Goal: Task Accomplishment & Management: Manage account settings

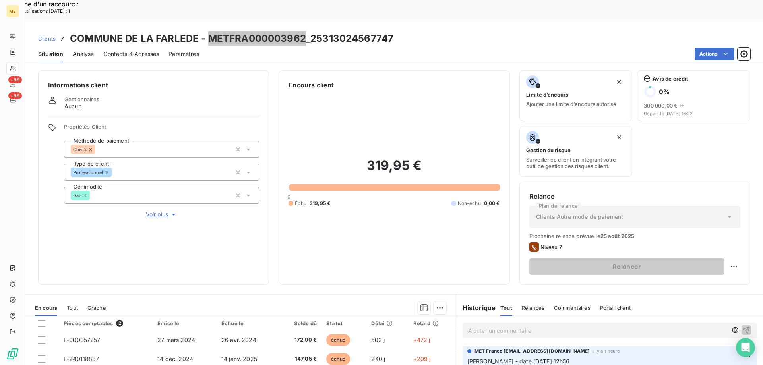
scroll to position [106, 0]
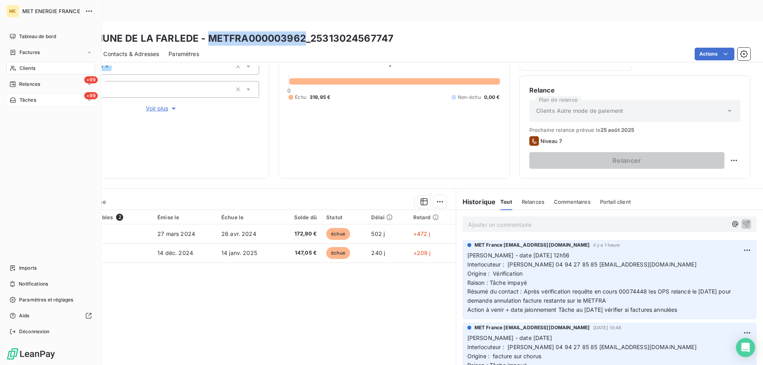
click at [46, 97] on div "+99 Tâches" at bounding box center [50, 100] width 89 height 13
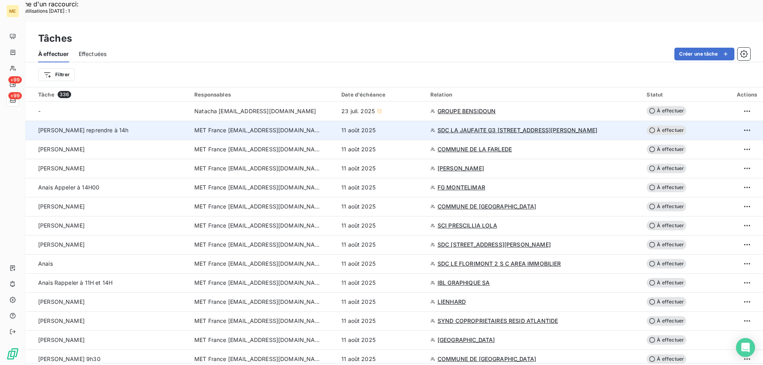
click at [495, 126] on span "SDC LA JAUFAITE G3 [STREET_ADDRESS][PERSON_NAME]" at bounding box center [518, 130] width 160 height 8
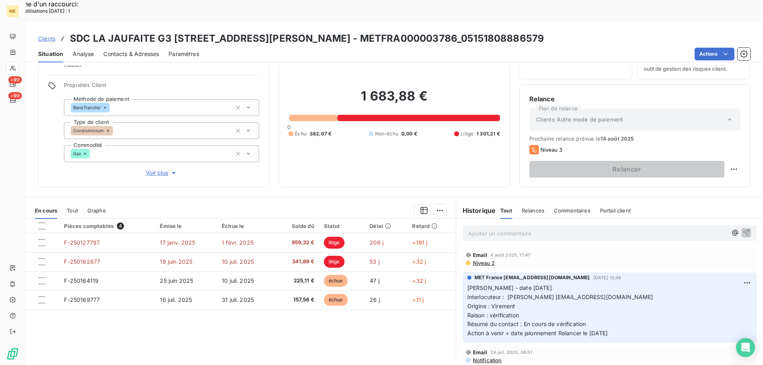
scroll to position [50, 0]
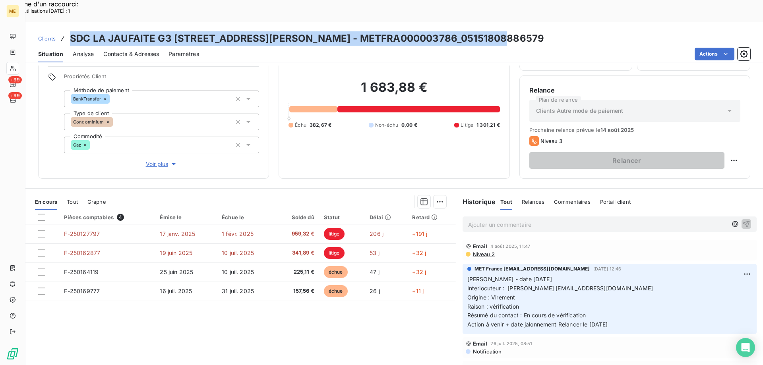
drag, startPoint x: 82, startPoint y: 17, endPoint x: 497, endPoint y: 16, distance: 414.9
click at [497, 31] on h3 "SDC LA JAUFAITE G3 [STREET_ADDRESS][PERSON_NAME] - METFRA000003786_051518088865…" at bounding box center [307, 38] width 474 height 14
copy h3 "SDC LA JAUFAITE G3 [STREET_ADDRESS][PERSON_NAME] - METFRA000003786_051518088865…"
click at [530, 31] on div "Clients SDC LA JAUFAITE G3 [STREET_ADDRESS][PERSON_NAME] - METFRA000003786_0515…" at bounding box center [394, 38] width 738 height 14
click at [318, 31] on h3 "SDC LA JAUFAITE G3 [STREET_ADDRESS][PERSON_NAME] - METFRA000003786_051518088865…" at bounding box center [307, 38] width 474 height 14
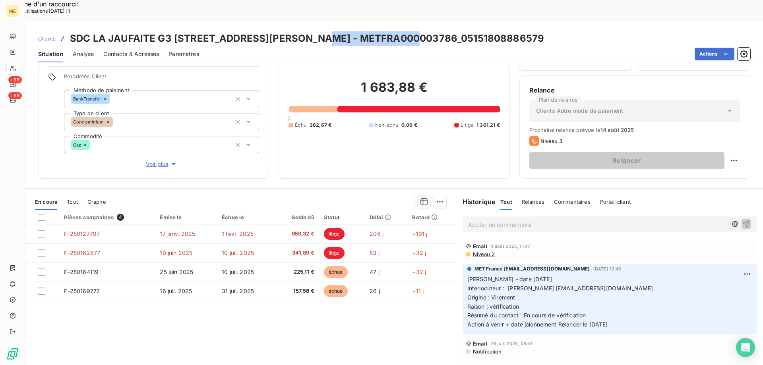
drag, startPoint x: 316, startPoint y: 14, endPoint x: 411, endPoint y: 11, distance: 94.7
click at [411, 31] on h3 "SDC LA JAUFAITE G3 [STREET_ADDRESS][PERSON_NAME] - METFRA000003786_051518088865…" at bounding box center [307, 38] width 474 height 14
copy h3 "METFRA000003786"
click at [550, 285] on span "Interlocuteur : [PERSON_NAME] [EMAIL_ADDRESS][DOMAIN_NAME]" at bounding box center [560, 288] width 186 height 7
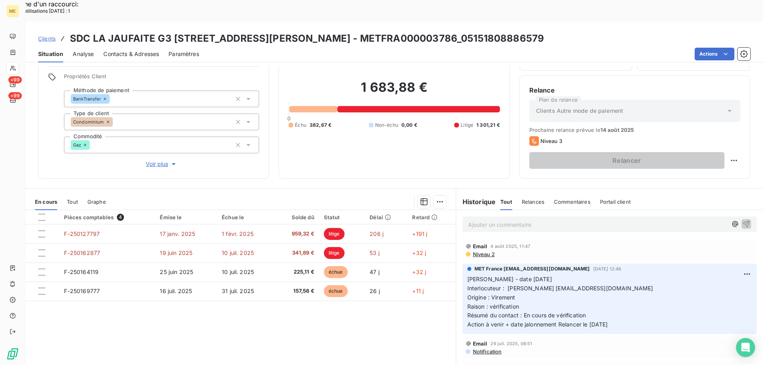
drag, startPoint x: 550, startPoint y: 267, endPoint x: 622, endPoint y: 285, distance: 74.8
click at [623, 285] on p "Valérie - date 28/07/2025 Interlocuteur : Mme covin 0244761882acovin@proxiserve…" at bounding box center [609, 302] width 285 height 54
drag, startPoint x: 567, startPoint y: 267, endPoint x: 556, endPoint y: 267, distance: 10.7
click at [547, 285] on span "Interlocuteur : Mme covin 0244761882acovin@proxiserve.fr" at bounding box center [560, 288] width 186 height 7
click at [560, 275] on p "Valérie - date 28/07/2025 Interlocuteur : Mme covin 0244761882acovin@proxiserve…" at bounding box center [609, 302] width 285 height 54
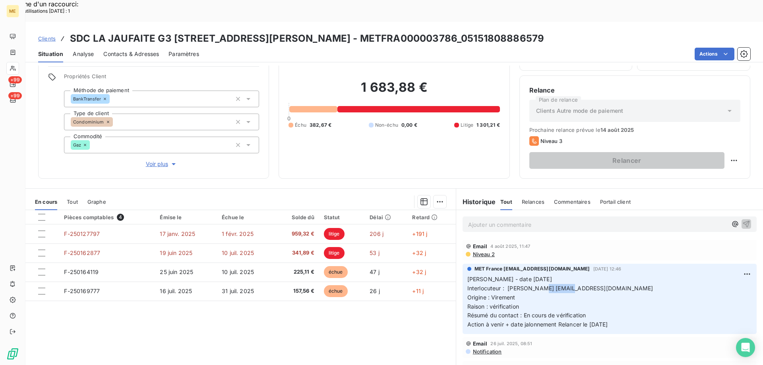
drag, startPoint x: 568, startPoint y: 266, endPoint x: 538, endPoint y: 270, distance: 30.4
click at [538, 275] on p "Valérie - date 28/07/2025 Interlocuteur : Mme covin 0244761882acovin@proxiserve…" at bounding box center [609, 302] width 285 height 54
drag, startPoint x: 547, startPoint y: 266, endPoint x: 540, endPoint y: 275, distance: 11.3
click at [541, 281] on p "Valérie - date 28/07/2025 Interlocuteur : Mme covin 0244761882acovin@proxiserve…" at bounding box center [609, 302] width 285 height 54
drag, startPoint x: 535, startPoint y: 265, endPoint x: 570, endPoint y: 268, distance: 35.9
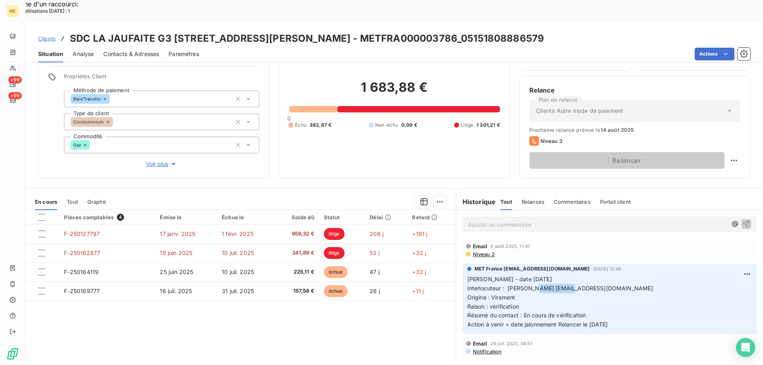
click at [570, 285] on span "Interlocuteur : Mme covin 0244761882acovin@proxiserve.fr" at bounding box center [560, 288] width 186 height 7
copy span "0244761882"
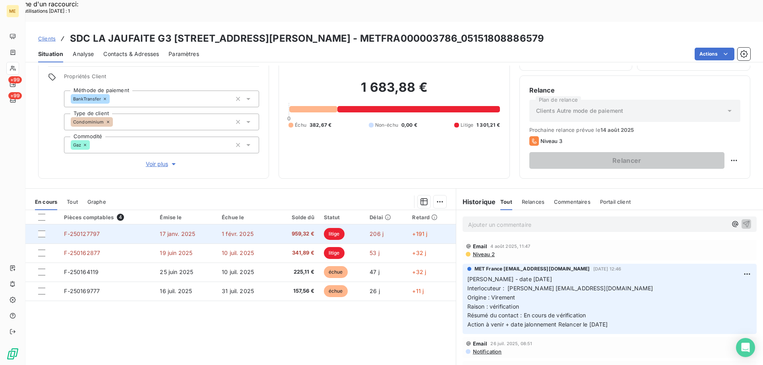
click at [84, 231] on span "F-250127797" at bounding box center [82, 234] width 36 height 7
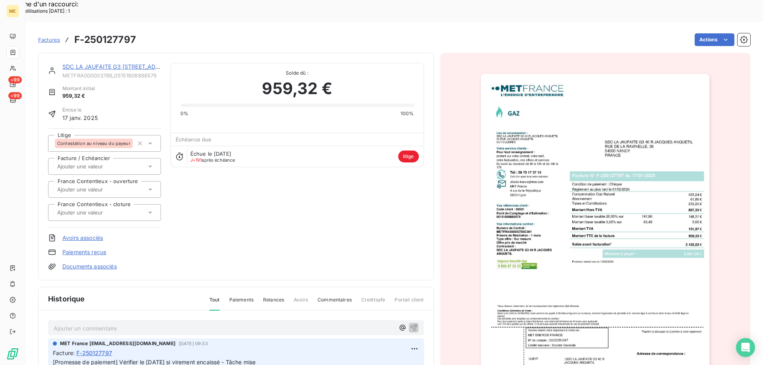
click at [549, 172] on img "button" at bounding box center [595, 236] width 229 height 324
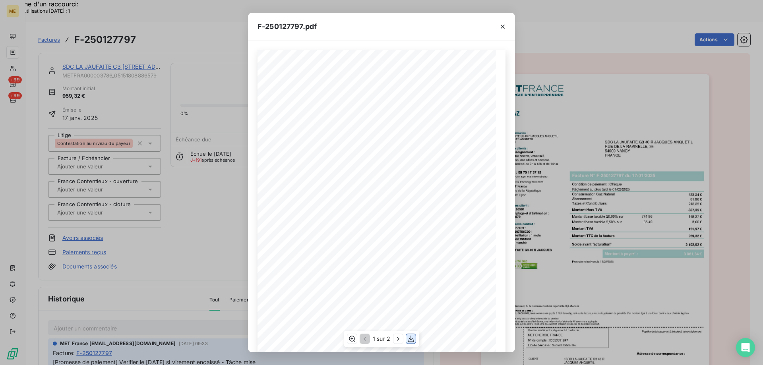
click at [409, 339] on icon "button" at bounding box center [411, 339] width 8 height 8
click at [502, 26] on icon "button" at bounding box center [503, 27] width 4 height 4
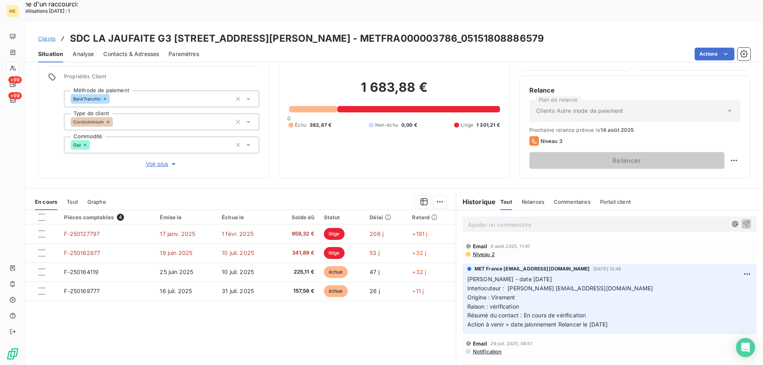
drag, startPoint x: 634, startPoint y: 304, endPoint x: 465, endPoint y: 256, distance: 175.3
click at [463, 264] on div "MET France met-france@recouvrement.met.com 28 juil. 2025, 12:46 Valérie - date …" at bounding box center [610, 299] width 294 height 70
copy p "Valérie - date 28/07/2025 Interlocuteur : Mme covin 0244761882acovin@proxiserve…"
click at [483, 220] on p "Ajouter un commentaire ﻿" at bounding box center [597, 225] width 259 height 10
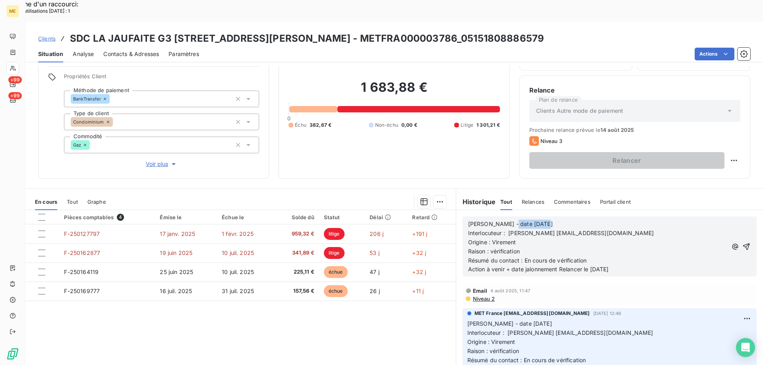
drag, startPoint x: 504, startPoint y: 203, endPoint x: 545, endPoint y: 198, distance: 40.9
click at [545, 220] on p "Valérie - date 28/07/2025" at bounding box center [597, 224] width 259 height 9
drag, startPoint x: 489, startPoint y: 228, endPoint x: 519, endPoint y: 229, distance: 30.2
click at [519, 248] on span "Raison : vérification" at bounding box center [494, 251] width 52 height 7
click at [524, 248] on span "Raison : Tâche // impzyé" at bounding box center [501, 251] width 66 height 7
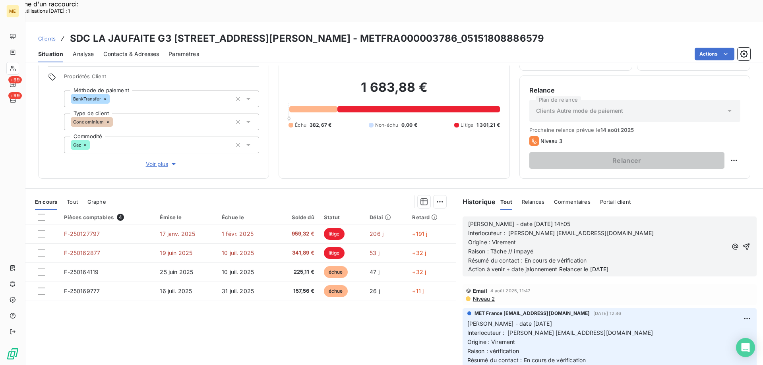
click at [591, 256] on p "Résumé du contact : En cours de vérification" at bounding box center [597, 260] width 259 height 9
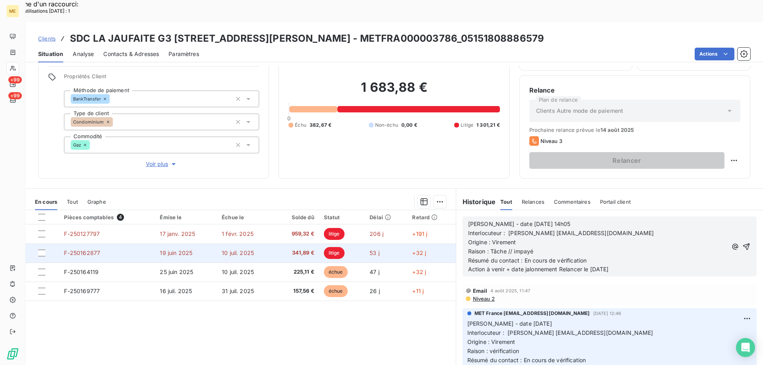
click at [95, 250] on span "F-250162877" at bounding box center [82, 253] width 36 height 7
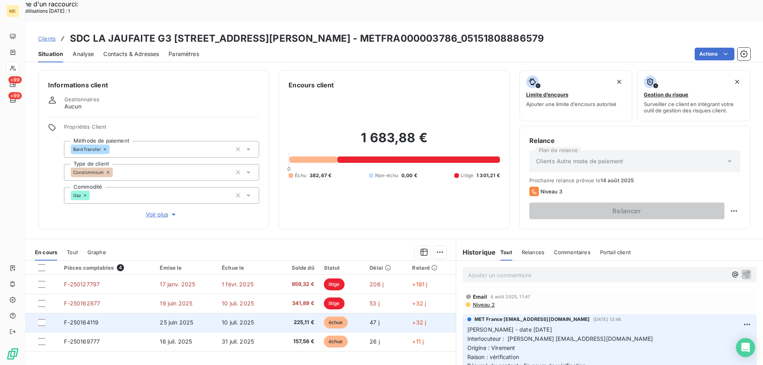
click at [81, 319] on span "F-250164119" at bounding box center [81, 322] width 35 height 7
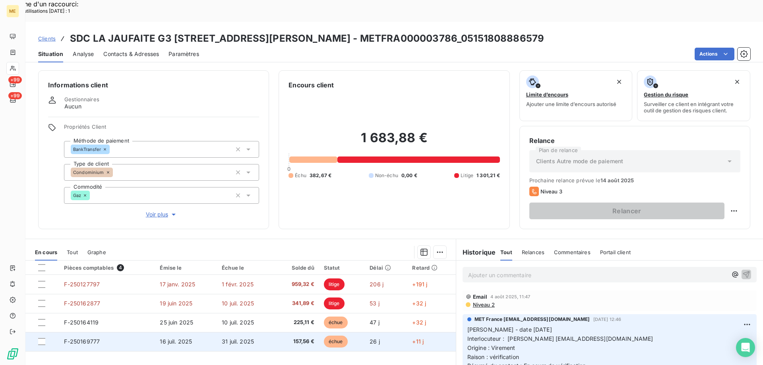
click at [85, 332] on td "F-250169777" at bounding box center [107, 341] width 96 height 19
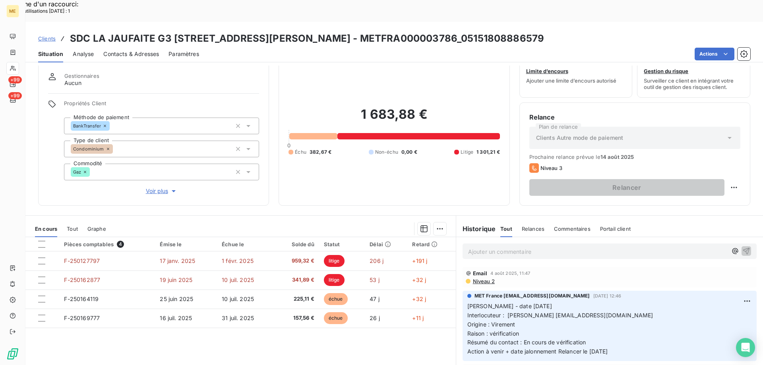
scroll to position [40, 0]
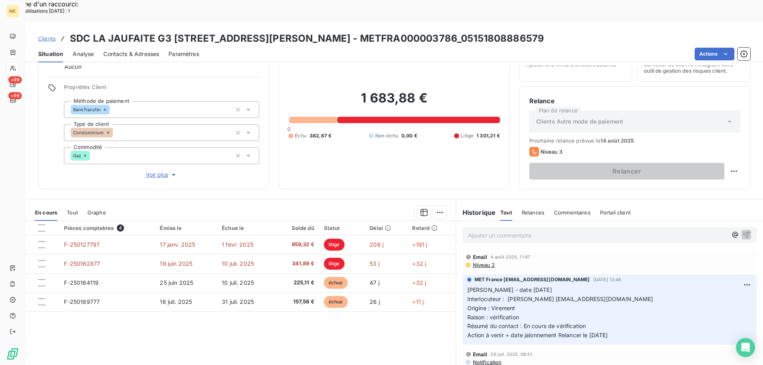
click at [568, 296] on span "Interlocuteur : Mme covin 0244761882acovin@proxiserve.fr" at bounding box center [560, 299] width 186 height 7
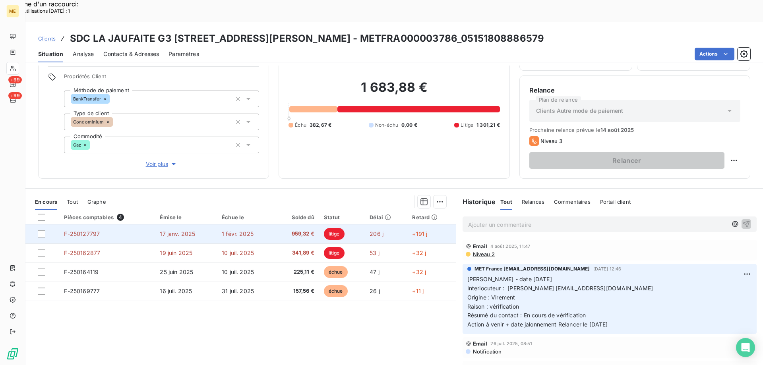
click at [89, 231] on span "F-250127797" at bounding box center [82, 234] width 36 height 7
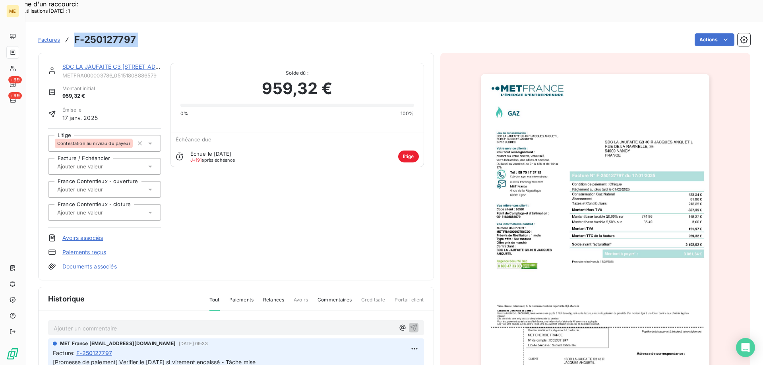
drag, startPoint x: 145, startPoint y: 14, endPoint x: 72, endPoint y: 10, distance: 74.1
click at [72, 31] on div "Factures F-250127797 Actions" at bounding box center [394, 39] width 712 height 17
copy section "F-250127797 Actions"
drag, startPoint x: 318, startPoint y: 62, endPoint x: 259, endPoint y: 62, distance: 58.8
click at [259, 77] on div "959,32 €" at bounding box center [297, 89] width 234 height 24
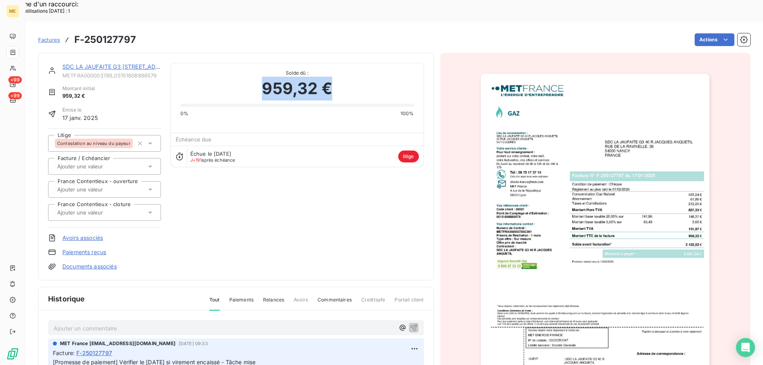
copy span "959,32 €"
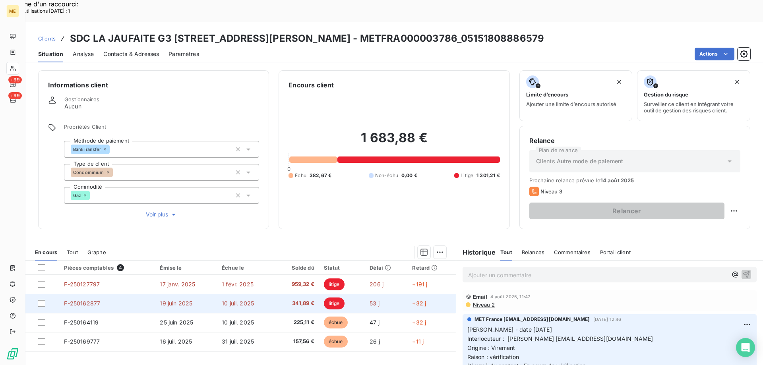
click at [81, 300] on span "F-250162877" at bounding box center [82, 303] width 36 height 7
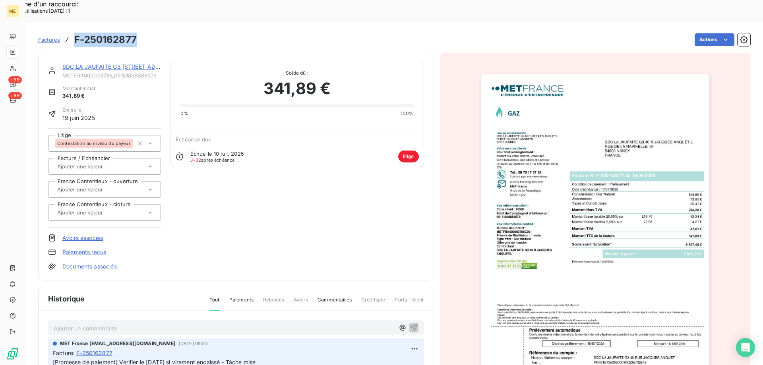
drag, startPoint x: 132, startPoint y: 18, endPoint x: 79, endPoint y: 17, distance: 53.3
click at [73, 31] on div "Factures F-250162877 Actions" at bounding box center [394, 39] width 712 height 17
copy h3 "F-250162877"
drag, startPoint x: 291, startPoint y: 74, endPoint x: 259, endPoint y: 72, distance: 32.3
click at [259, 77] on div "341,89 €" at bounding box center [297, 89] width 234 height 24
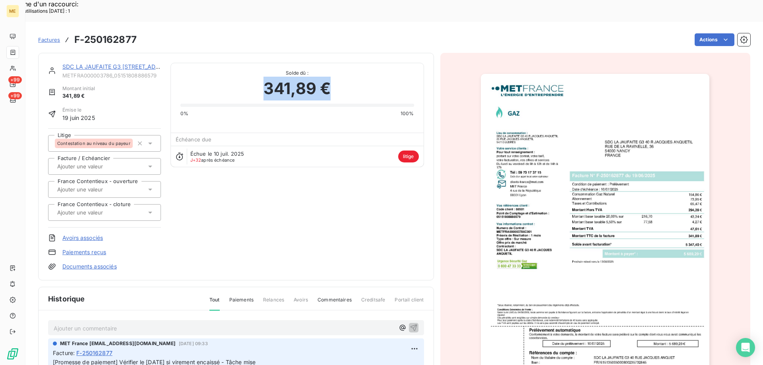
copy span "341,89 €"
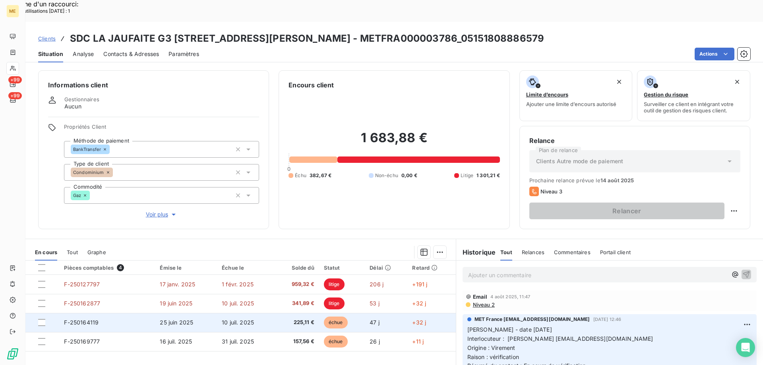
click at [91, 319] on span "F-250164119" at bounding box center [81, 322] width 35 height 7
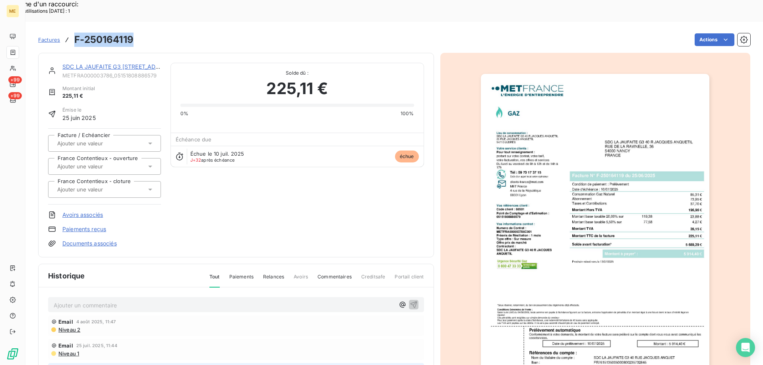
drag, startPoint x: 122, startPoint y: 14, endPoint x: 72, endPoint y: 11, distance: 49.7
click at [72, 31] on div "Factures F-250164119 Actions" at bounding box center [394, 39] width 712 height 17
copy h3 "F-250164119"
drag, startPoint x: 323, startPoint y: 63, endPoint x: 251, endPoint y: 67, distance: 72.4
click at [251, 77] on div "225,11 €" at bounding box center [297, 89] width 234 height 24
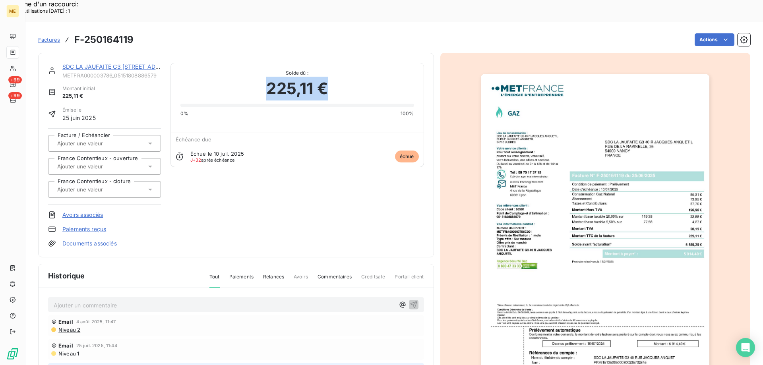
copy span "225,11 €"
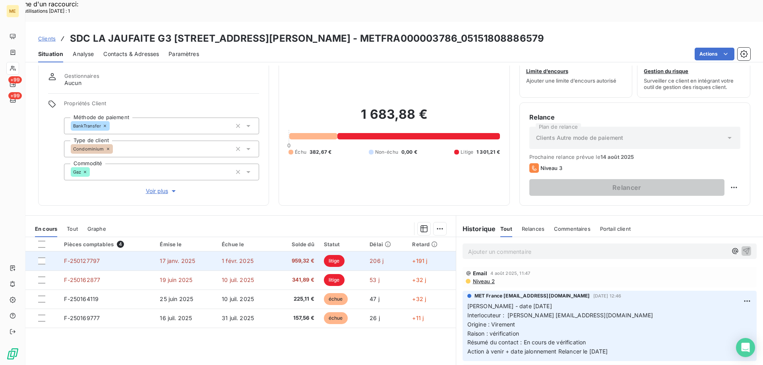
scroll to position [40, 0]
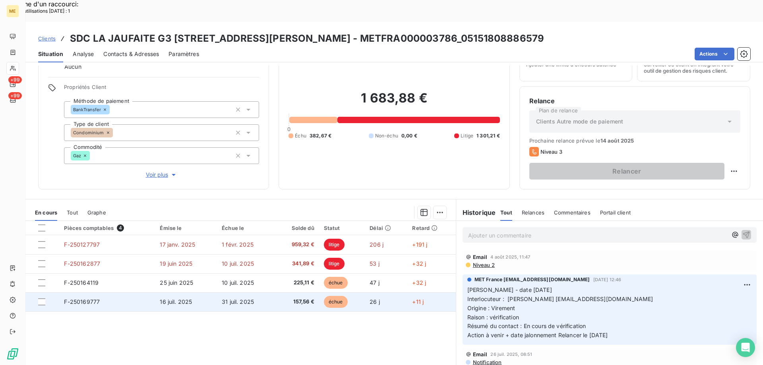
click at [83, 298] on span "F-250169777" at bounding box center [82, 301] width 36 height 7
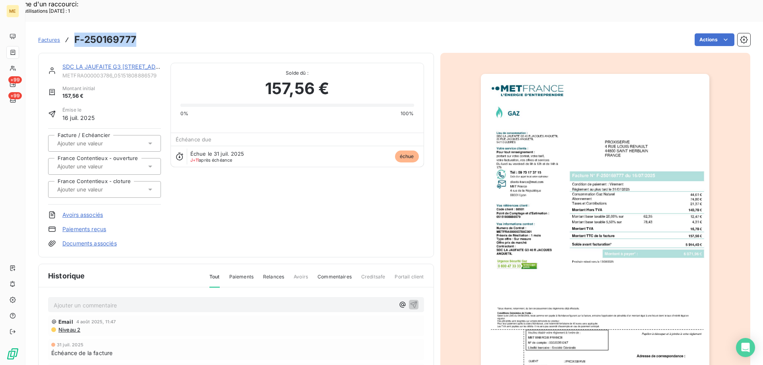
drag, startPoint x: 137, startPoint y: 15, endPoint x: 74, endPoint y: 17, distance: 63.3
click at [74, 31] on div "Factures F-250169777 Actions" at bounding box center [394, 39] width 712 height 17
drag, startPoint x: 331, startPoint y: 62, endPoint x: 263, endPoint y: 69, distance: 67.5
click at [263, 77] on div "157,56 €" at bounding box center [297, 89] width 234 height 24
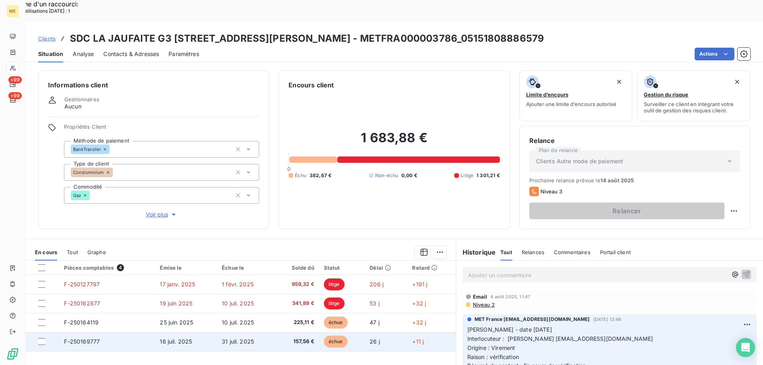
click at [120, 332] on td "F-250169777" at bounding box center [107, 341] width 96 height 19
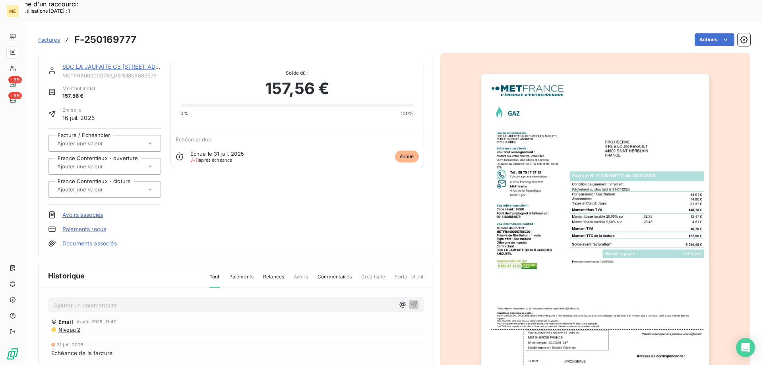
click at [622, 261] on img "button" at bounding box center [595, 236] width 229 height 324
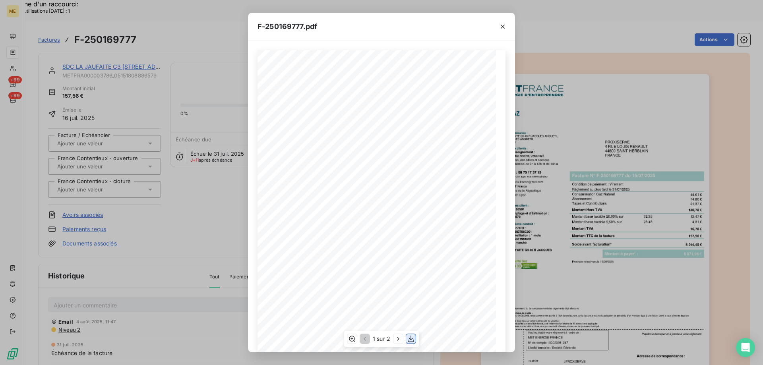
click at [411, 337] on icon "button" at bounding box center [411, 339] width 8 height 8
click at [503, 28] on icon "button" at bounding box center [503, 27] width 8 height 8
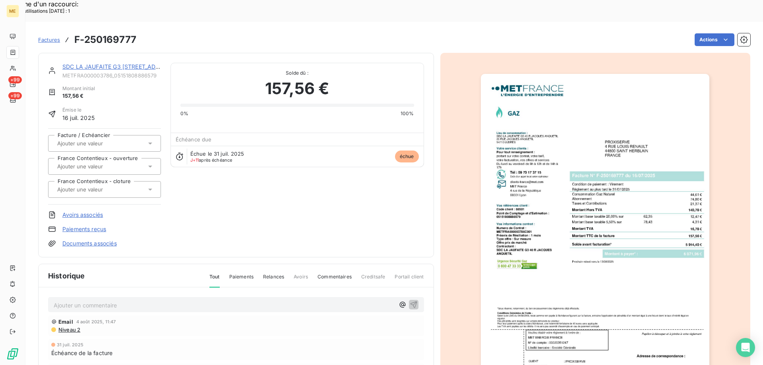
click at [733, 102] on div at bounding box center [595, 236] width 310 height 366
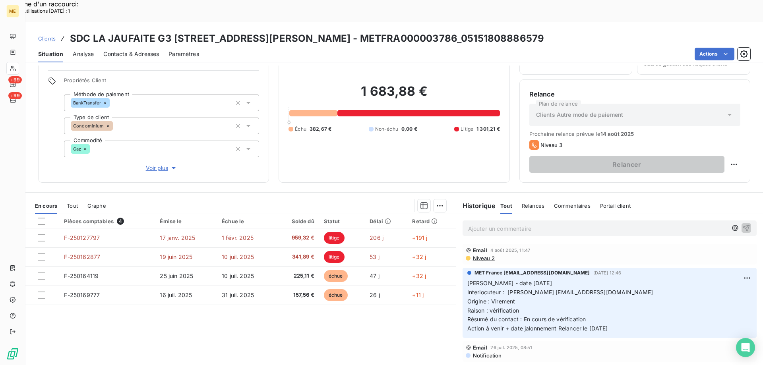
scroll to position [50, 0]
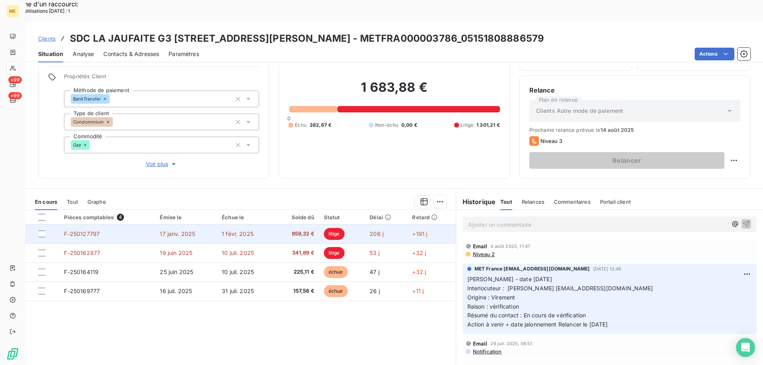
click at [119, 225] on td "F-250127797" at bounding box center [107, 234] width 96 height 19
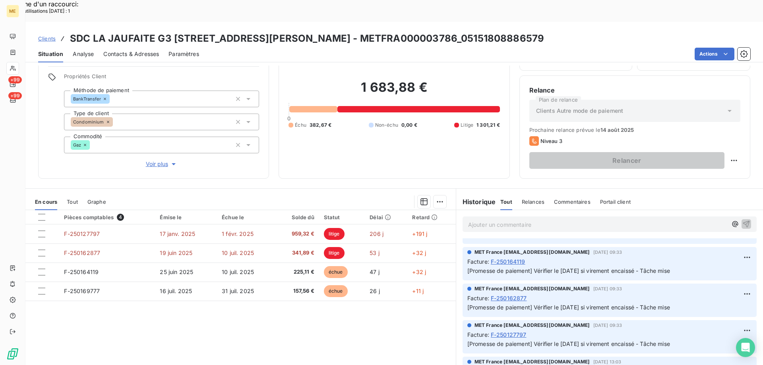
scroll to position [119, 0]
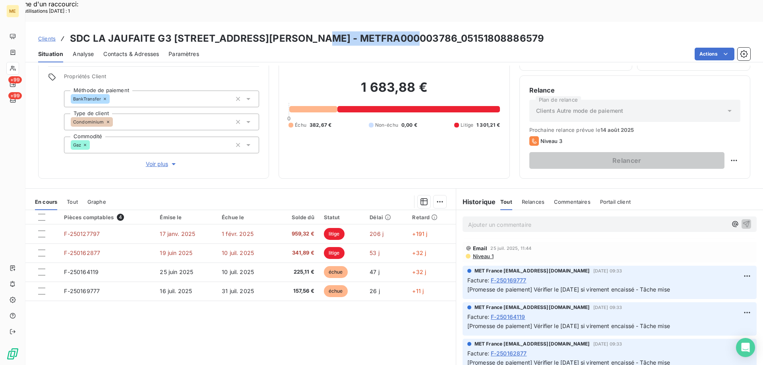
drag, startPoint x: 317, startPoint y: 15, endPoint x: 412, endPoint y: 10, distance: 95.1
click at [412, 31] on h3 "SDC LA JAUFAITE G3 40 RUE JACQUES ANQUETIL - METFRA000003786_05151808886579" at bounding box center [307, 38] width 474 height 14
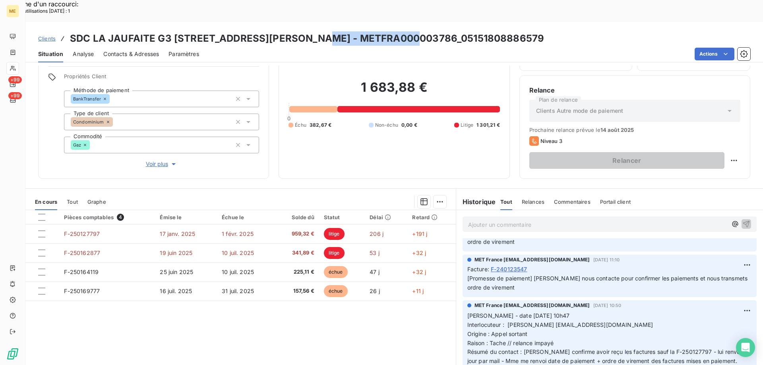
scroll to position [795, 0]
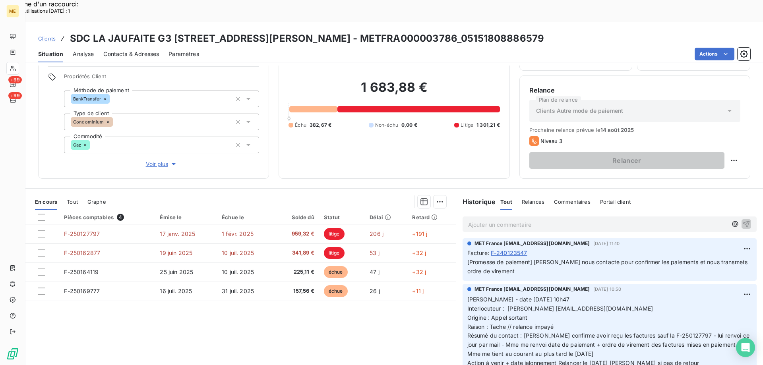
click at [692, 360] on span "Action à venir + date jalonnement Relancer le 23/07/2025 Mme covin si pas de re…" at bounding box center [583, 363] width 232 height 7
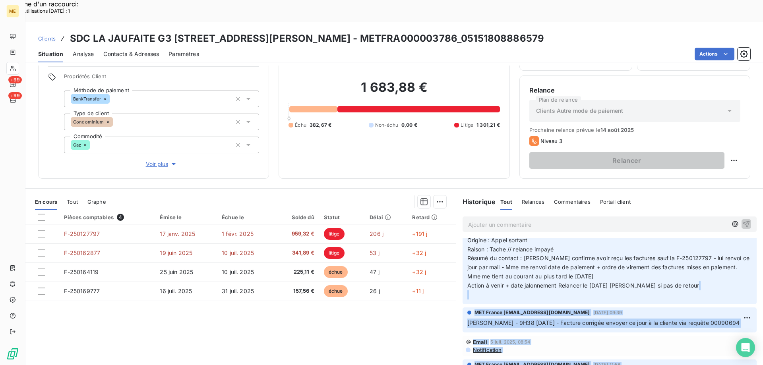
scroll to position [876, 0]
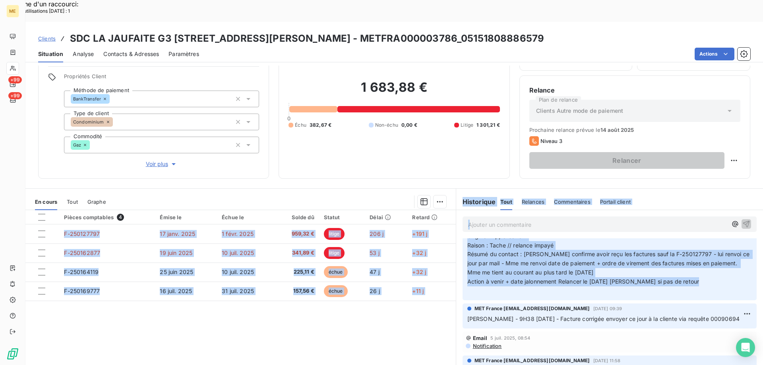
drag, startPoint x: 699, startPoint y: 344, endPoint x: 442, endPoint y: 292, distance: 262.0
click at [442, 292] on div "En cours Tout Graphe Pièces comptables 4 Émise le Échue le Solde dû Statut Déla…" at bounding box center [394, 287] width 738 height 199
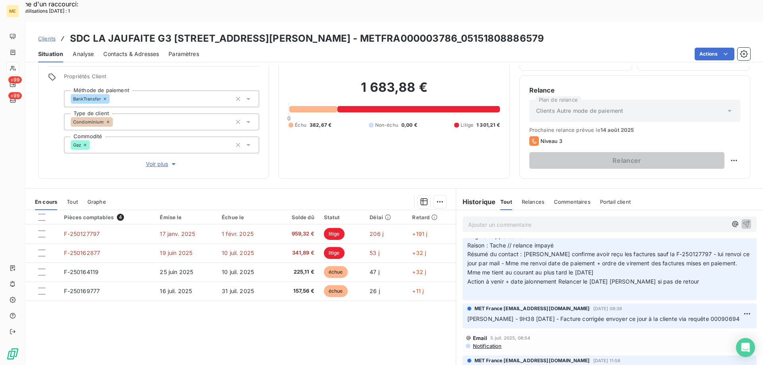
click at [423, 298] on div "Pièces comptables 4 Émise le Échue le Solde dû Statut Délai Retard F-250127797 …" at bounding box center [240, 286] width 430 height 153
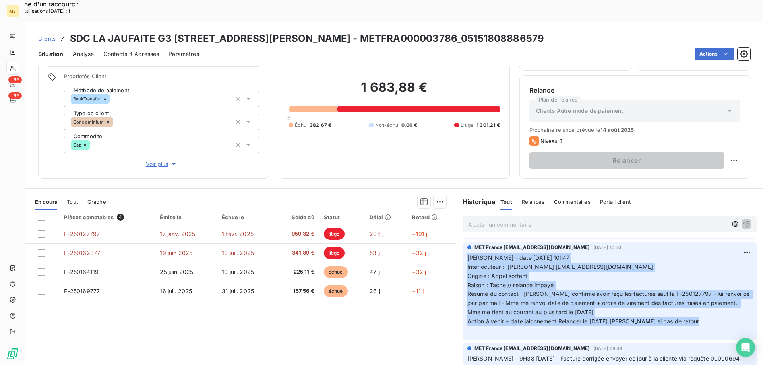
drag, startPoint x: 699, startPoint y: 298, endPoint x: 463, endPoint y: 236, distance: 244.1
click at [463, 242] on div "MET France met-france@recouvrement.met.com 15 juil. 2025, 10:50 Valérie - date …" at bounding box center [610, 291] width 294 height 98
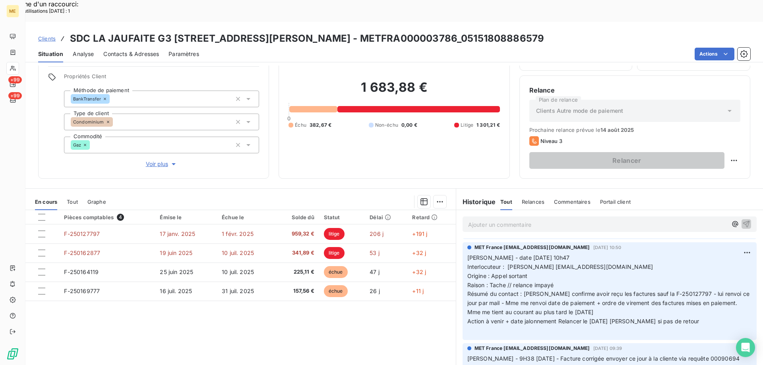
click at [490, 220] on p "Ajouter un commentaire ﻿" at bounding box center [597, 225] width 259 height 10
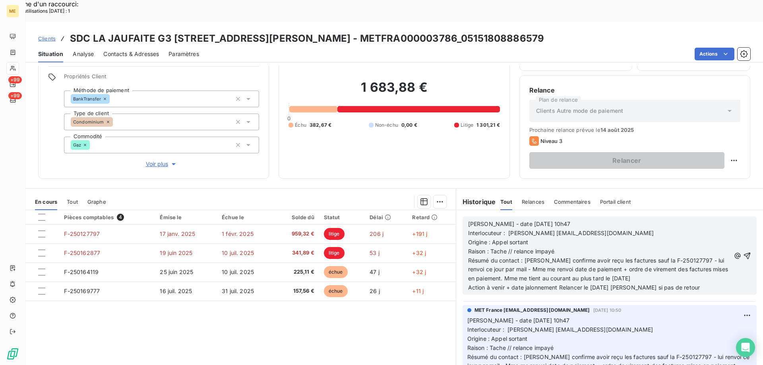
scroll to position [899, 0]
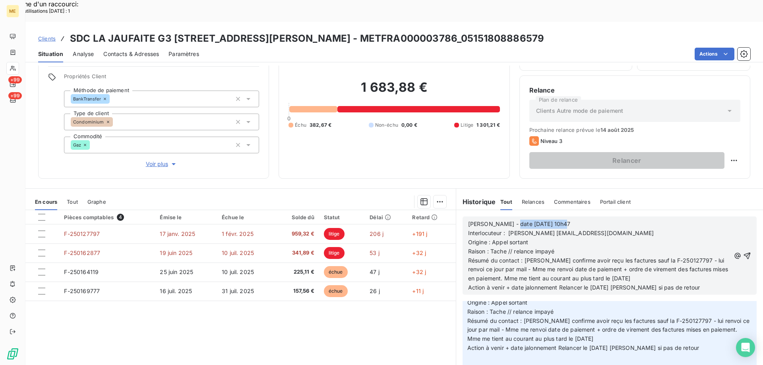
drag, startPoint x: 504, startPoint y: 202, endPoint x: 577, endPoint y: 194, distance: 73.3
click at [577, 210] on div "Valérie - date 15/07/2025 10h47 Interlocuteur : Mme covin 0244761882acovin@prox…" at bounding box center [609, 255] width 307 height 91
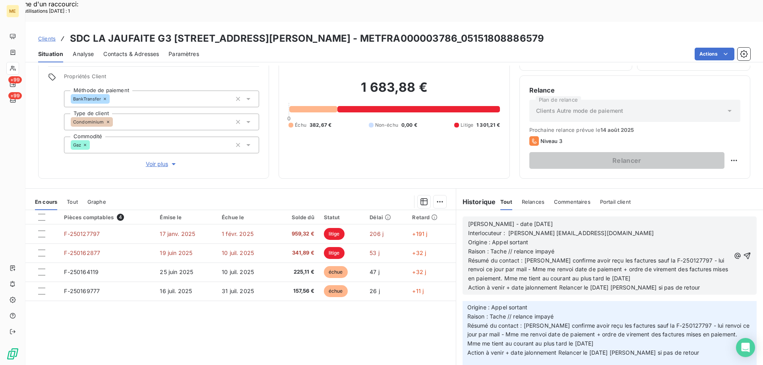
click at [570, 230] on span "Interlocuteur : Mme covin 0244761882acovin@proxiserve.fr" at bounding box center [561, 233] width 186 height 7
drag, startPoint x: 532, startPoint y: 258, endPoint x: 632, endPoint y: 256, distance: 100.2
click at [632, 257] on span "Résumé du contact : Mme confirme avoir reçu les factures sauf la F-250127797 - …" at bounding box center [599, 269] width 262 height 25
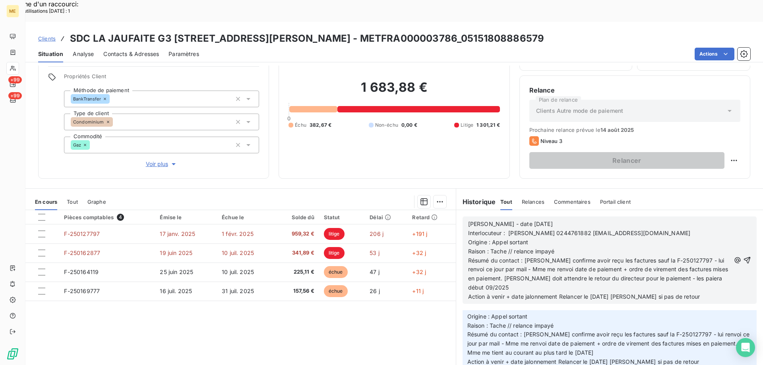
scroll to position [877, 0]
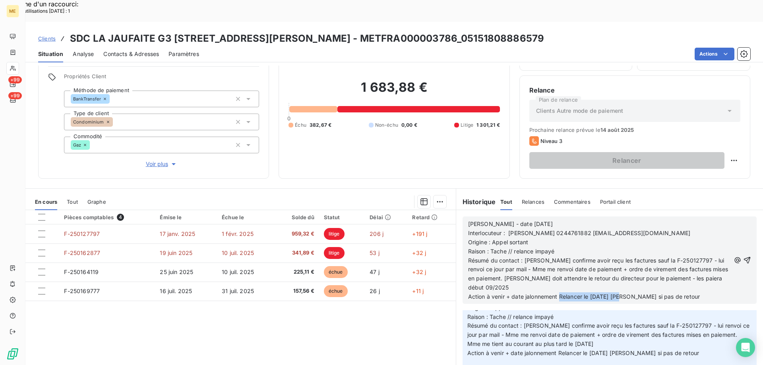
drag, startPoint x: 557, startPoint y: 275, endPoint x: 620, endPoint y: 276, distance: 62.8
click at [620, 293] on span "Action à venir + date jalonnement Relancer le 23/07/2025 Mme covin si pas de re…" at bounding box center [584, 296] width 232 height 7
click at [576, 293] on span "Action à venir + date jalonnement Tâche au Mme covin si pas de retour" at bounding box center [572, 296] width 208 height 7
click at [584, 293] on span "Action à venir + date jalonnement Tâche au Mme covin si pas de retour" at bounding box center [572, 296] width 208 height 7
click at [684, 257] on span "Résumé du contact : Mme confirme avoir reçu les factures sauf la F-250127797 - …" at bounding box center [599, 274] width 262 height 34
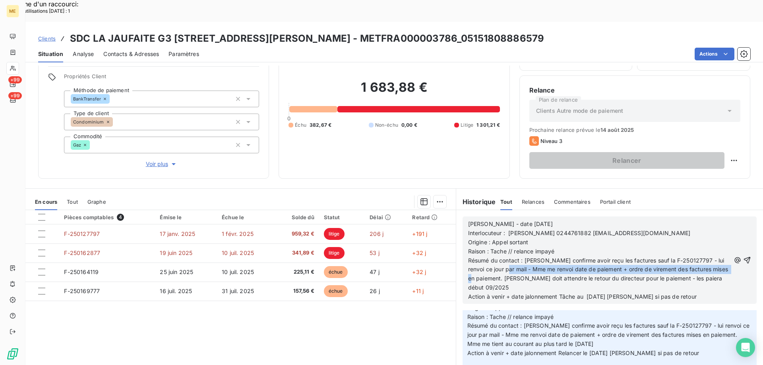
drag, startPoint x: 505, startPoint y: 248, endPoint x: 489, endPoint y: 257, distance: 18.0
click at [489, 257] on span "Résumé du contact : Mme confirme avoir reçu les factures sauf la F-250127797 - …" at bounding box center [599, 274] width 262 height 34
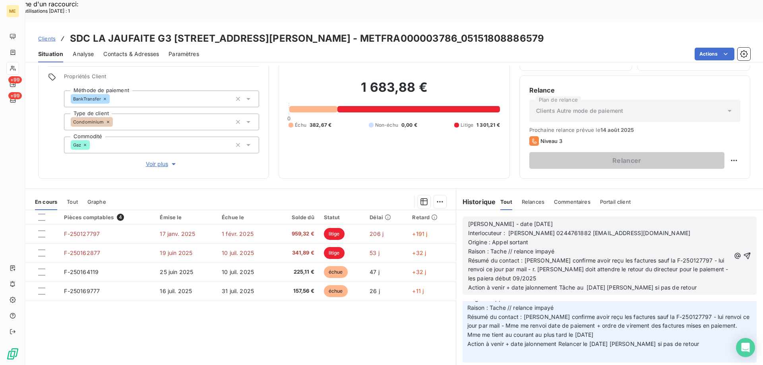
scroll to position [868, 0]
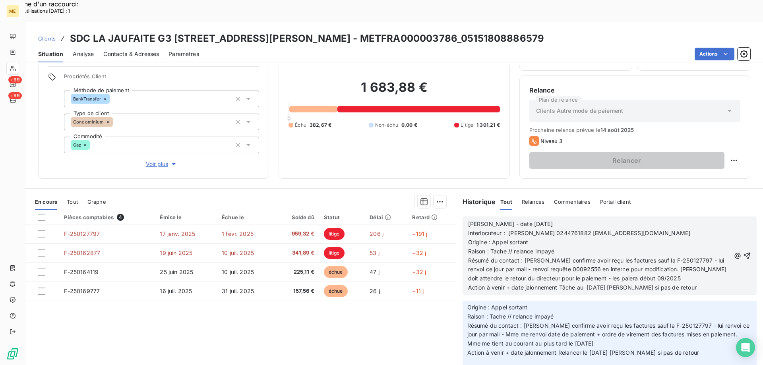
click at [593, 258] on span "Résumé du contact : Mme confirme avoir reçu les factures sauf la F-250127797 - …" at bounding box center [598, 269] width 260 height 25
click at [644, 256] on p "Résumé du contact : Mme confirme avoir reçu les factures sauf la F-250127797 - …" at bounding box center [599, 269] width 262 height 27
click at [743, 252] on icon "button" at bounding box center [747, 256] width 8 height 8
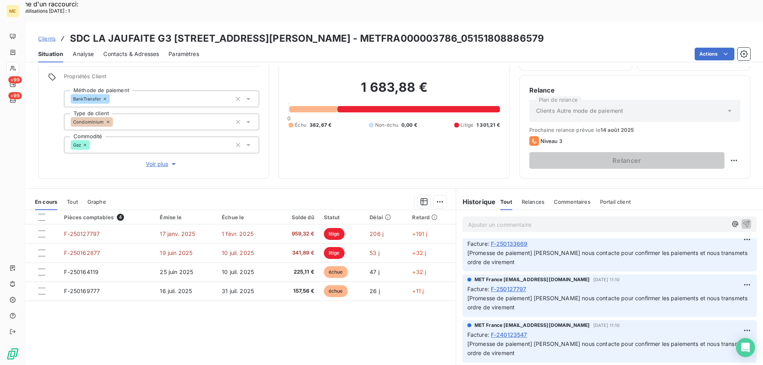
scroll to position [897, 0]
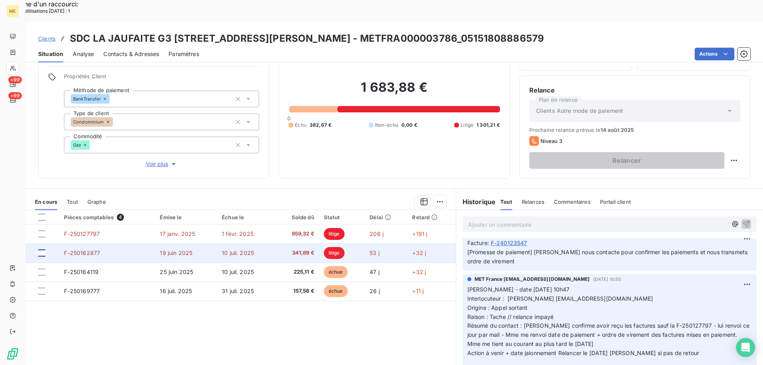
click at [42, 250] on div at bounding box center [41, 253] width 7 height 7
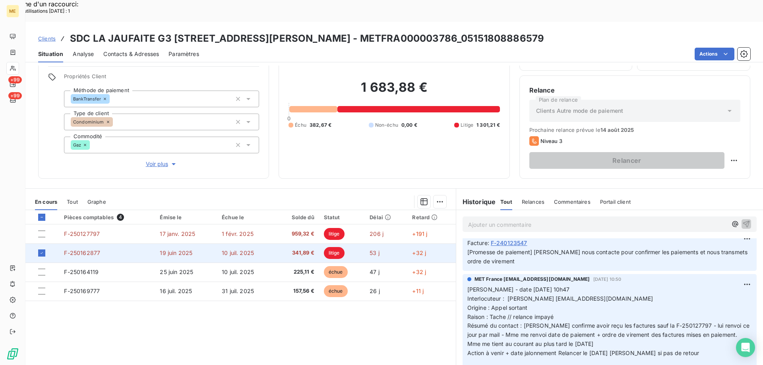
click at [84, 250] on span "F-250162877" at bounding box center [82, 253] width 36 height 7
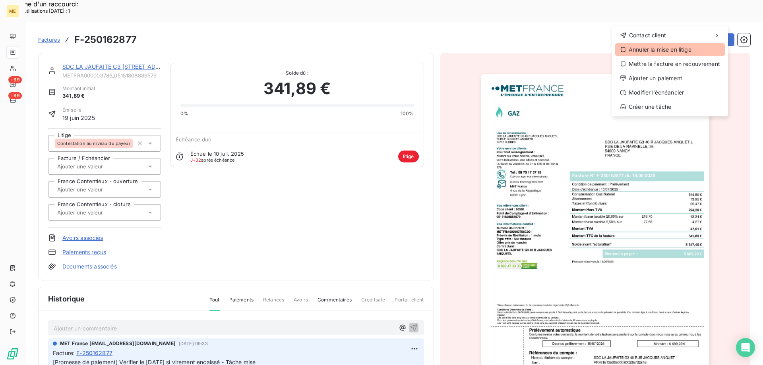
click at [653, 47] on div "Annuler la mise en litige" at bounding box center [670, 49] width 110 height 13
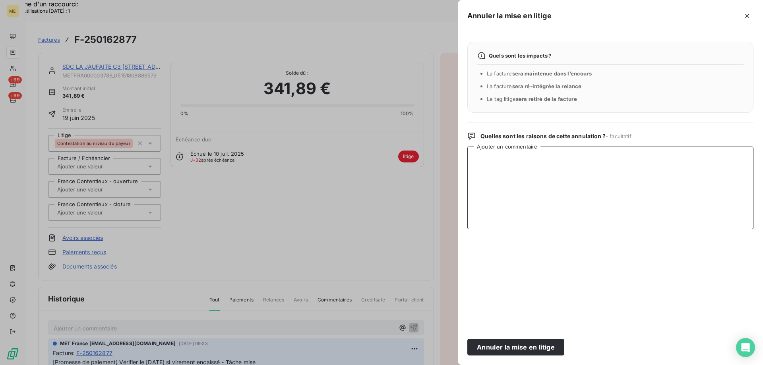
click at [531, 163] on textarea "Ajouter un commentaire" at bounding box center [610, 188] width 286 height 83
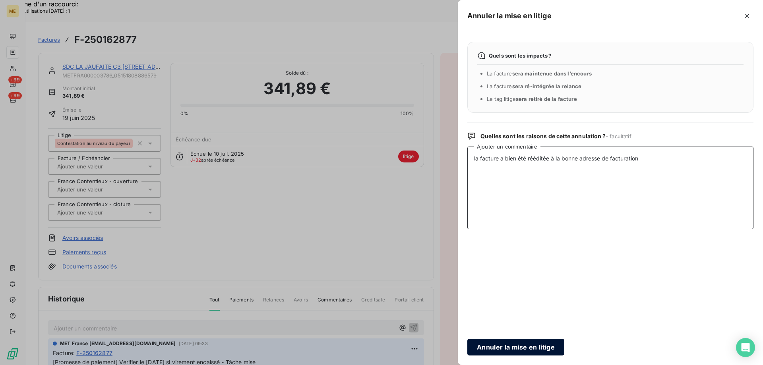
type textarea "la facture a bien été rééditée à la bonne adresse de facturation"
click at [507, 345] on button "Annuler la mise en litige" at bounding box center [515, 347] width 97 height 17
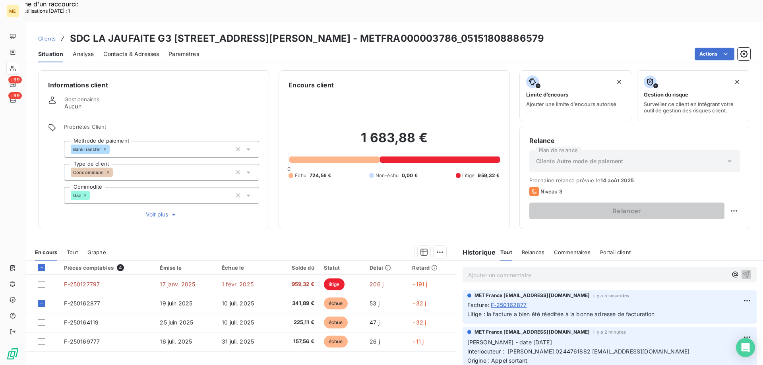
click at [514, 31] on div "Clients SDC LA JAUFAITE G3 40 RUE JACQUES ANQUETIL - METFRA000003786_0515180888…" at bounding box center [394, 38] width 738 height 14
click at [501, 31] on div "Clients SDC LA JAUFAITE G3 40 RUE JACQUES ANQUETIL - METFRA000003786_0515180888…" at bounding box center [394, 38] width 738 height 14
click at [399, 31] on div "Clients SDC LA JAUFAITE G3 40 RUE JACQUES ANQUETIL - METFRA000003786_0515180888…" at bounding box center [394, 38] width 738 height 14
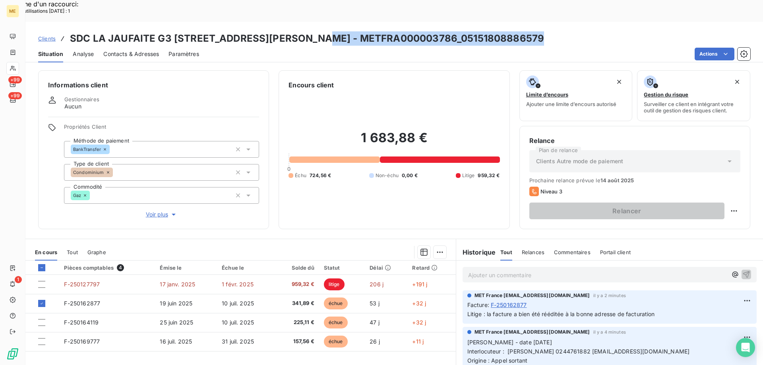
click at [151, 211] on span "Voir plus" at bounding box center [162, 215] width 32 height 8
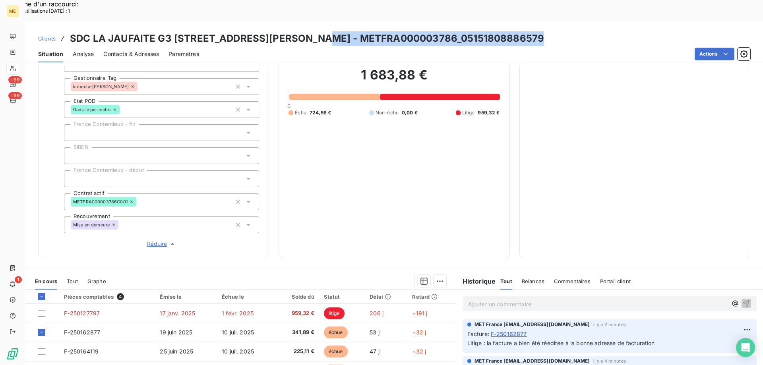
scroll to position [79, 0]
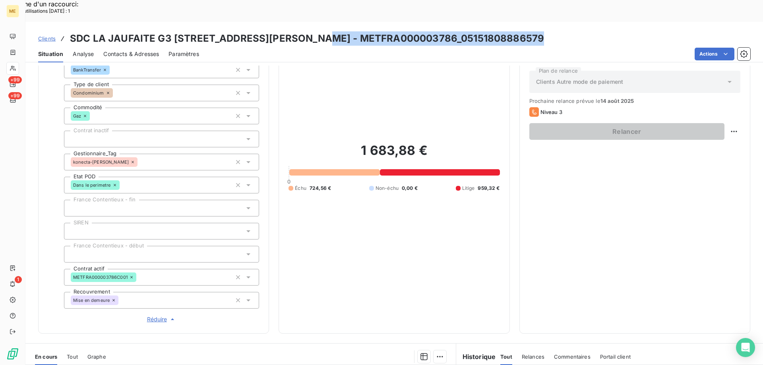
click at [155, 316] on span "Réduire" at bounding box center [161, 320] width 29 height 8
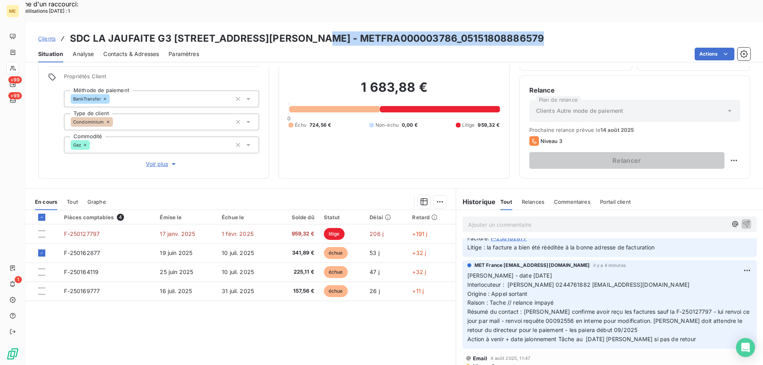
scroll to position [0, 0]
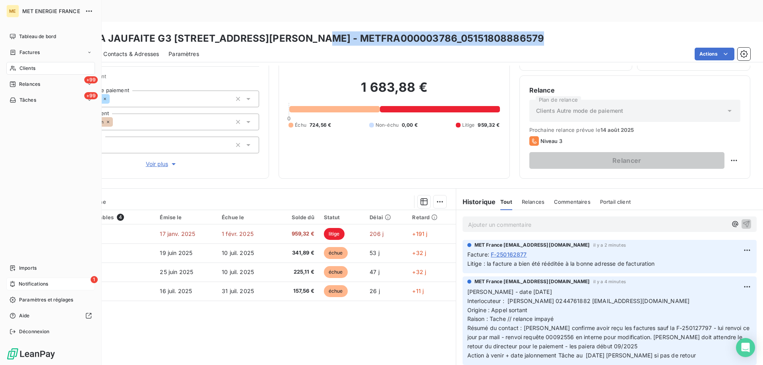
drag, startPoint x: 27, startPoint y: 283, endPoint x: 89, endPoint y: 280, distance: 61.7
click at [29, 283] on span "Notifications" at bounding box center [33, 284] width 29 height 7
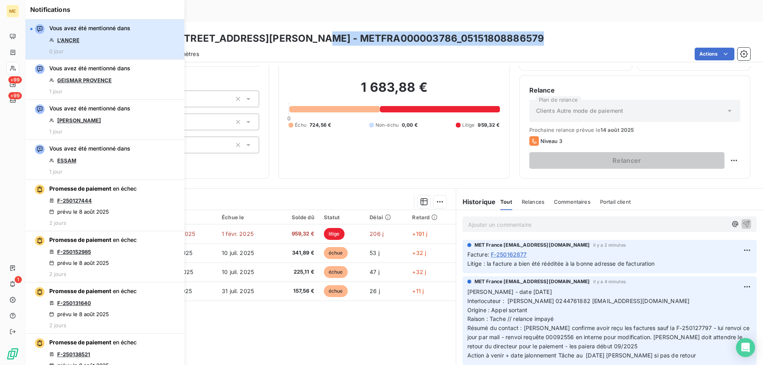
click at [114, 38] on div "Vous avez été mentionné dans L'ANCRE 0 jour" at bounding box center [89, 39] width 81 height 30
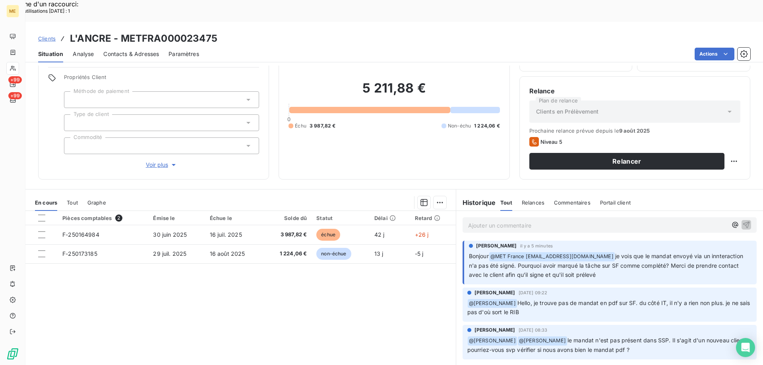
scroll to position [50, 0]
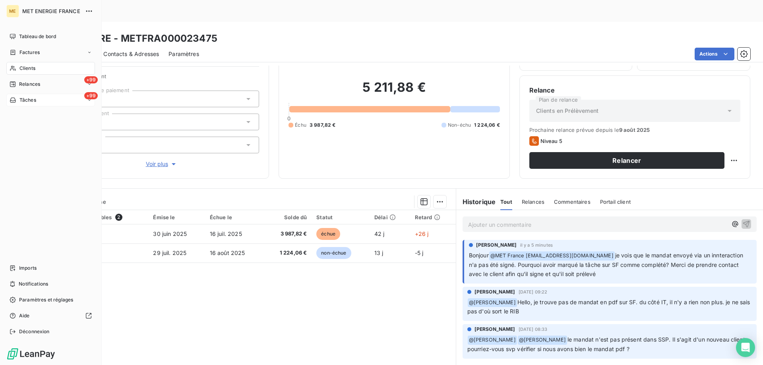
click at [48, 103] on div "+99 Tâches" at bounding box center [50, 100] width 89 height 13
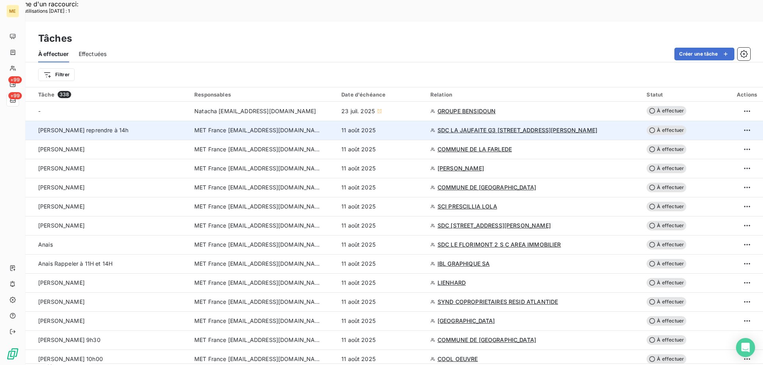
click at [656, 126] on span "À effectuer" at bounding box center [667, 131] width 40 height 10
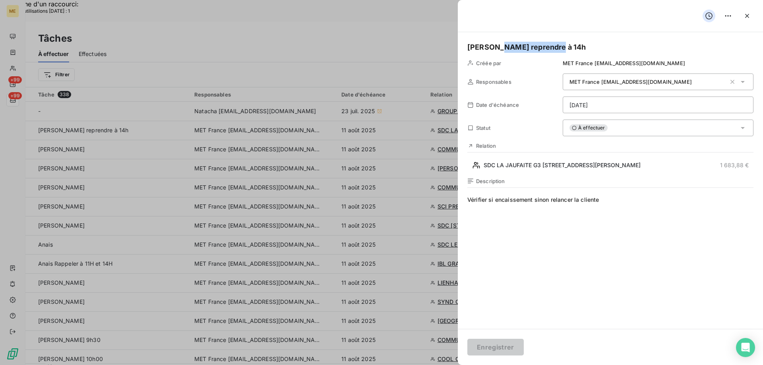
drag, startPoint x: 542, startPoint y: 46, endPoint x: 494, endPoint y: 43, distance: 47.4
click at [494, 43] on h5 "Valérie reprendre à 14h" at bounding box center [610, 47] width 286 height 11
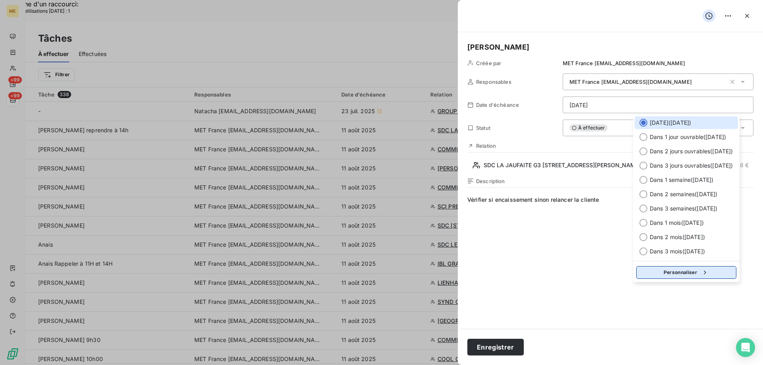
click at [654, 275] on button "Personnaliser" at bounding box center [686, 272] width 100 height 13
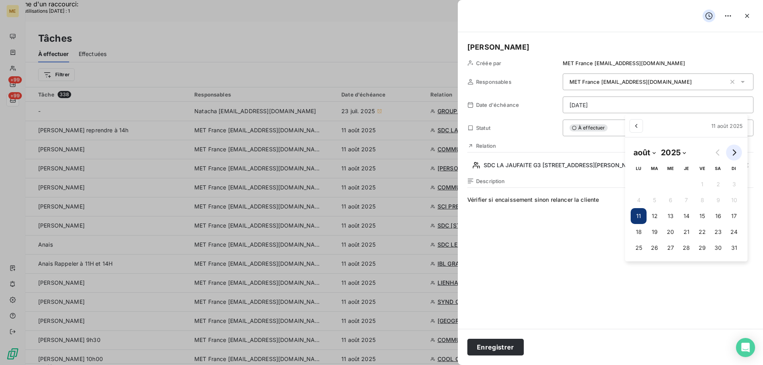
click at [732, 152] on icon "Go to next month" at bounding box center [734, 152] width 6 height 6
select select "8"
click at [651, 183] on button "2" at bounding box center [651, 184] width 16 height 16
type input "02/09/2025"
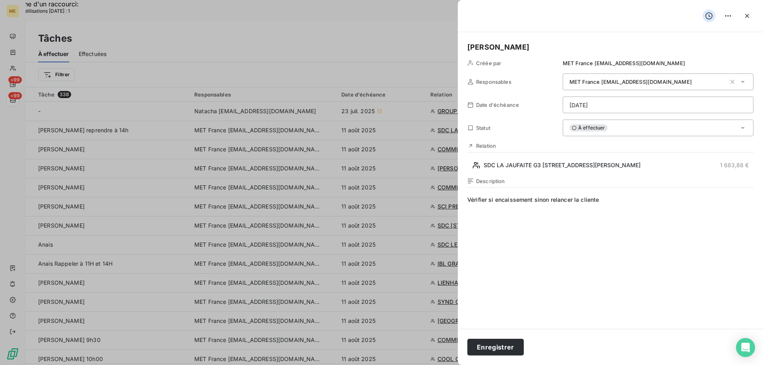
click at [604, 201] on span "Vérifier si encaissement sinon relancer la cliente" at bounding box center [610, 272] width 286 height 153
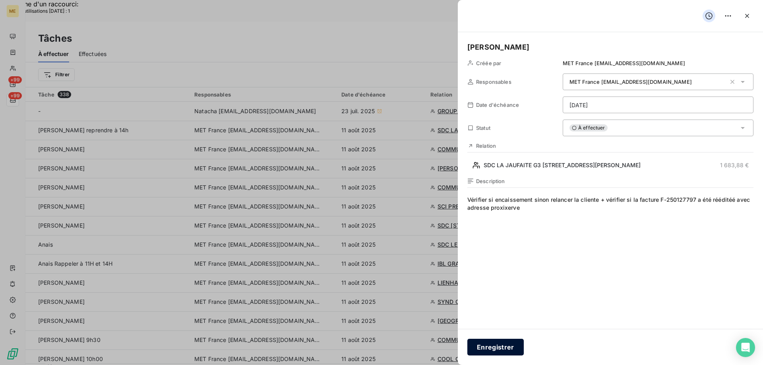
click at [493, 344] on button "Enregistrer" at bounding box center [495, 347] width 56 height 17
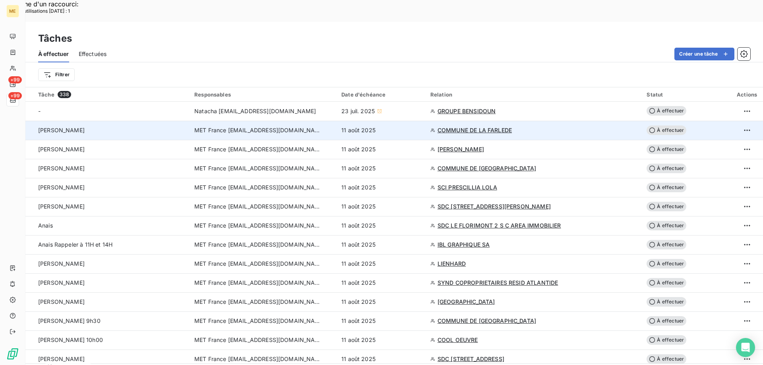
click at [488, 126] on span "COMMUNE DE LA FARLEDE" at bounding box center [475, 130] width 74 height 8
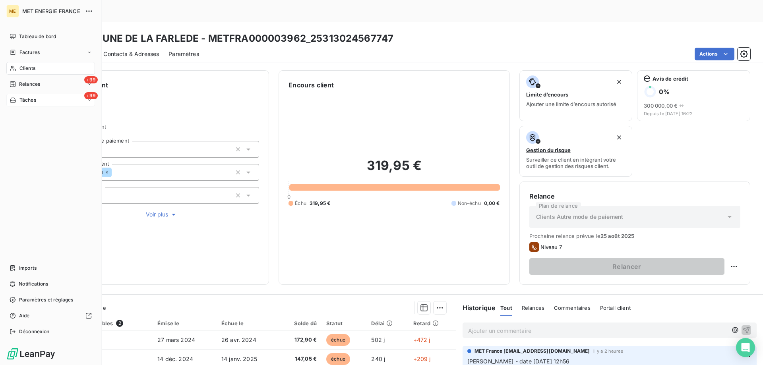
click at [53, 101] on div "+99 Tâches" at bounding box center [50, 100] width 89 height 13
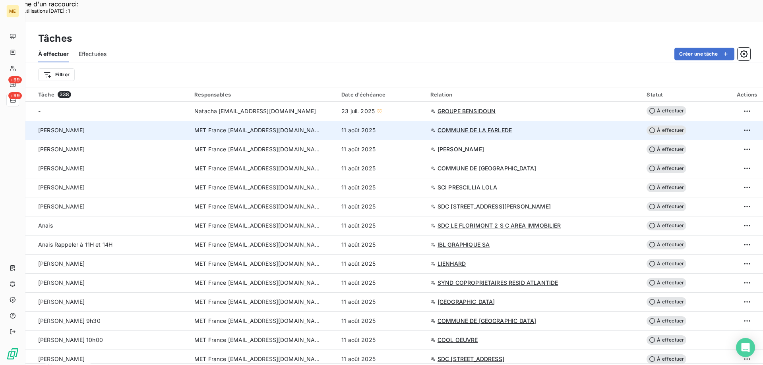
click at [654, 126] on span "À effectuer" at bounding box center [667, 131] width 40 height 10
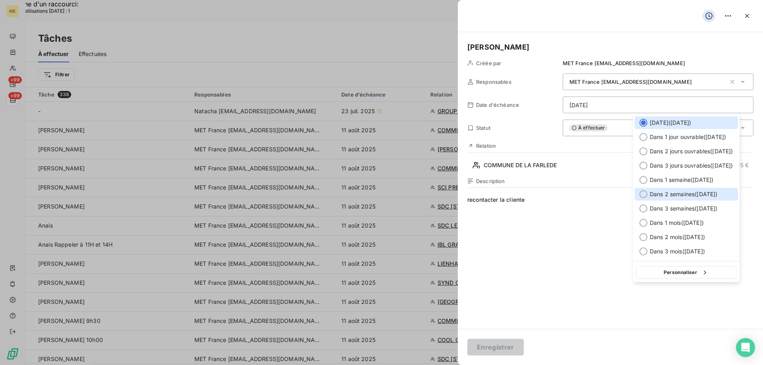
drag, startPoint x: 671, startPoint y: 193, endPoint x: 664, endPoint y: 191, distance: 7.0
click at [670, 193] on span "Dans 2 semaines ( 25 août )" at bounding box center [684, 194] width 68 height 8
type input "25/08/2025"
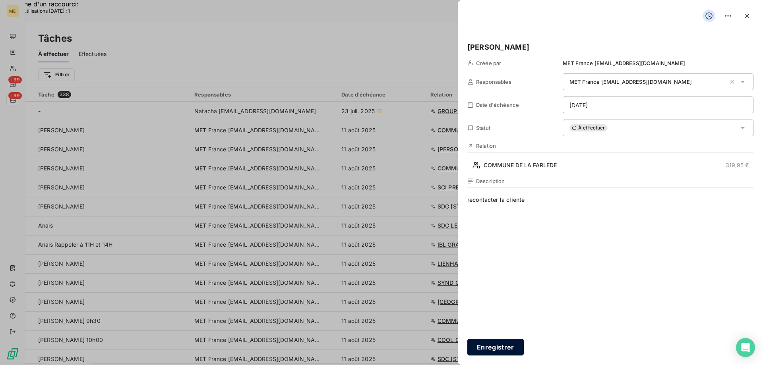
click at [496, 348] on button "Enregistrer" at bounding box center [495, 347] width 56 height 17
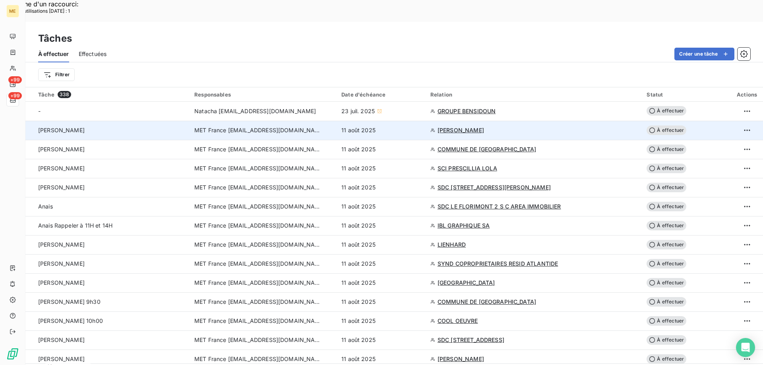
click at [657, 126] on span "À effectuer" at bounding box center [667, 131] width 40 height 10
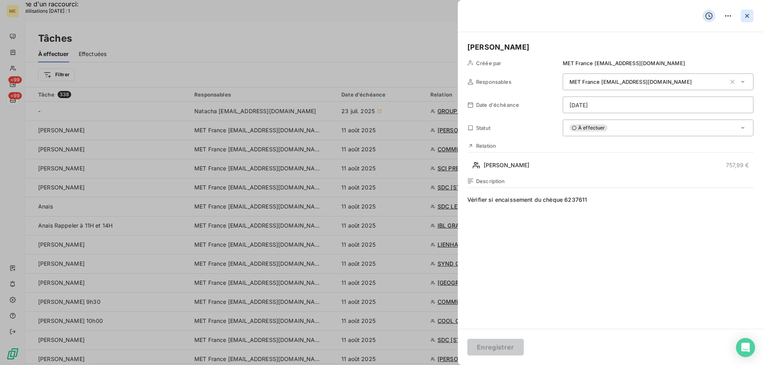
click at [746, 15] on icon "button" at bounding box center [747, 16] width 4 height 4
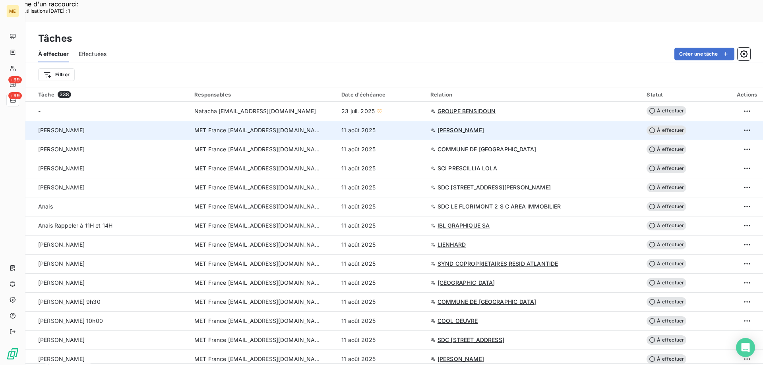
click at [477, 126] on span "FILLOL FERNAND" at bounding box center [461, 130] width 46 height 8
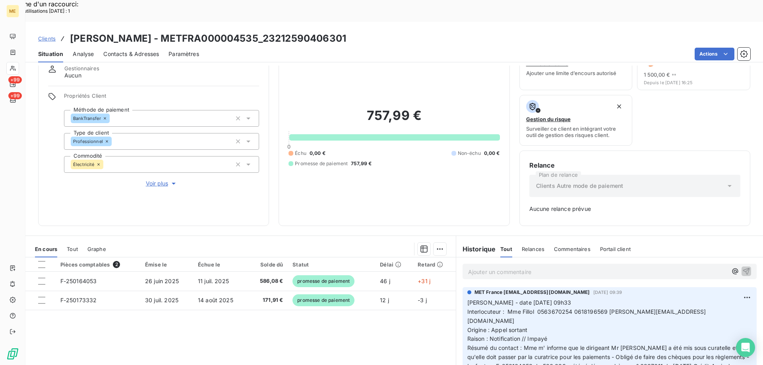
scroll to position [78, 0]
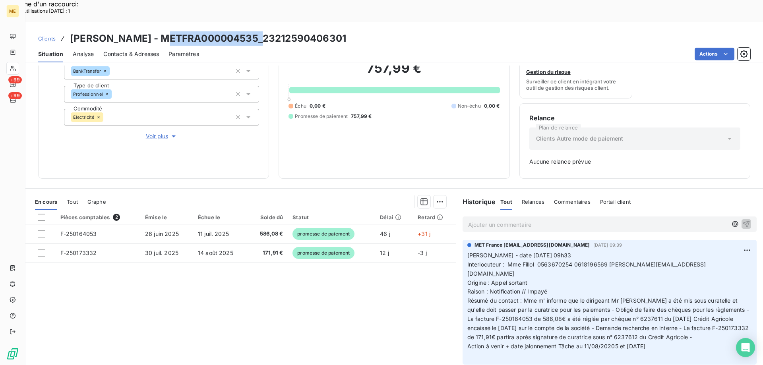
drag, startPoint x: 161, startPoint y: 14, endPoint x: 255, endPoint y: 14, distance: 93.8
click at [255, 31] on h3 "FILLOL FERNAND - METFRA000004535_23212590406301" at bounding box center [208, 38] width 276 height 14
drag, startPoint x: 668, startPoint y: 313, endPoint x: 464, endPoint y: 231, distance: 219.6
click at [467, 251] on p "Valérie - date 07/08/2025 09h33 Interlocuteur : Mme Fillol 0563670254 061819656…" at bounding box center [609, 305] width 285 height 109
click at [479, 220] on p "Ajouter un commentaire ﻿" at bounding box center [597, 225] width 259 height 10
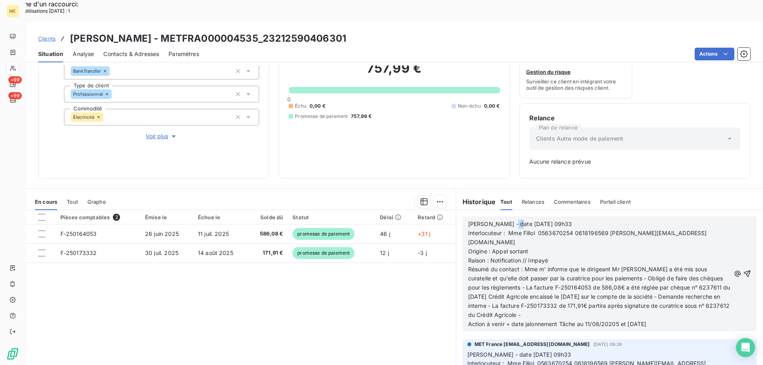
drag, startPoint x: 502, startPoint y: 202, endPoint x: 509, endPoint y: 201, distance: 6.5
click at [509, 221] on span "Valérie - date 07/08/2025 09h33" at bounding box center [520, 224] width 104 height 7
click at [346, 284] on div "Pièces comptables 2 Émise le Échue le Solde dû Statut Délai Retard F-250164053 …" at bounding box center [240, 286] width 430 height 153
drag, startPoint x: 161, startPoint y: 15, endPoint x: 256, endPoint y: 12, distance: 95.0
click at [256, 31] on h3 "FILLOL FERNAND - METFRA000004535_23212590406301" at bounding box center [208, 38] width 276 height 14
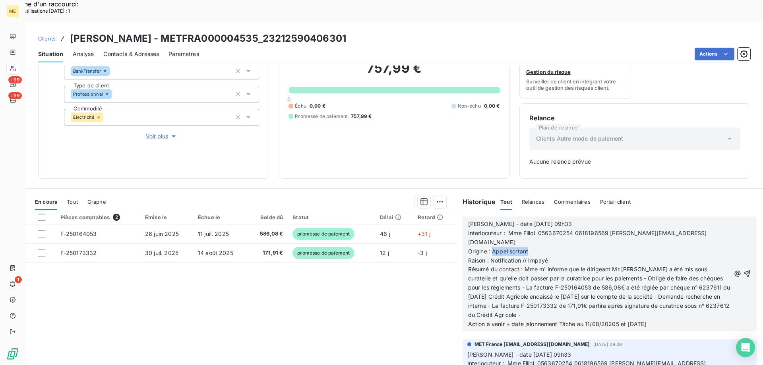
drag, startPoint x: 490, startPoint y: 219, endPoint x: 533, endPoint y: 220, distance: 42.5
click at [533, 247] on p "Origine : Appel sortant" at bounding box center [599, 251] width 262 height 9
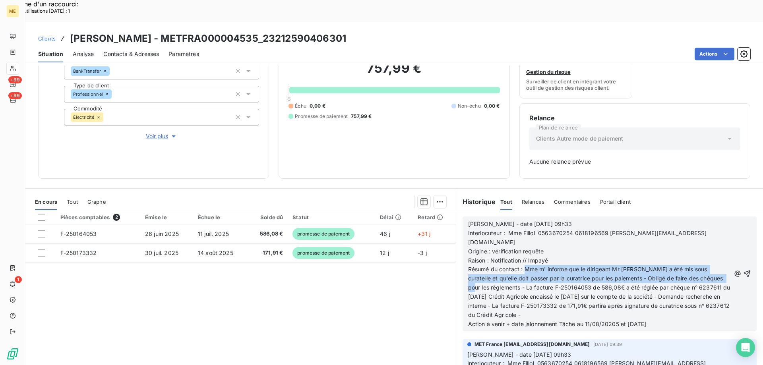
drag, startPoint x: 522, startPoint y: 239, endPoint x: 716, endPoint y: 245, distance: 194.0
click at [716, 265] on p "Résumé du contact : Mme m' informe que le dirigeant Mr FILLOL a été mis sous cu…" at bounding box center [599, 292] width 262 height 54
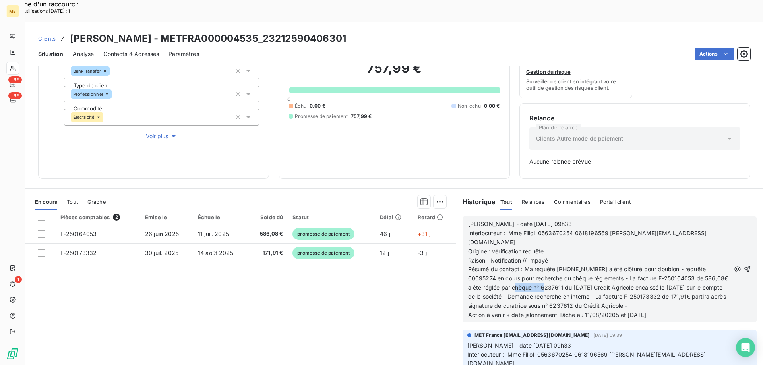
drag, startPoint x: 515, startPoint y: 257, endPoint x: 544, endPoint y: 257, distance: 29.0
click at [544, 266] on span "Résumé du contact : Ma requête 00095307 a été clôturé pour doublon - requête 00…" at bounding box center [599, 287] width 262 height 43
click at [554, 266] on span "Résumé du contact : Ma requête 00095307 a été clôturé pour doublon - requête 00…" at bounding box center [599, 287] width 262 height 43
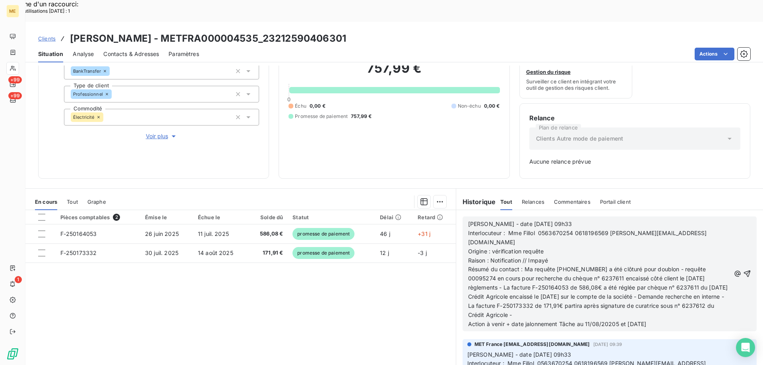
drag, startPoint x: 679, startPoint y: 247, endPoint x: 694, endPoint y: 284, distance: 40.4
click at [694, 284] on p "Résumé du contact : Ma requête 00095307 a été clôturé pour doublon - requête 00…" at bounding box center [599, 292] width 262 height 54
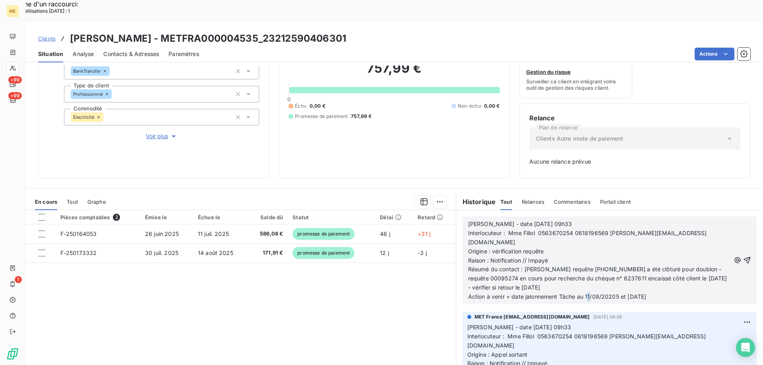
drag, startPoint x: 584, startPoint y: 263, endPoint x: 588, endPoint y: 264, distance: 4.1
click at [588, 293] on span "Action à venir + date jalonnement Tâche au 11/08/20205 et 08/09/2025" at bounding box center [557, 296] width 178 height 7
click at [744, 257] on icon "button" at bounding box center [747, 260] width 7 height 7
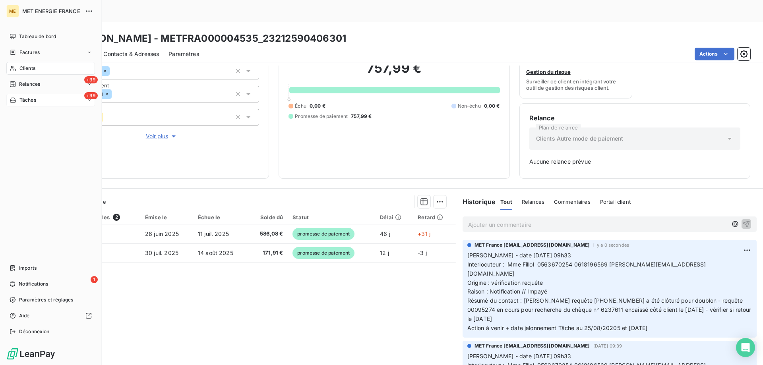
click at [49, 101] on div "+99 Tâches" at bounding box center [50, 100] width 89 height 13
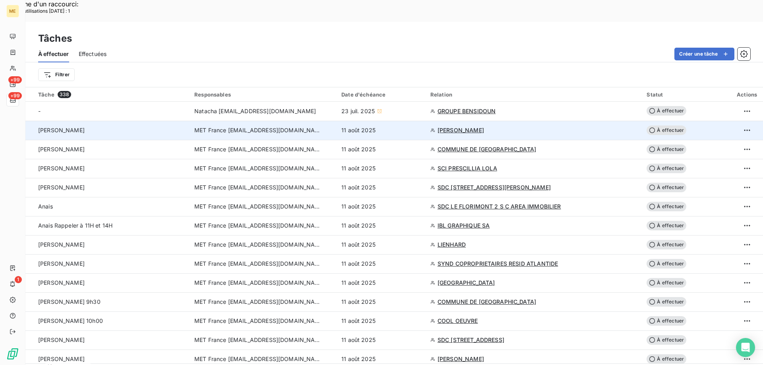
click at [656, 121] on td "À effectuer" at bounding box center [686, 130] width 89 height 19
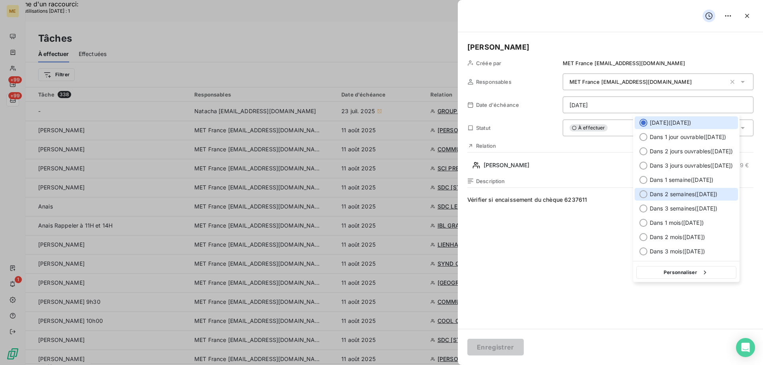
click at [642, 192] on div at bounding box center [643, 194] width 8 height 8
type input "25/08/2025"
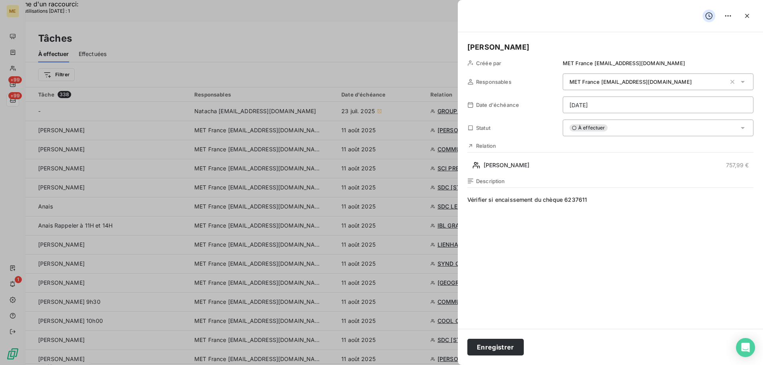
click at [618, 204] on span "Vérifier si encaissement du chèque 6237611" at bounding box center [610, 272] width 286 height 153
click at [495, 345] on button "Enregistrer" at bounding box center [495, 347] width 56 height 17
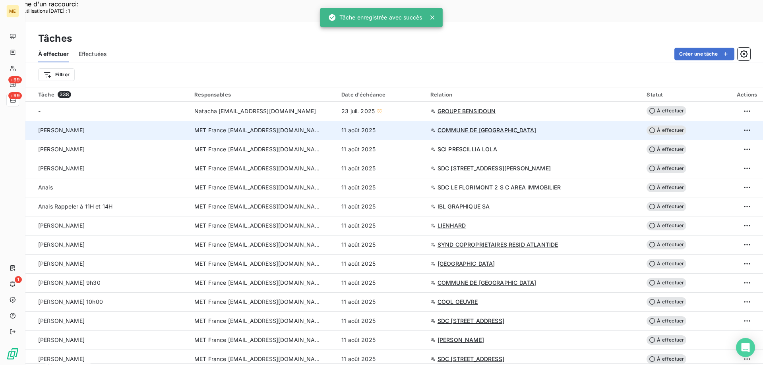
click at [513, 126] on span "COMMUNE DE [GEOGRAPHIC_DATA]" at bounding box center [487, 130] width 99 height 8
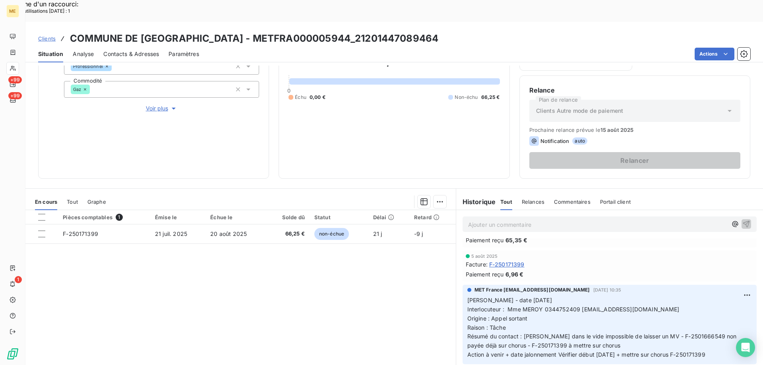
scroll to position [40, 0]
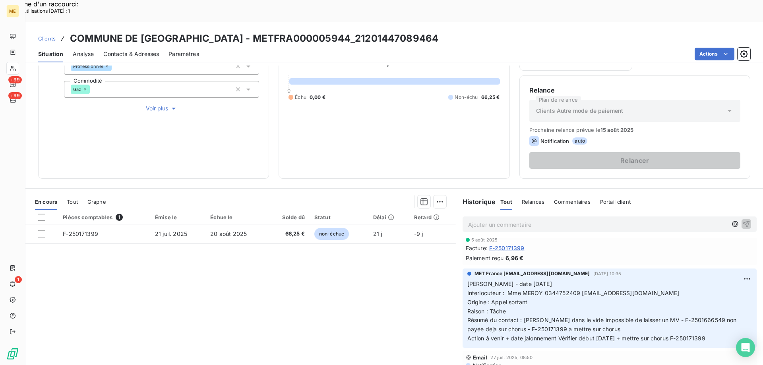
drag, startPoint x: 718, startPoint y: 314, endPoint x: 462, endPoint y: 261, distance: 261.9
click at [463, 269] on div "MET France met-france@recouvrement.met.com 4 août 2025, 10:35 Valérie - date 04…" at bounding box center [610, 308] width 294 height 79
click at [483, 220] on p "Ajouter un commentaire ﻿" at bounding box center [597, 225] width 259 height 10
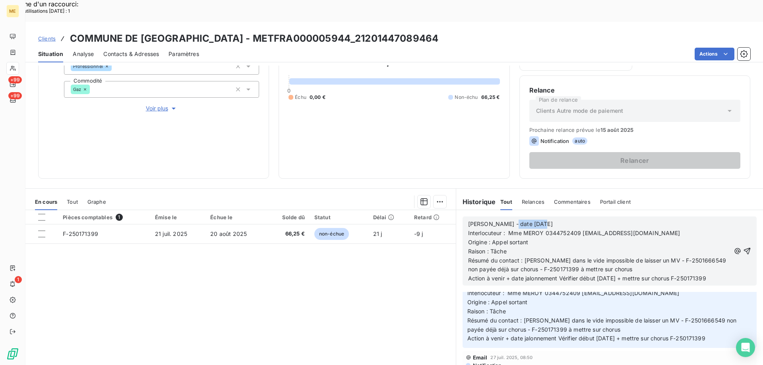
drag, startPoint x: 503, startPoint y: 201, endPoint x: 567, endPoint y: 200, distance: 64.0
click at [565, 220] on p "Valérie - date 04/08/2025" at bounding box center [599, 224] width 262 height 9
drag, startPoint x: 489, startPoint y: 219, endPoint x: 542, endPoint y: 220, distance: 53.3
click at [542, 238] on p "Origine : Appel sortant" at bounding box center [599, 242] width 262 height 9
drag, startPoint x: 524, startPoint y: 237, endPoint x: 650, endPoint y: 237, distance: 126.0
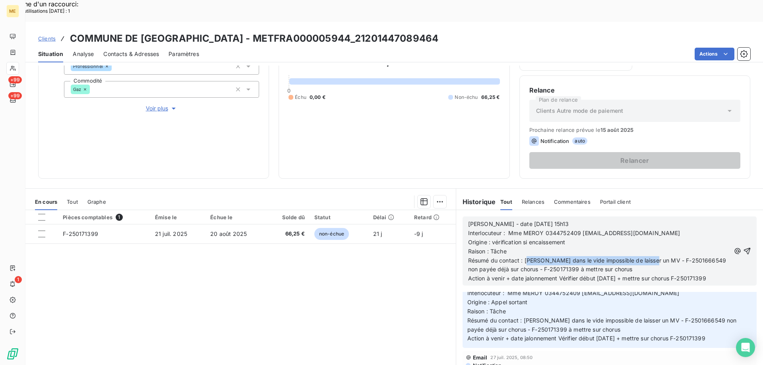
click at [650, 257] on span "Résumé du contact : Sonne dans le vide impossible de laisser un MV - F-25016665…" at bounding box center [598, 265] width 260 height 16
drag, startPoint x: 574, startPoint y: 239, endPoint x: 686, endPoint y: 237, distance: 112.5
click at [686, 257] on span "Résumé du contact comptabilité à jour - F-2501666549 non payée déjà sur chorus …" at bounding box center [599, 265] width 263 height 16
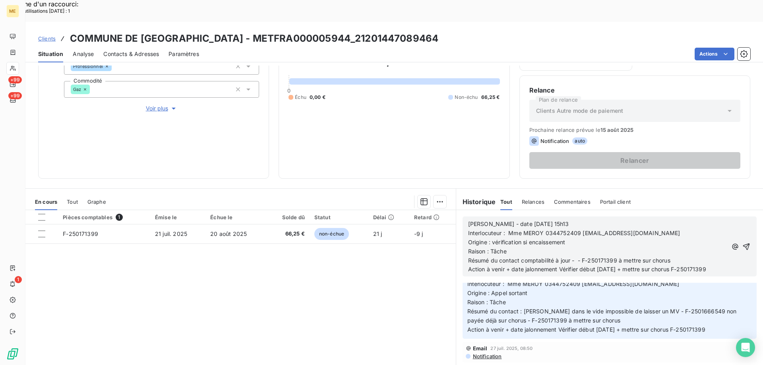
scroll to position [84, 0]
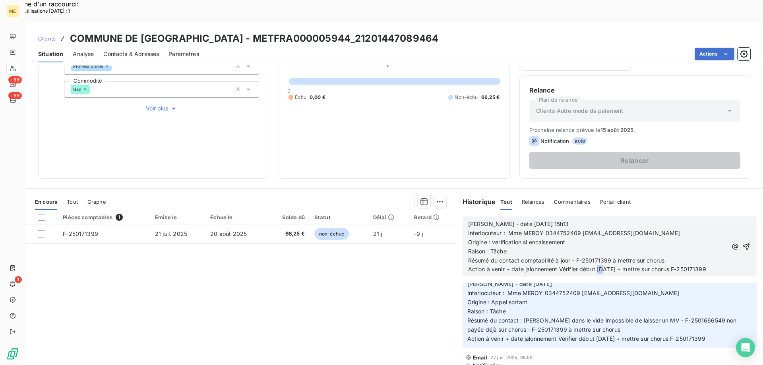
drag, startPoint x: 594, startPoint y: 247, endPoint x: 599, endPoint y: 246, distance: 5.7
click at [599, 266] on span "Action à venir + date jalonnement Vérifier début 11/08/2025 + mettre sur chorus…" at bounding box center [587, 269] width 238 height 7
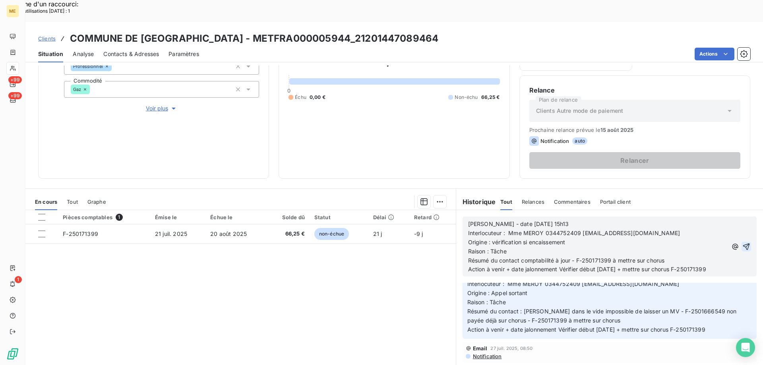
click at [742, 243] on icon "button" at bounding box center [746, 247] width 8 height 8
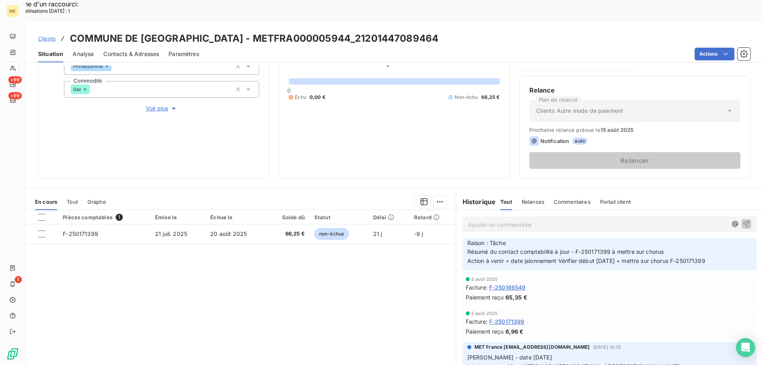
scroll to position [113, 0]
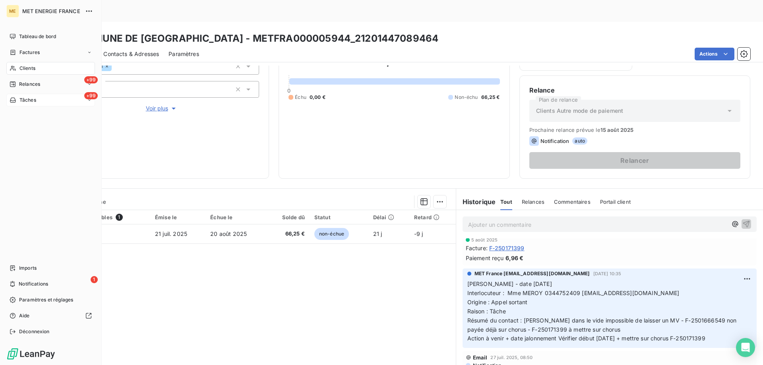
click at [52, 101] on div "+99 Tâches" at bounding box center [50, 100] width 89 height 13
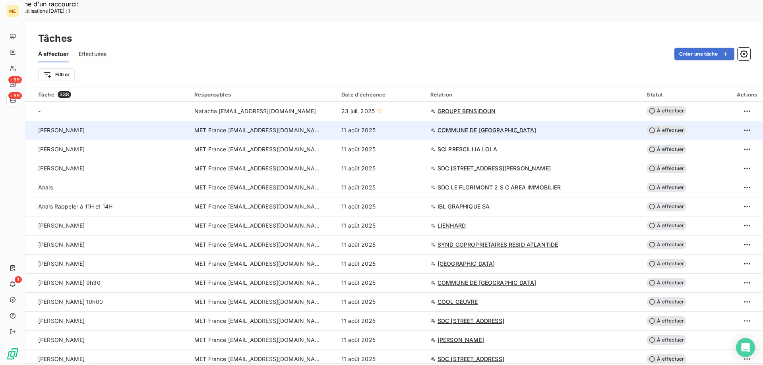
click at [657, 126] on span "À effectuer" at bounding box center [667, 131] width 40 height 10
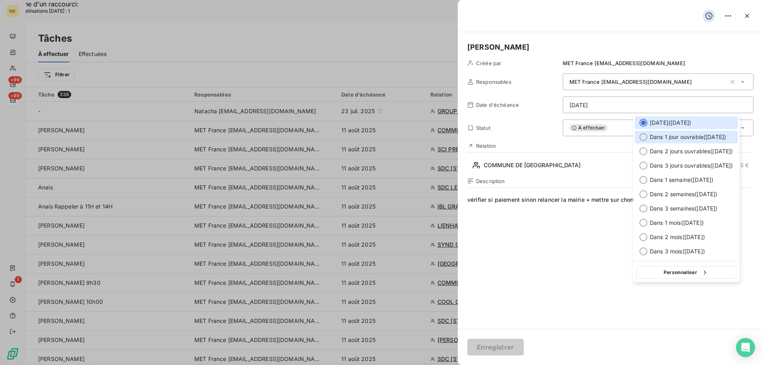
click at [644, 134] on div at bounding box center [643, 137] width 8 height 8
type input "[DATE]"
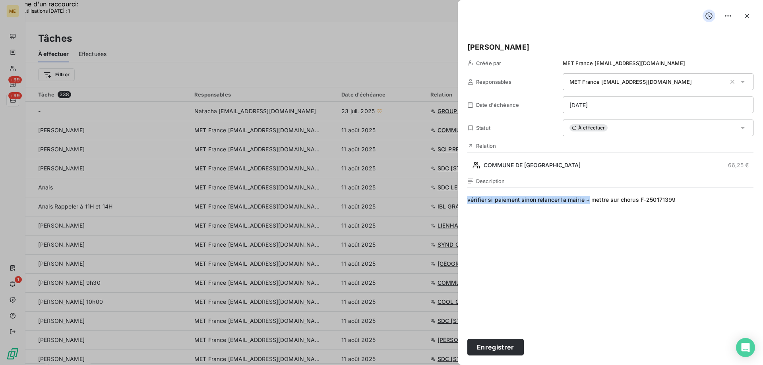
drag, startPoint x: 589, startPoint y: 200, endPoint x: 459, endPoint y: 196, distance: 130.4
click at [459, 196] on div "Valérie Créée par MET France met-france@recouvrement.met.com Responsables MET F…" at bounding box center [610, 180] width 305 height 297
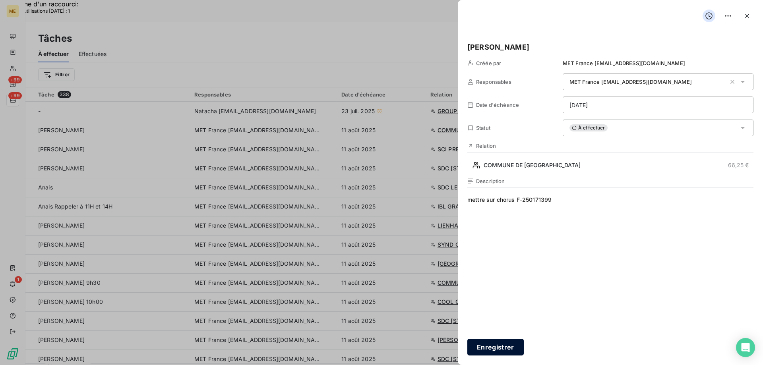
click at [487, 349] on button "Enregistrer" at bounding box center [495, 347] width 56 height 17
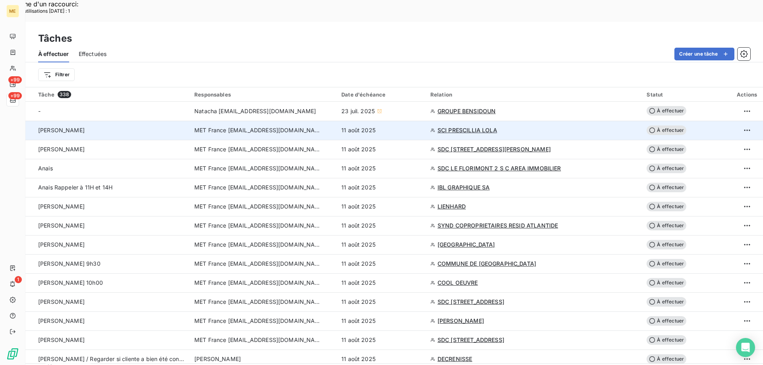
click at [486, 126] on span "SCI PRESCILLIA LOLA" at bounding box center [468, 130] width 60 height 8
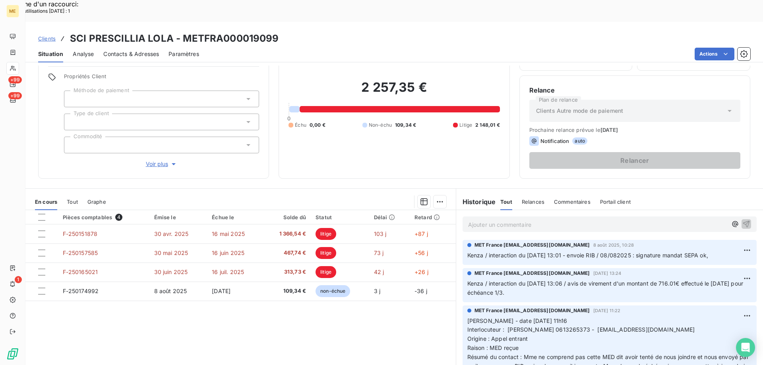
scroll to position [79, 0]
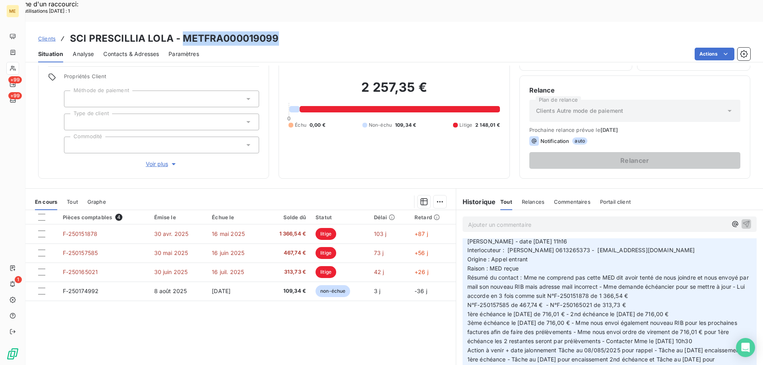
drag, startPoint x: 182, startPoint y: 13, endPoint x: 277, endPoint y: 15, distance: 95.8
click at [277, 31] on div "Clients SCI PRESCILLIA LOLA - METFRA000019099" at bounding box center [394, 38] width 738 height 14
drag, startPoint x: 561, startPoint y: 347, endPoint x: 471, endPoint y: 215, distance: 159.3
click at [467, 216] on div "Ajouter un commentaire ﻿ MET France met-france@recouvrement.met.com 8 août 2025…" at bounding box center [609, 298] width 307 height 177
click at [485, 220] on p "Ajouter un commentaire ﻿" at bounding box center [597, 225] width 259 height 10
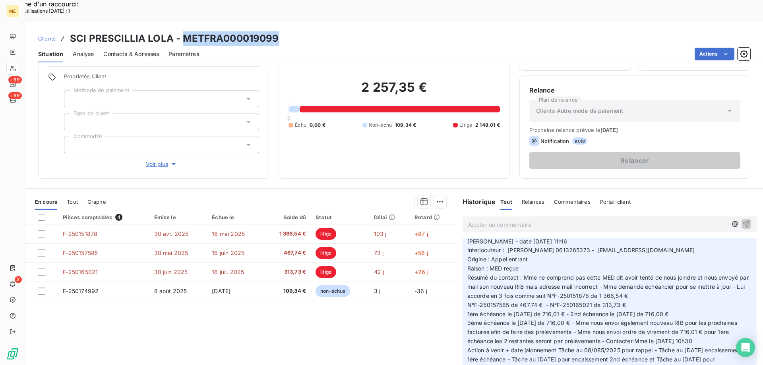
click at [486, 220] on p "Ajouter un commentaire ﻿" at bounding box center [597, 225] width 259 height 10
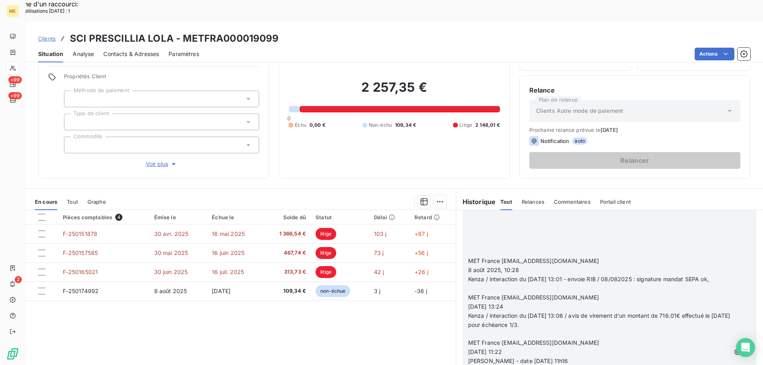
scroll to position [648, 0]
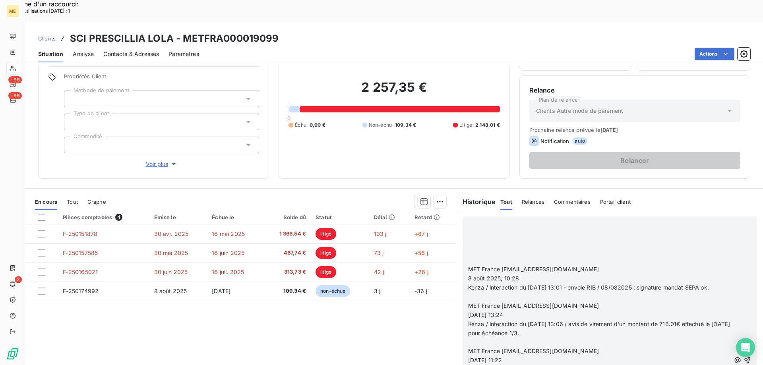
click at [468, 266] on span "MET France [EMAIL_ADDRESS][DOMAIN_NAME]" at bounding box center [533, 269] width 131 height 7
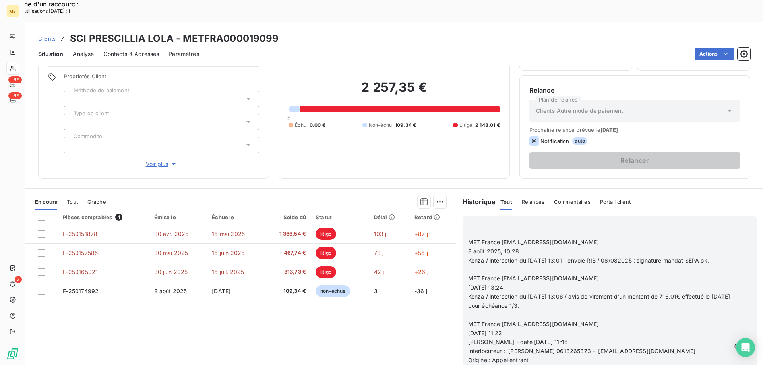
scroll to position [612, 0]
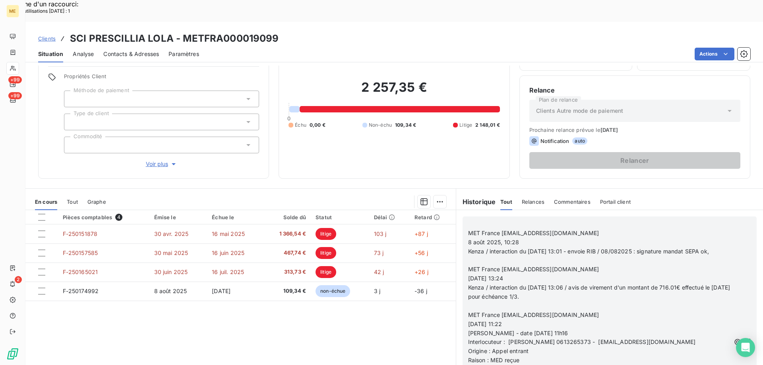
drag, startPoint x: 555, startPoint y: 284, endPoint x: 464, endPoint y: 210, distance: 116.9
click at [468, 220] on div "﻿ ﻿MET France met-france@recouvrement.met.com 8 août 2025, 10:28 Kenza / intera…" at bounding box center [599, 343] width 262 height 246
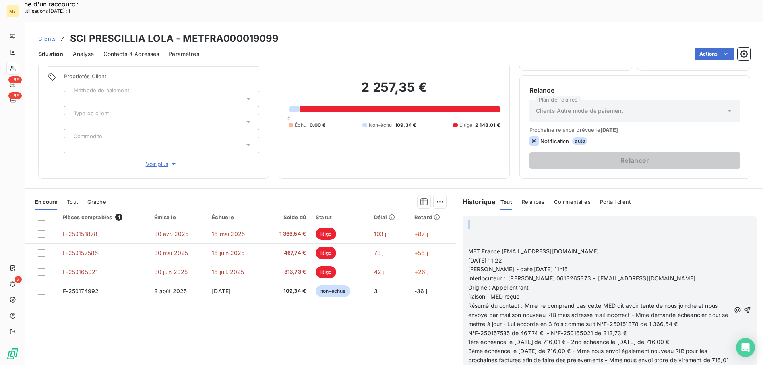
scroll to position [530, 0]
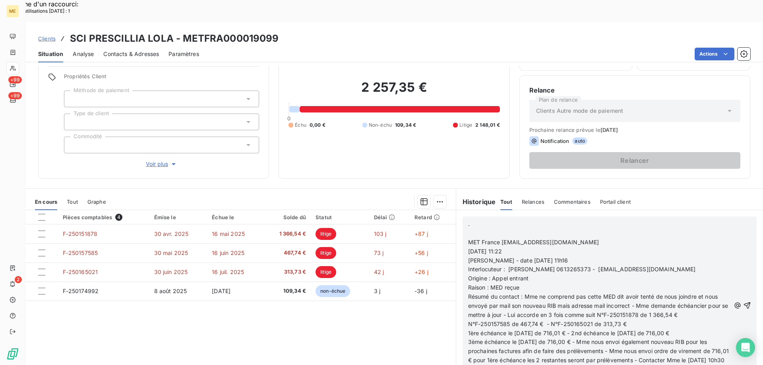
drag, startPoint x: 465, startPoint y: 217, endPoint x: 605, endPoint y: 218, distance: 140.3
click at [605, 238] on p "MET France [EMAIL_ADDRESS][DOMAIN_NAME]" at bounding box center [599, 242] width 262 height 9
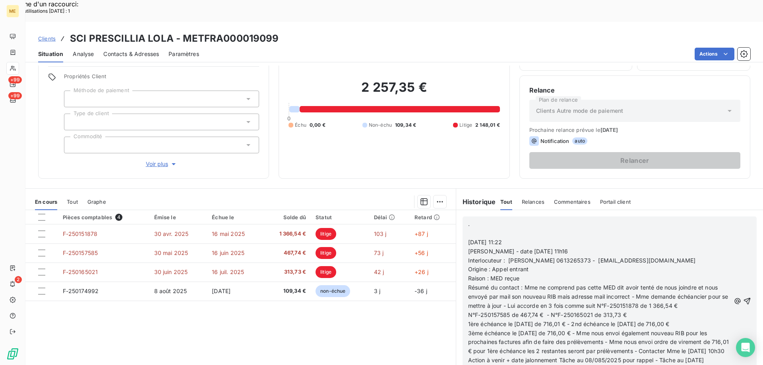
scroll to position [511, 0]
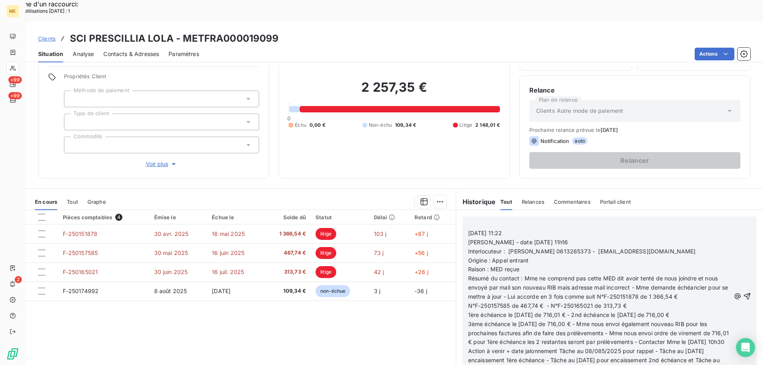
click at [521, 229] on p "6 août 2025, 11:22" at bounding box center [599, 233] width 262 height 9
drag, startPoint x: 489, startPoint y: 239, endPoint x: 526, endPoint y: 239, distance: 37.4
click at [526, 257] on span "Origine : Appel entrant" at bounding box center [498, 260] width 60 height 7
drag, startPoint x: 489, startPoint y: 248, endPoint x: 522, endPoint y: 248, distance: 33.4
click at [521, 265] on p "Raison : MED reçue" at bounding box center [599, 269] width 262 height 9
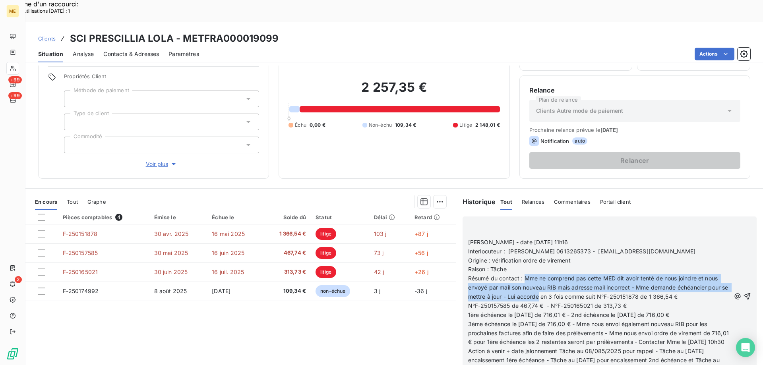
drag, startPoint x: 521, startPoint y: 257, endPoint x: 558, endPoint y: 275, distance: 41.2
click at [558, 275] on span "Résumé du contact : Mme ne comprend pas cette MED dit avoir tenté de nous joind…" at bounding box center [599, 287] width 262 height 25
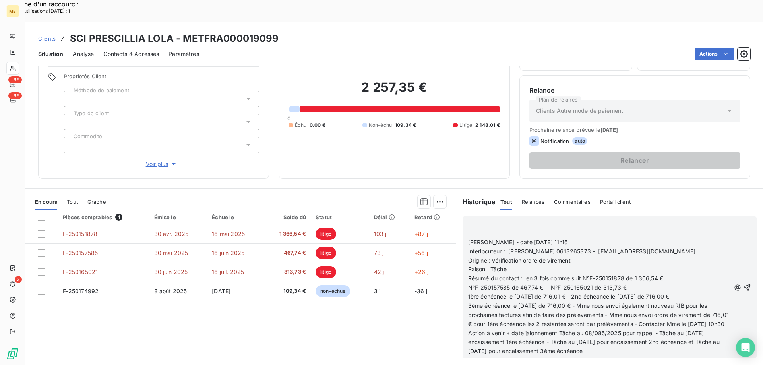
scroll to position [493, 0]
click at [531, 310] on p "3ème échéance le 08/10/2025 de 716,00 € - Mme nous envoi également nouveau RIB …" at bounding box center [599, 315] width 262 height 27
drag, startPoint x: 181, startPoint y: 16, endPoint x: 277, endPoint y: 12, distance: 96.3
click at [277, 31] on div "Clients SCI PRESCILLIA LOLA - METFRA000019099" at bounding box center [394, 38] width 738 height 14
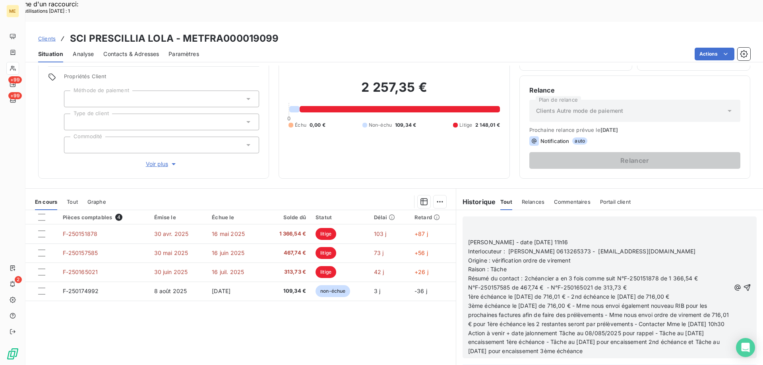
click at [417, 296] on div "Pièces comptables 4 Émise le Échue le Solde dû Statut Délai Retard F-250151878 …" at bounding box center [240, 286] width 430 height 153
drag, startPoint x: 520, startPoint y: 255, endPoint x: 565, endPoint y: 258, distance: 45.4
click at [565, 275] on span "Résumé du contact : 2chéancier a en 3 fois comme suit N°F-250151878 de 1 366,54…" at bounding box center [583, 278] width 230 height 7
drag, startPoint x: 576, startPoint y: 275, endPoint x: 600, endPoint y: 308, distance: 41.3
click at [600, 308] on div "﻿ ﻿ Valérie - date 06/08/2025 11h16 Interlocuteur : Christel FAGLAIN BOISNARD 0…" at bounding box center [599, 288] width 262 height 136
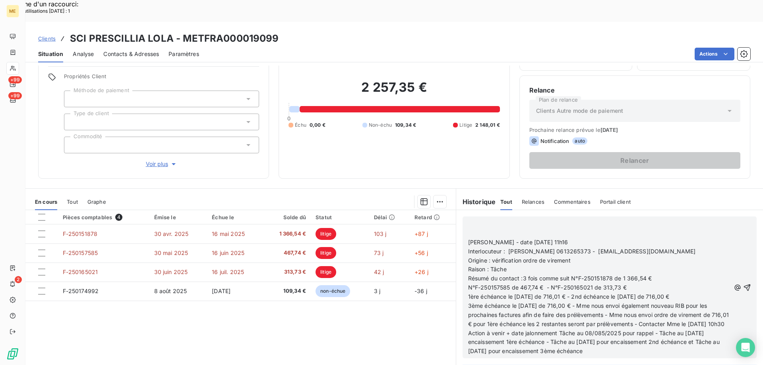
scroll to position [589, 0]
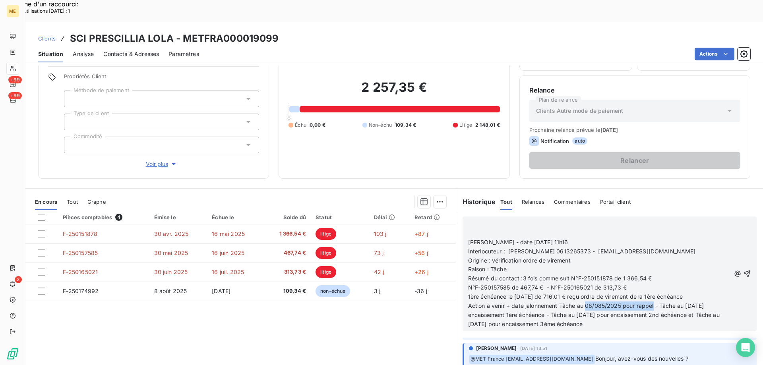
drag, startPoint x: 583, startPoint y: 285, endPoint x: 651, endPoint y: 283, distance: 68.4
click at [651, 302] on span "Action à venir + date jalonnement Tâche au 08/085/2025 pour rappel - Tâche au 1…" at bounding box center [594, 314] width 253 height 25
click at [744, 271] on icon "button" at bounding box center [747, 274] width 7 height 7
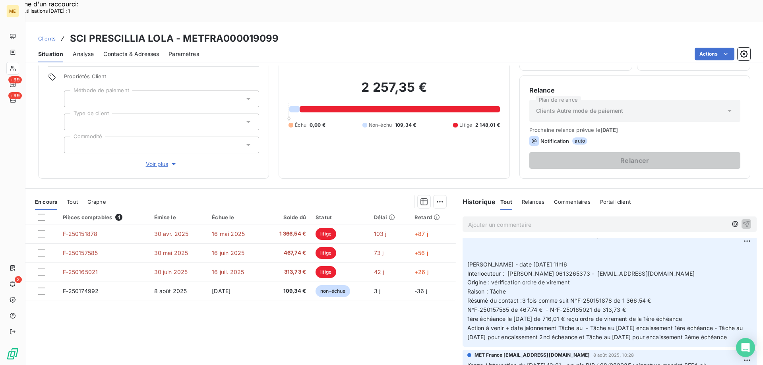
scroll to position [0, 0]
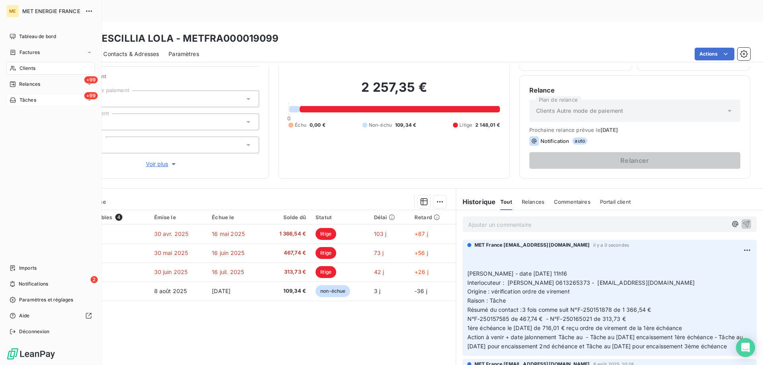
click at [56, 102] on div "+99 Tâches" at bounding box center [50, 100] width 89 height 13
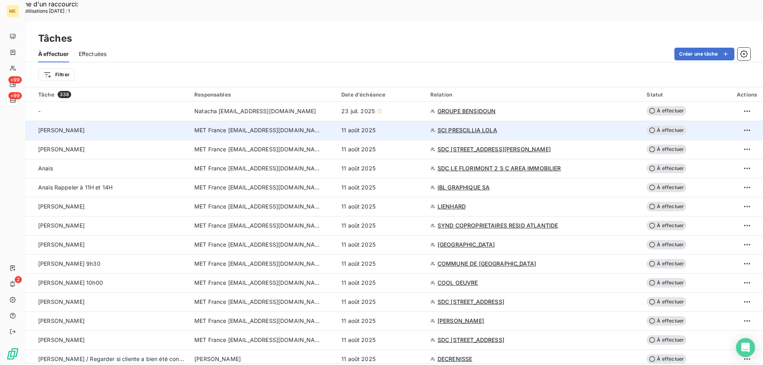
click at [656, 126] on span "À effectuer" at bounding box center [667, 131] width 40 height 10
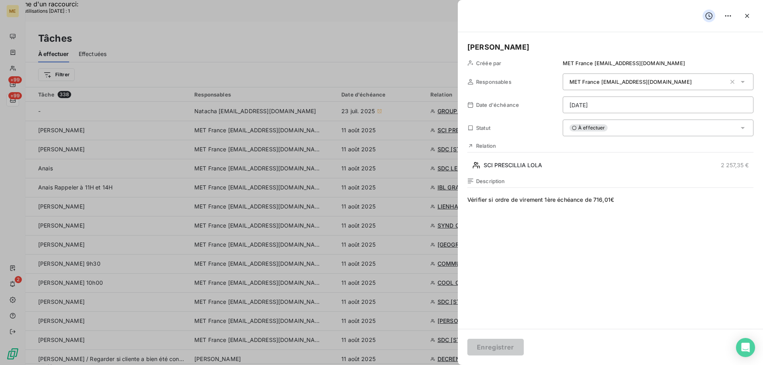
click at [624, 126] on div "À effectuer" at bounding box center [658, 128] width 191 height 17
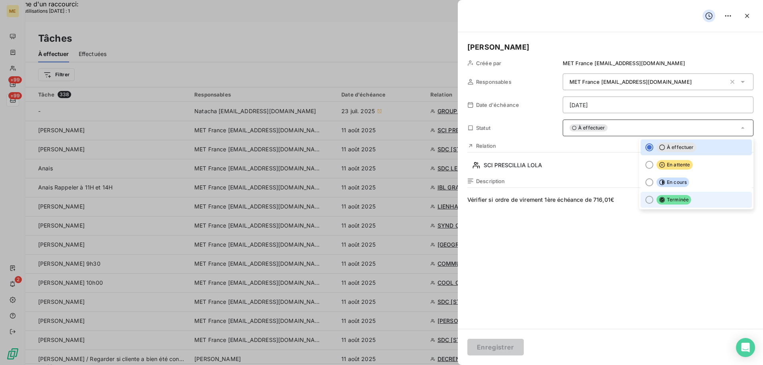
click at [645, 200] on div at bounding box center [649, 200] width 8 height 8
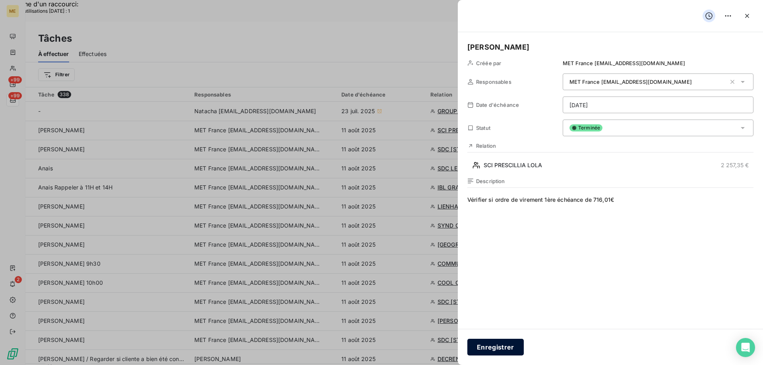
click at [494, 345] on button "Enregistrer" at bounding box center [495, 347] width 56 height 17
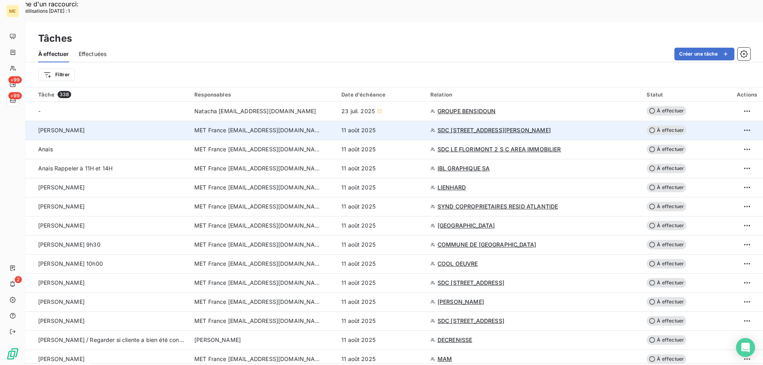
click at [485, 126] on span "SDC 30 RUE DU DR LANCEREAUX" at bounding box center [494, 130] width 113 height 8
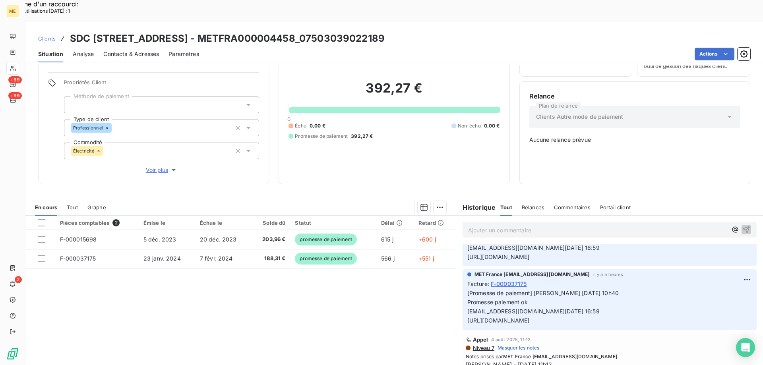
scroll to position [119, 0]
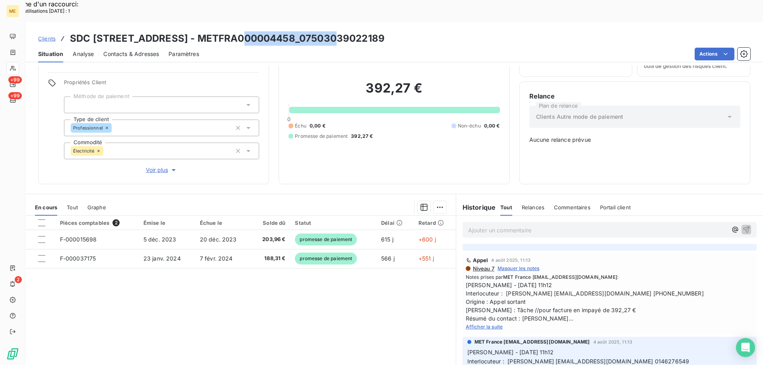
drag, startPoint x: 238, startPoint y: 16, endPoint x: 335, endPoint y: 11, distance: 96.3
click at [335, 31] on h3 "SDC 30 RUE DU DR LANCEREAUX - METFRA000004458_07503039022189" at bounding box center [227, 38] width 315 height 14
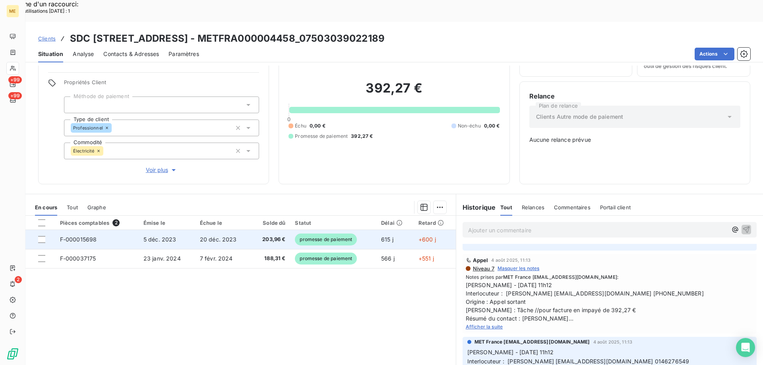
click at [80, 236] on span "F-000015698" at bounding box center [78, 239] width 37 height 7
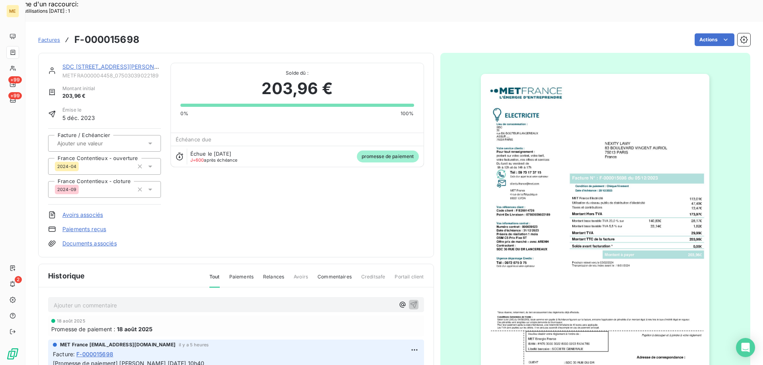
click at [567, 132] on img "button" at bounding box center [595, 236] width 229 height 324
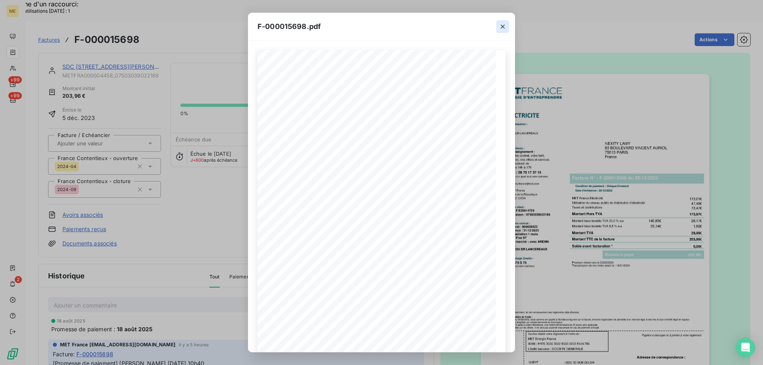
click at [502, 25] on icon "button" at bounding box center [503, 27] width 4 height 4
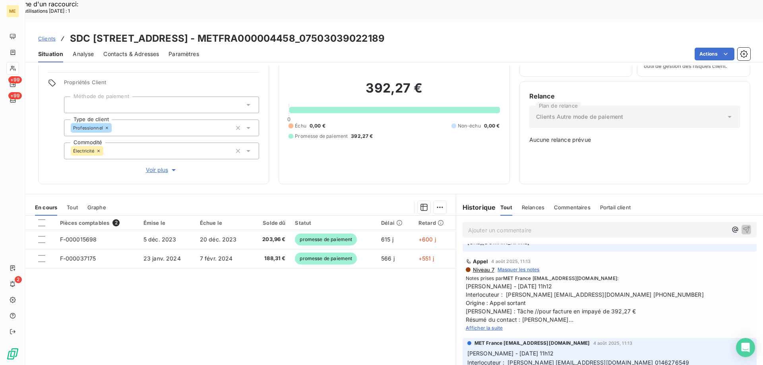
scroll to position [119, 0]
click at [472, 324] on span "Afficher la suite" at bounding box center [484, 327] width 37 height 6
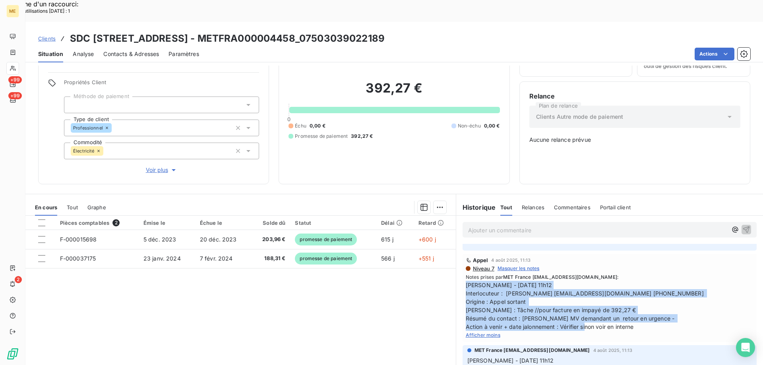
drag, startPoint x: 638, startPoint y: 299, endPoint x: 462, endPoint y: 257, distance: 180.7
click at [466, 281] on span "Valérie - 04/08/2025 11h12 Interlocuteur : HENIA GOUASMIA hgouasmia@lamy-immobi…" at bounding box center [610, 306] width 288 height 50
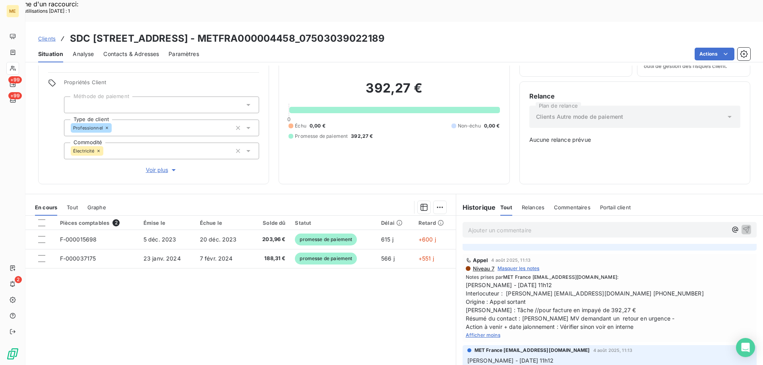
click at [475, 225] on p "Ajouter un commentaire ﻿" at bounding box center [597, 230] width 259 height 10
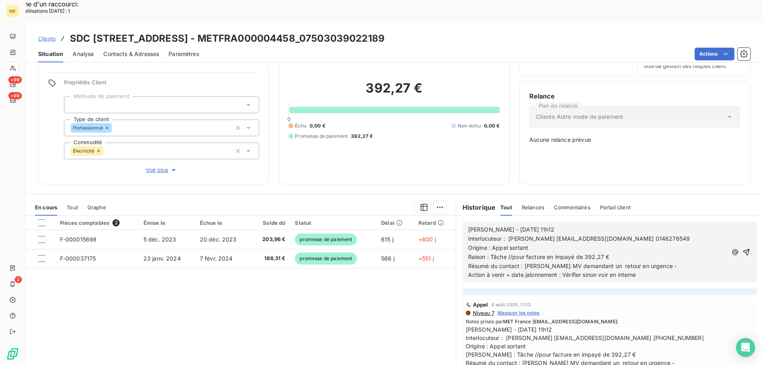
scroll to position [164, 0]
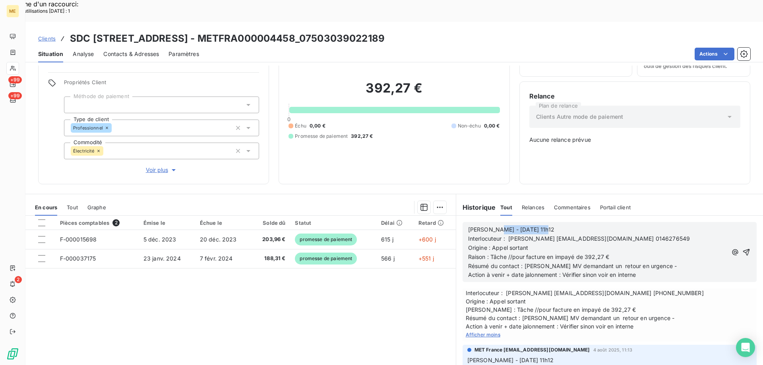
drag, startPoint x: 489, startPoint y: 200, endPoint x: 537, endPoint y: 201, distance: 47.7
click at [537, 225] on p "Valérie - 04/08/2025 11h12" at bounding box center [597, 229] width 259 height 9
drag, startPoint x: 642, startPoint y: 213, endPoint x: 693, endPoint y: 207, distance: 51.1
click at [693, 234] on p "Interlocuteur : HENIA GOUASMIA hgouasmia@lamy-immobilier.fr 0146276549" at bounding box center [597, 238] width 259 height 9
drag, startPoint x: 642, startPoint y: 211, endPoint x: 681, endPoint y: 209, distance: 39.0
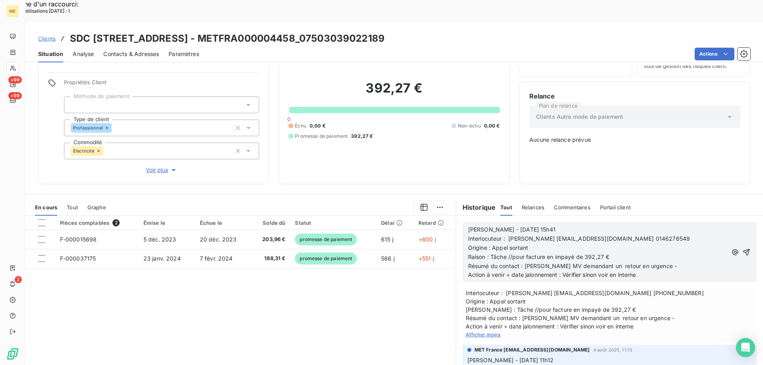
click at [675, 235] on span "Interlocuteur : HENIA GOUASMIA hgouasmia@lamy-immobilier.fr 0146276549" at bounding box center [579, 238] width 222 height 7
click at [699, 253] on p "Raison : Tâche //pour facture en impayé de 392,27 €" at bounding box center [597, 257] width 259 height 9
click at [689, 234] on p "Interlocuteur : HENIA GOUASMIA hgouasmia@lamy-immobilier.fr 0146276549" at bounding box center [597, 238] width 259 height 9
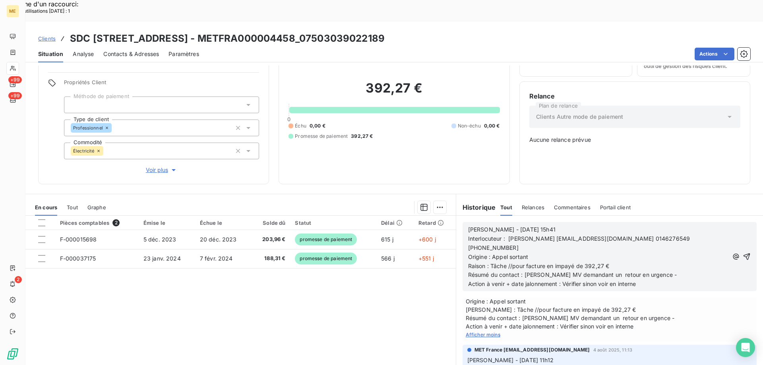
click at [463, 222] on div "Valérie - 11/08/2025 15h41 Interlocuteur : HENIA GOUASMIA hgouasmia@lamy-immobi…" at bounding box center [610, 256] width 294 height 69
click at [468, 235] on span "Interlocuteur : HENIA GOUASMIA hgouasmia@lamy-immobilier.fr 0146276549 01.53.64…" at bounding box center [580, 243] width 224 height 16
click at [540, 253] on p "Origine : Appel sortant" at bounding box center [598, 257] width 260 height 9
drag, startPoint x: 522, startPoint y: 247, endPoint x: 655, endPoint y: 244, distance: 132.8
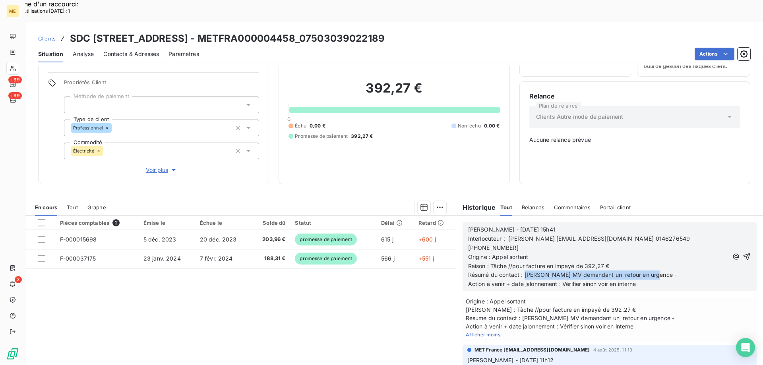
click at [655, 271] on p "Résumé du contact : Laisse MV demandant un retour en urgence -" at bounding box center [598, 275] width 260 height 9
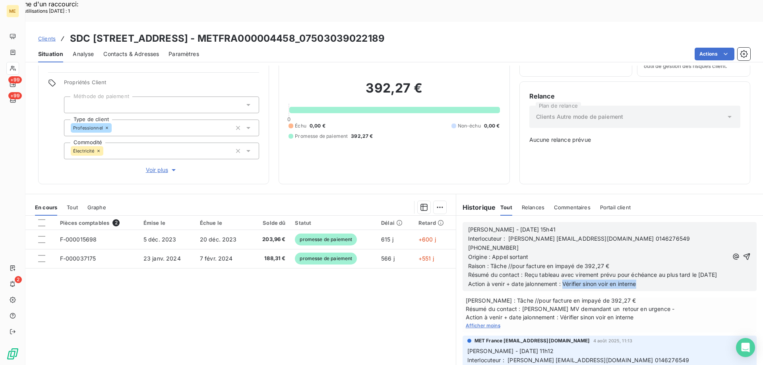
drag, startPoint x: 561, startPoint y: 266, endPoint x: 655, endPoint y: 269, distance: 94.6
click at [655, 280] on p "Action à venir + date jalonnement : Vérifier sinon voir en interne" at bounding box center [598, 284] width 260 height 9
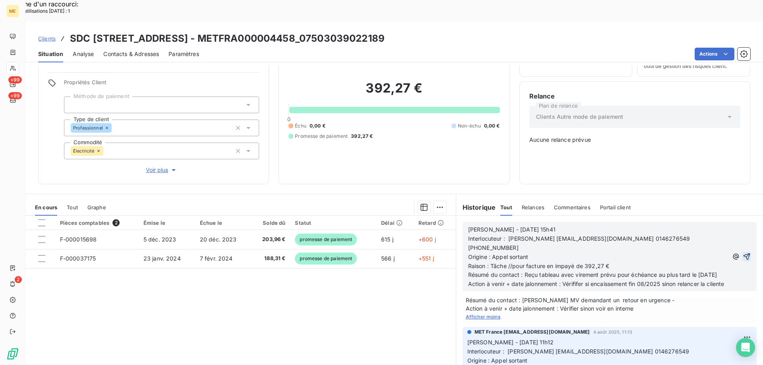
click at [743, 253] on icon "button" at bounding box center [747, 257] width 8 height 8
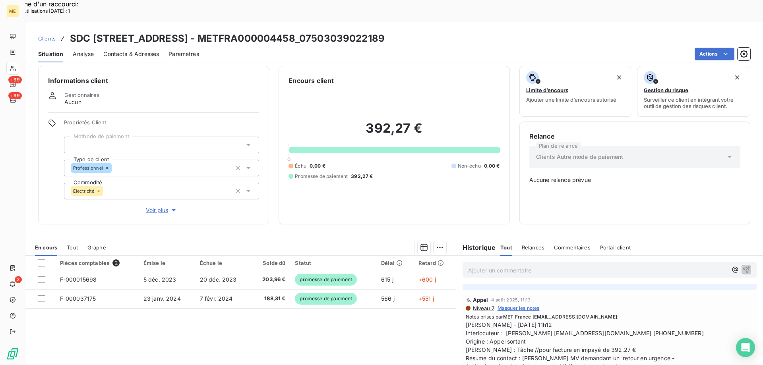
scroll to position [0, 0]
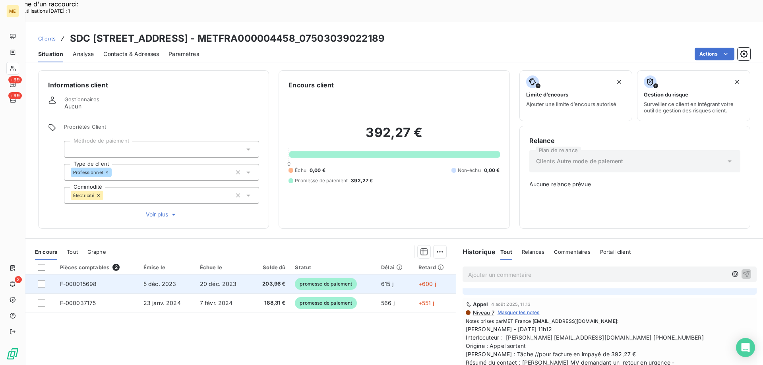
click at [87, 281] on span "F-000015698" at bounding box center [78, 284] width 37 height 7
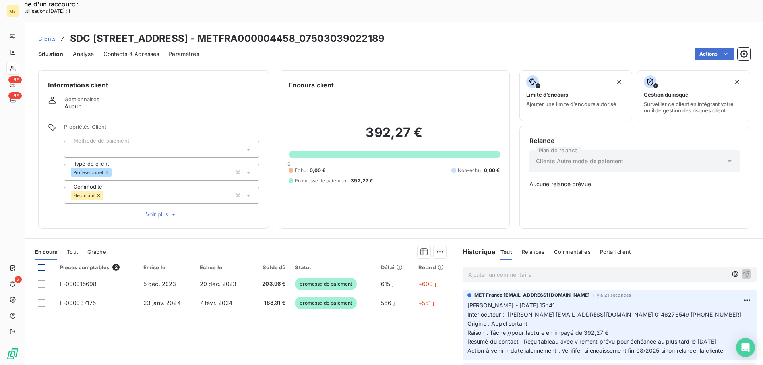
click at [42, 264] on div at bounding box center [41, 267] width 7 height 7
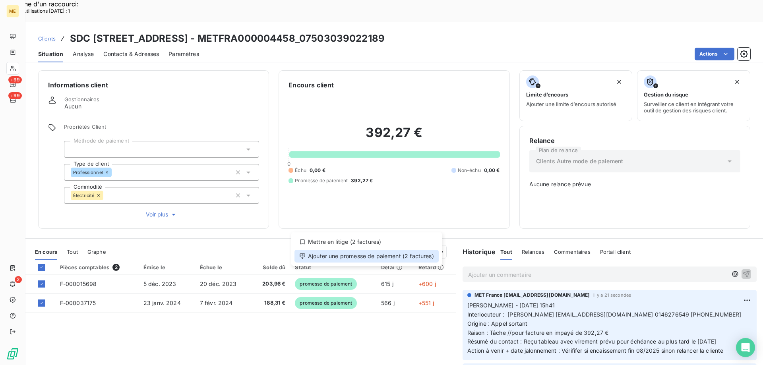
click at [355, 256] on div "Ajouter une promesse de paiement (2 factures)" at bounding box center [366, 256] width 144 height 13
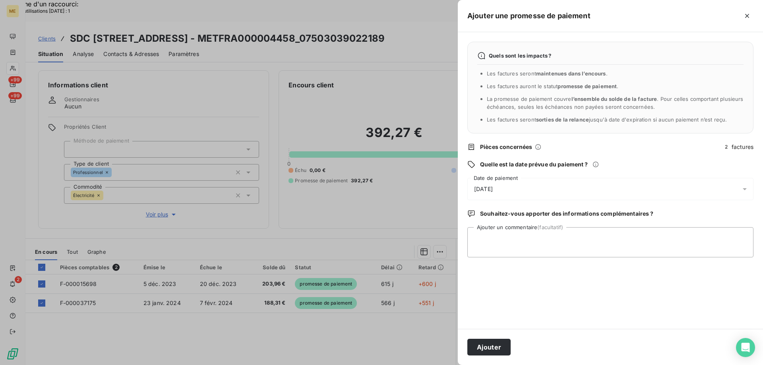
click at [523, 185] on div "[DATE]" at bounding box center [610, 189] width 286 height 22
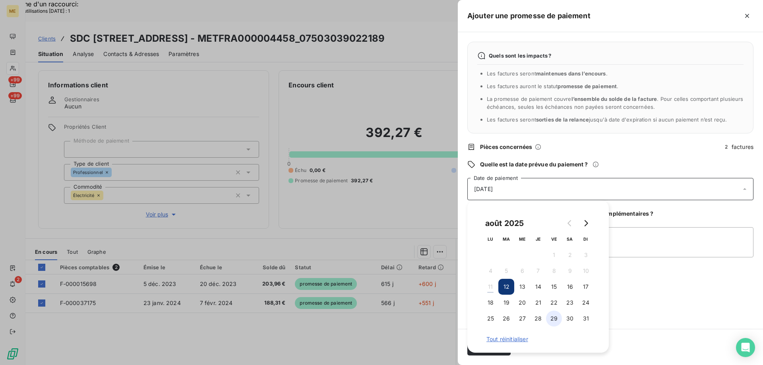
click at [554, 318] on button "29" at bounding box center [554, 319] width 16 height 16
click at [642, 245] on textarea "Ajouter un commentaire (facultatif)" at bounding box center [610, 242] width 286 height 30
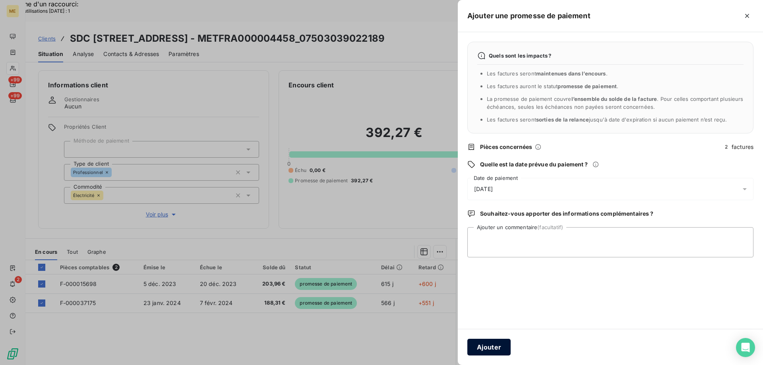
click at [483, 347] on button "Ajouter" at bounding box center [488, 347] width 43 height 17
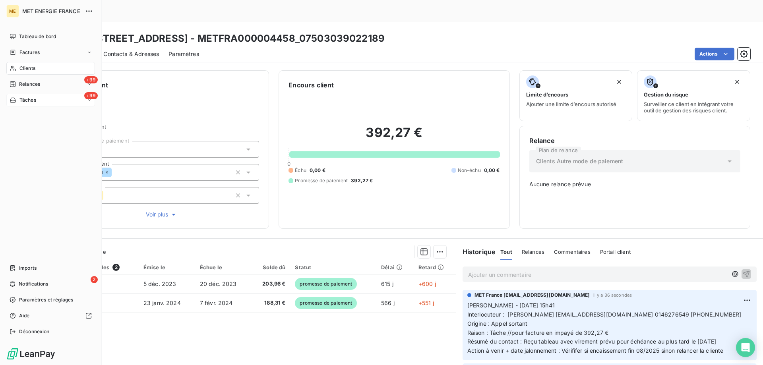
click at [44, 99] on div "+99 Tâches" at bounding box center [50, 100] width 89 height 13
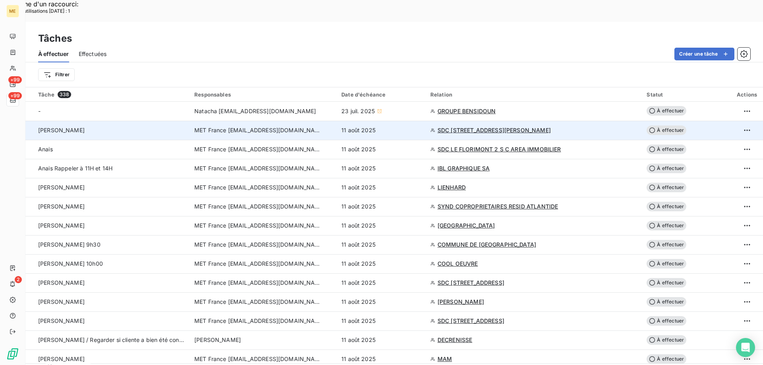
click at [653, 126] on span "À effectuer" at bounding box center [667, 131] width 40 height 10
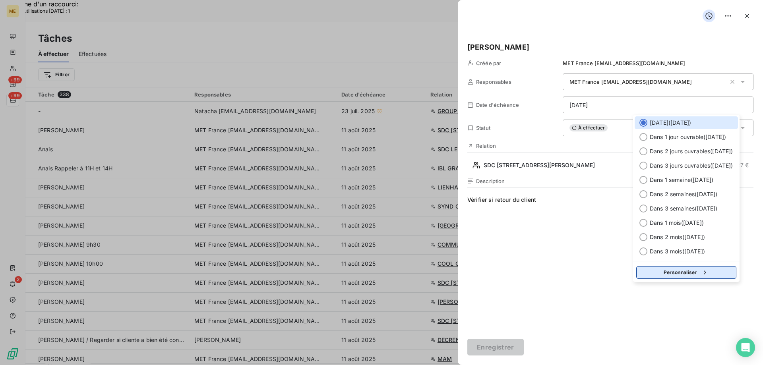
click at [668, 274] on button "Personnaliser" at bounding box center [686, 272] width 100 height 13
select select "7"
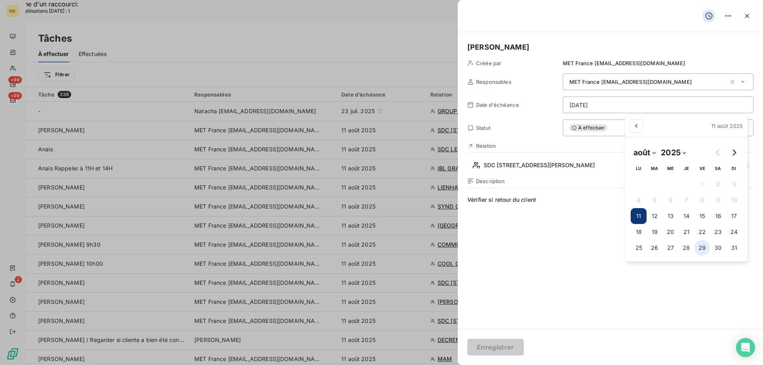
click at [701, 245] on button "29" at bounding box center [702, 248] width 16 height 16
type input "29/08/2025"
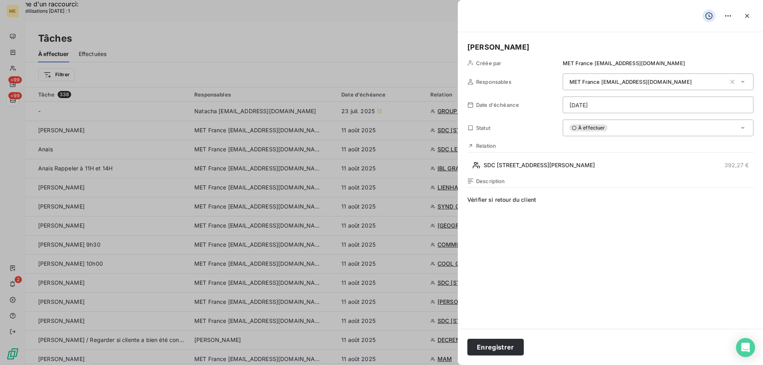
click at [491, 200] on span "Vérifier si retour du client" at bounding box center [610, 272] width 286 height 153
click at [496, 200] on span "Vérifier si retour du client" at bounding box center [610, 272] width 286 height 153
drag, startPoint x: 496, startPoint y: 199, endPoint x: 565, endPoint y: 203, distance: 69.3
click at [565, 203] on span "Vérifier si retour du client" at bounding box center [610, 272] width 286 height 153
click at [489, 345] on button "Enregistrer" at bounding box center [495, 347] width 56 height 17
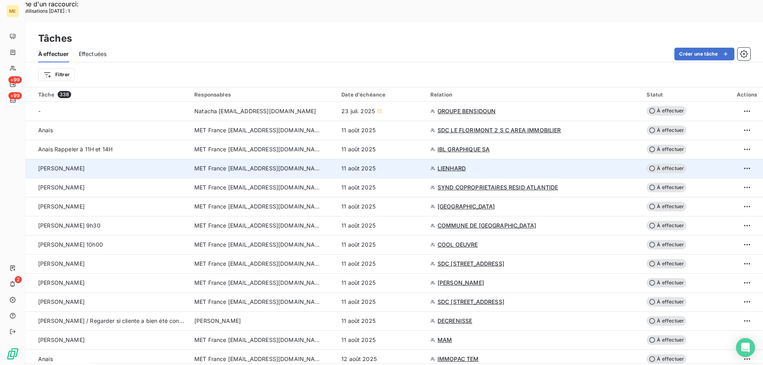
click at [466, 165] on span "LIENHARD" at bounding box center [452, 169] width 28 height 8
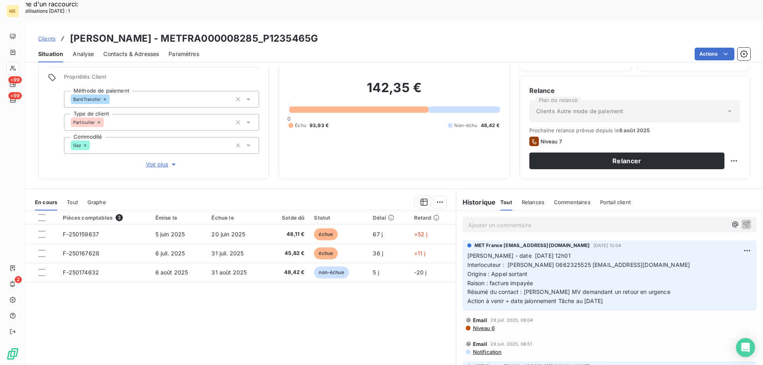
scroll to position [50, 0]
click at [156, 131] on div "Propriétés Client Méthode de paiement BankTransfer Type de client Particulier C…" at bounding box center [161, 120] width 195 height 95
click at [155, 160] on span "Voir plus" at bounding box center [162, 164] width 32 height 8
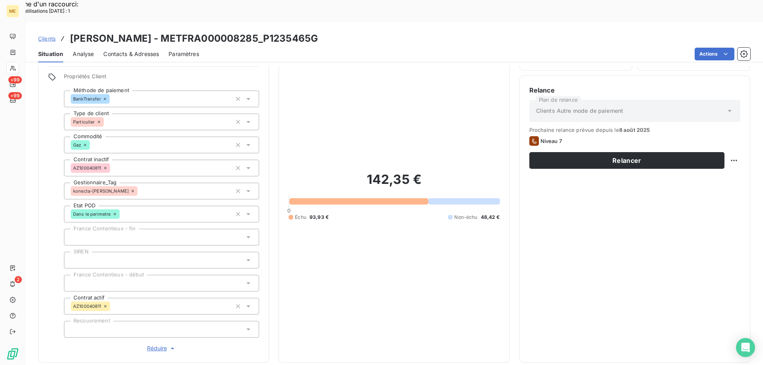
click at [154, 345] on span "Réduire" at bounding box center [161, 349] width 29 height 8
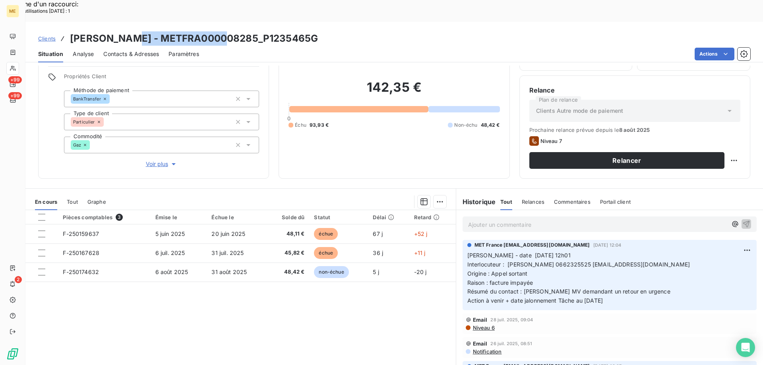
drag, startPoint x: 131, startPoint y: 15, endPoint x: 210, endPoint y: 14, distance: 79.1
click at [225, 31] on h3 "LIENHARD - METFRA000008285_P1235465G" at bounding box center [194, 38] width 248 height 14
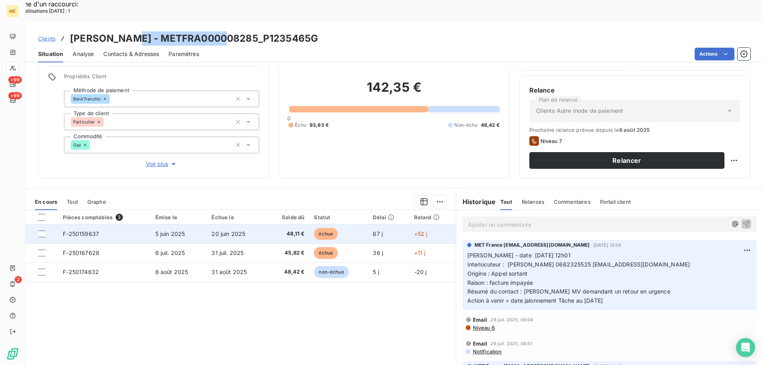
click at [74, 231] on span "F-250159637" at bounding box center [81, 234] width 36 height 7
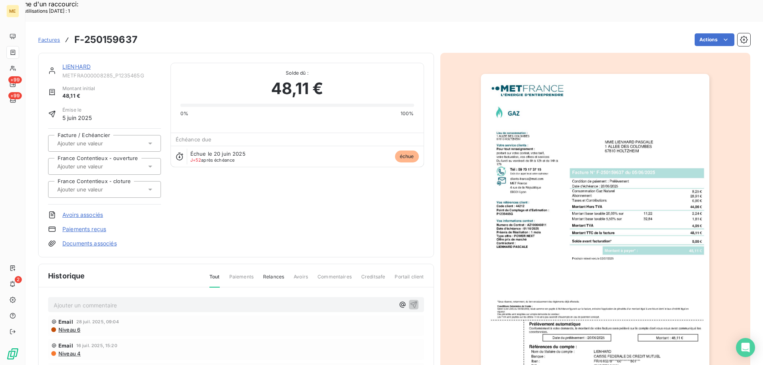
click at [569, 153] on img "button" at bounding box center [595, 236] width 229 height 324
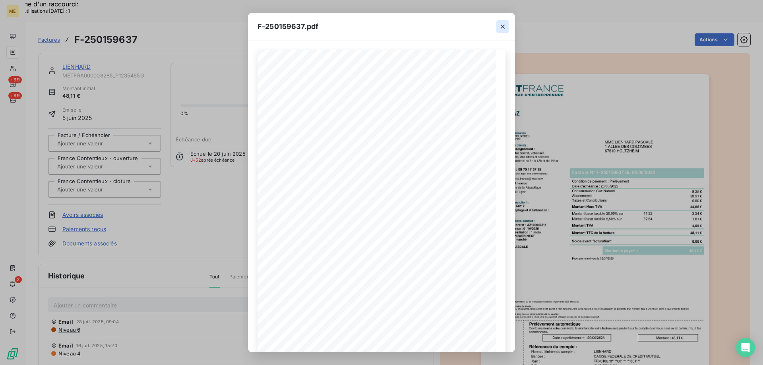
click at [503, 27] on icon "button" at bounding box center [503, 27] width 8 height 8
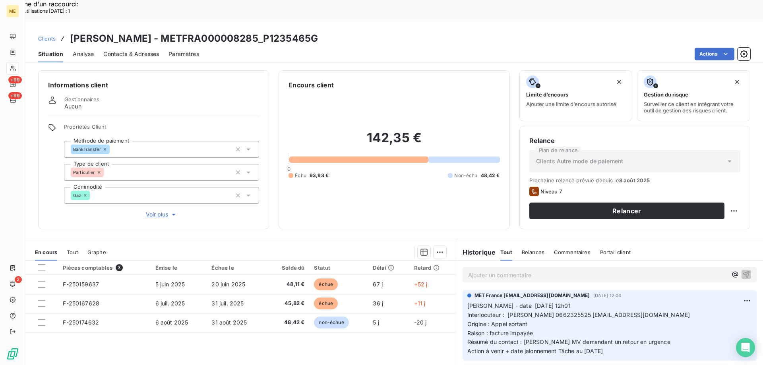
drag, startPoint x: 624, startPoint y: 328, endPoint x: 462, endPoint y: 287, distance: 166.7
click at [463, 291] on div "MET France met-france@recouvrement.met.com 6 août 2025, 12:04 Valérie - date 06…" at bounding box center [610, 326] width 294 height 70
click at [474, 270] on p "Ajouter un commentaire ﻿" at bounding box center [597, 275] width 259 height 10
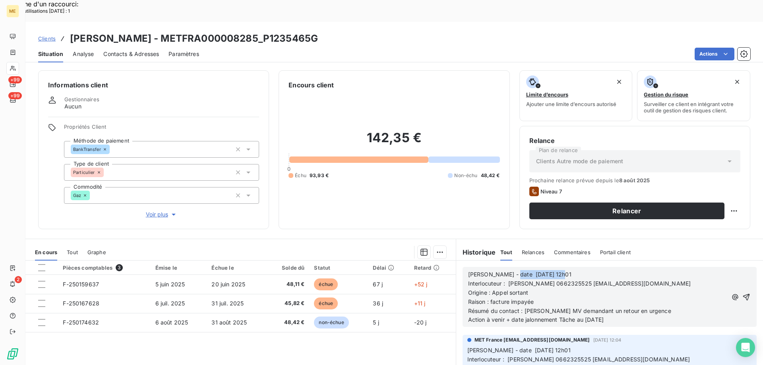
drag, startPoint x: 505, startPoint y: 253, endPoint x: 561, endPoint y: 254, distance: 55.6
click at [561, 270] on p "Valérie - date 06/08/2025 12h01" at bounding box center [597, 274] width 259 height 9
click at [588, 316] on span "Action à venir + date jalonnement Tâche au 11/08/2025" at bounding box center [536, 319] width 136 height 7
click at [586, 316] on span "Action à venir + date jalonnement Tâche au 11/08/2025" at bounding box center [536, 319] width 136 height 7
click at [742, 293] on icon "button" at bounding box center [746, 297] width 8 height 8
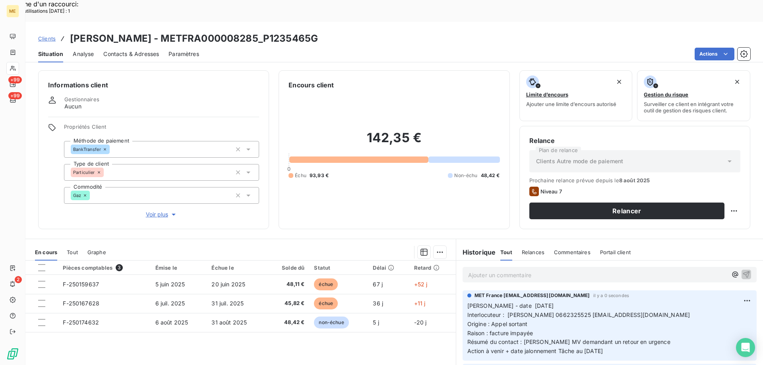
drag, startPoint x: 630, startPoint y: 328, endPoint x: 465, endPoint y: 284, distance: 170.8
click at [467, 302] on p "Valérie - date 11/08/2025 Interlocuteur : Mme LIENHARD 0662325525 LIENHARD.PASC…" at bounding box center [609, 329] width 285 height 54
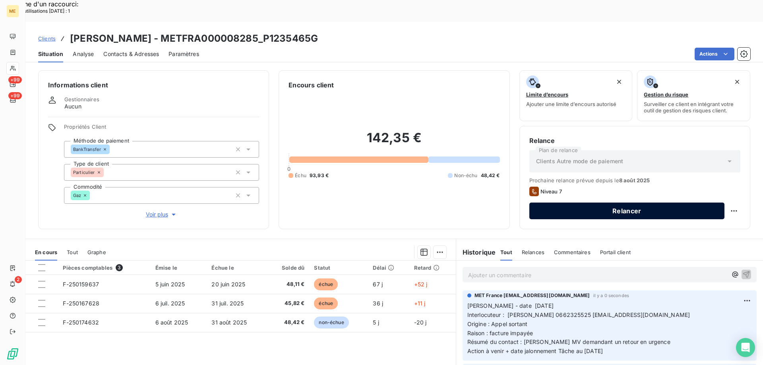
click at [600, 203] on button "Relancer" at bounding box center [626, 211] width 195 height 17
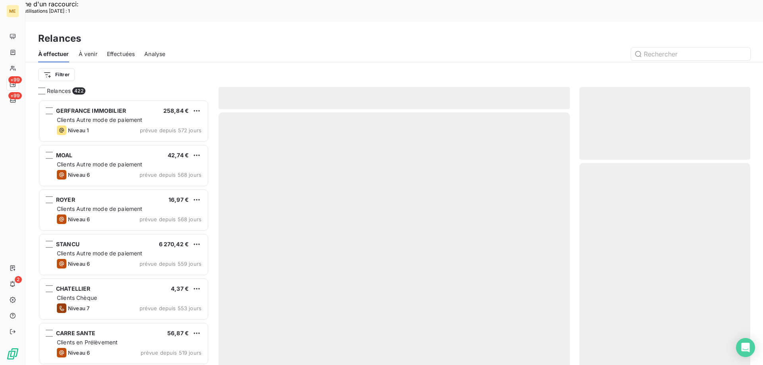
scroll to position [281, 165]
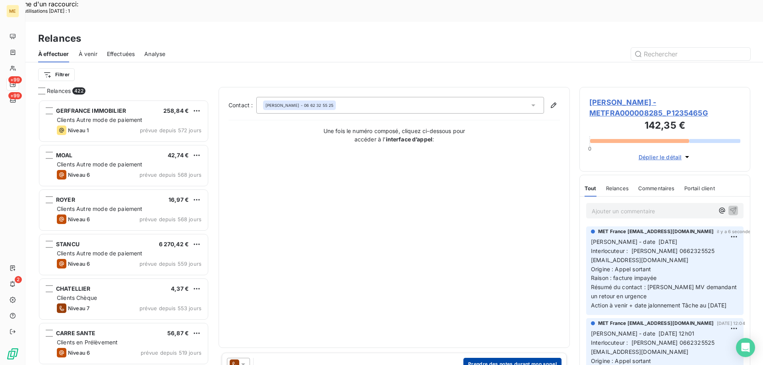
click at [504, 358] on button "Prendre des notes durant mon appel" at bounding box center [512, 364] width 98 height 13
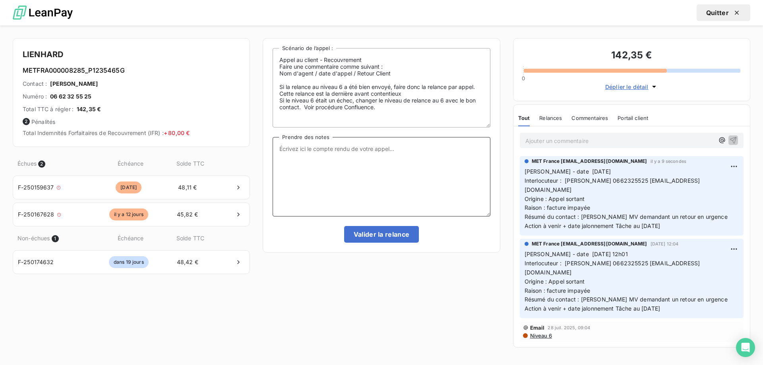
click at [397, 164] on textarea "Prendre des notes" at bounding box center [381, 176] width 217 height 79
paste textarea "Valérie - date 11/08/2025 Interlocuteur : Mme LIENHARD 0662325525 LIENHARD.PASC…"
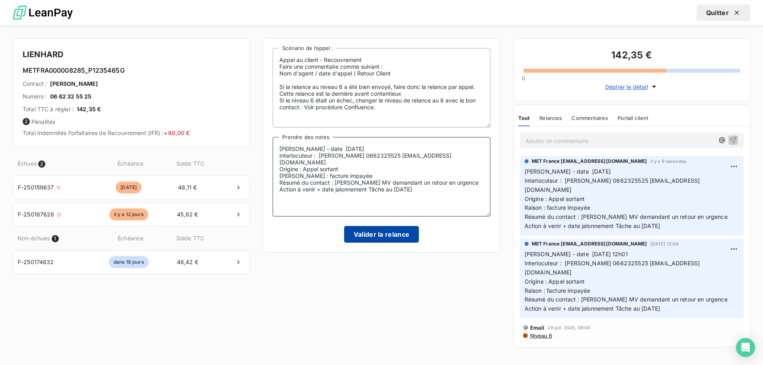
type textarea "Valérie - date 11/08/2025 Interlocuteur : Mme LIENHARD 0662325525 LIENHARD.PASC…"
click at [403, 234] on button "Valider la relance" at bounding box center [381, 234] width 75 height 17
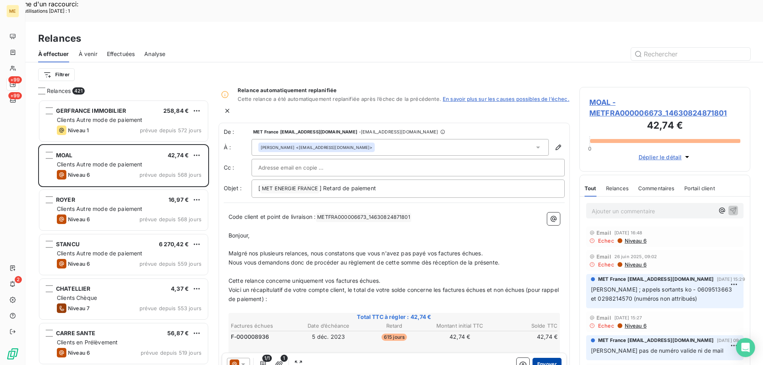
click at [544, 358] on button "Envoyer" at bounding box center [547, 364] width 29 height 13
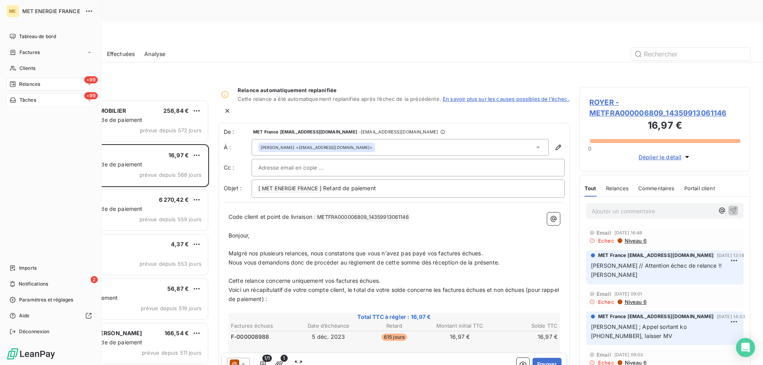
click at [54, 97] on div "+99 Tâches" at bounding box center [50, 100] width 89 height 13
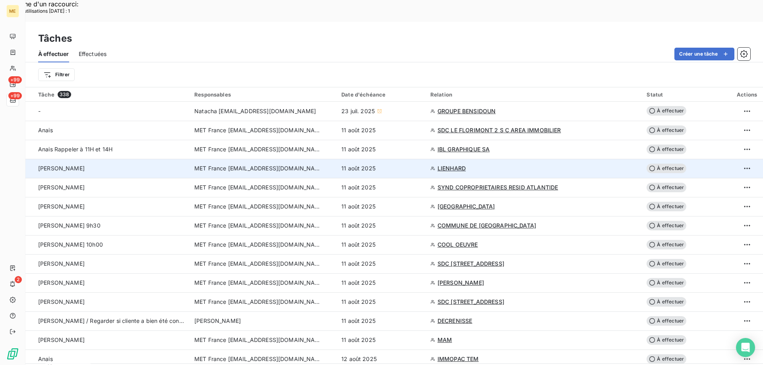
click at [660, 164] on span "À effectuer" at bounding box center [667, 169] width 40 height 10
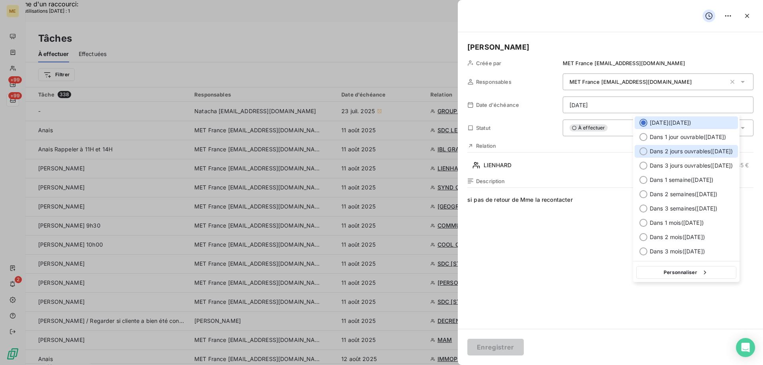
click at [641, 151] on div at bounding box center [643, 151] width 8 height 8
type input "[DATE]"
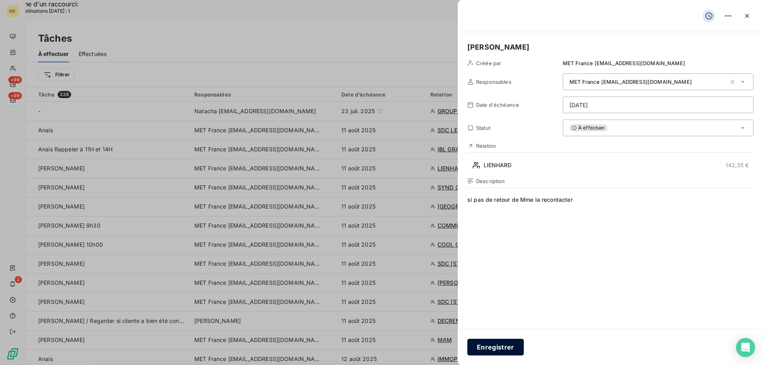
click at [507, 346] on button "Enregistrer" at bounding box center [495, 347] width 56 height 17
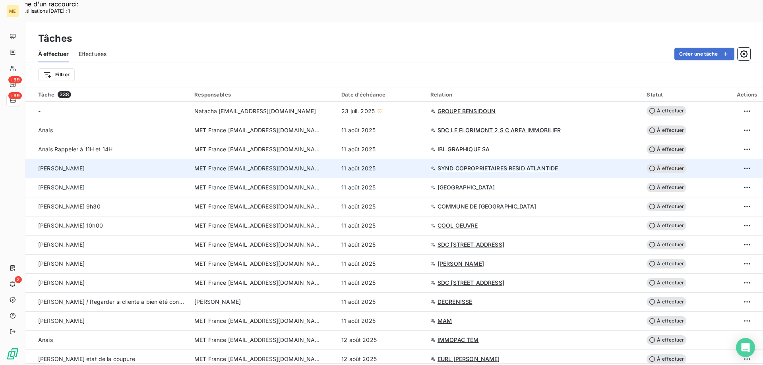
click at [492, 165] on span "SYND COPROPRIETAIRES RESID ATLANTIDE" at bounding box center [498, 169] width 120 height 8
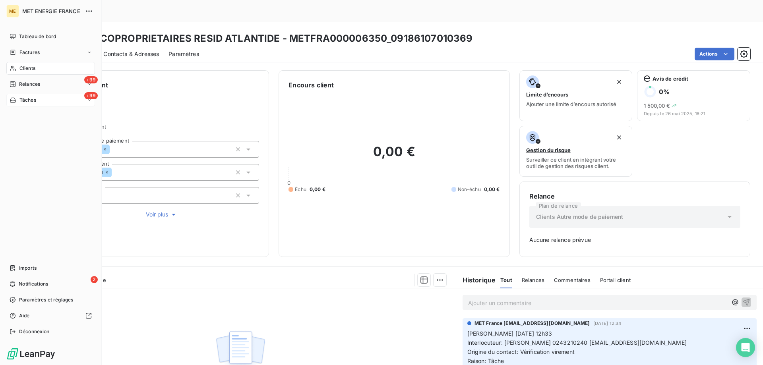
click at [32, 103] on span "Tâches" at bounding box center [27, 100] width 17 height 7
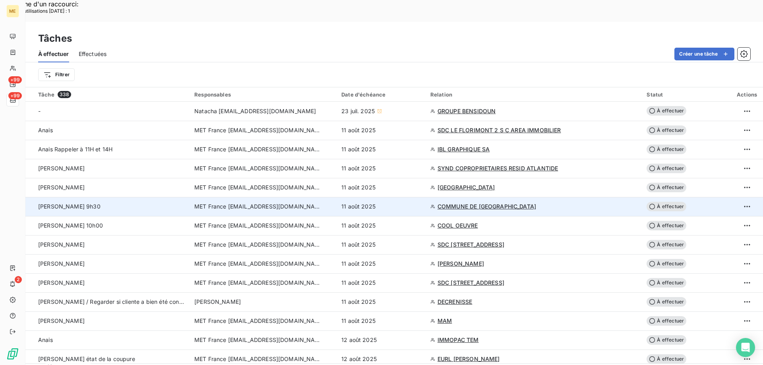
click at [531, 203] on span "COMMUNE DE [GEOGRAPHIC_DATA]" at bounding box center [487, 207] width 99 height 8
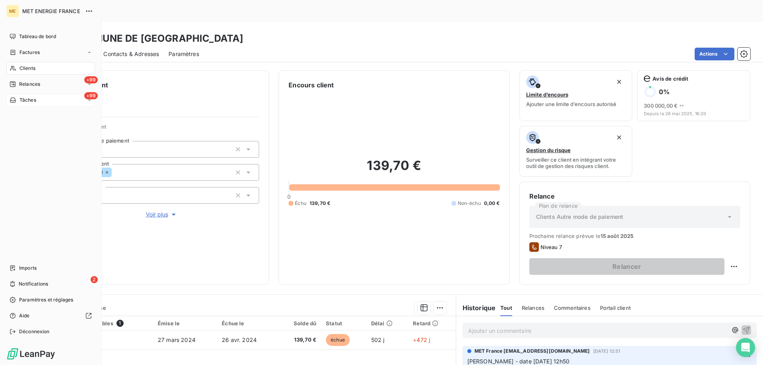
click at [43, 97] on div "+99 Tâches" at bounding box center [50, 100] width 89 height 13
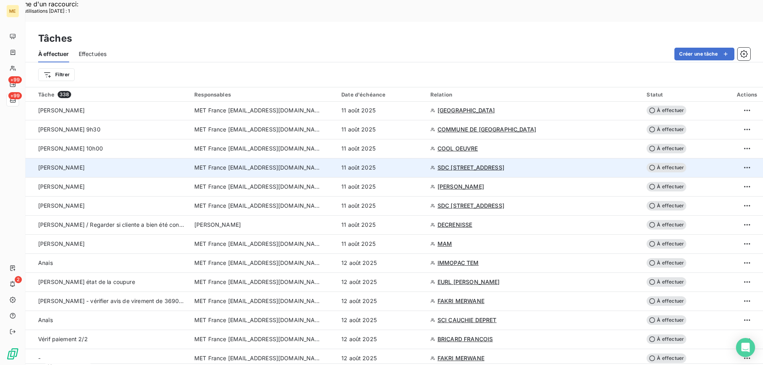
scroll to position [79, 0]
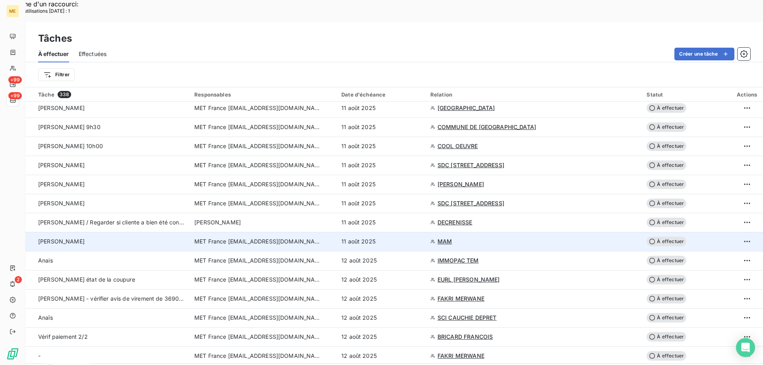
click at [452, 238] on span "MAM" at bounding box center [445, 242] width 14 height 8
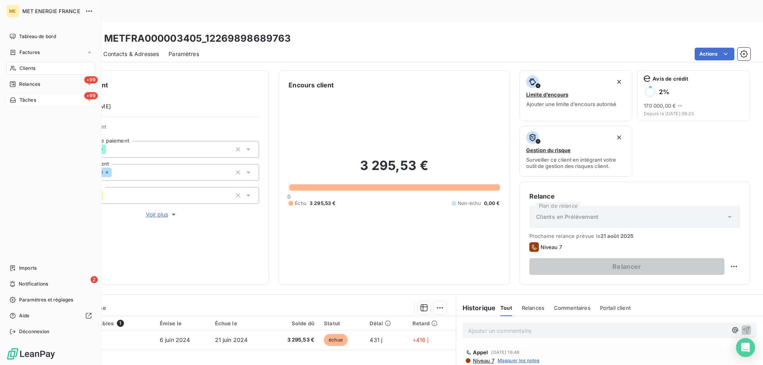
click at [46, 99] on div "+99 Tâches" at bounding box center [50, 100] width 89 height 13
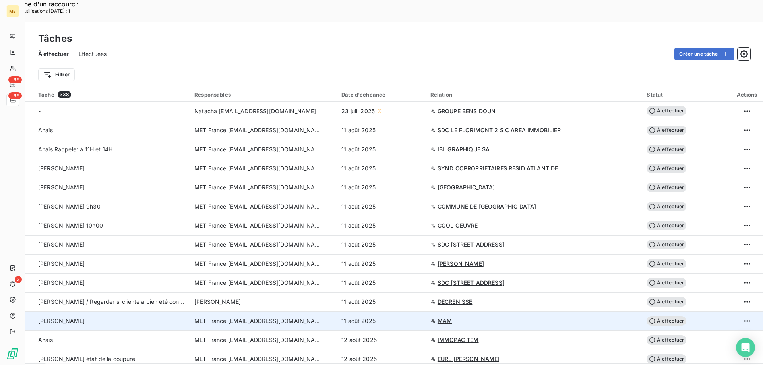
click at [452, 317] on span "MAM" at bounding box center [445, 321] width 14 height 8
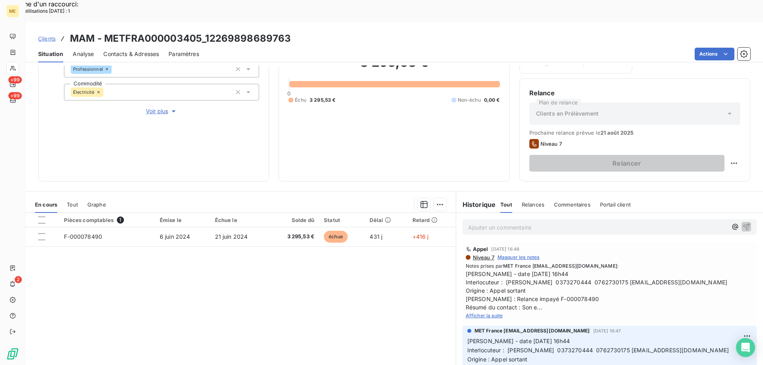
scroll to position [106, 0]
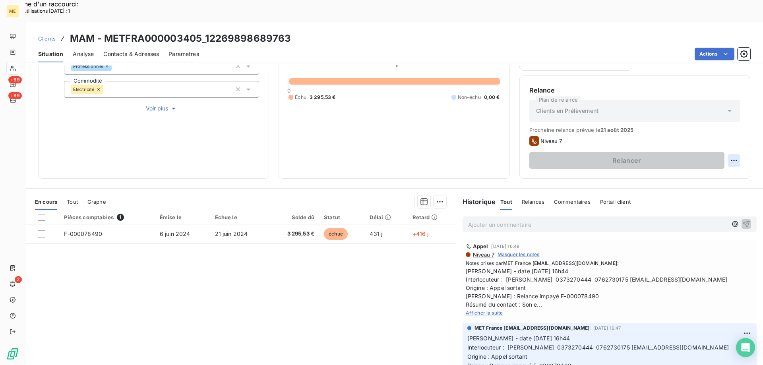
click at [692, 153] on div "Replanifier cette action" at bounding box center [695, 156] width 71 height 13
select select "7"
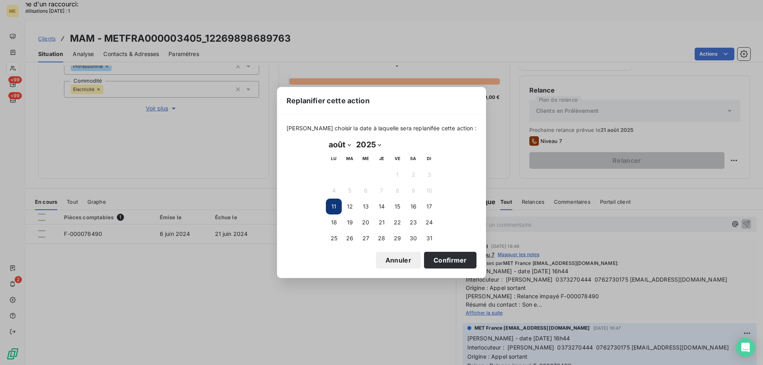
click at [334, 208] on button "11" at bounding box center [334, 207] width 16 height 16
click at [334, 206] on button "11" at bounding box center [334, 207] width 16 height 16
drag, startPoint x: 445, startPoint y: 257, endPoint x: 458, endPoint y: 260, distance: 13.2
click at [445, 258] on button "Confirmer" at bounding box center [450, 260] width 52 height 17
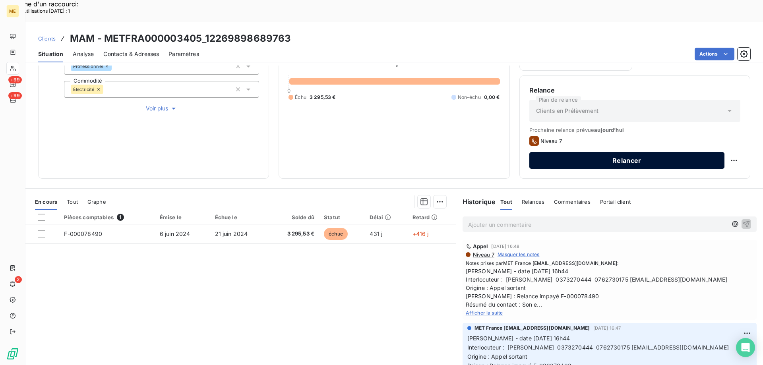
click at [638, 152] on button "Relancer" at bounding box center [626, 160] width 195 height 17
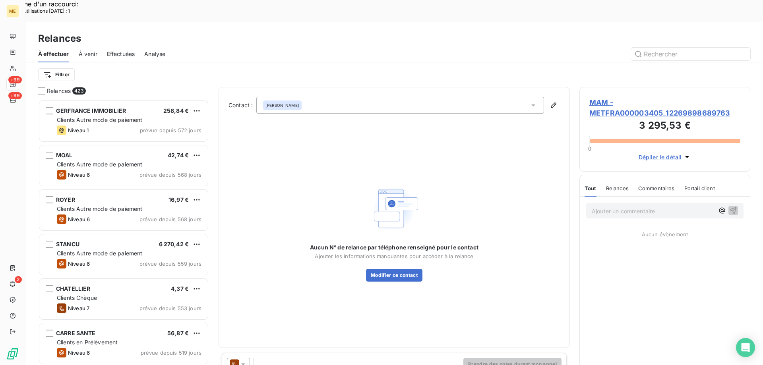
scroll to position [281, 165]
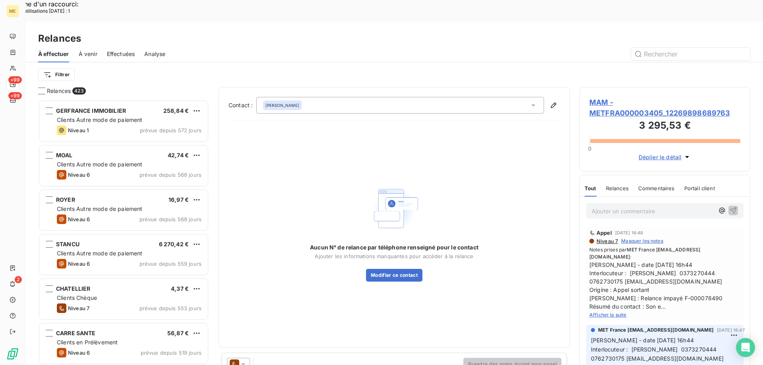
click at [399, 97] on div "Hamdi BEJI" at bounding box center [400, 105] width 288 height 17
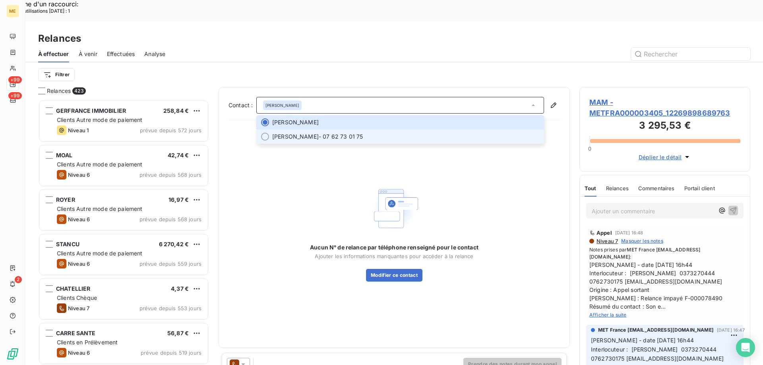
click at [261, 133] on div at bounding box center [265, 137] width 8 height 8
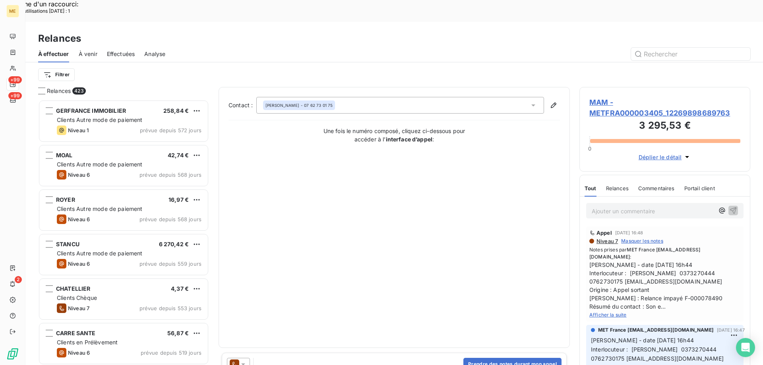
click at [242, 364] on icon at bounding box center [243, 365] width 4 height 2
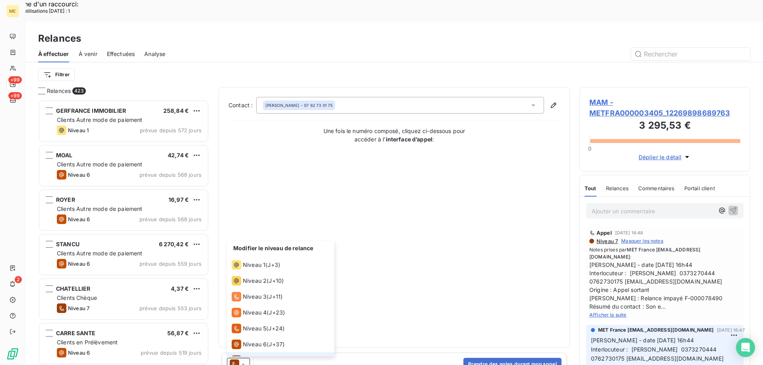
scroll to position [12, 0]
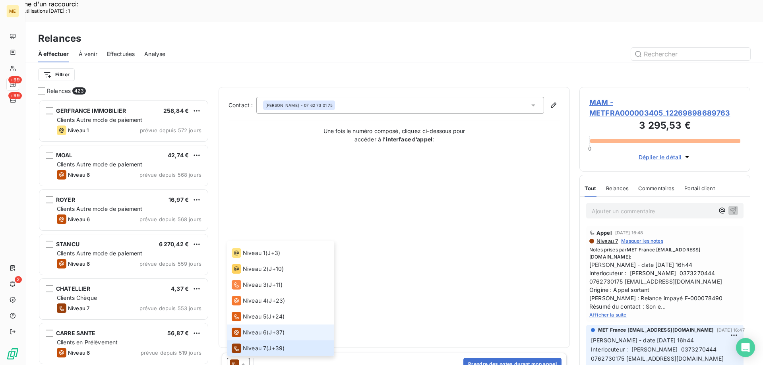
click at [250, 329] on span "Niveau 6" at bounding box center [255, 333] width 24 height 8
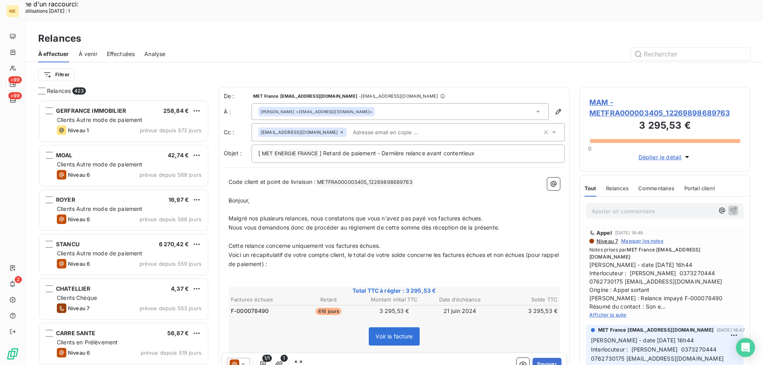
click at [243, 364] on icon at bounding box center [243, 365] width 4 height 2
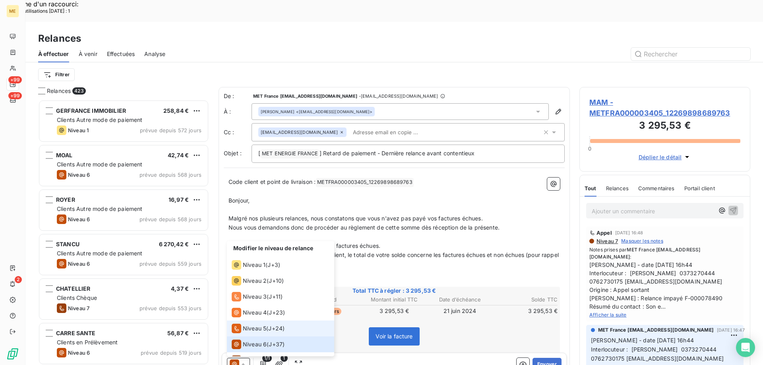
click at [238, 324] on icon at bounding box center [237, 329] width 10 height 10
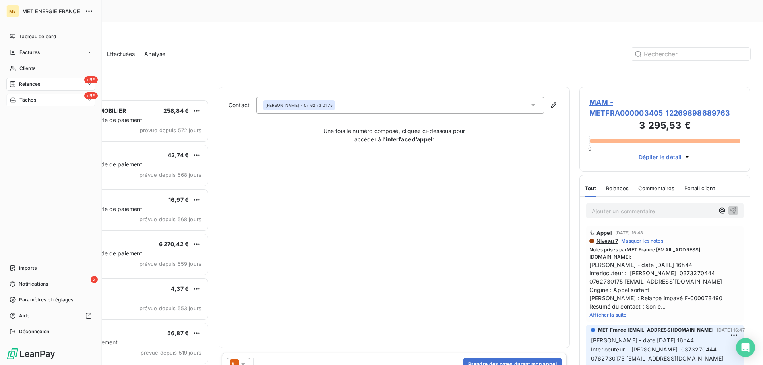
click at [50, 103] on div "+99 Tâches" at bounding box center [50, 100] width 89 height 13
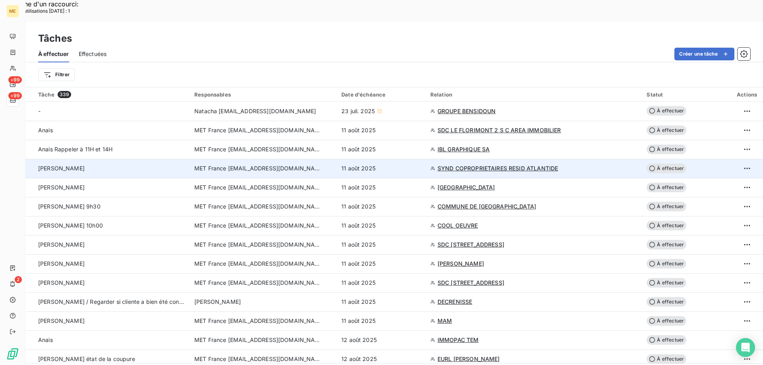
click at [514, 165] on span "SYND COPROPRIETAIRES RESID ATLANTIDE" at bounding box center [498, 169] width 120 height 8
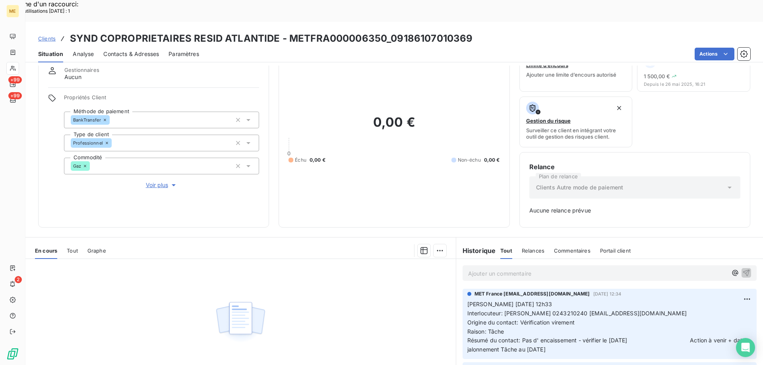
scroll to position [78, 0]
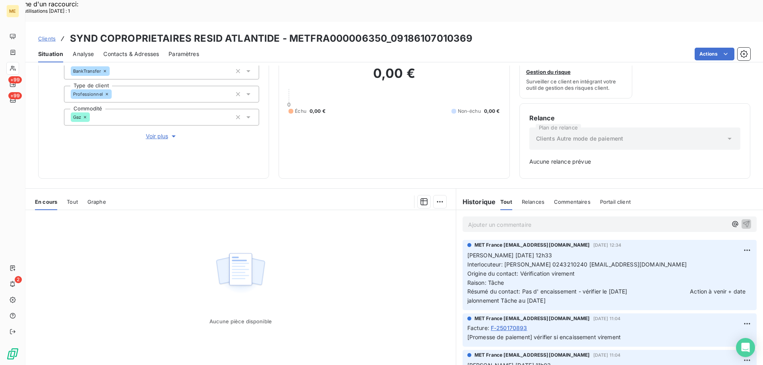
click at [551, 261] on span "Interlocuteur: Mme EVRARD 0243210240 sevrard@citya.com" at bounding box center [576, 264] width 219 height 7
click at [593, 285] on div "MET France met-france@recouvrement.met.com 6 août 2025, 12:34 Valérie 06/08/202…" at bounding box center [610, 275] width 294 height 70
click at [473, 269] on p "Valérie 06/08/2025 12h33 Interlocuteur: Mme EVRARD 0243210240 sevrard@citya.com…" at bounding box center [609, 278] width 285 height 54
click at [370, 268] on div "Aucune pièce disponible" at bounding box center [240, 286] width 430 height 153
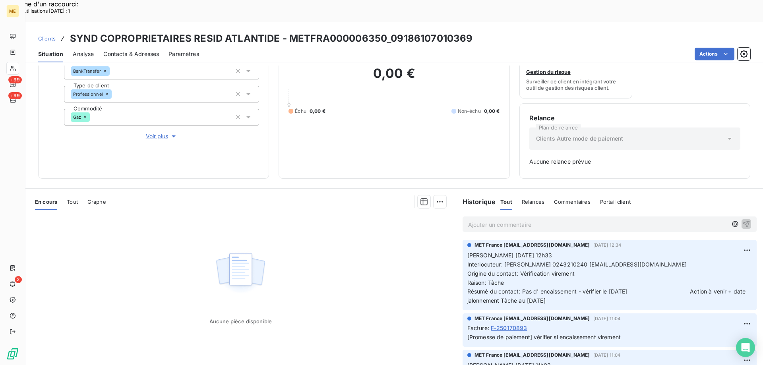
drag, startPoint x: 574, startPoint y: 276, endPoint x: 459, endPoint y: 232, distance: 122.8
click at [463, 240] on div "MET France met-france@recouvrement.met.com 6 août 2025, 12:34 Valérie 06/08/202…" at bounding box center [610, 275] width 294 height 70
click at [481, 220] on p "Ajouter un commentaire ﻿" at bounding box center [597, 225] width 259 height 10
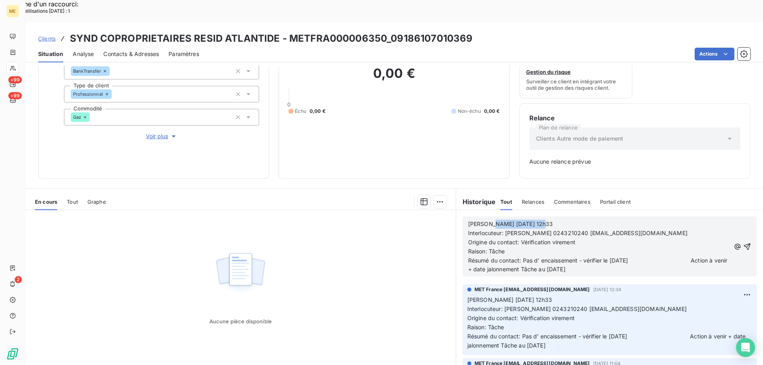
drag, startPoint x: 485, startPoint y: 200, endPoint x: 550, endPoint y: 202, distance: 65.6
click at [549, 220] on p "Valérie 06/08/2025 12h33" at bounding box center [599, 224] width 262 height 9
drag, startPoint x: 520, startPoint y: 238, endPoint x: 644, endPoint y: 240, distance: 123.6
click at [644, 257] on span "Résumé du contact: Pas d' encaissement - vérifier le 11/08/2025 Action à venir …" at bounding box center [598, 265] width 261 height 16
click at [628, 257] on span "Résumé du contact: Comptabilité à jour Action à venir + date jalonnement Tâche …" at bounding box center [594, 265] width 252 height 16
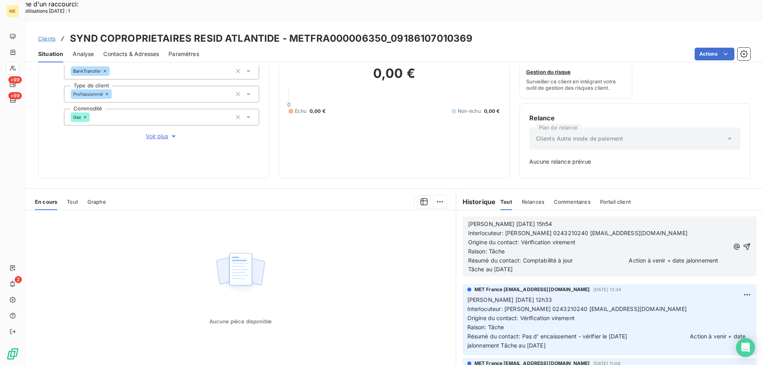
click at [624, 257] on span "Résumé du contact: Comptabilité à jour Action à venir + date jalonnement Tâche …" at bounding box center [594, 265] width 252 height 16
drag, startPoint x: 615, startPoint y: 245, endPoint x: 557, endPoint y: 248, distance: 57.7
click at [557, 256] on p "Résumé du contact: Comptabilité à jour Action à venir + date jalonnement Tâche …" at bounding box center [599, 265] width 262 height 18
click at [744, 243] on icon "button" at bounding box center [747, 246] width 7 height 7
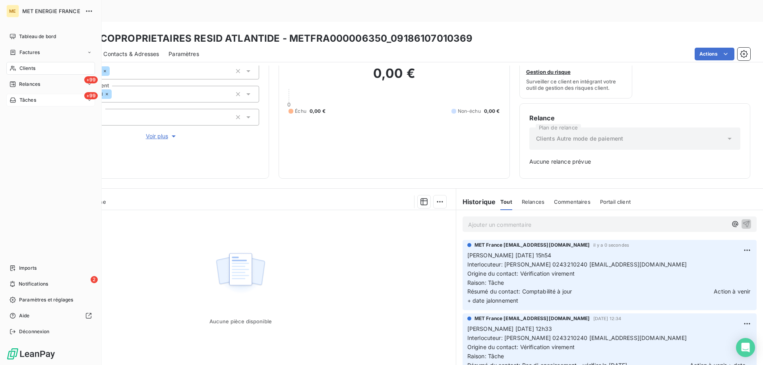
click at [54, 97] on div "+99 Tâches" at bounding box center [50, 100] width 89 height 13
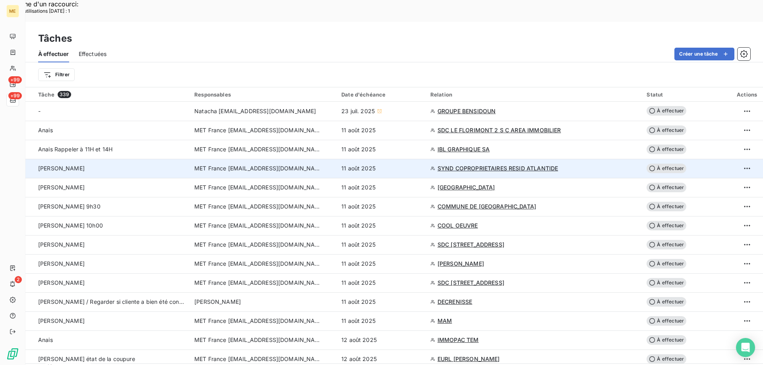
click at [662, 164] on span "À effectuer" at bounding box center [667, 169] width 40 height 10
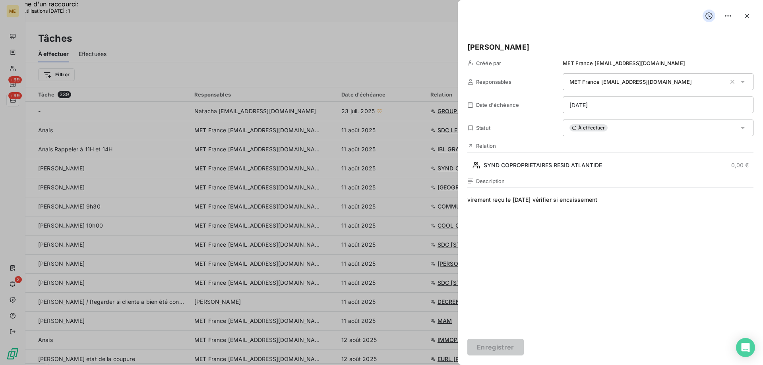
click at [616, 125] on div "À effectuer" at bounding box center [658, 128] width 191 height 17
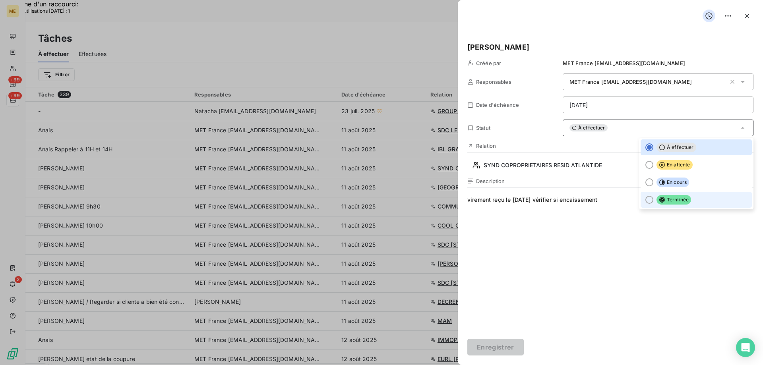
click at [645, 200] on div at bounding box center [649, 200] width 8 height 8
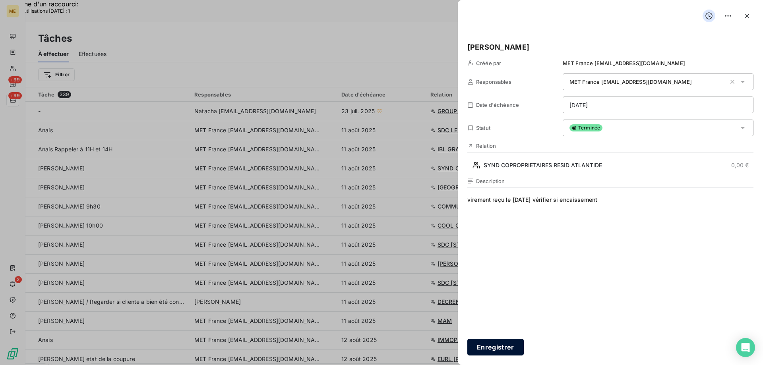
click at [491, 347] on button "Enregistrer" at bounding box center [495, 347] width 56 height 17
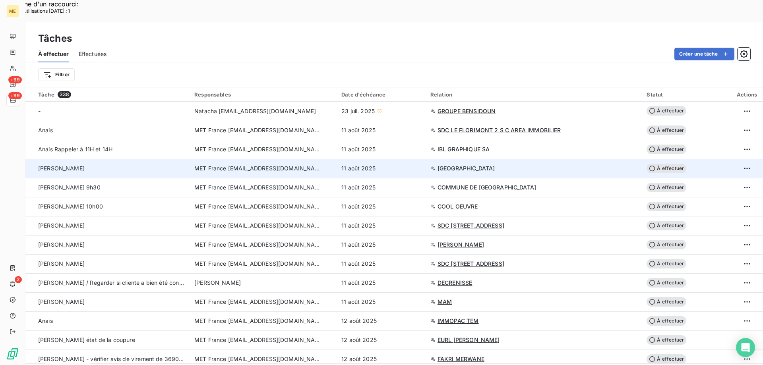
click at [482, 165] on span "[GEOGRAPHIC_DATA]" at bounding box center [467, 169] width 58 height 8
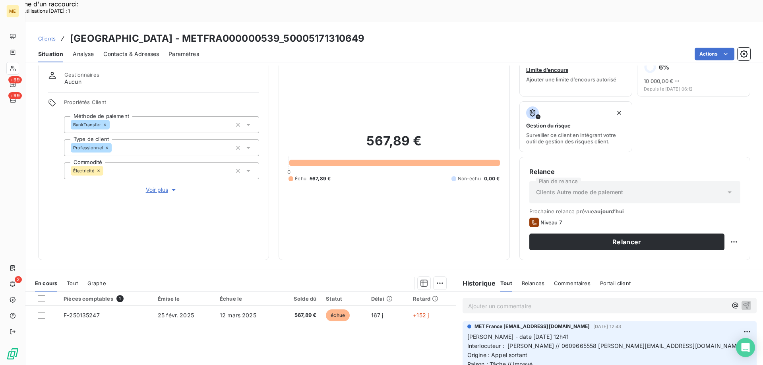
scroll to position [106, 0]
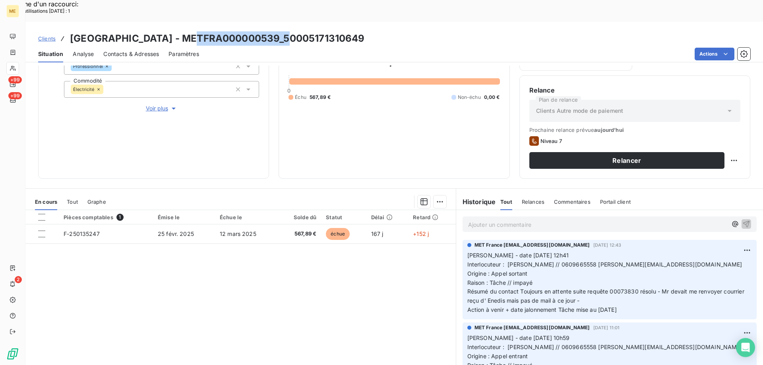
drag, startPoint x: 190, startPoint y: 12, endPoint x: 287, endPoint y: 7, distance: 97.5
click at [287, 22] on div "Clients SARL HOTEL BELLEVUE - METFRA000000539_50005171310649 Situation Analyse …" at bounding box center [394, 42] width 738 height 41
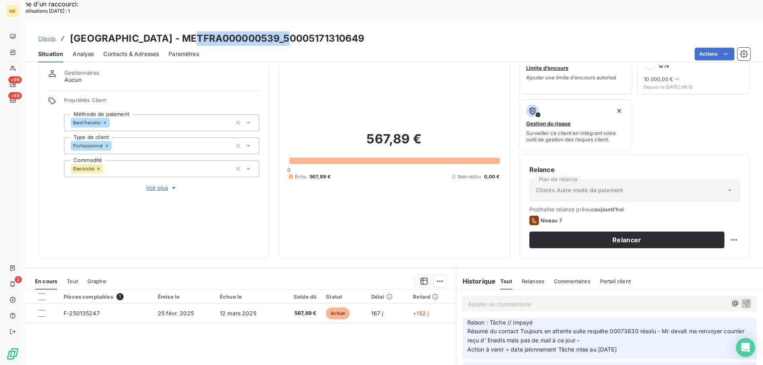
scroll to position [0, 0]
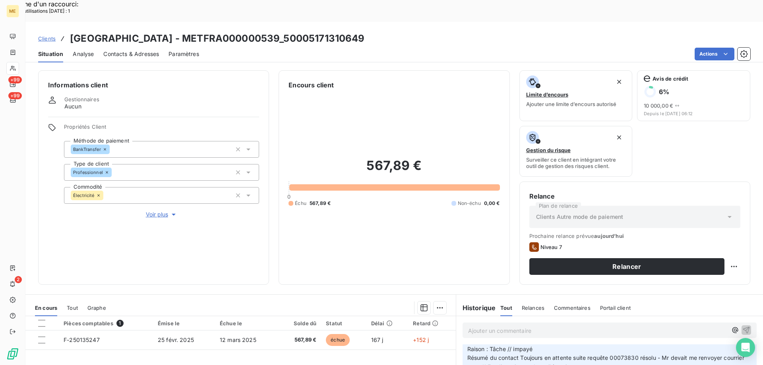
click at [293, 31] on h3 "SARL HOTEL BELLEVUE - METFRA000000539_50005171310649" at bounding box center [217, 38] width 295 height 14
drag, startPoint x: 292, startPoint y: 12, endPoint x: 378, endPoint y: 15, distance: 86.7
click at [378, 31] on div "Clients SARL HOTEL BELLEVUE - METFRA000000539_50005171310649" at bounding box center [394, 38] width 738 height 14
click at [400, 31] on div "Clients SARL HOTEL BELLEVUE - METFRA000000539_50005171310649" at bounding box center [394, 38] width 738 height 14
click at [375, 46] on div "Situation Analyse Contacts & Adresses Paramètres Actions" at bounding box center [394, 54] width 738 height 17
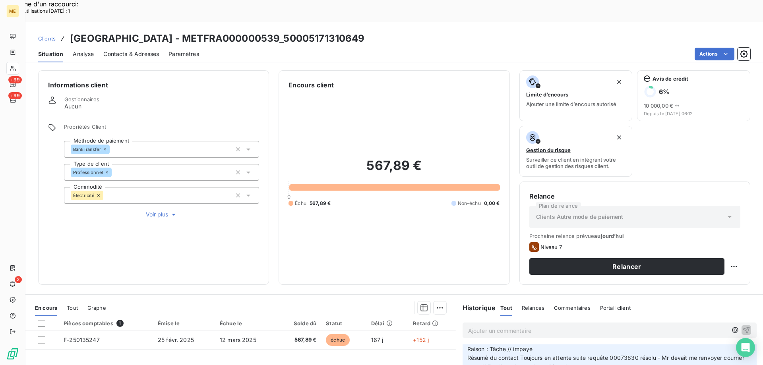
drag, startPoint x: 293, startPoint y: 15, endPoint x: 371, endPoint y: 16, distance: 78.3
click at [365, 31] on h3 "SARL HOTEL BELLEVUE - METFRA000000539_50005171310649" at bounding box center [217, 38] width 295 height 14
click at [151, 211] on span "Voir plus" at bounding box center [162, 215] width 32 height 8
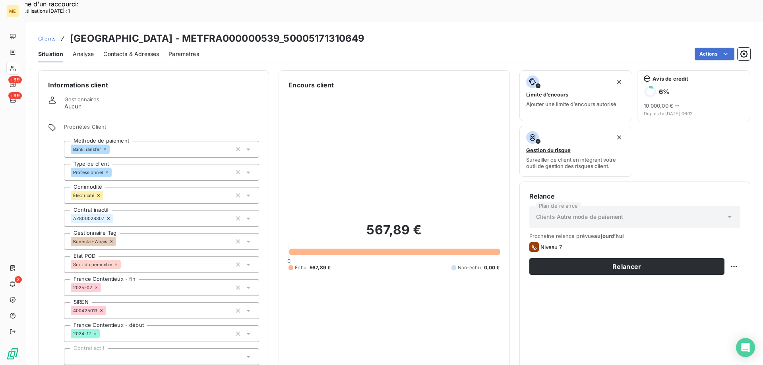
click at [320, 271] on div "567,89 € 0 Échu 567,89 € Non-échu 0,00 €" at bounding box center [394, 247] width 211 height 314
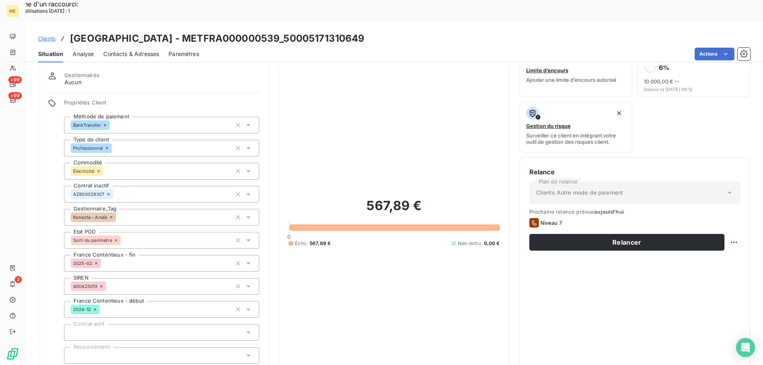
scroll to position [159, 0]
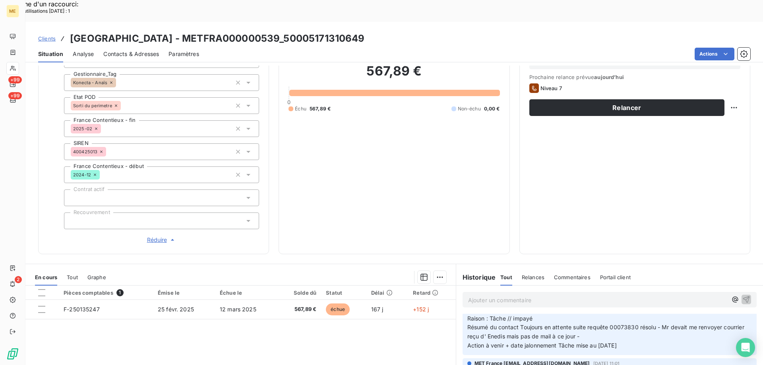
click at [157, 236] on span "Réduire" at bounding box center [161, 240] width 29 height 8
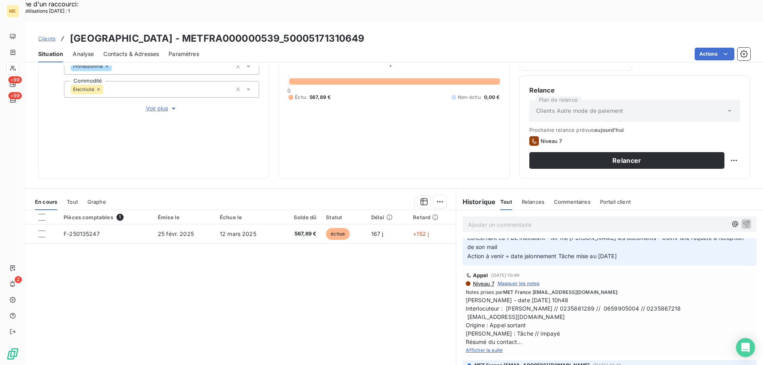
scroll to position [238, 0]
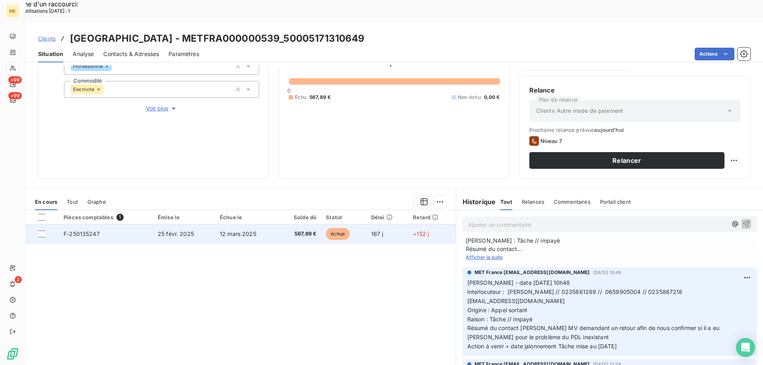
click at [84, 231] on span "F-250135247" at bounding box center [82, 234] width 36 height 7
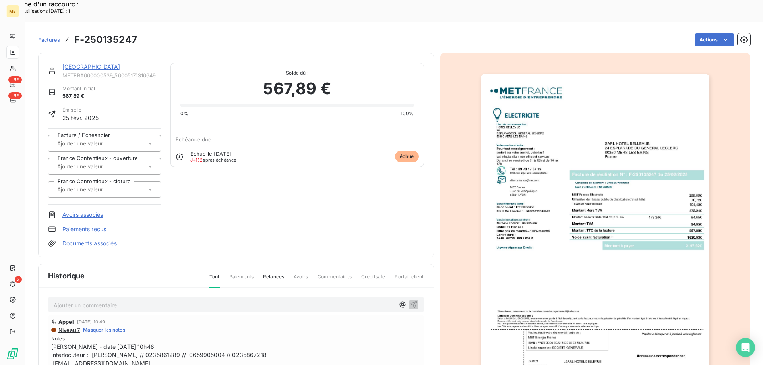
click at [520, 248] on img "button" at bounding box center [595, 236] width 229 height 324
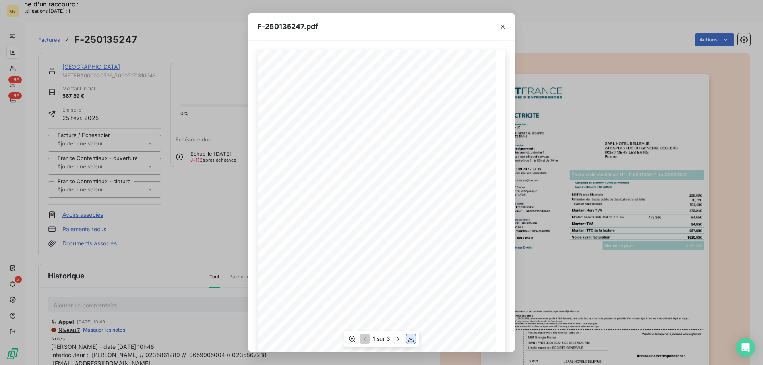
click at [409, 338] on icon "button" at bounding box center [411, 339] width 8 height 8
click at [504, 27] on icon "button" at bounding box center [503, 27] width 4 height 4
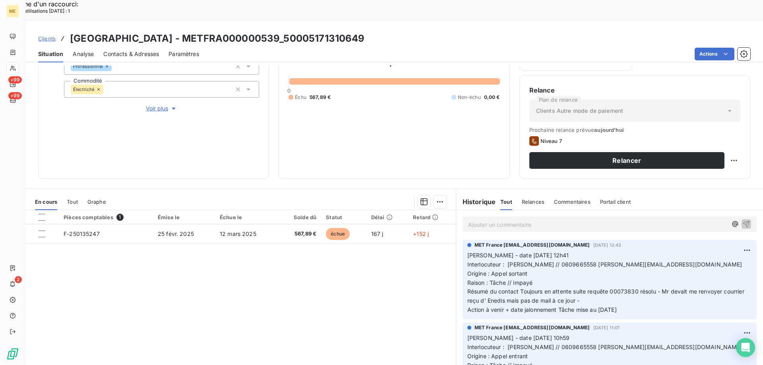
click at [550, 261] on span "Interlocuteur : Mr CARON // 0609665558 jonathancaron@litinerance.com" at bounding box center [604, 264] width 275 height 7
drag, startPoint x: 631, startPoint y: 287, endPoint x: 465, endPoint y: 230, distance: 175.0
click at [463, 240] on div "MET France met-france@recouvrement.met.com 6 août 2025, 12:43 Valérie - date 06…" at bounding box center [610, 279] width 294 height 79
click at [484, 220] on p "Ajouter un commentaire ﻿" at bounding box center [597, 225] width 259 height 10
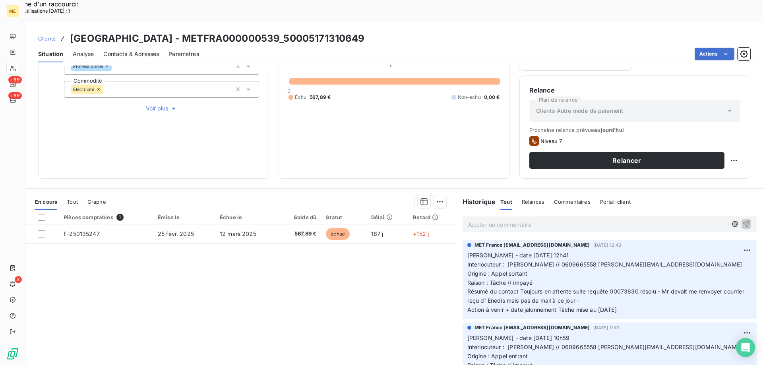
drag, startPoint x: 632, startPoint y: 287, endPoint x: 459, endPoint y: 234, distance: 180.7
click at [463, 240] on div "MET France met-france@recouvrement.met.com 6 août 2025, 12:43 Valérie - date 06…" at bounding box center [610, 279] width 294 height 79
click at [409, 282] on div "Pièces comptables 1 Émise le Échue le Solde dû Statut Délai Retard F-250135247 …" at bounding box center [240, 286] width 430 height 153
drag, startPoint x: 503, startPoint y: 235, endPoint x: 559, endPoint y: 232, distance: 56.1
click at [559, 251] on p "Valérie - date 06/08/2025 12h41 Interlocuteur : Mr CARON // 0609665558 jonathan…" at bounding box center [609, 283] width 285 height 64
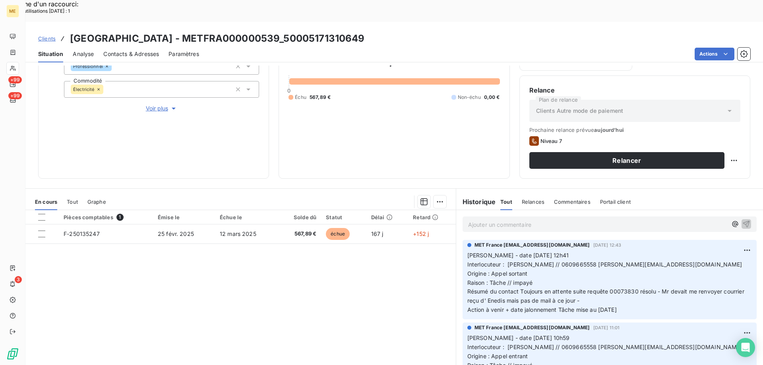
click at [563, 251] on p "Valérie - date 06/08/2025 12h41 Interlocuteur : Mr CARON // 0609665558 jonathan…" at bounding box center [609, 283] width 285 height 64
drag, startPoint x: 629, startPoint y: 287, endPoint x: 465, endPoint y: 231, distance: 174.1
click at [467, 251] on p "Valérie - date 06/08/2025 12h41 Interlocuteur : Mr CARON // 0609665558 jonathan…" at bounding box center [609, 283] width 285 height 64
click at [487, 220] on p "Ajouter un commentaire ﻿" at bounding box center [597, 225] width 259 height 10
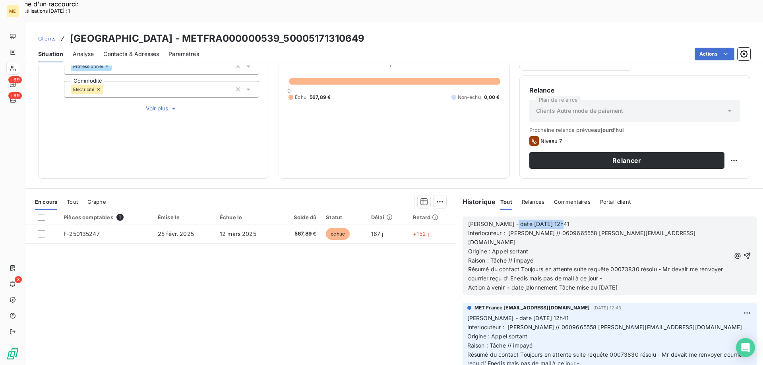
drag, startPoint x: 502, startPoint y: 202, endPoint x: 590, endPoint y: 201, distance: 88.2
click at [590, 220] on p "Valérie - date 06/08/2025 12h41" at bounding box center [599, 224] width 262 height 9
drag, startPoint x: 519, startPoint y: 236, endPoint x: 693, endPoint y: 251, distance: 174.8
click at [693, 265] on p "Résumé du contact Toujours en attente suite requête 00073830 résolu - Mr devait…" at bounding box center [599, 274] width 262 height 18
click at [601, 284] on span "Action à venir + date jalonnement Tâche mise au 11/08/2025" at bounding box center [542, 287] width 149 height 7
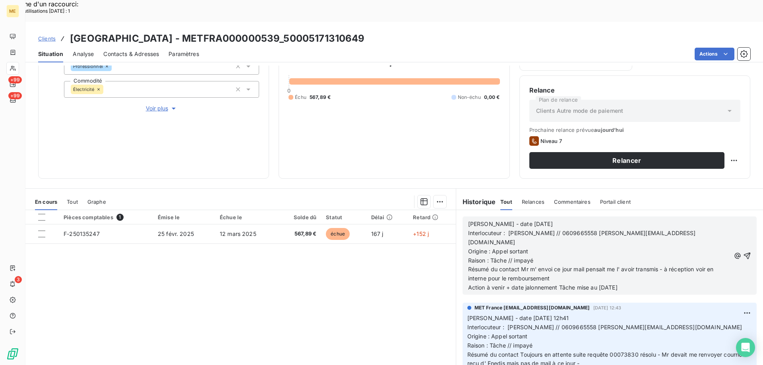
click at [638, 283] on p "Action à venir + date jalonnement Tâche mise au 12/08/2025" at bounding box center [599, 287] width 262 height 9
click at [744, 252] on icon "button" at bounding box center [747, 255] width 7 height 7
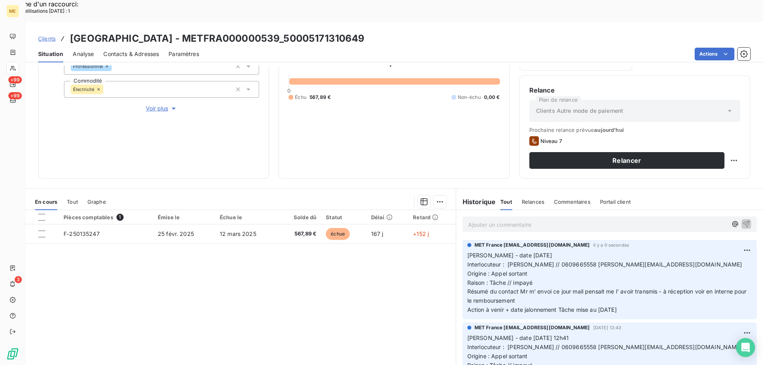
drag, startPoint x: 635, startPoint y: 287, endPoint x: 492, endPoint y: 279, distance: 144.1
click at [492, 279] on p "Valérie - date 11/08/2025 Interlocuteur : Mr CARON // 0609665558 jonathancaron@…" at bounding box center [609, 283] width 285 height 64
click at [634, 288] on p "Valérie - date 11/08/2025 Interlocuteur : Mr CARON // 0609665558 jonathancaron@…" at bounding box center [609, 283] width 285 height 64
drag, startPoint x: 632, startPoint y: 287, endPoint x: 465, endPoint y: 232, distance: 176.5
click at [467, 251] on p "Valérie - date 11/08/2025 Interlocuteur : Mr CARON // 0609665558 jonathancaron@…" at bounding box center [609, 283] width 285 height 64
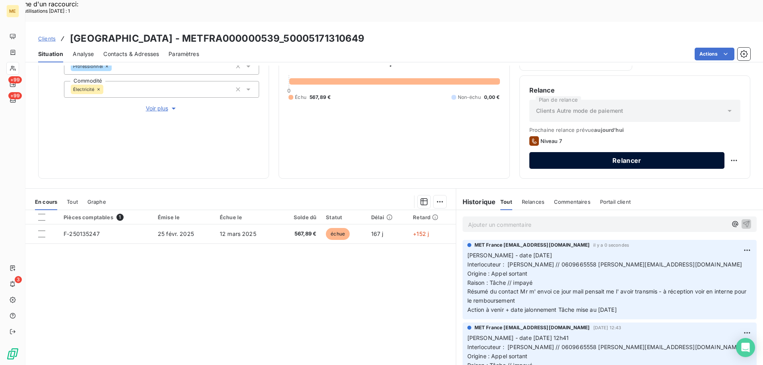
click at [591, 152] on button "Relancer" at bounding box center [626, 160] width 195 height 17
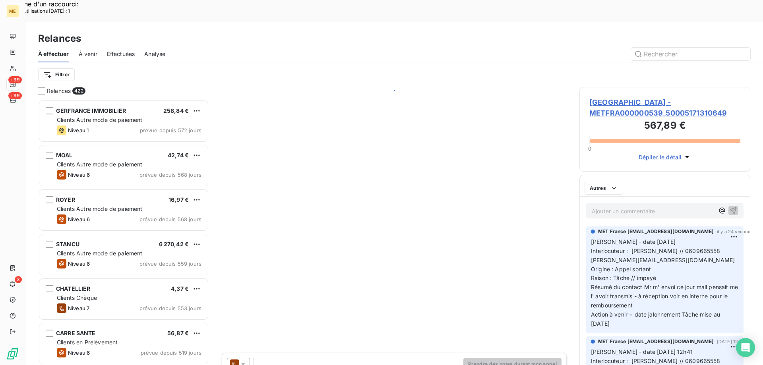
scroll to position [281, 165]
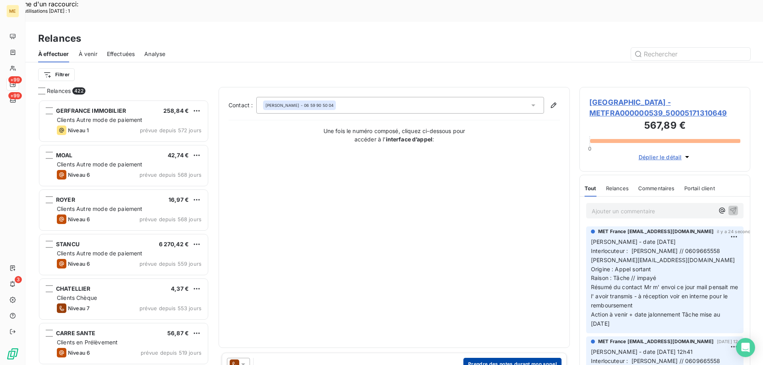
click at [496, 358] on button "Prendre des notes durant mon appel" at bounding box center [512, 364] width 98 height 13
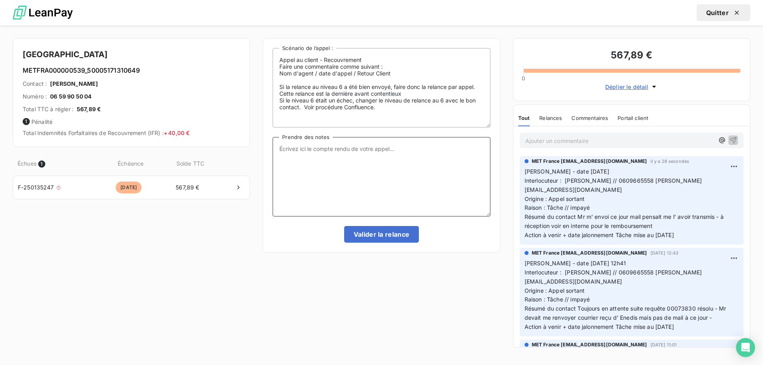
click at [396, 159] on textarea "Prendre des notes" at bounding box center [381, 176] width 217 height 79
paste textarea "Valérie - date 11/08/2025 Interlocuteur : Mr CARON // 0609665558 jonathancaron@…"
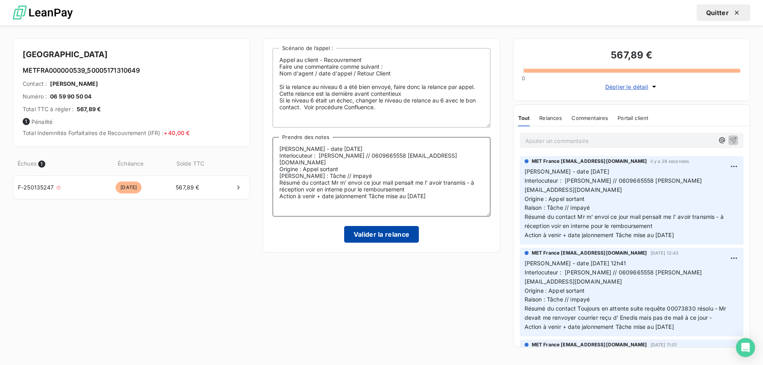
type textarea "Valérie - date 11/08/2025 Interlocuteur : Mr CARON // 0609665558 jonathancaron@…"
click at [382, 235] on button "Valider la relance" at bounding box center [381, 234] width 75 height 17
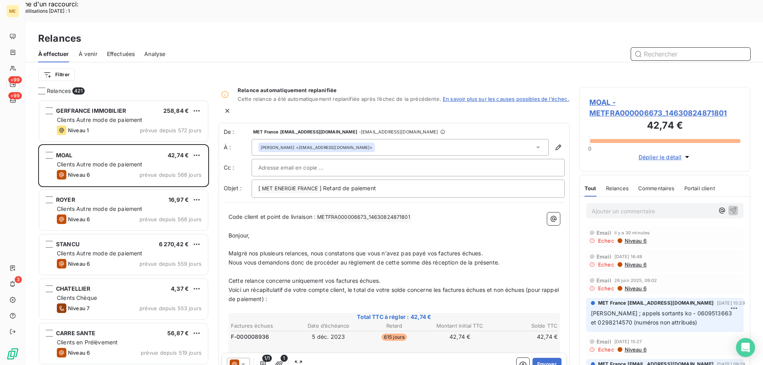
drag, startPoint x: 123, startPoint y: 30, endPoint x: 153, endPoint y: 29, distance: 30.2
click at [123, 50] on span "Effectuées" at bounding box center [121, 54] width 28 height 8
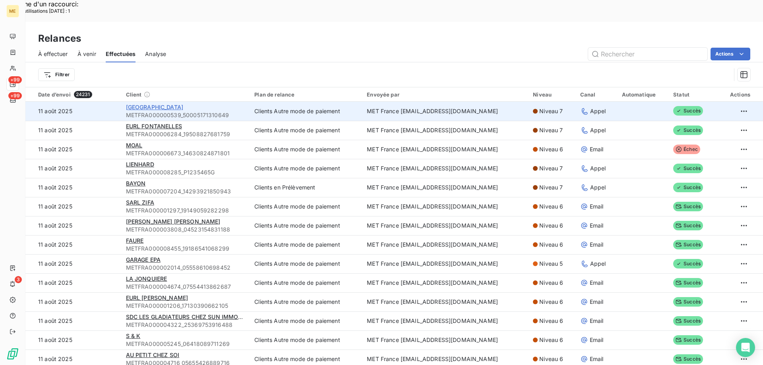
click at [148, 104] on span "[GEOGRAPHIC_DATA]" at bounding box center [155, 107] width 58 height 7
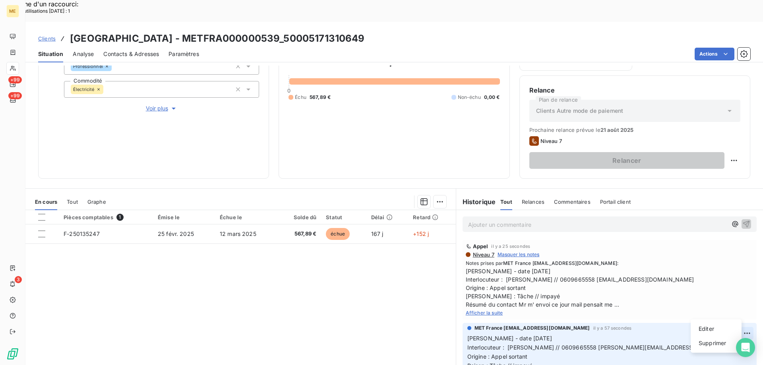
click at [709, 340] on div "Supprimer" at bounding box center [716, 343] width 45 height 13
click at [364, 295] on div "Pièces comptables 1 Émise le Échue le Solde dû Statut Délai Retard F-250135247 …" at bounding box center [240, 286] width 430 height 153
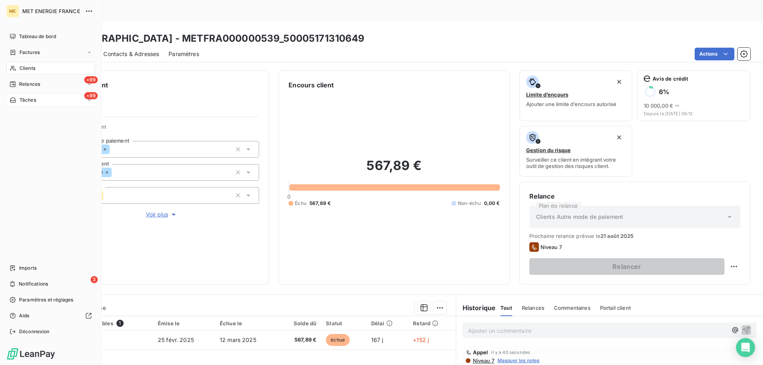
click at [47, 98] on div "+99 Tâches" at bounding box center [50, 100] width 89 height 13
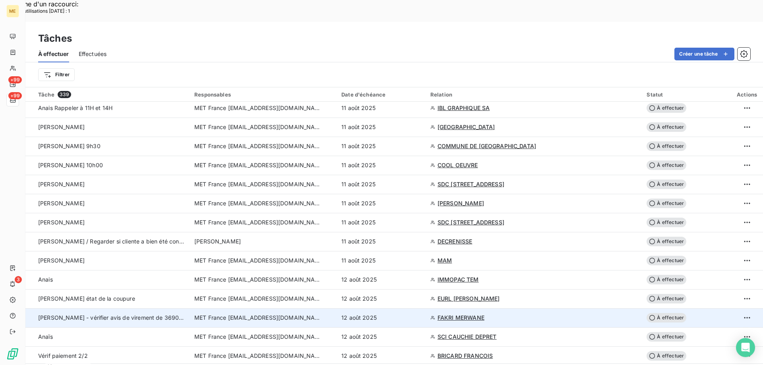
scroll to position [56, 0]
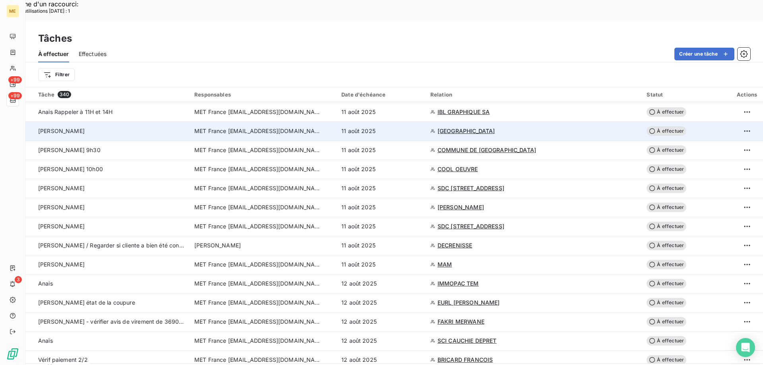
click at [654, 126] on span "À effectuer" at bounding box center [667, 131] width 40 height 10
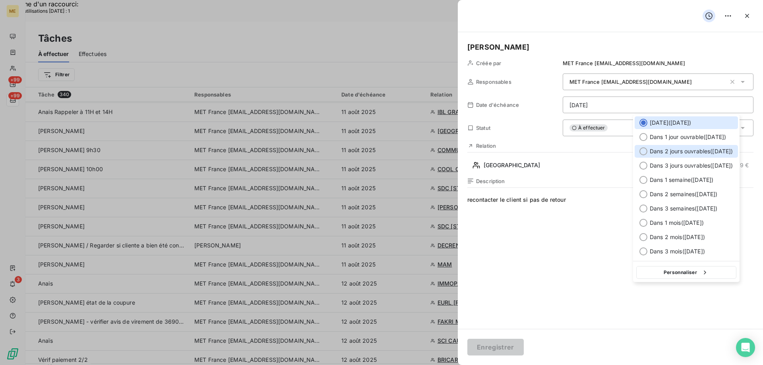
click at [639, 151] on div "Dans 2 jours ouvrables ( mercredi )" at bounding box center [686, 151] width 103 height 13
type input "[DATE]"
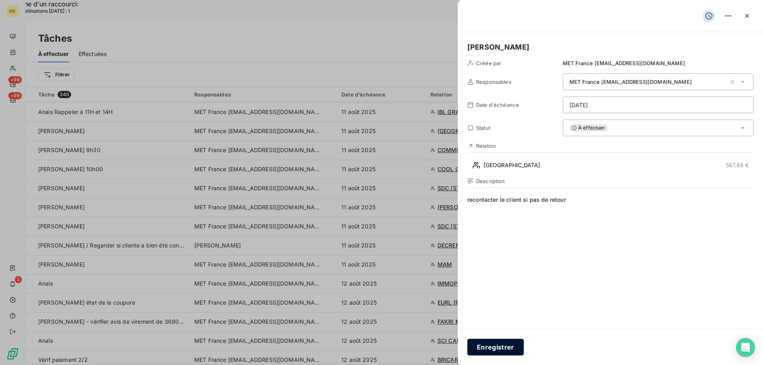
click at [501, 345] on button "Enregistrer" at bounding box center [495, 347] width 56 height 17
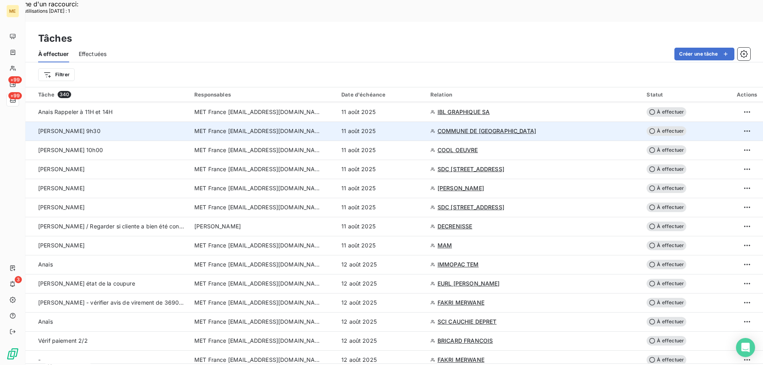
click at [502, 127] on span "COMMUNE DE [GEOGRAPHIC_DATA]" at bounding box center [487, 131] width 99 height 8
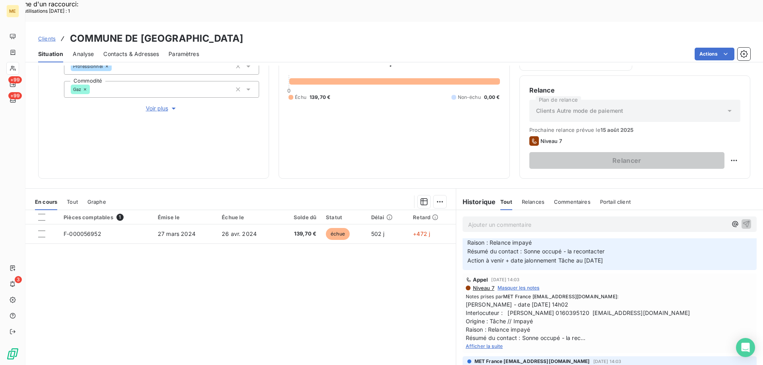
scroll to position [40, 0]
click at [556, 301] on span "Valérie - date 05/08/2025 14h02 Interlocuteur : Mme MATROS 0160395120 comptabil…" at bounding box center [610, 322] width 288 height 42
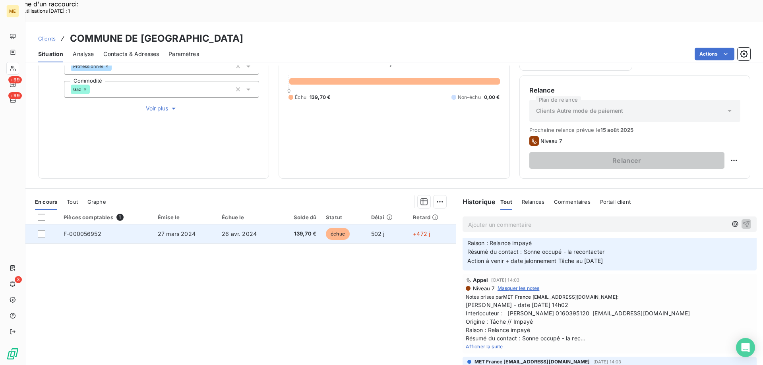
click at [87, 231] on span "F-000056952" at bounding box center [83, 234] width 38 height 7
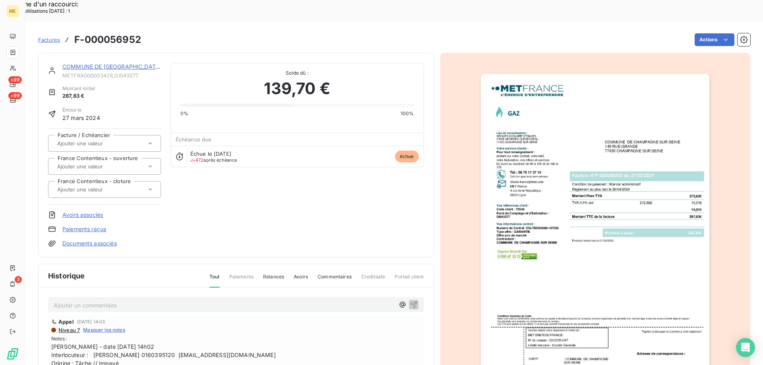
click at [598, 231] on img "button" at bounding box center [595, 236] width 229 height 324
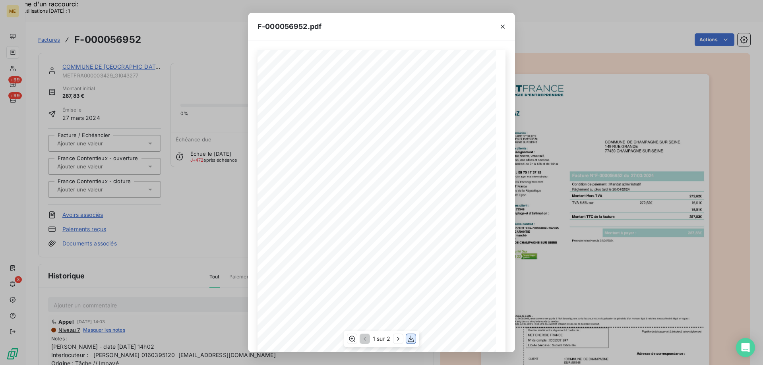
click at [411, 341] on icon "button" at bounding box center [411, 339] width 8 height 8
click at [504, 27] on icon "button" at bounding box center [503, 27] width 8 height 8
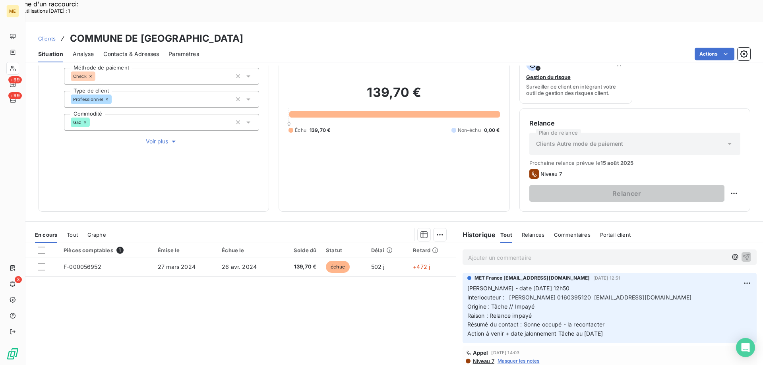
scroll to position [106, 0]
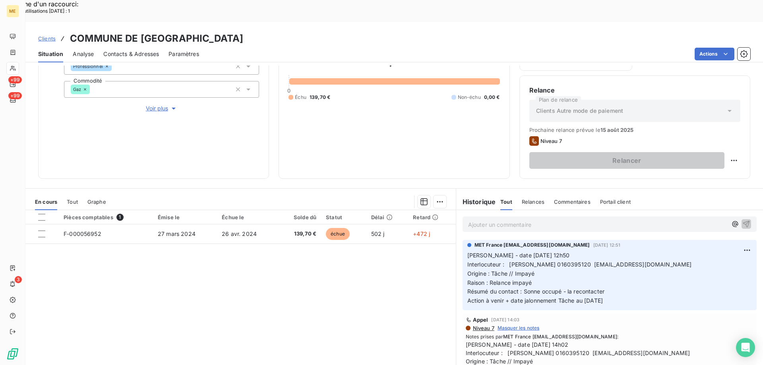
drag, startPoint x: 617, startPoint y: 279, endPoint x: 463, endPoint y: 232, distance: 161.4
click at [463, 240] on div "MET France met-france@recouvrement.met.com 6 août 2025, 12:51 Valérie - date 06…" at bounding box center [610, 275] width 294 height 70
click at [502, 217] on div "Ajouter un commentaire ﻿" at bounding box center [610, 224] width 294 height 15
click at [502, 220] on p "Ajouter un commentaire ﻿" at bounding box center [597, 225] width 259 height 10
click at [495, 220] on p "Ajouter un commentaire ﻿" at bounding box center [597, 225] width 259 height 10
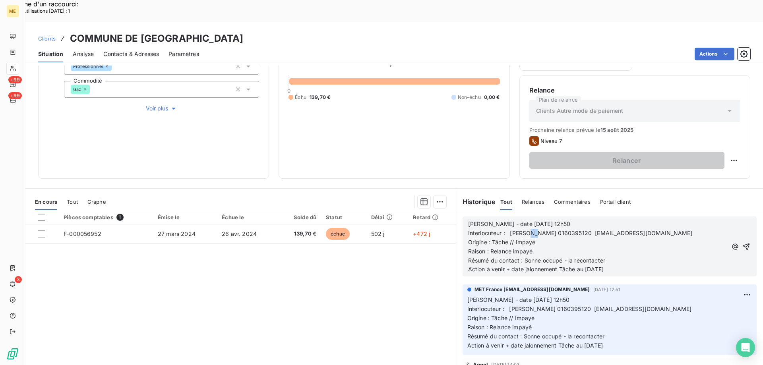
drag, startPoint x: 537, startPoint y: 210, endPoint x: 529, endPoint y: 211, distance: 8.4
click at [529, 230] on span "Interlocuteur : Mme MATROS 0160395120 comptabilite@champagne-sur-seine.fr" at bounding box center [580, 233] width 225 height 7
drag, startPoint x: 523, startPoint y: 239, endPoint x: 606, endPoint y: 225, distance: 84.4
click at [607, 256] on p "Résumé du contact : Sonne occupé - la recontacter" at bounding box center [597, 260] width 259 height 9
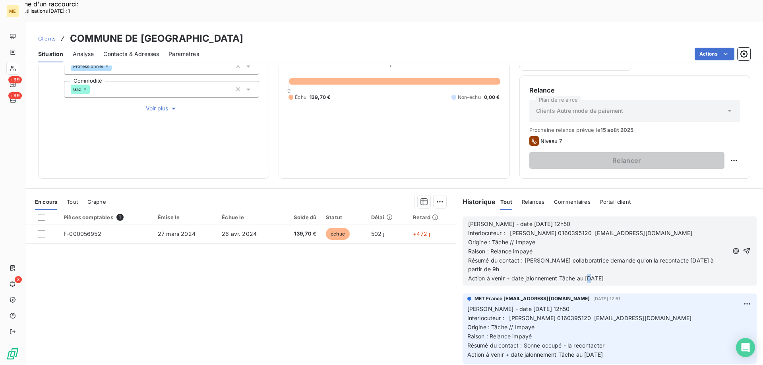
click at [587, 275] on span "Action à venir + date jalonnement Tâche au 11/08/2025" at bounding box center [536, 278] width 136 height 7
click at [743, 247] on icon "button" at bounding box center [747, 251] width 8 height 8
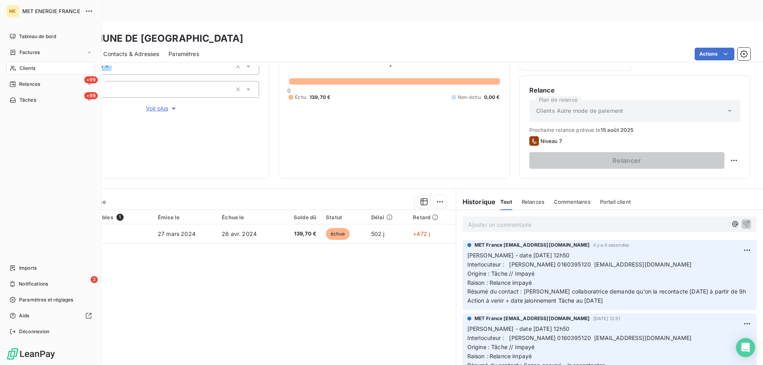
click at [36, 99] on span "Tâches" at bounding box center [27, 100] width 17 height 7
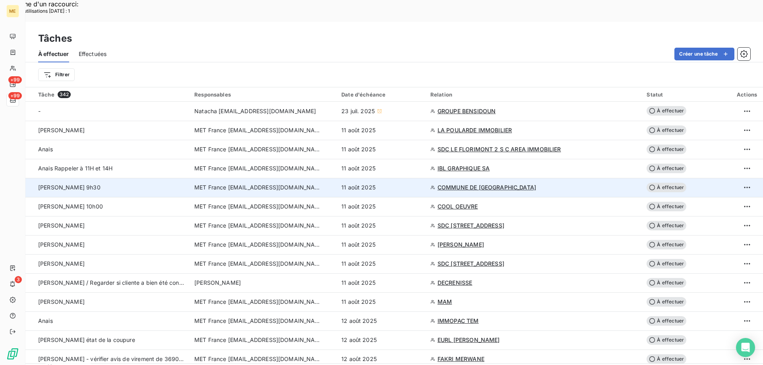
click at [661, 183] on span "À effectuer" at bounding box center [667, 188] width 40 height 10
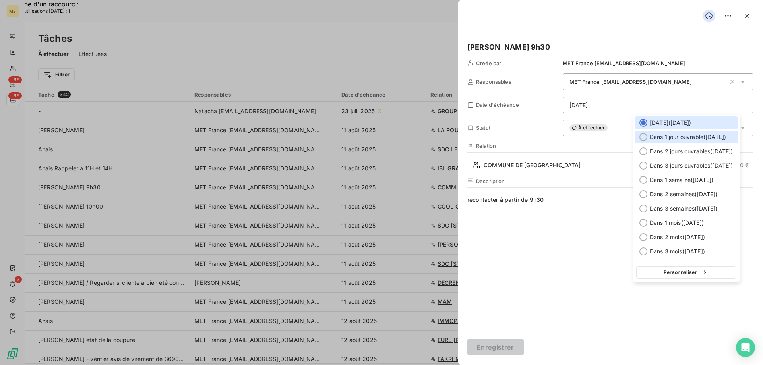
click at [644, 135] on div at bounding box center [643, 137] width 8 height 8
type input "[DATE]"
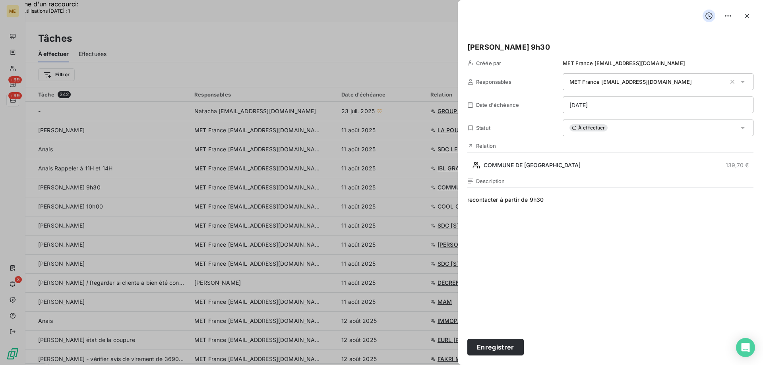
drag, startPoint x: 495, startPoint y: 349, endPoint x: 546, endPoint y: 273, distance: 90.7
click at [495, 348] on button "Enregistrer" at bounding box center [495, 347] width 56 height 17
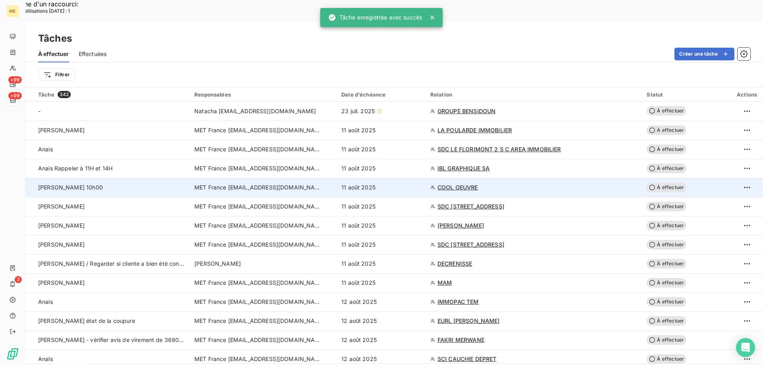
click at [478, 184] on span "COOL OEUVRE" at bounding box center [458, 188] width 41 height 8
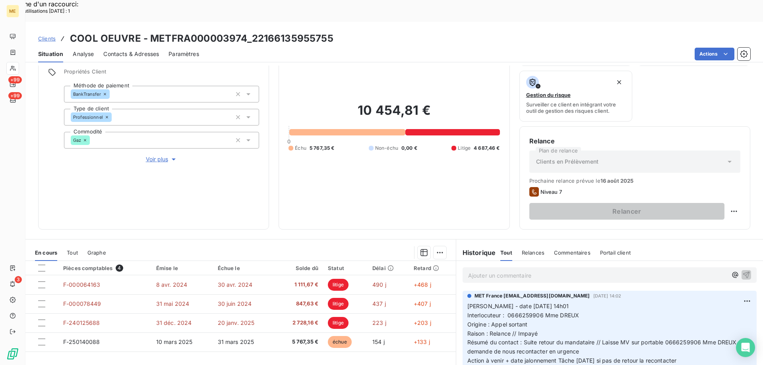
scroll to position [106, 0]
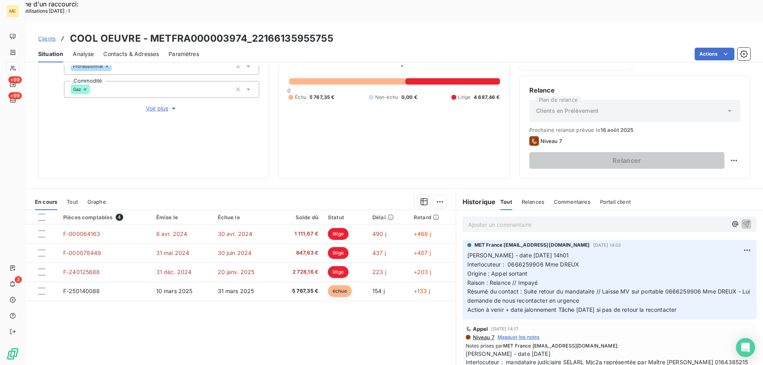
click at [519, 261] on span "Interlocuteur : 0666259906 Mme DREUX" at bounding box center [523, 264] width 112 height 7
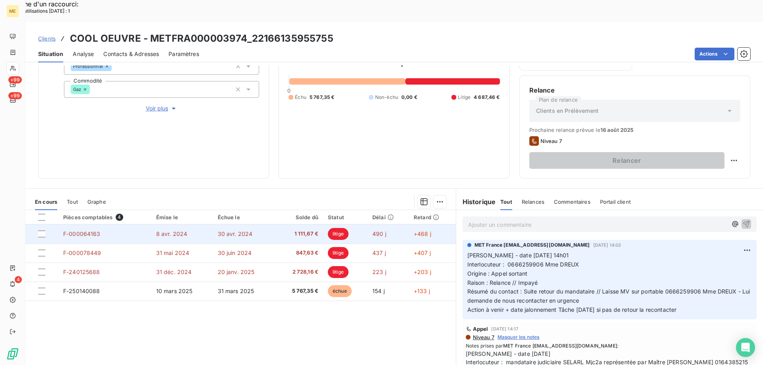
click at [86, 231] on span "F-000064163" at bounding box center [81, 234] width 37 height 7
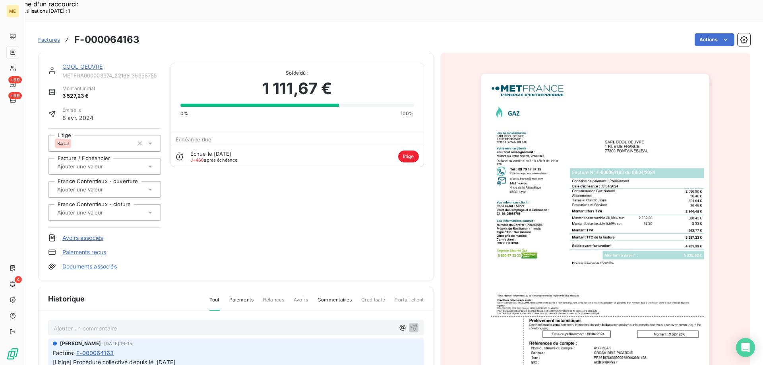
click at [571, 117] on img "button" at bounding box center [595, 236] width 229 height 324
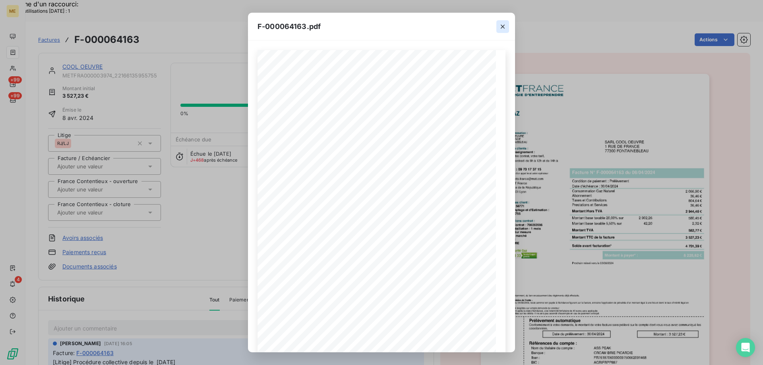
click at [505, 27] on icon "button" at bounding box center [503, 27] width 8 height 8
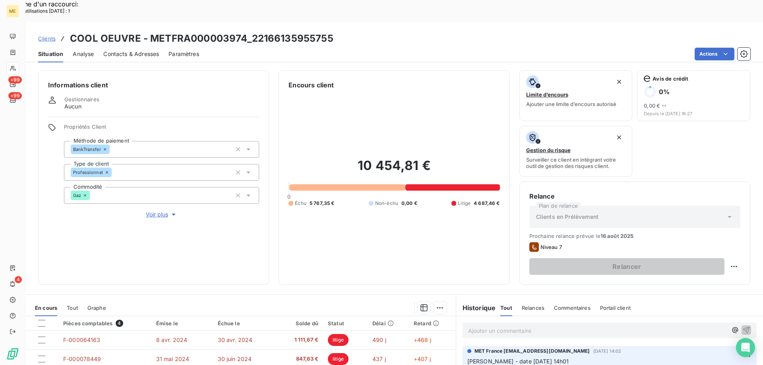
click at [152, 211] on span "Voir plus" at bounding box center [162, 215] width 32 height 8
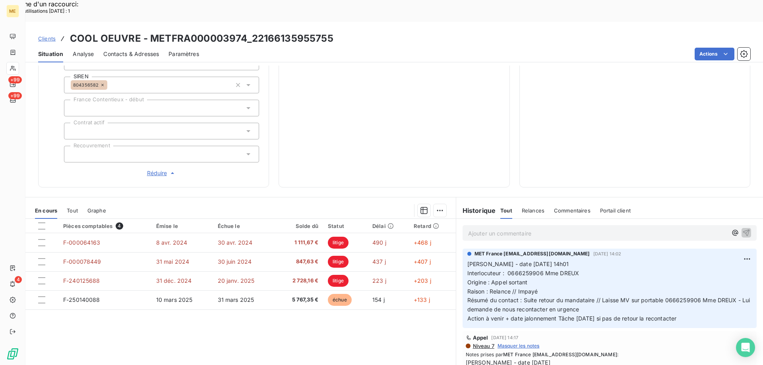
scroll to position [229, 0]
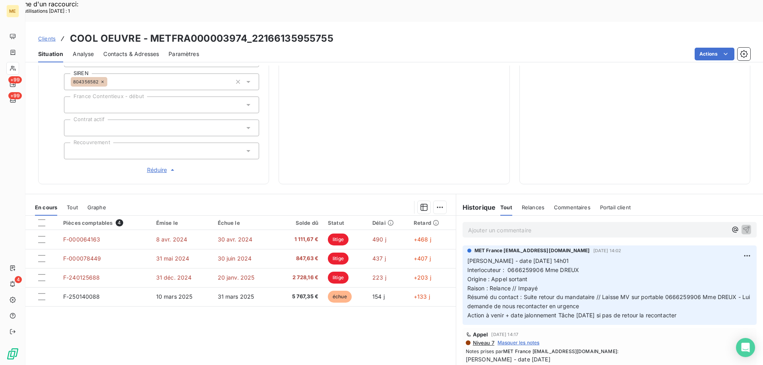
drag, startPoint x: 693, startPoint y: 291, endPoint x: 459, endPoint y: 236, distance: 240.4
click at [463, 246] on div "MET France met-france@recouvrement.met.com 6 août 2025, 14:02 Valérie - date 06…" at bounding box center [610, 285] width 294 height 79
click at [475, 225] on p "Ajouter un commentaire ﻿" at bounding box center [597, 230] width 259 height 10
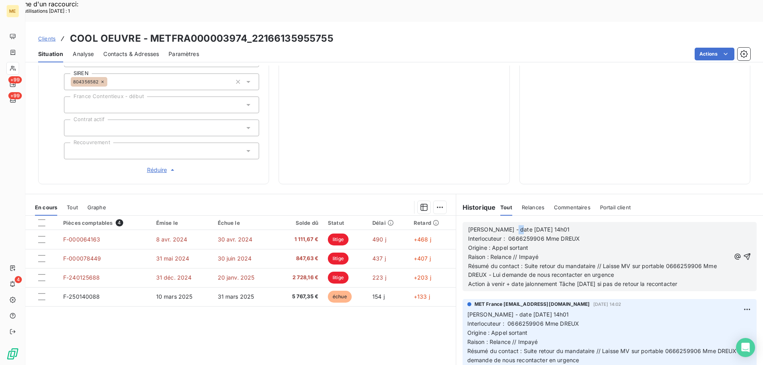
drag, startPoint x: 502, startPoint y: 203, endPoint x: 509, endPoint y: 203, distance: 6.4
click at [509, 226] on span "Valérie - date 06/08/2025 14h01" at bounding box center [519, 229] width 102 height 7
drag, startPoint x: 534, startPoint y: 202, endPoint x: 562, endPoint y: 200, distance: 27.9
click at [562, 225] on p "Valérie - date 11/08/2025 14h01" at bounding box center [599, 229] width 262 height 9
drag, startPoint x: 574, startPoint y: 258, endPoint x: 580, endPoint y: 255, distance: 6.2
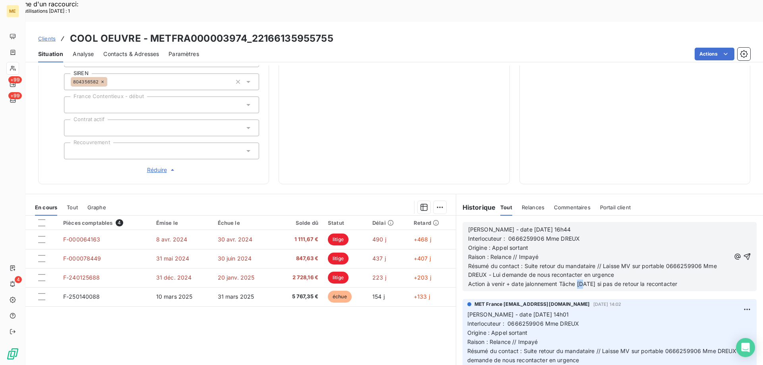
click at [580, 281] on span "Action à venir + date jalonnement Tâche 11/08/2025 si pas de retour la recontac…" at bounding box center [572, 284] width 209 height 7
click at [743, 253] on icon "button" at bounding box center [747, 257] width 8 height 8
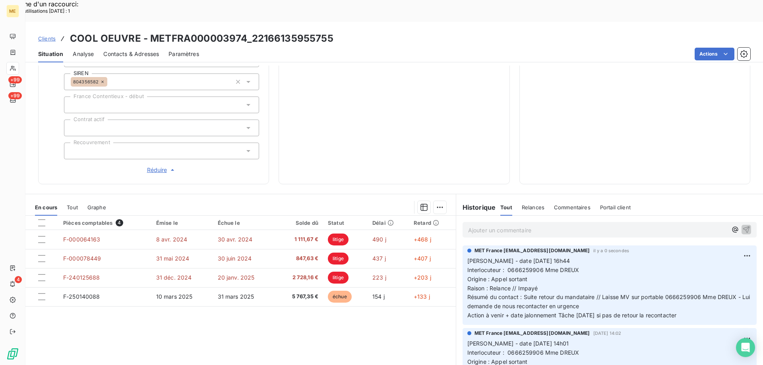
click at [153, 166] on span "Réduire" at bounding box center [161, 170] width 29 height 8
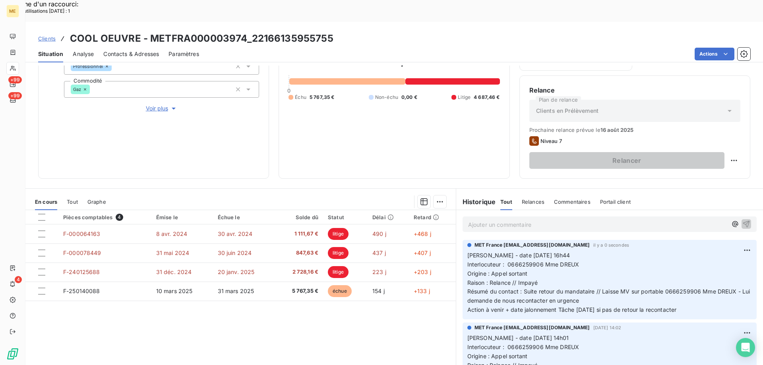
scroll to position [45, 0]
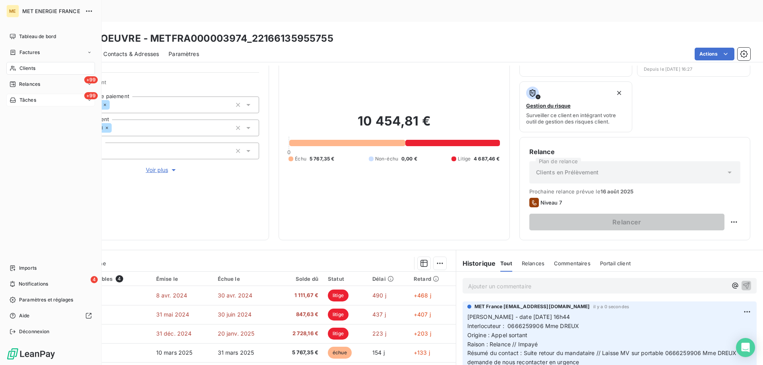
click at [58, 97] on div "+99 Tâches" at bounding box center [50, 100] width 89 height 13
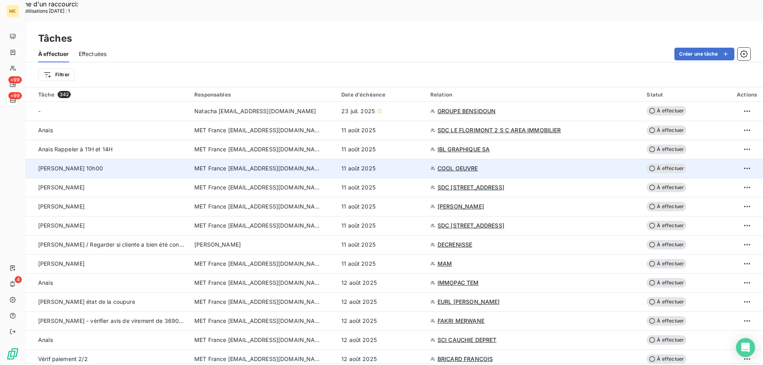
click at [656, 164] on span "À effectuer" at bounding box center [667, 169] width 40 height 10
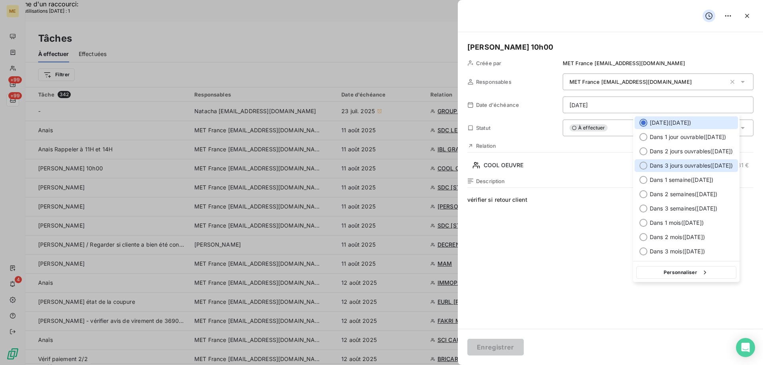
drag, startPoint x: 641, startPoint y: 164, endPoint x: 613, endPoint y: 176, distance: 30.4
click at [642, 163] on div at bounding box center [643, 166] width 8 height 8
type input "[DATE]"
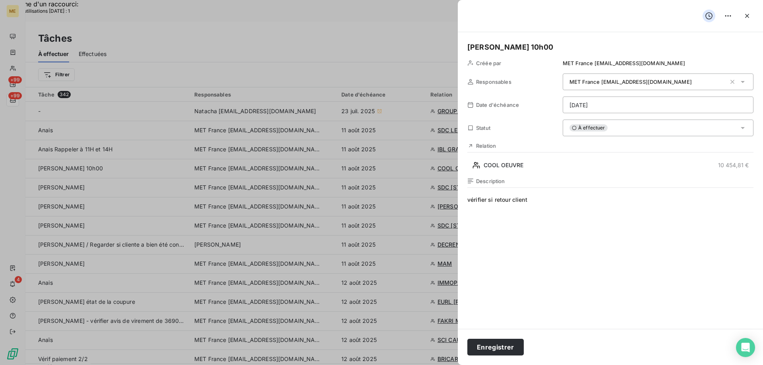
click at [557, 198] on span "vérifier si retour client" at bounding box center [610, 272] width 286 height 153
click at [494, 349] on button "Enregistrer" at bounding box center [495, 347] width 56 height 17
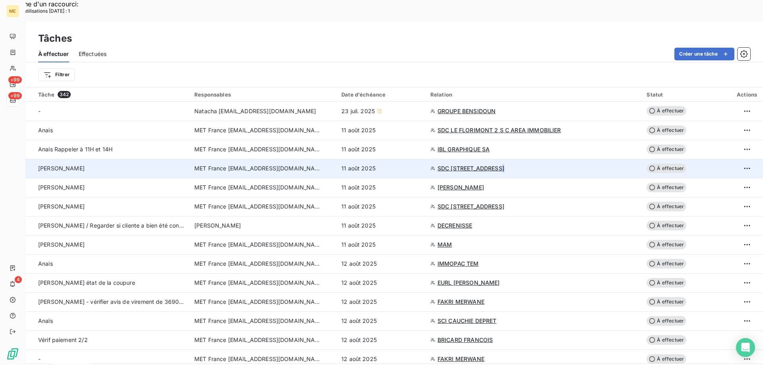
click at [504, 165] on span "SDC 160 BOULEVARD DE VALMY 92700 COLOMBES" at bounding box center [471, 169] width 67 height 8
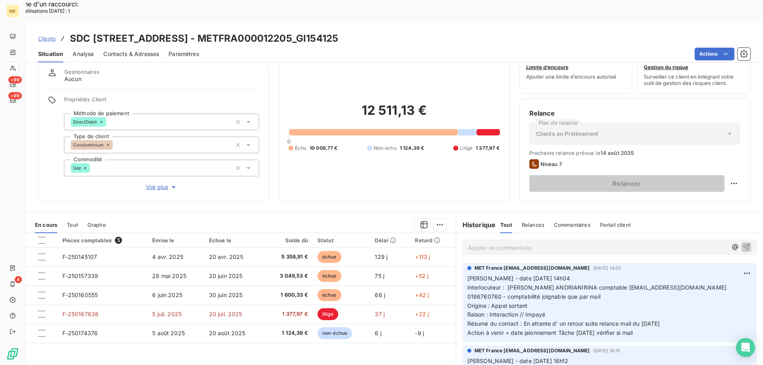
scroll to position [11, 0]
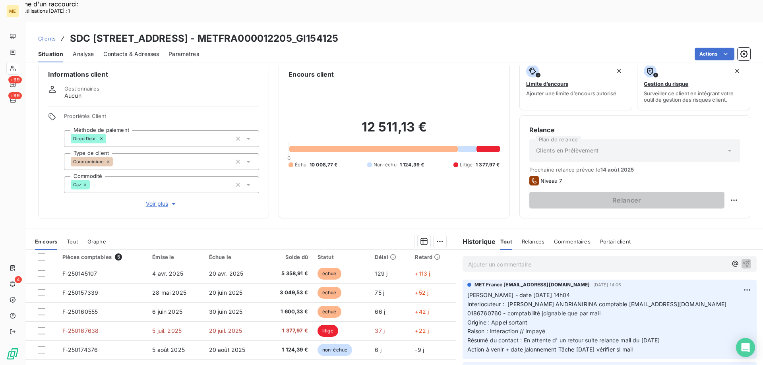
drag, startPoint x: 323, startPoint y: 16, endPoint x: 418, endPoint y: 8, distance: 95.7
click at [418, 22] on div "Clients SDC 160 BOULEVARD DE VALMY 92700 COLOMBES - METFRA000012205_GI154125 Si…" at bounding box center [394, 42] width 738 height 41
click at [686, 301] on span "Interlocuteur : Tiavina ANDRIANIRINA comptable assistance@homeland.immo 0186760…" at bounding box center [597, 309] width 261 height 16
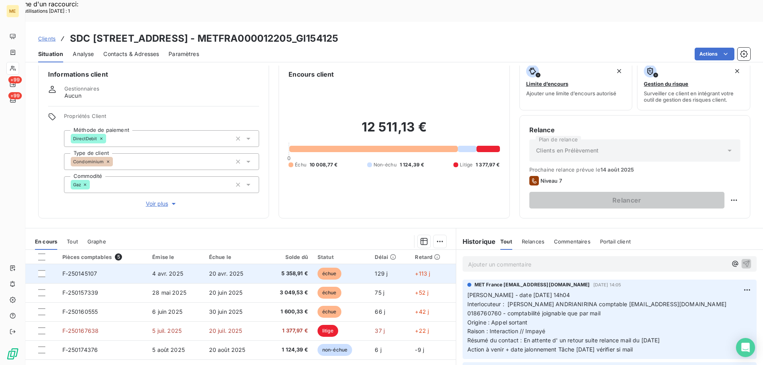
click at [80, 270] on span "F-250145107" at bounding box center [79, 273] width 35 height 7
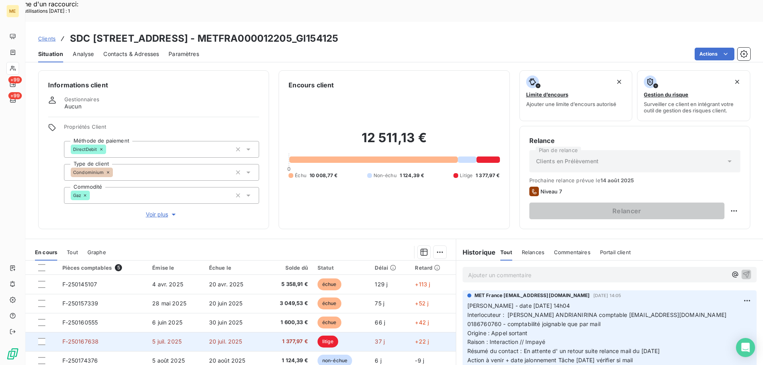
click at [82, 332] on td "F-250167638" at bounding box center [103, 341] width 90 height 19
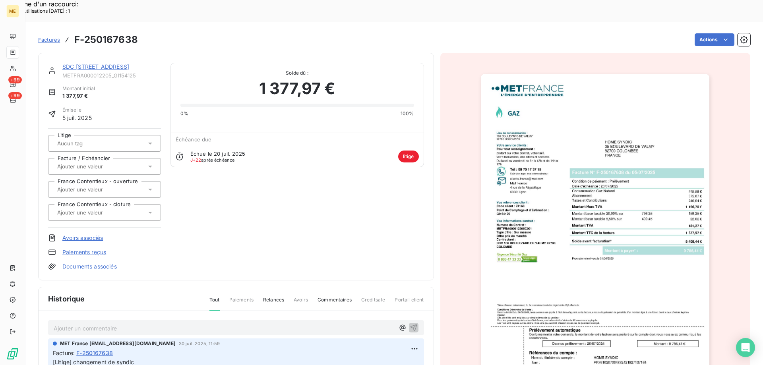
click at [578, 249] on img "button" at bounding box center [595, 236] width 229 height 324
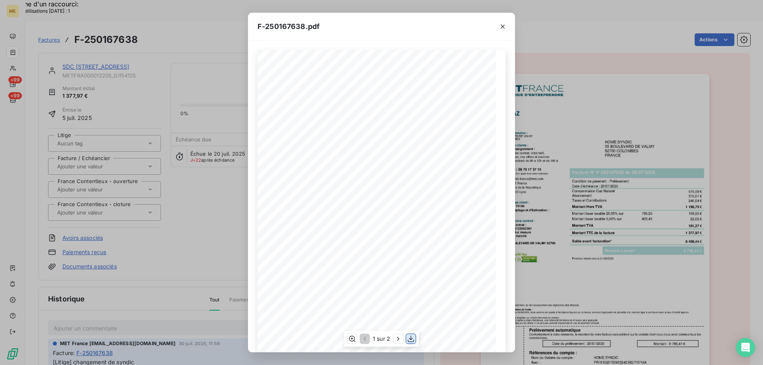
click at [411, 341] on icon "button" at bounding box center [411, 339] width 8 height 8
click at [502, 25] on icon "button" at bounding box center [503, 27] width 8 height 8
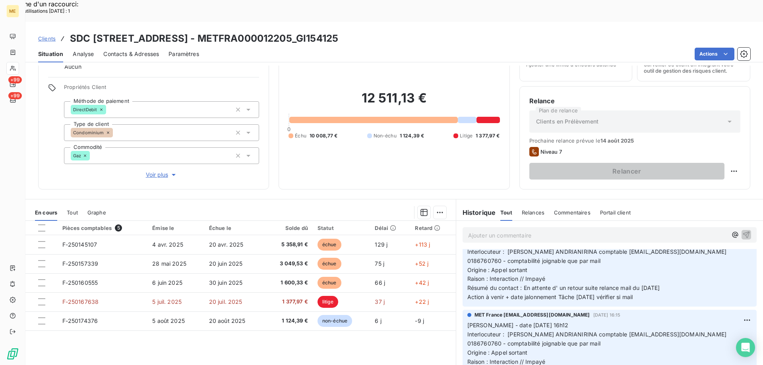
scroll to position [40, 0]
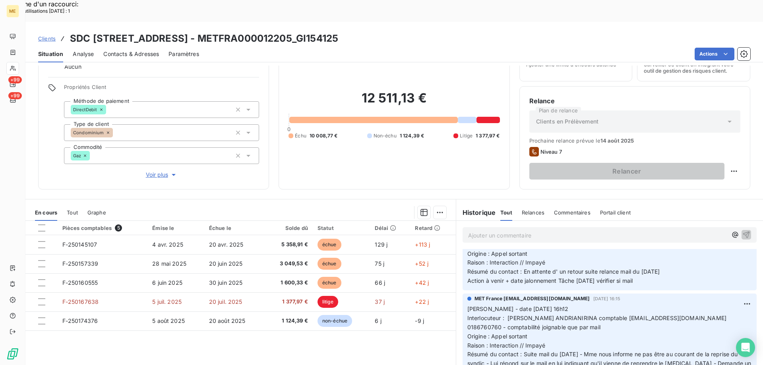
click at [155, 143] on div "Propriétés Client Méthode de paiement DirectDebit Type de client Condominium Co…" at bounding box center [161, 131] width 195 height 95
click at [154, 171] on span "Voir plus" at bounding box center [162, 175] width 32 height 8
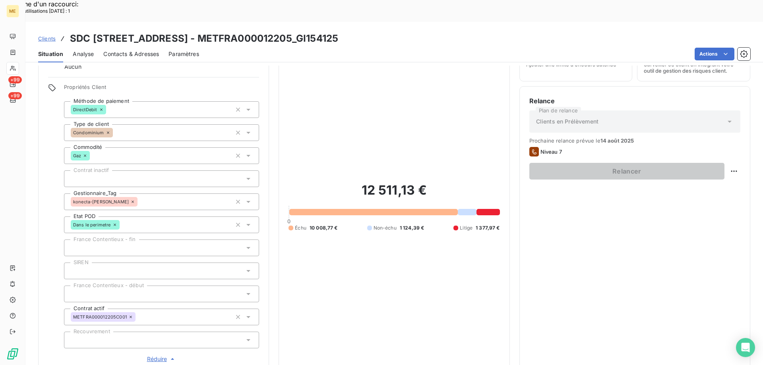
click at [155, 355] on span "Réduire" at bounding box center [161, 359] width 29 height 8
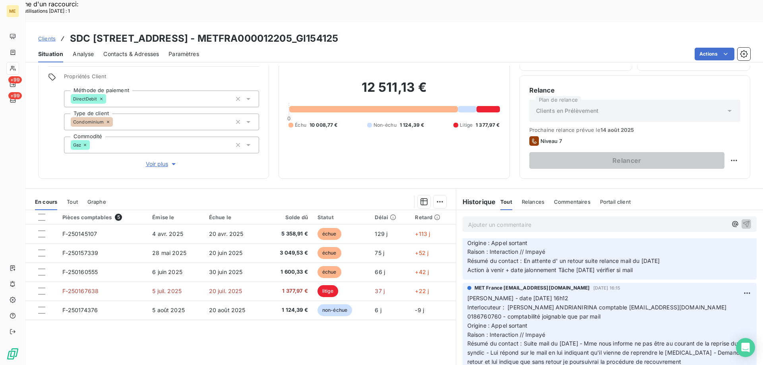
scroll to position [0, 0]
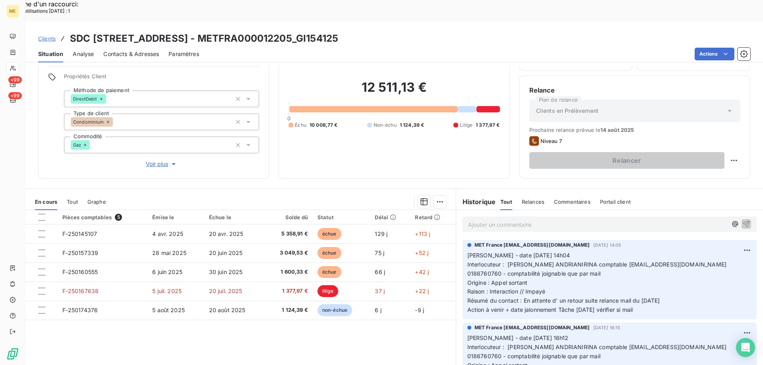
drag, startPoint x: 647, startPoint y: 287, endPoint x: 463, endPoint y: 231, distance: 193.1
click at [463, 240] on div "MET France met-france@recouvrement.met.com 6 août 2025, 14:05 Valérie - date 06…" at bounding box center [610, 279] width 294 height 79
click at [477, 220] on p "Ajouter un commentaire ﻿" at bounding box center [597, 225] width 259 height 10
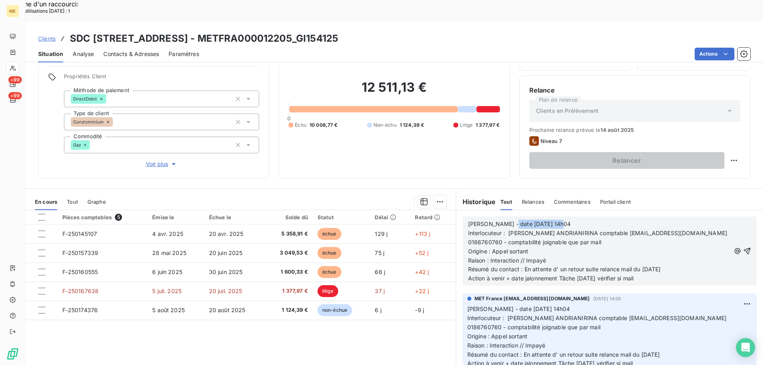
drag, startPoint x: 503, startPoint y: 203, endPoint x: 573, endPoint y: 205, distance: 70.8
click at [573, 220] on p "Valérie - date 06/08/2025 14h04" at bounding box center [599, 224] width 262 height 9
drag, startPoint x: 324, startPoint y: 16, endPoint x: 469, endPoint y: 14, distance: 145.1
click at [469, 31] on div "Clients SDC 160 BOULEVARD DE VALMY 92700 COLOMBES - METFRA000012205_GI154125" at bounding box center [394, 38] width 738 height 14
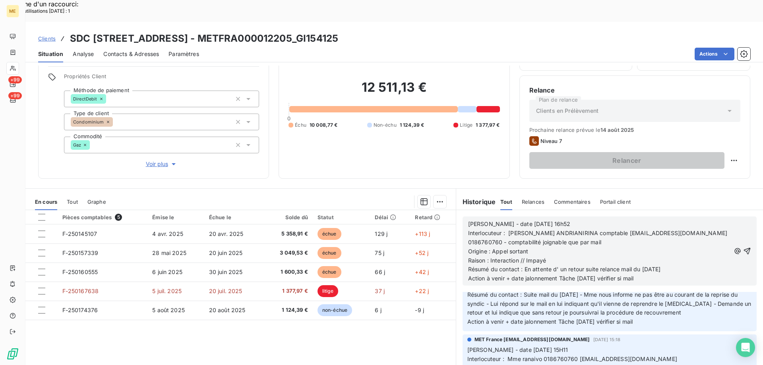
scroll to position [159, 0]
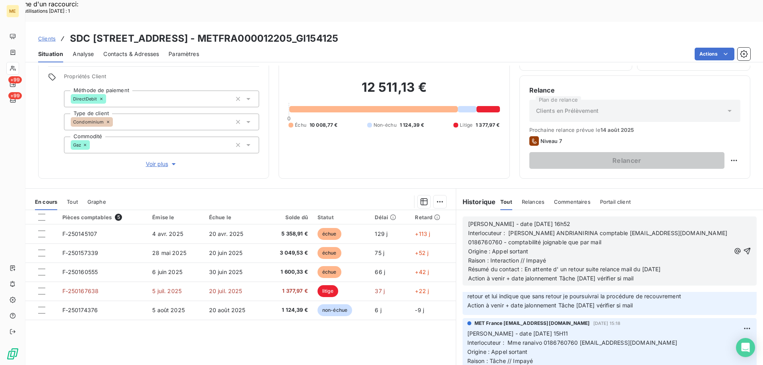
click at [153, 160] on span "Voir plus" at bounding box center [162, 164] width 32 height 8
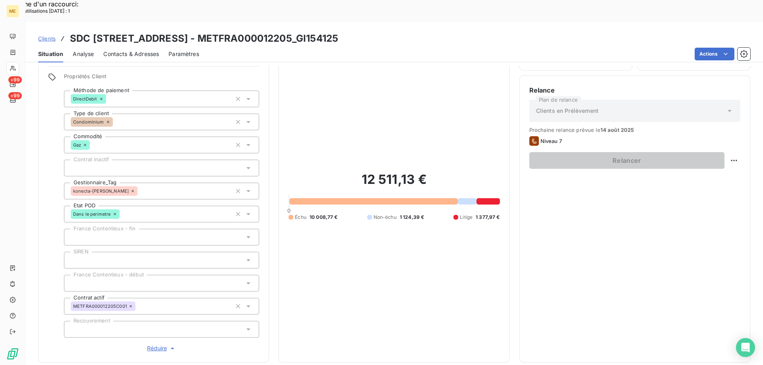
click at [155, 345] on span "Réduire" at bounding box center [161, 349] width 29 height 8
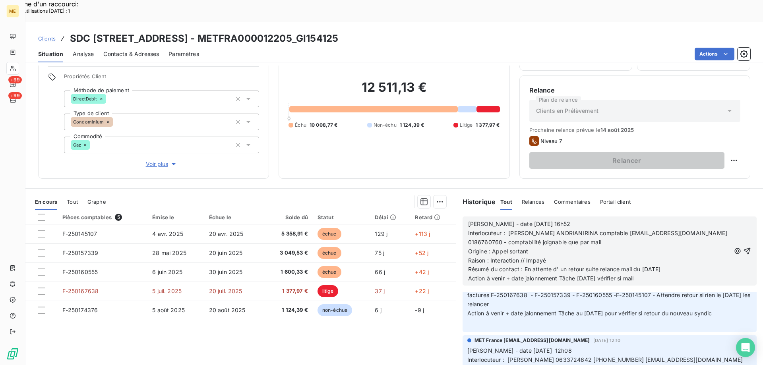
scroll to position [278, 0]
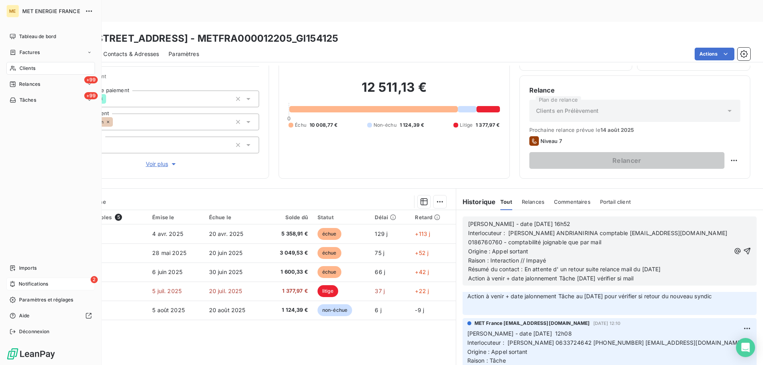
click at [50, 286] on div "2 Notifications" at bounding box center [50, 284] width 89 height 13
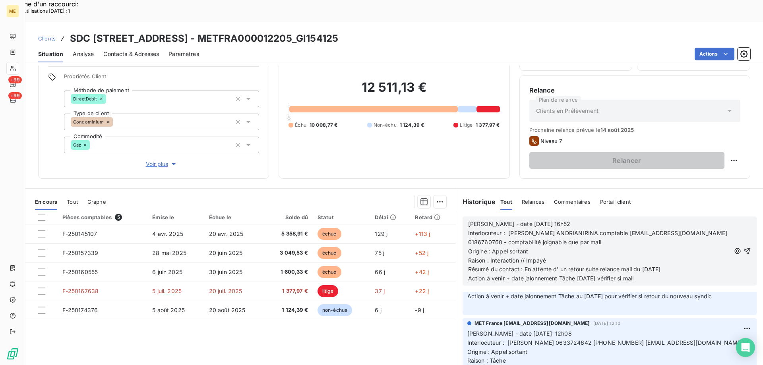
click at [264, 318] on div "Pièces comptables 5 Émise le Échue le Solde dû Statut Délai Retard F-250145107 …" at bounding box center [240, 286] width 430 height 153
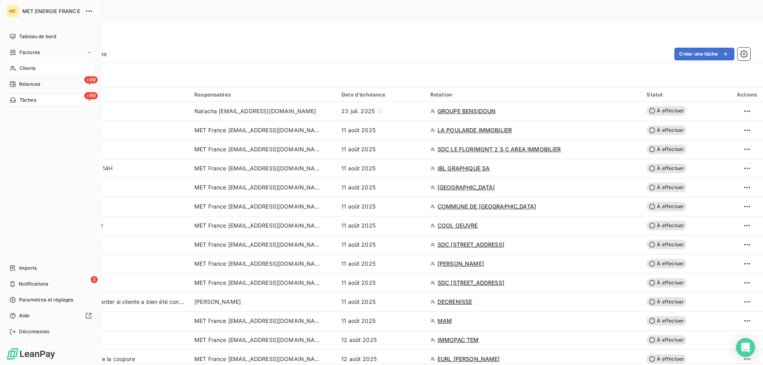
click at [47, 71] on div "Clients" at bounding box center [50, 68] width 89 height 13
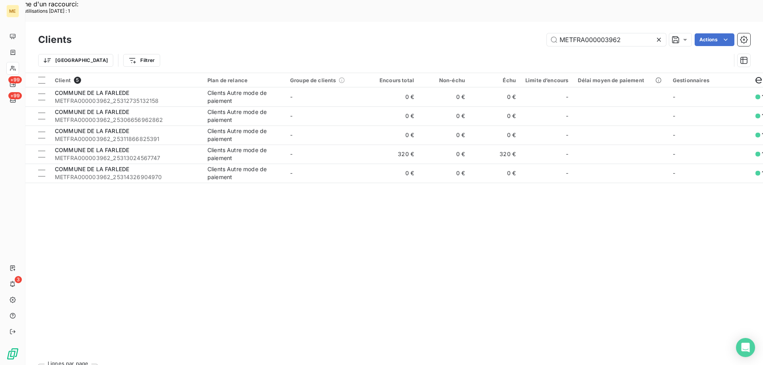
click at [659, 36] on icon at bounding box center [659, 40] width 8 height 8
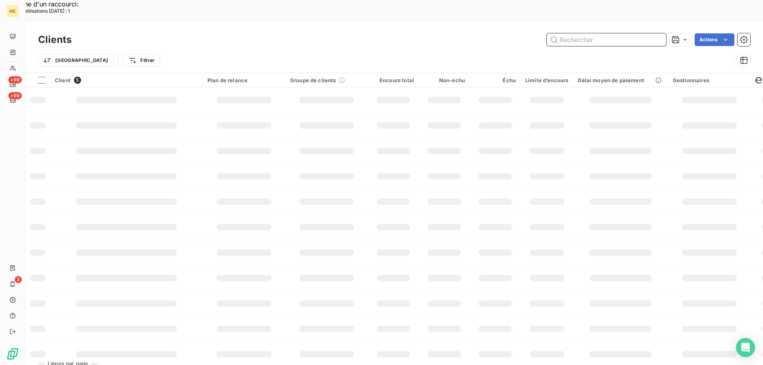
click at [580, 33] on input "text" at bounding box center [606, 39] width 119 height 13
paste input "METFRA000008285_P1235465G"
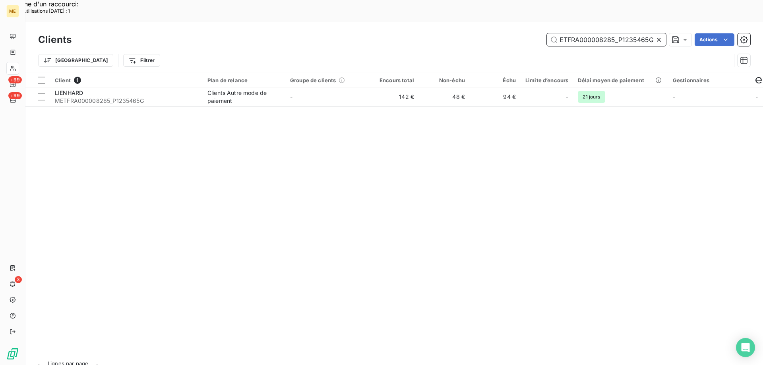
click at [613, 33] on input "METFRA000008285_P1235465G" at bounding box center [606, 39] width 119 height 13
type input "METFRA000008285_P1235465G"
click at [489, 107] on div "Client 1 Plan de relance Groupe de clients Encours total Non-échu Échu Limite d…" at bounding box center [394, 215] width 738 height 285
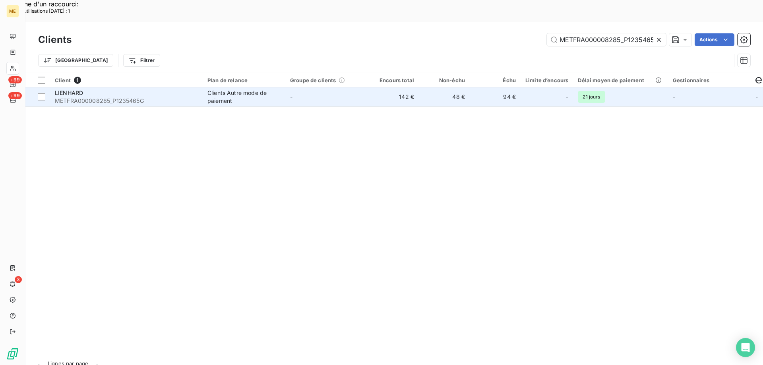
click at [76, 89] on span "LIENHARD" at bounding box center [69, 92] width 28 height 7
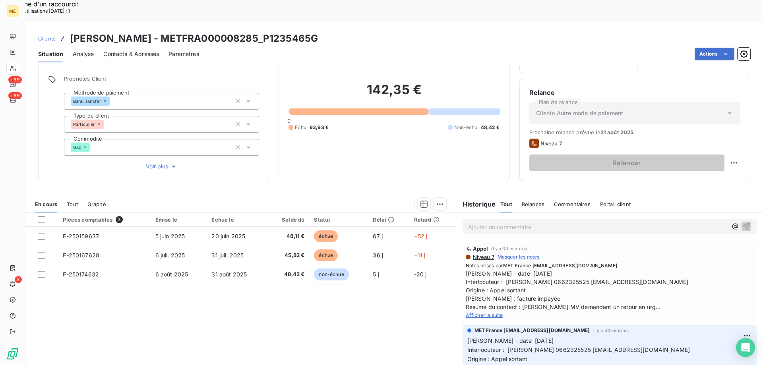
scroll to position [50, 0]
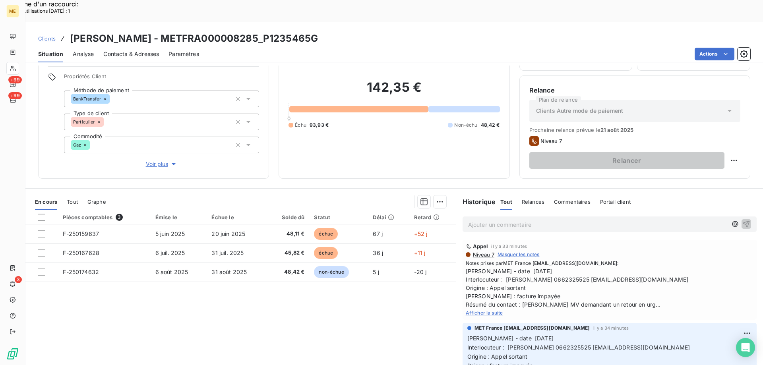
click at [560, 267] on span "Valérie - date 11/08/2025 Interlocuteur : Mme LIENHARD 0662325525 LIENHARD.PASC…" at bounding box center [610, 288] width 288 height 42
copy span "0662325525"
drag, startPoint x: 132, startPoint y: 17, endPoint x: 226, endPoint y: 9, distance: 94.2
click at [226, 22] on div "Clients LIENHARD - METFRA000008285_P1235465G Situation Analyse Contacts & Adres…" at bounding box center [394, 42] width 738 height 41
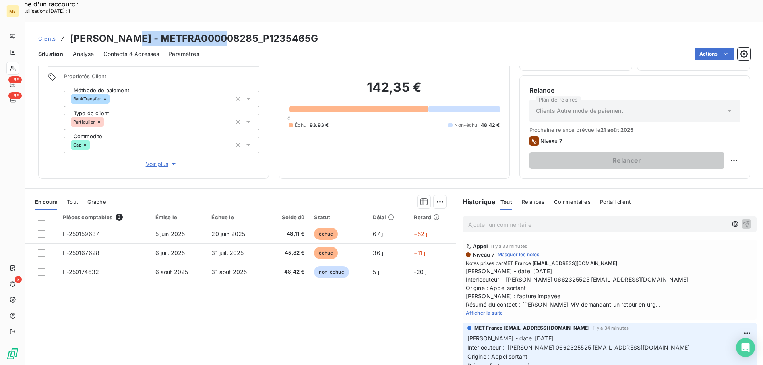
copy h3 "METFRA000008285"
click at [348, 31] on div "Clients LIENHARD - METFRA000008285_P1235465G" at bounding box center [394, 38] width 738 height 14
drag, startPoint x: 127, startPoint y: 13, endPoint x: 225, endPoint y: 17, distance: 98.2
click at [225, 31] on h3 "[PERSON_NAME] - METFRA000008285_P1235465G" at bounding box center [194, 38] width 248 height 14
copy h3 "METFRA000008285"
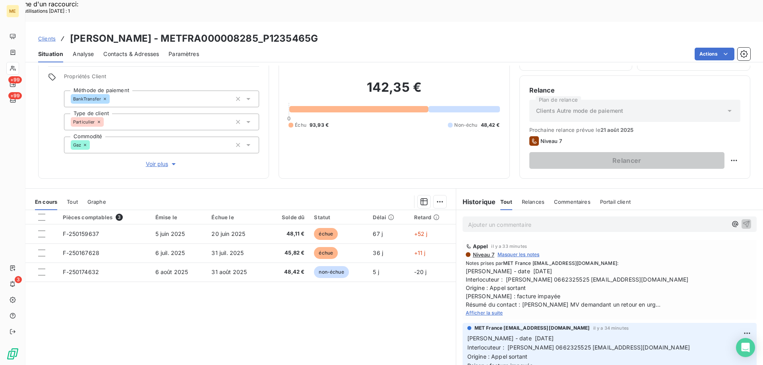
click at [477, 310] on span "Afficher la suite" at bounding box center [484, 313] width 37 height 6
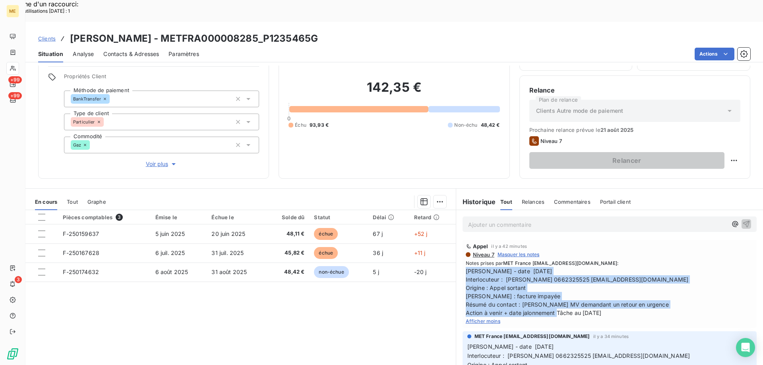
drag, startPoint x: 620, startPoint y: 291, endPoint x: 461, endPoint y: 249, distance: 164.0
click at [463, 249] on div "Appel il y a 42 minutes Niveau 7 Masquer les notes Notes prises par MET France …" at bounding box center [610, 284] width 294 height 88
copy span "[PERSON_NAME] - date [DATE] Interlocuteur : [PERSON_NAME] 0662325525 [EMAIL_ADD…"
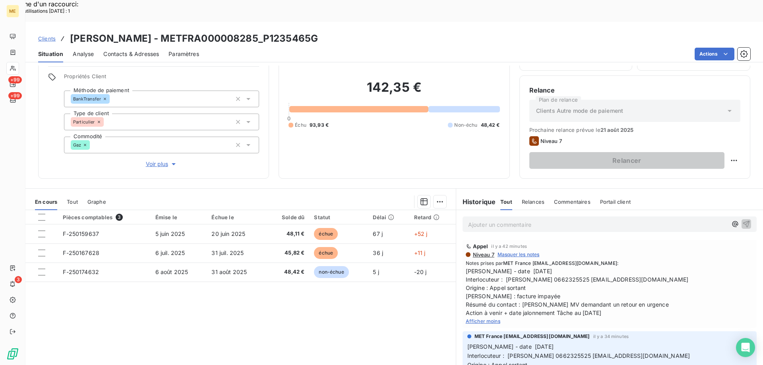
click at [477, 220] on p "Ajouter un commentaire ﻿" at bounding box center [597, 225] width 259 height 10
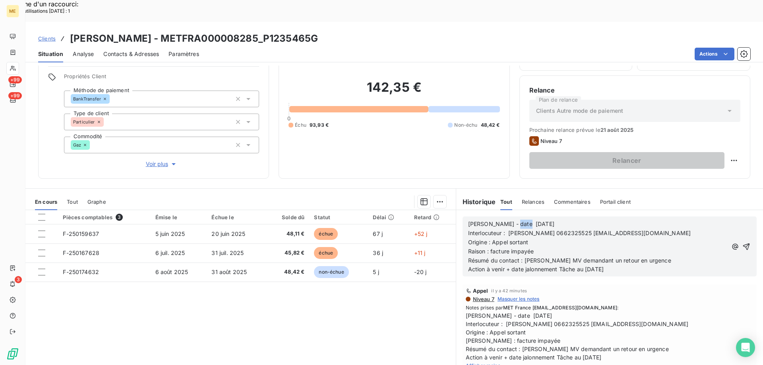
drag, startPoint x: 504, startPoint y: 203, endPoint x: 514, endPoint y: 200, distance: 10.3
click at [514, 221] on span "Valérie - date 11/08/2025" at bounding box center [511, 224] width 86 height 7
click at [548, 238] on p "Origine : Appel sortant" at bounding box center [597, 242] width 259 height 9
drag, startPoint x: 506, startPoint y: 221, endPoint x: 541, endPoint y: 221, distance: 34.6
click at [541, 238] on p "Origine : Appel sortant" at bounding box center [597, 242] width 259 height 9
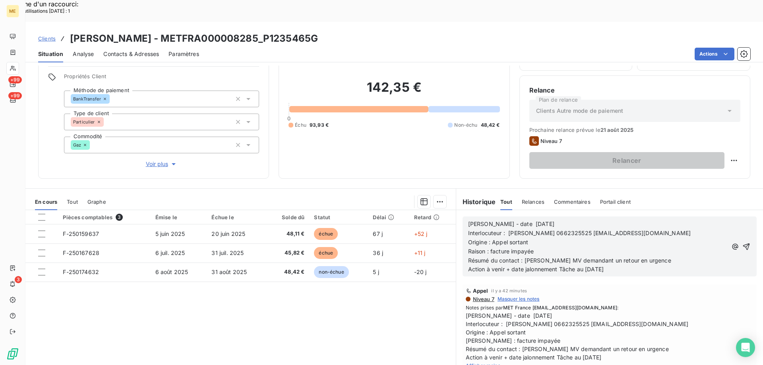
click at [551, 247] on p "Raison : facture impayée" at bounding box center [597, 251] width 259 height 9
drag, startPoint x: 521, startPoint y: 239, endPoint x: 640, endPoint y: 242, distance: 119.7
click at [640, 256] on p "Résumé du contact : Laisse MV demandant un retour en urgence" at bounding box center [597, 260] width 259 height 9
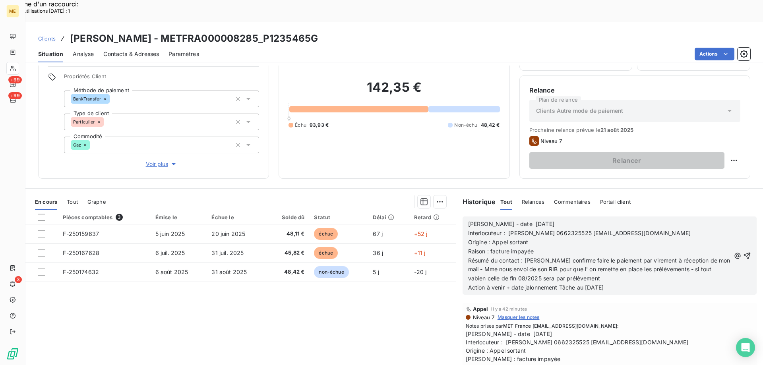
click at [702, 257] on span "Résumé du contact : Mme confirme faire le paiement par virement à réception de …" at bounding box center [600, 269] width 264 height 25
click at [588, 284] on span "Action à venir + date jalonnement Tâche au 13/08/2025" at bounding box center [536, 287] width 136 height 7
click at [634, 283] on p "Action à venir + date jalonnement Tâche au 19/08/2025" at bounding box center [599, 287] width 262 height 9
click at [630, 284] on span "Action à venir + date jalonnement Tâche au 19/08/2025 vériffier si encaissement" at bounding box center [568, 287] width 201 height 7
click at [743, 252] on icon "button" at bounding box center [747, 256] width 8 height 8
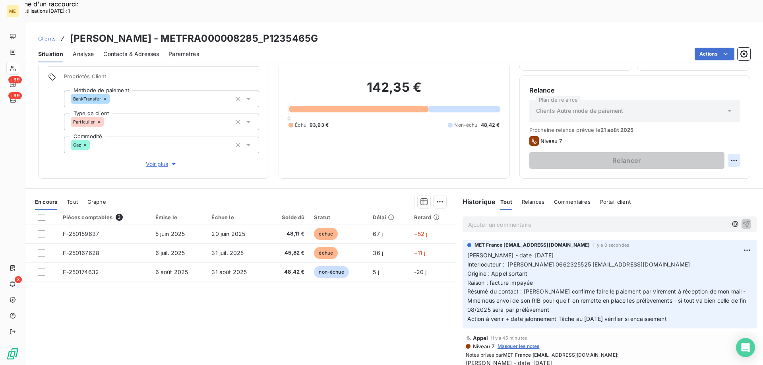
click at [700, 155] on div "Replanifier cette action" at bounding box center [695, 156] width 71 height 13
select select "7"
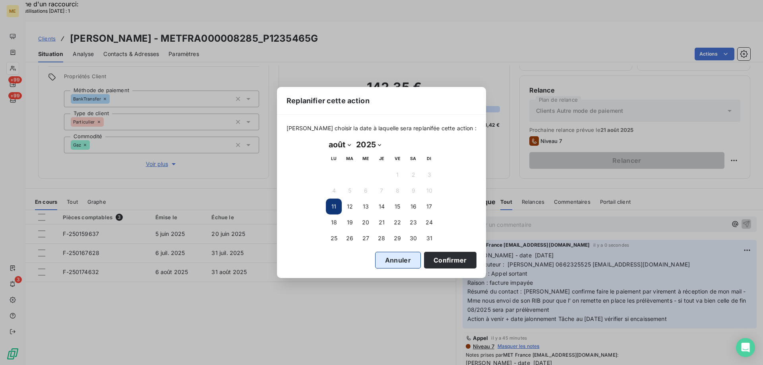
click at [383, 261] on button "Annuler" at bounding box center [398, 260] width 46 height 17
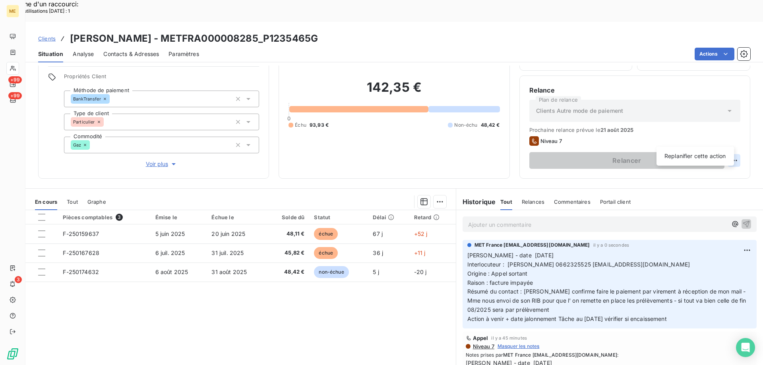
click at [697, 154] on div "Replanifier cette action" at bounding box center [695, 156] width 71 height 13
select select "7"
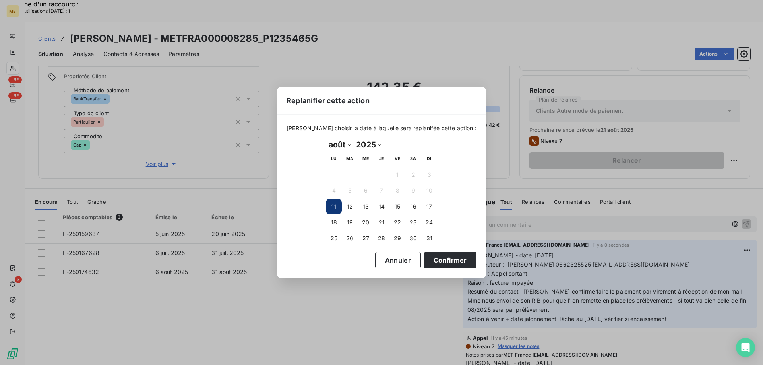
click at [334, 204] on button "11" at bounding box center [334, 207] width 16 height 16
click at [332, 206] on button "11" at bounding box center [334, 207] width 16 height 16
click at [429, 263] on button "Confirmer" at bounding box center [450, 260] width 52 height 17
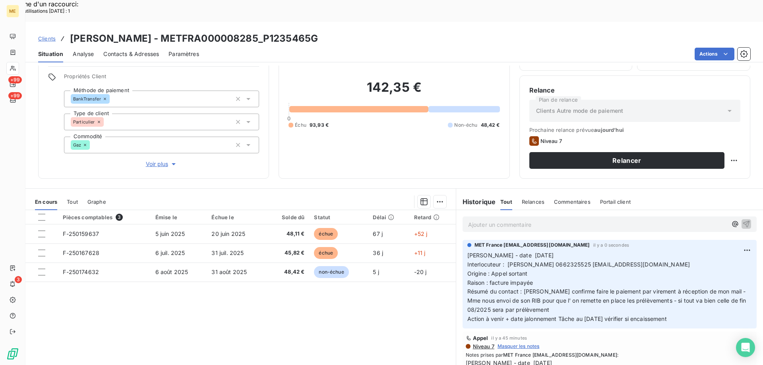
click at [84, 50] on span "Analyse" at bounding box center [83, 54] width 21 height 8
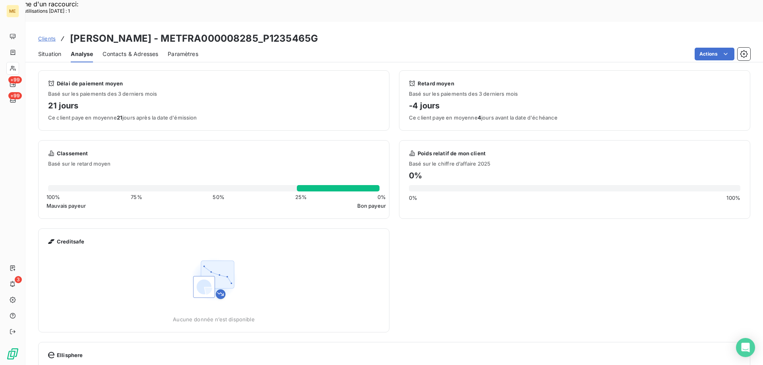
click at [114, 50] on span "Contacts & Adresses" at bounding box center [131, 54] width 56 height 8
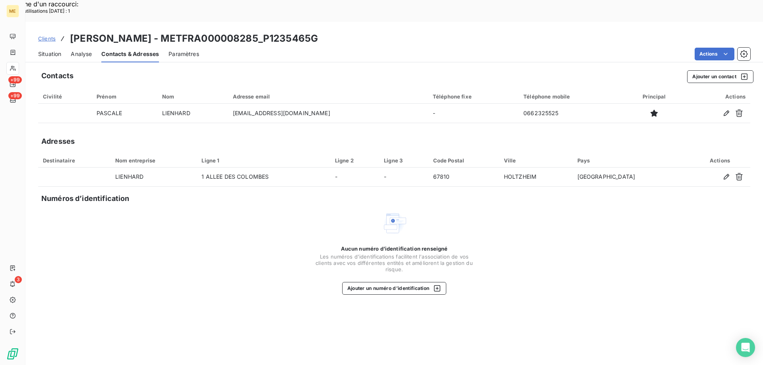
click at [178, 50] on span "Paramètres" at bounding box center [184, 54] width 31 height 8
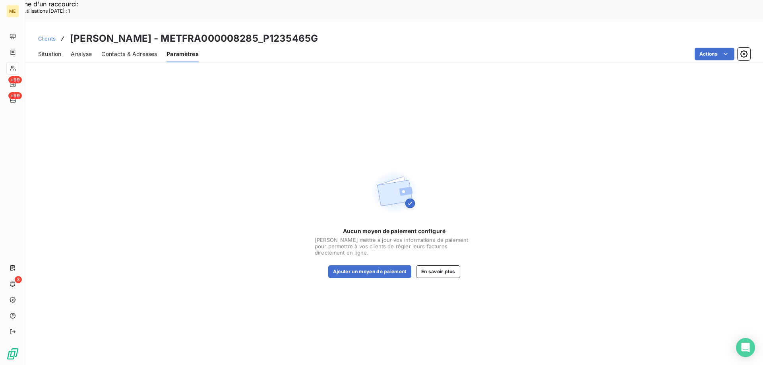
click at [130, 50] on span "Contacts & Adresses" at bounding box center [129, 54] width 56 height 8
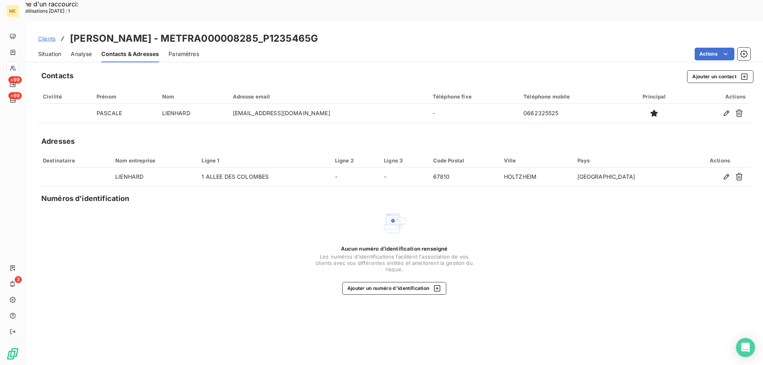
click at [84, 50] on span "Analyse" at bounding box center [81, 54] width 21 height 8
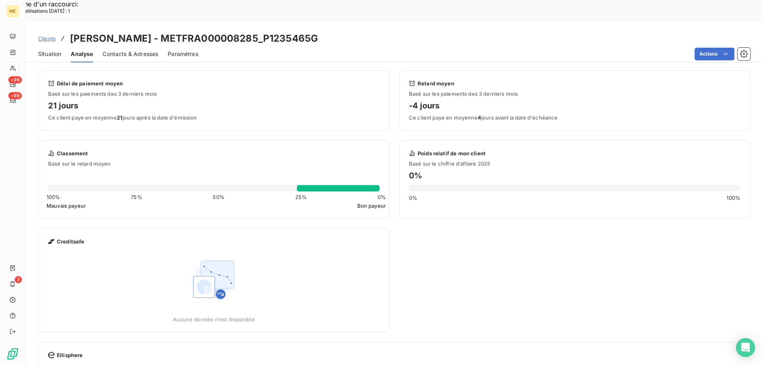
click at [50, 50] on span "Situation" at bounding box center [49, 54] width 23 height 8
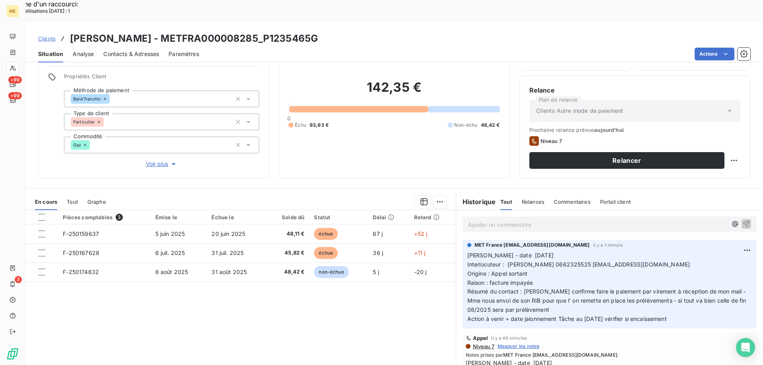
click at [693, 220] on p "Ajouter un commentaire ﻿" at bounding box center [597, 225] width 259 height 10
click at [726, 107] on icon at bounding box center [730, 111] width 8 height 8
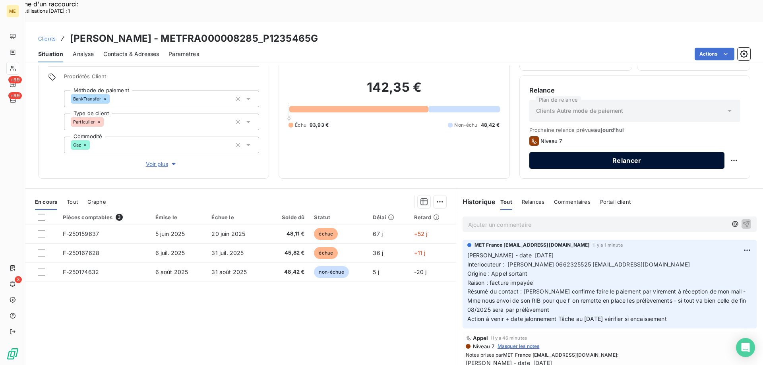
click at [662, 152] on button "Relancer" at bounding box center [626, 160] width 195 height 17
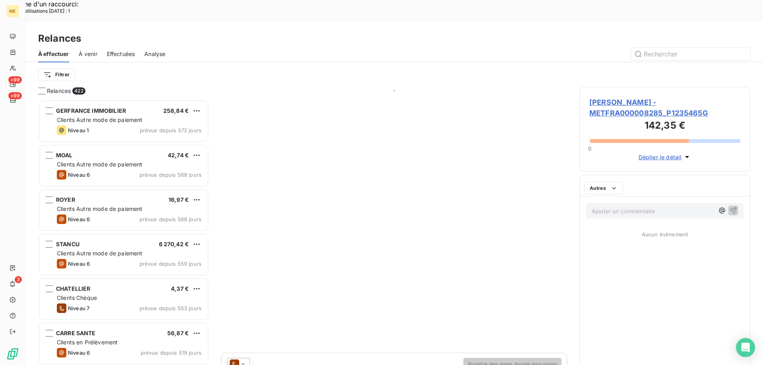
scroll to position [281, 165]
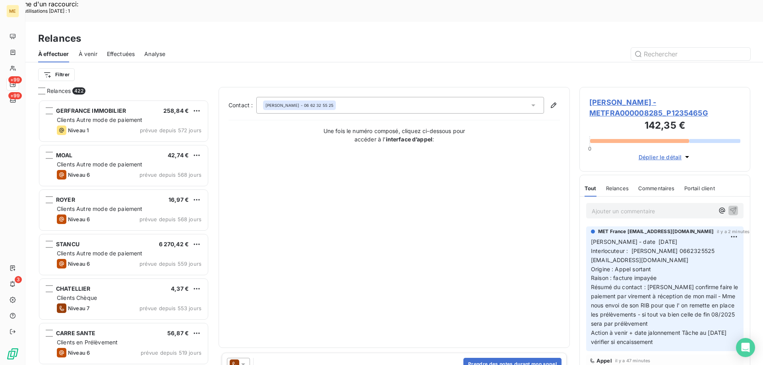
click at [242, 364] on icon at bounding box center [243, 365] width 4 height 2
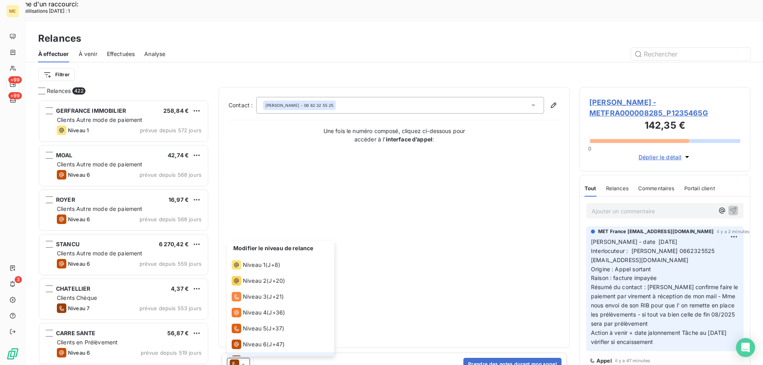
scroll to position [12, 0]
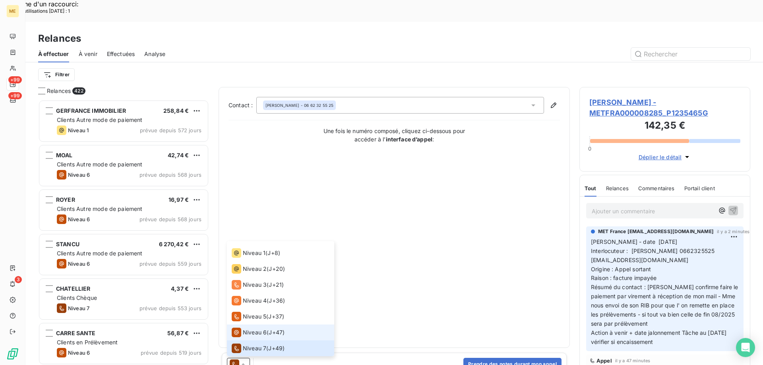
click at [253, 329] on span "Niveau 6" at bounding box center [255, 333] width 24 height 8
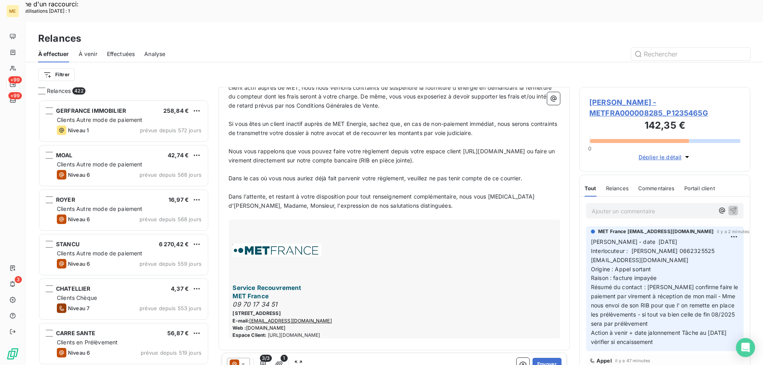
scroll to position [379, 0]
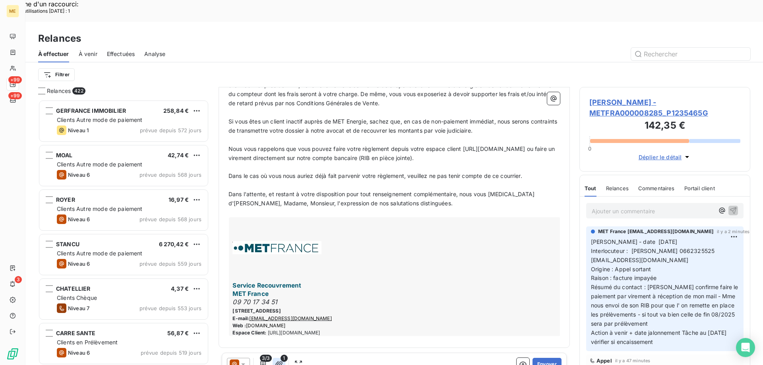
click at [279, 360] on icon "button" at bounding box center [279, 364] width 8 height 8
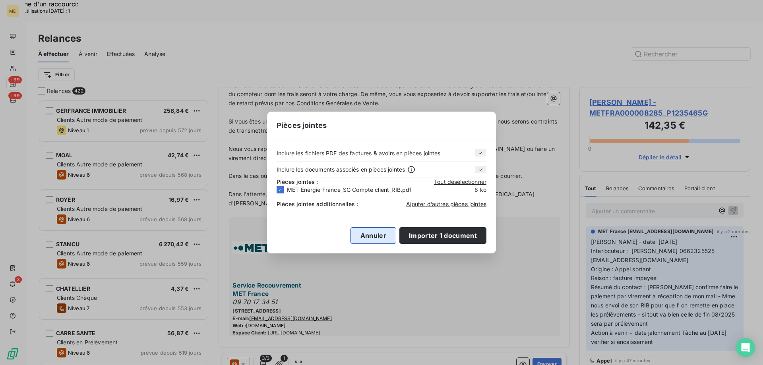
click at [373, 238] on button "Annuler" at bounding box center [374, 235] width 46 height 17
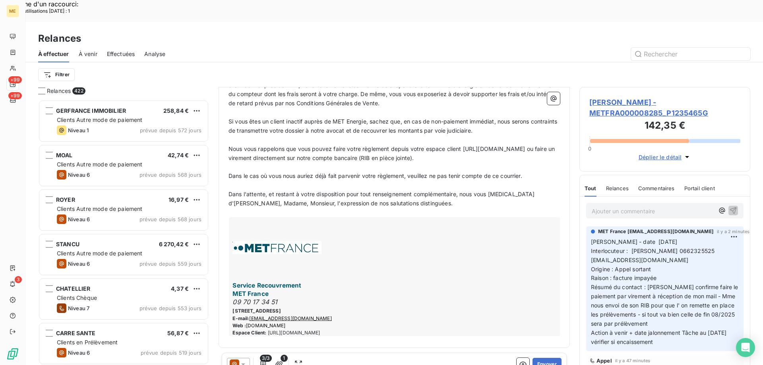
drag, startPoint x: 328, startPoint y: 297, endPoint x: 283, endPoint y: 293, distance: 45.4
click at [283, 293] on div "Service Recouvrement MET France 09 70 17 34 51 4 rue de la république 69001 Lyo…" at bounding box center [394, 276] width 331 height 119
click at [417, 190] on p "Dans l'attente, et restant à votre disposition pour tout renseignement compléme…" at bounding box center [394, 199] width 331 height 18
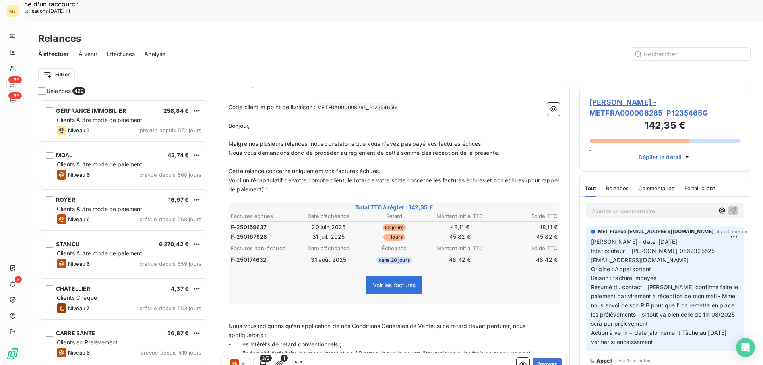
scroll to position [120, 0]
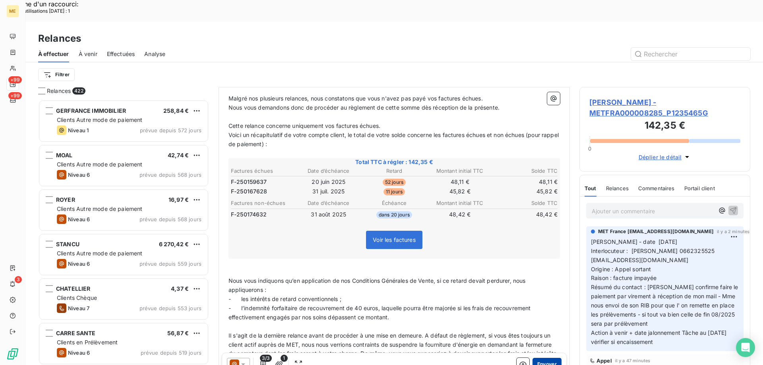
click at [539, 358] on button "Envoyer" at bounding box center [547, 364] width 29 height 13
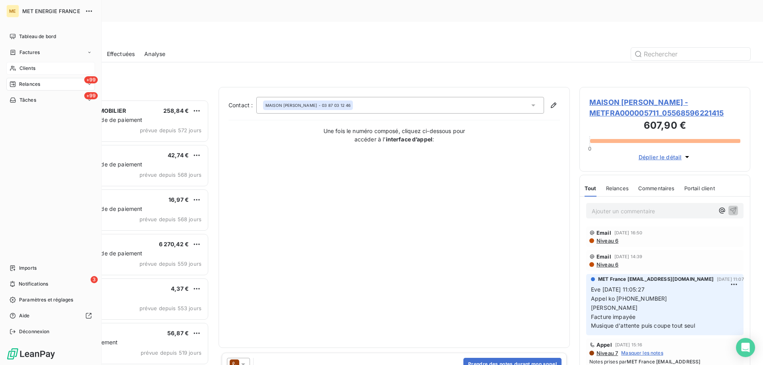
click at [26, 68] on span "Clients" at bounding box center [27, 68] width 16 height 7
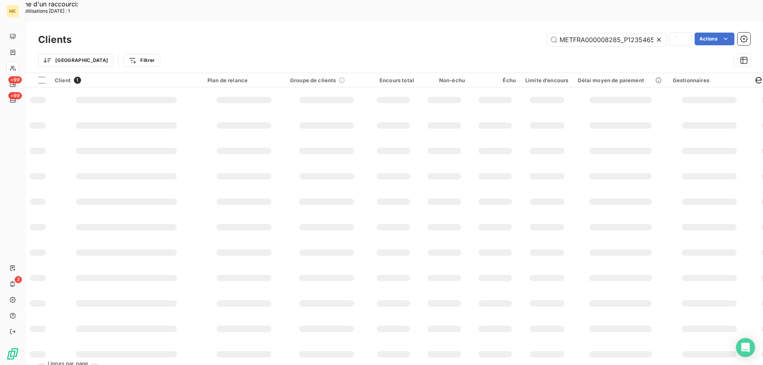
scroll to position [0, 6]
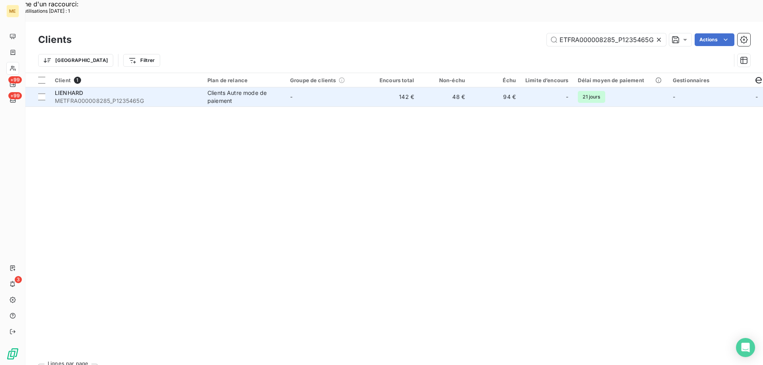
click at [82, 89] on span "LIENHARD" at bounding box center [69, 92] width 28 height 7
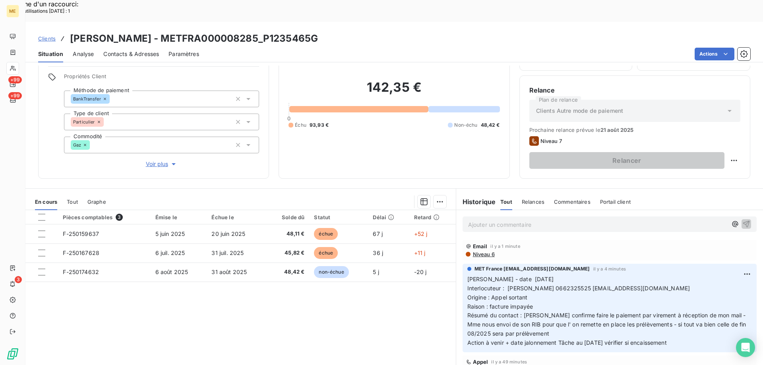
click at [369, 285] on div "Pièces comptables 3 Émise le Échue le Solde dû Statut Délai Retard F-250159637 …" at bounding box center [240, 286] width 430 height 153
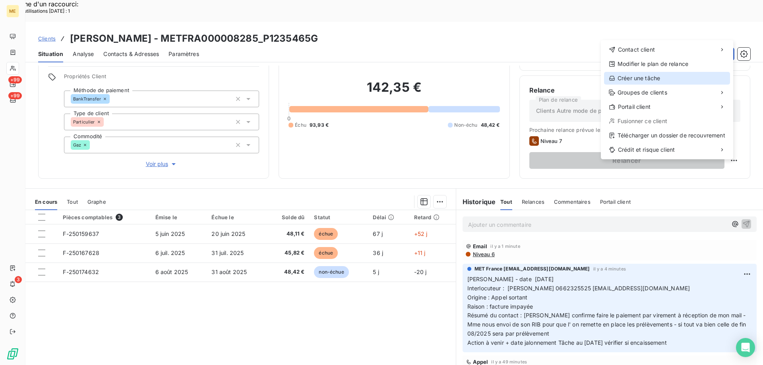
click at [653, 77] on div "Créer une tâche" at bounding box center [667, 78] width 126 height 13
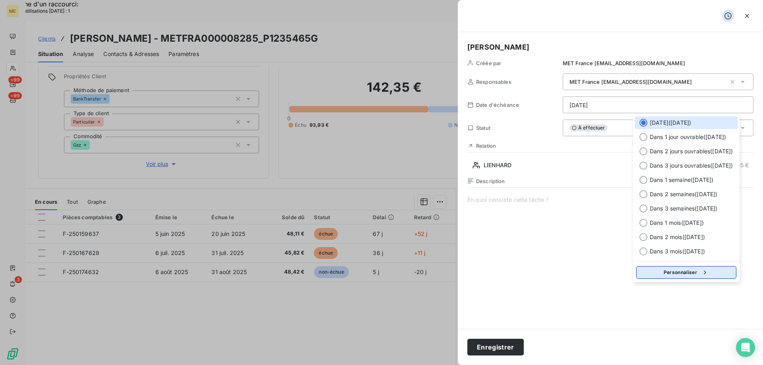
click at [665, 268] on button "Personnaliser" at bounding box center [686, 272] width 100 height 13
select select "7"
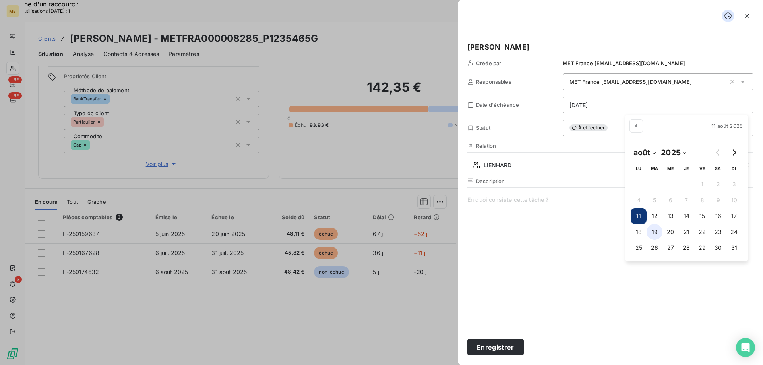
click at [654, 234] on button "19" at bounding box center [655, 232] width 16 height 16
type input "[DATE]"
click at [525, 200] on span at bounding box center [610, 272] width 286 height 153
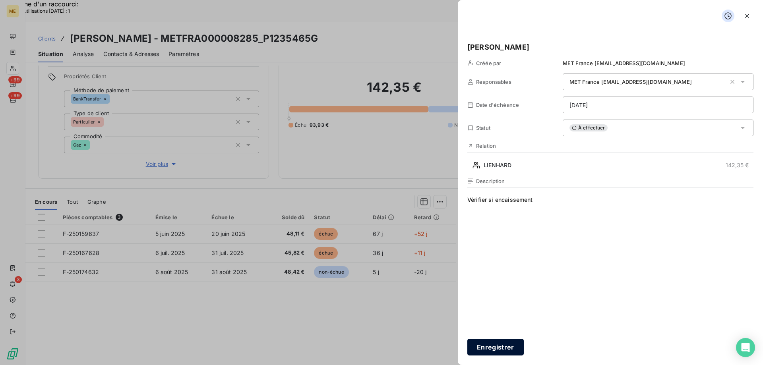
click at [480, 347] on button "Enregistrer" at bounding box center [495, 347] width 56 height 17
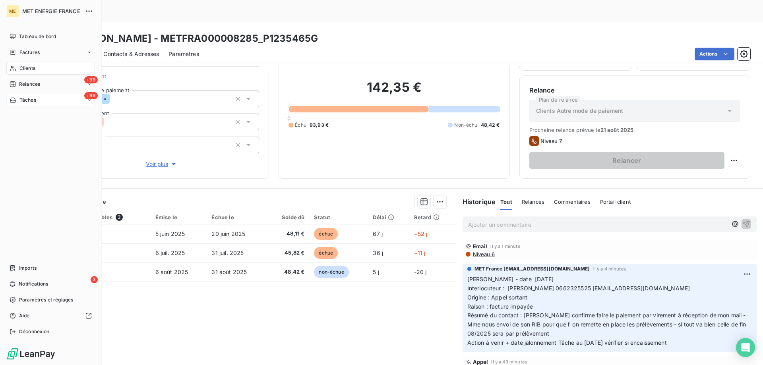
click at [51, 100] on div "+99 Tâches" at bounding box center [50, 100] width 89 height 13
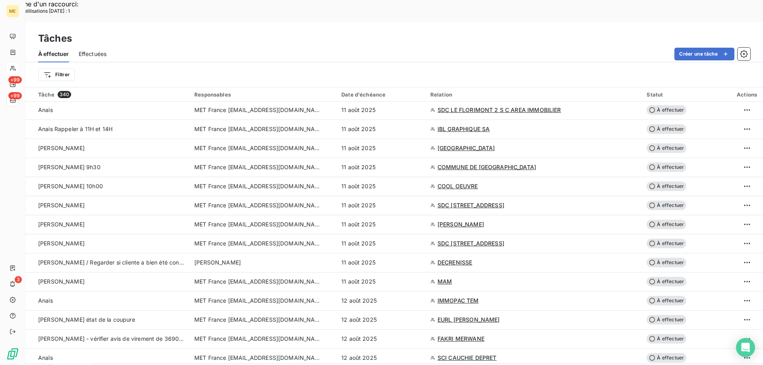
scroll to position [40, 0]
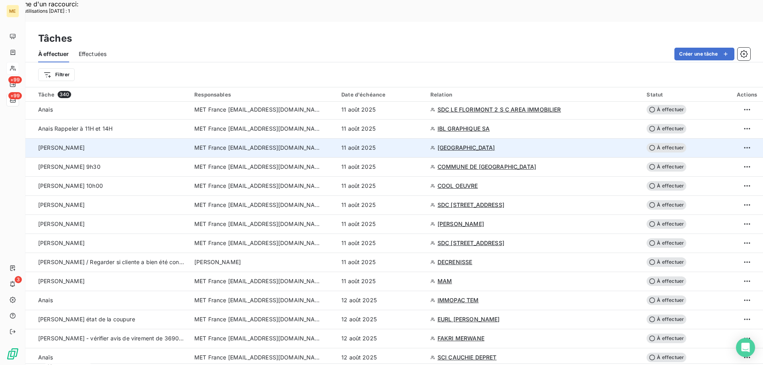
click at [495, 144] on span "[GEOGRAPHIC_DATA]" at bounding box center [467, 148] width 58 height 8
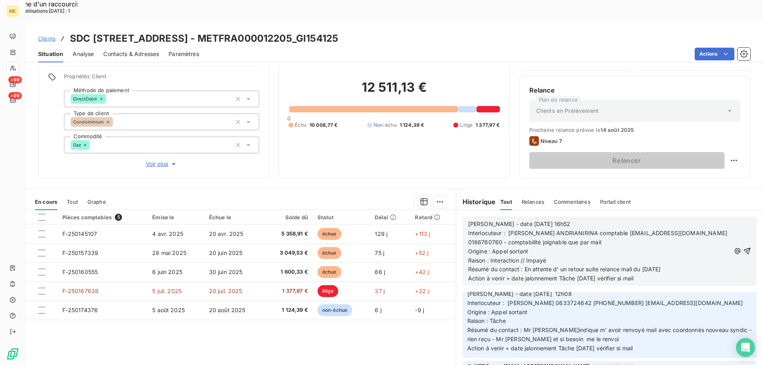
scroll to position [278, 0]
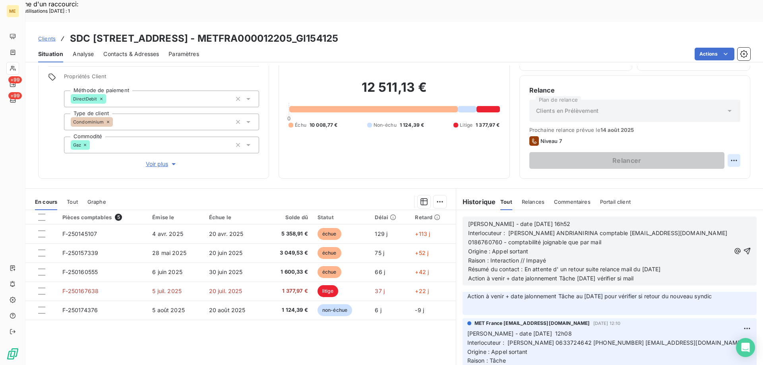
click at [681, 154] on div "Replanifier cette action" at bounding box center [695, 156] width 71 height 13
select select "7"
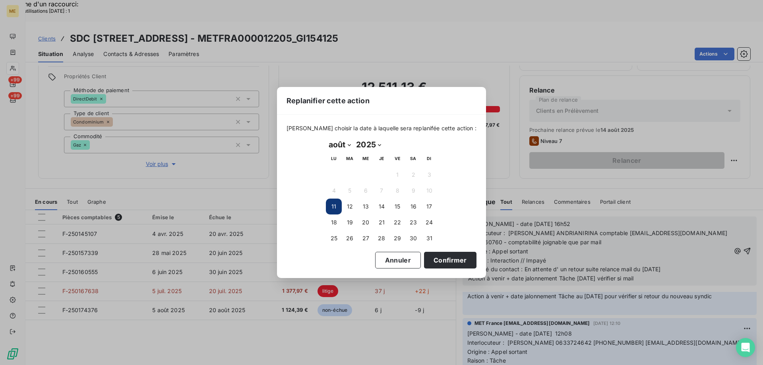
click at [331, 206] on button "11" at bounding box center [334, 207] width 16 height 16
click at [333, 204] on button "11" at bounding box center [334, 207] width 16 height 16
click at [439, 262] on button "Confirmer" at bounding box center [450, 260] width 52 height 17
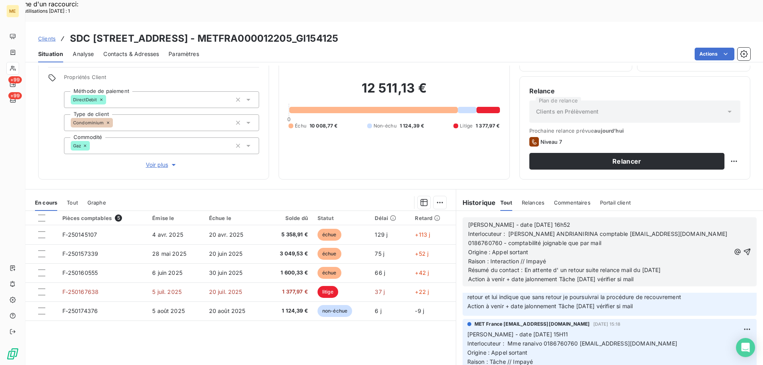
scroll to position [50, 0]
drag, startPoint x: 647, startPoint y: 256, endPoint x: 465, endPoint y: 197, distance: 191.4
click at [465, 217] on div "[PERSON_NAME] - date [DATE] 16h52 Interlocuteur : [PERSON_NAME] ANDRIANIRINA co…" at bounding box center [610, 251] width 294 height 69
drag, startPoint x: 465, startPoint y: 197, endPoint x: 683, endPoint y: 248, distance: 223.7
click at [683, 265] on p "Résumé du contact : En attente d' un retour suite relance mail du [DATE]" at bounding box center [599, 269] width 262 height 9
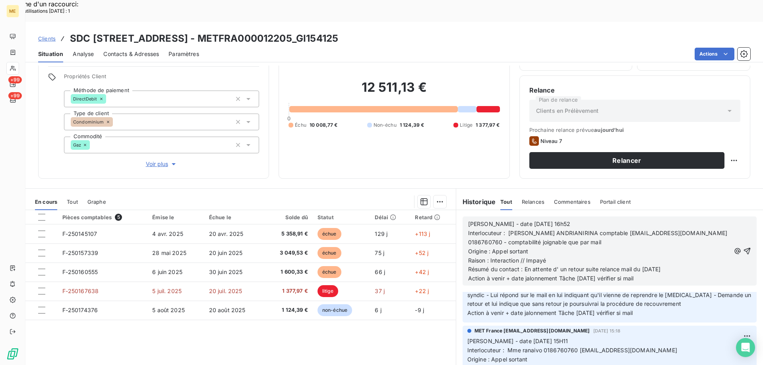
scroll to position [147, 0]
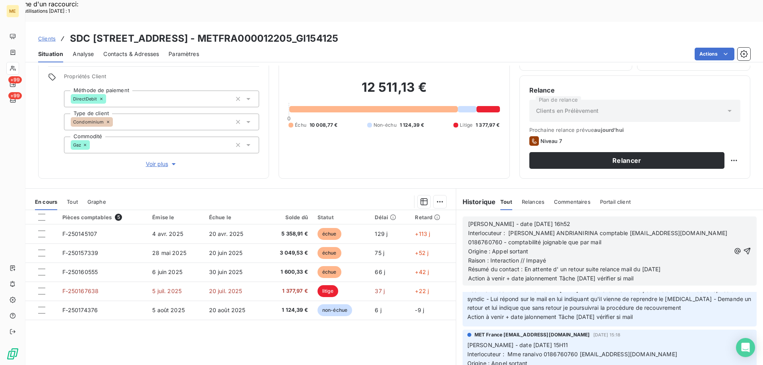
drag, startPoint x: 656, startPoint y: 261, endPoint x: 465, endPoint y: 196, distance: 202.0
click at [465, 217] on div "Valérie - date 11/08/2025 16h52 Interlocuteur : Tiavina ANDRIANIRINA comptable …" at bounding box center [610, 251] width 294 height 69
copy div "Valérie - date 11/08/2025 16h52 Interlocuteur : Tiavina ANDRIANIRINA comptable …"
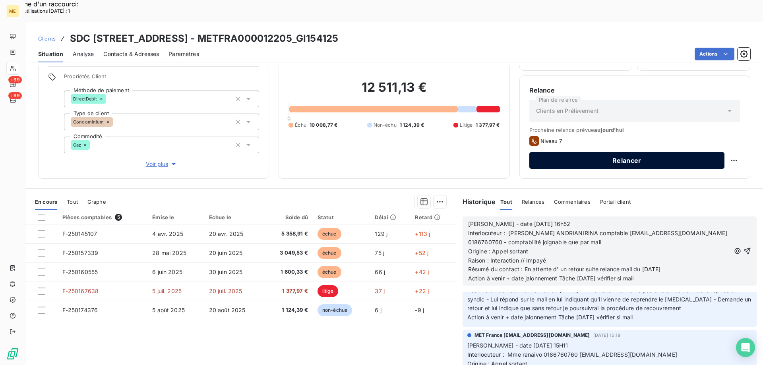
click at [596, 152] on button "Relancer" at bounding box center [626, 160] width 195 height 17
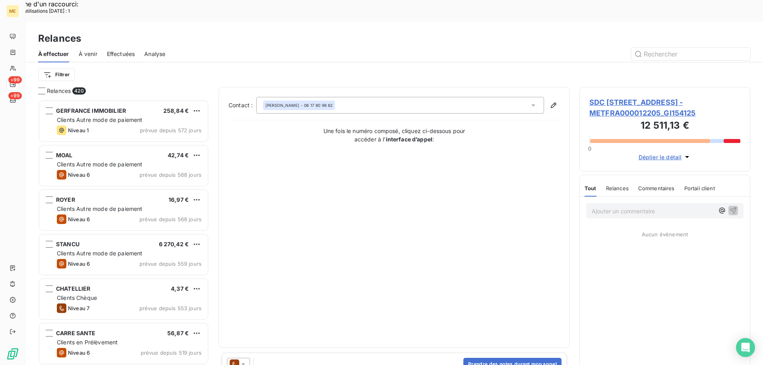
scroll to position [281, 165]
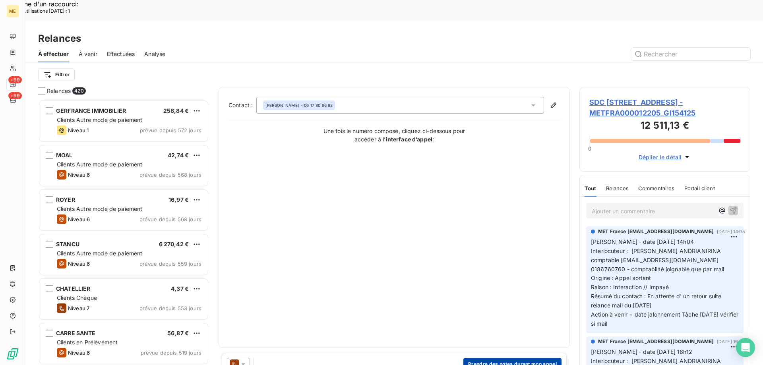
click at [501, 358] on button "Prendre des notes durant mon appel" at bounding box center [512, 364] width 98 height 13
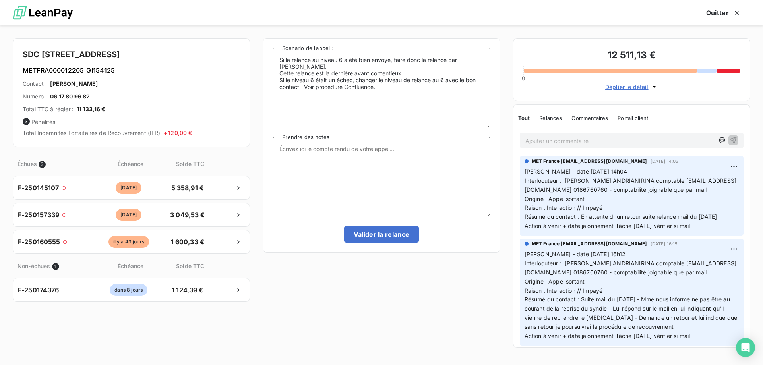
click at [348, 157] on textarea "Prendre des notes" at bounding box center [381, 176] width 217 height 79
paste textarea "[PERSON_NAME] - date [DATE] 16h52 Interlocuteur : [PERSON_NAME] ANDRIANIRINA co…"
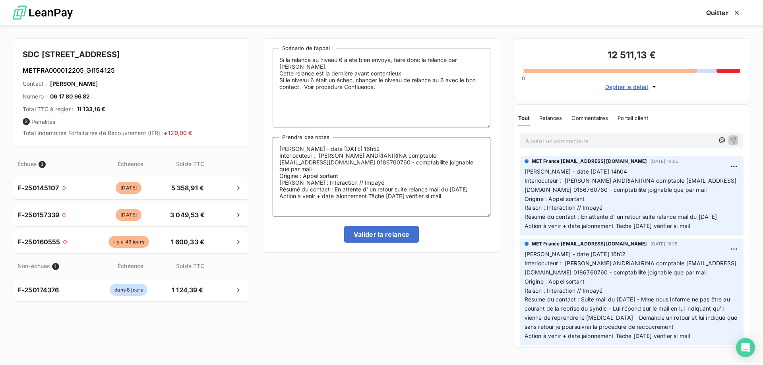
type textarea "[PERSON_NAME] - date [DATE] 16h52 Interlocuteur : [PERSON_NAME] ANDRIANIRINA co…"
click at [383, 233] on button "Valider la relance" at bounding box center [381, 234] width 75 height 17
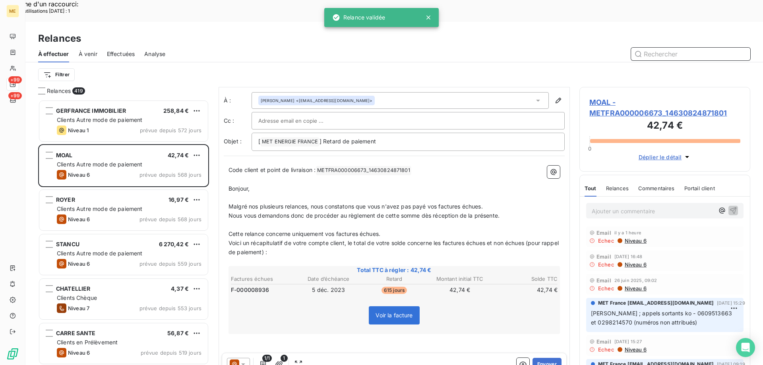
scroll to position [80, 0]
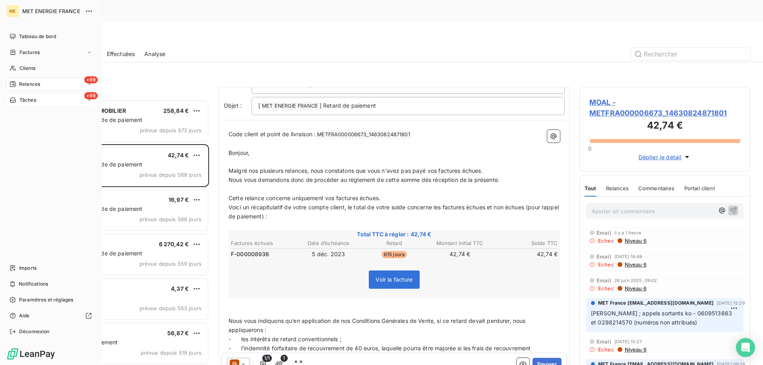
click at [46, 100] on div "+99 Tâches" at bounding box center [50, 100] width 89 height 13
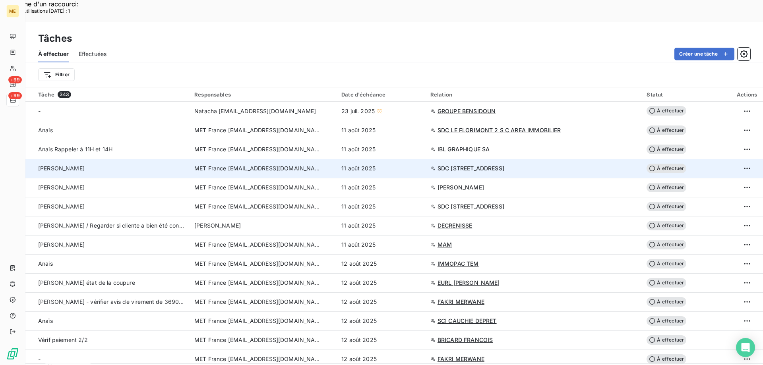
click at [504, 165] on span "SDC [STREET_ADDRESS]" at bounding box center [471, 169] width 67 height 8
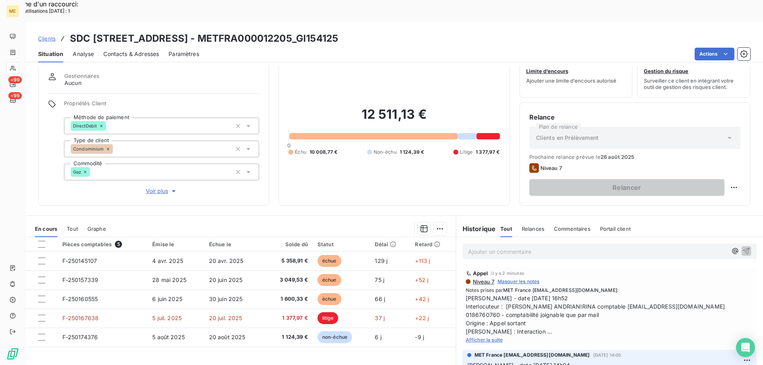
scroll to position [40, 0]
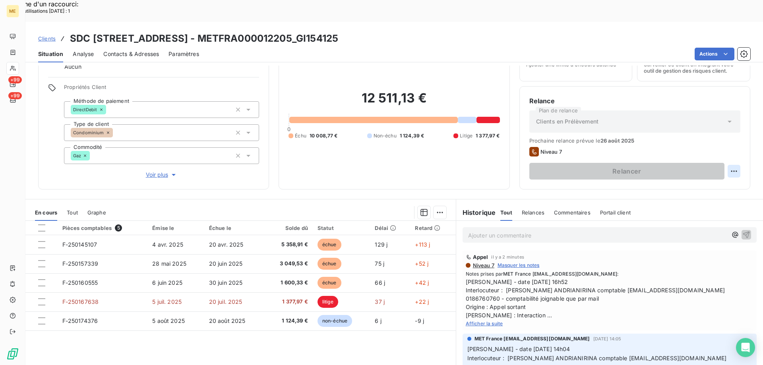
click at [698, 169] on div "Replanifier cette action" at bounding box center [695, 167] width 71 height 13
select select "7"
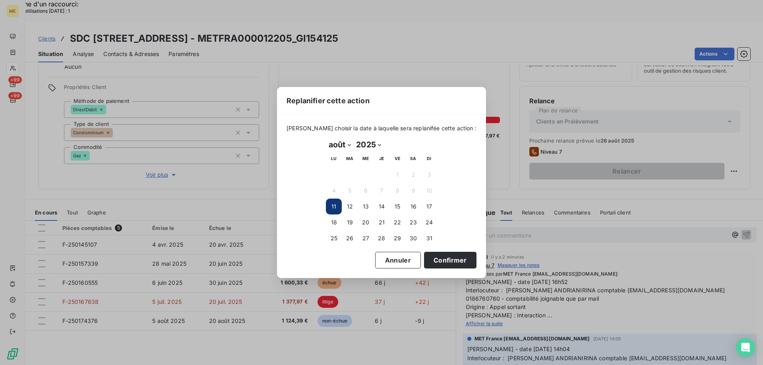
click at [333, 205] on button "11" at bounding box center [334, 207] width 16 height 16
click at [436, 259] on button "Confirmer" at bounding box center [450, 260] width 52 height 17
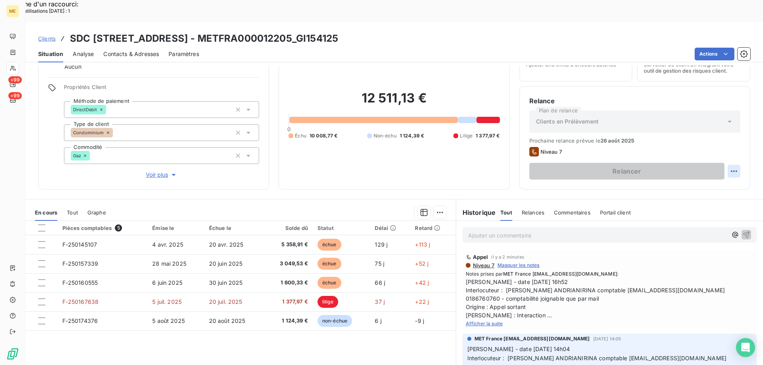
click at [690, 167] on div "Replanifier cette action" at bounding box center [695, 167] width 71 height 13
select select "7"
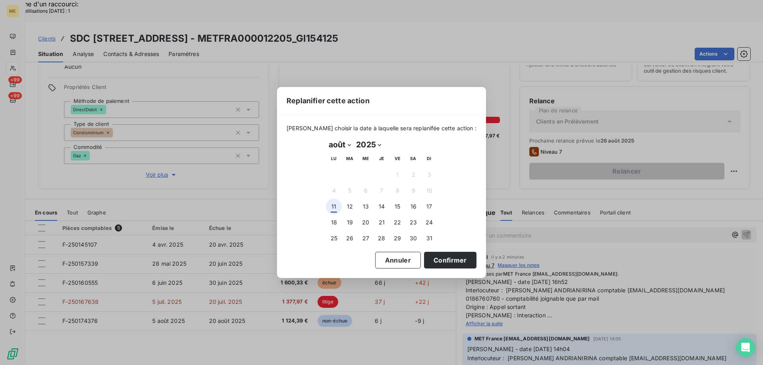
click at [331, 206] on button "11" at bounding box center [334, 207] width 16 height 16
click at [434, 260] on button "Confirmer" at bounding box center [450, 260] width 52 height 17
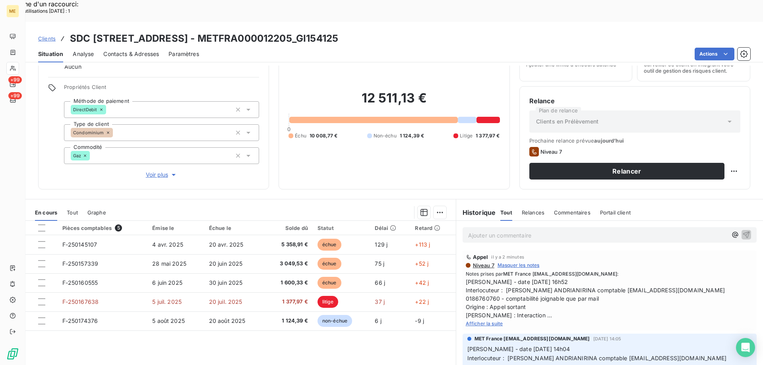
drag, startPoint x: 326, startPoint y: 17, endPoint x: 336, endPoint y: 14, distance: 9.9
click at [327, 31] on h3 "SDC 160 BOULEVARD DE VALMY 92700 COLOMBES - METFRA000012205_GI154125" at bounding box center [204, 38] width 268 height 14
click at [338, 31] on h3 "SDC 160 BOULEVARD DE VALMY 92700 COLOMBES - METFRA000012205_GI154125" at bounding box center [204, 38] width 268 height 14
drag, startPoint x: 322, startPoint y: 15, endPoint x: 418, endPoint y: 18, distance: 95.8
click at [338, 31] on h3 "SDC 160 BOULEVARD DE VALMY 92700 COLOMBES - METFRA000012205_GI154125" at bounding box center [204, 38] width 268 height 14
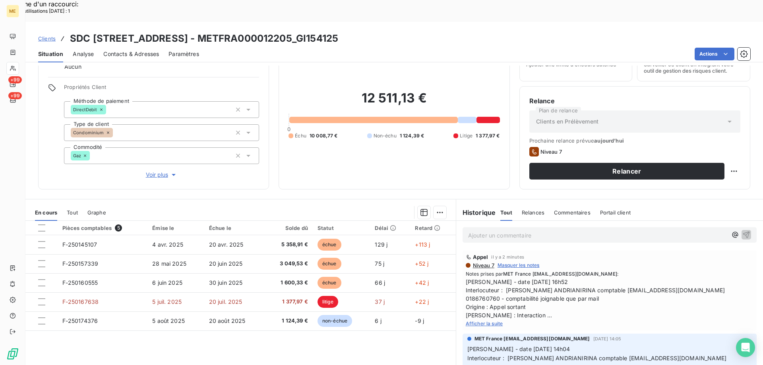
copy h3 "METFRA000012205"
drag, startPoint x: 596, startPoint y: 271, endPoint x: 671, endPoint y: 269, distance: 75.1
click at [671, 278] on span "Valérie - date 11/08/2025 16h52 Interlocuteur : Tiavina ANDRIANIRINA comptable …" at bounding box center [610, 299] width 288 height 42
copy span "[EMAIL_ADDRESS][DOMAIN_NAME]"
click at [484, 321] on span "Afficher la suite" at bounding box center [484, 324] width 37 height 6
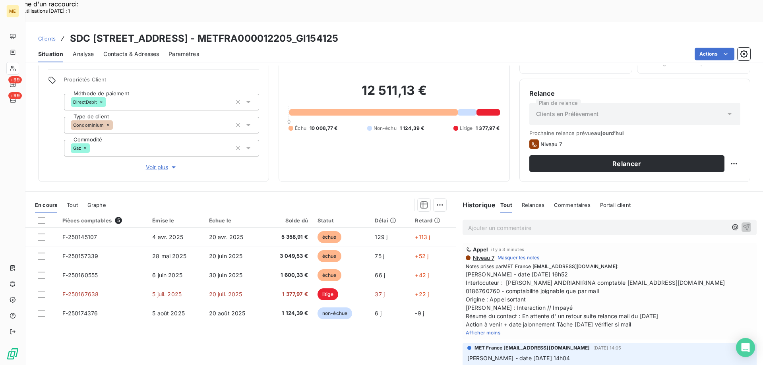
scroll to position [50, 0]
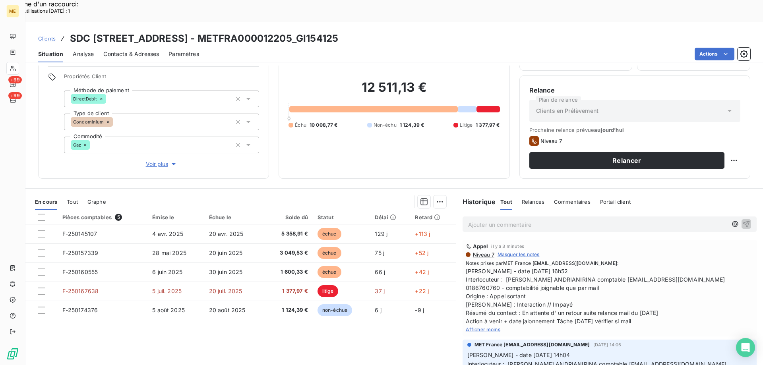
click at [151, 160] on span "Voir plus" at bounding box center [162, 164] width 32 height 8
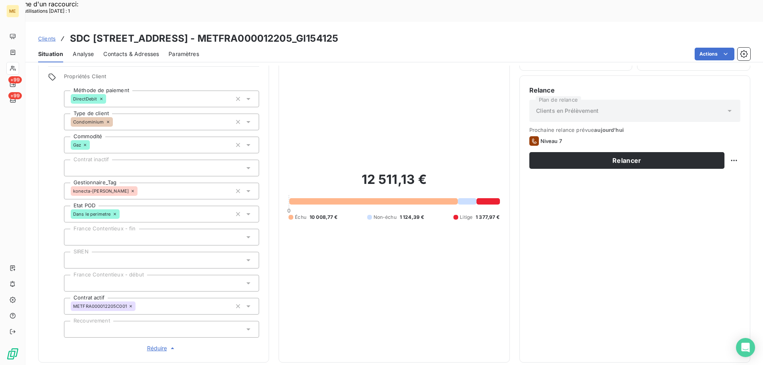
click at [155, 345] on span "Réduire" at bounding box center [161, 349] width 29 height 8
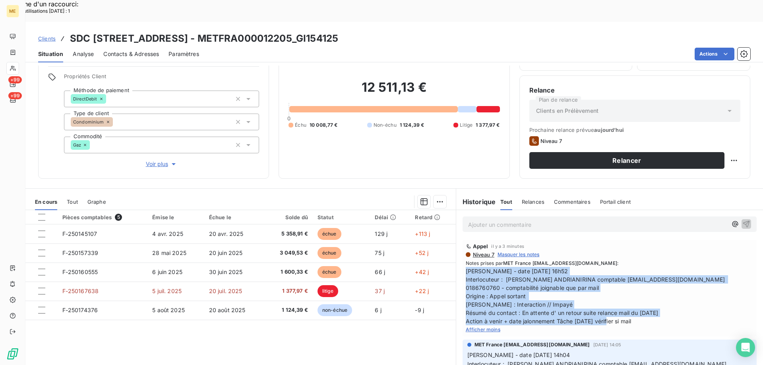
drag, startPoint x: 647, startPoint y: 299, endPoint x: 461, endPoint y: 250, distance: 193.2
click at [463, 250] on div "Appel il y a 3 minutes Niveau 7 Masquer les notes Notes prises par MET France m…" at bounding box center [610, 288] width 294 height 97
copy span "[PERSON_NAME] - date [DATE] 16h52 Interlocuteur : [PERSON_NAME] ANDRIANIRINA co…"
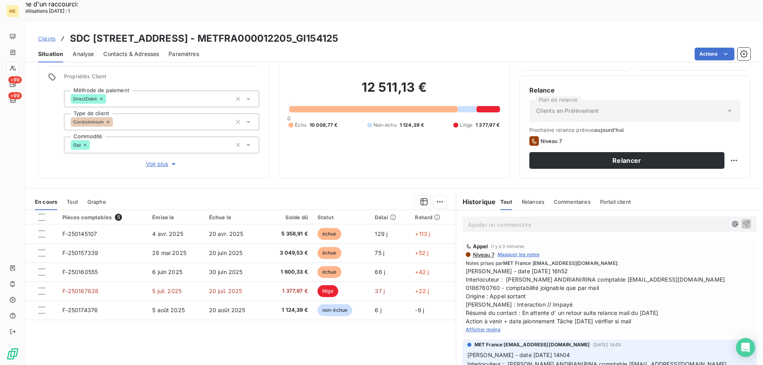
click at [533, 220] on p "Ajouter un commentaire ﻿" at bounding box center [597, 225] width 259 height 10
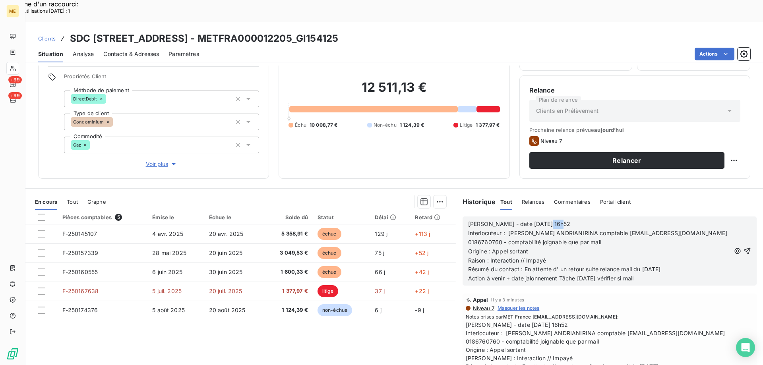
drag, startPoint x: 537, startPoint y: 201, endPoint x: 571, endPoint y: 202, distance: 34.2
click at [571, 220] on p "Valérie - date 11/08/2025 16h52" at bounding box center [599, 224] width 262 height 9
drag, startPoint x: 498, startPoint y: 239, endPoint x: 521, endPoint y: 236, distance: 23.6
click at [519, 257] on span "Raison : Interaction // Impayé" at bounding box center [507, 260] width 78 height 7
click at [522, 257] on span "Raison : Interaction // Impayé" at bounding box center [507, 260] width 78 height 7
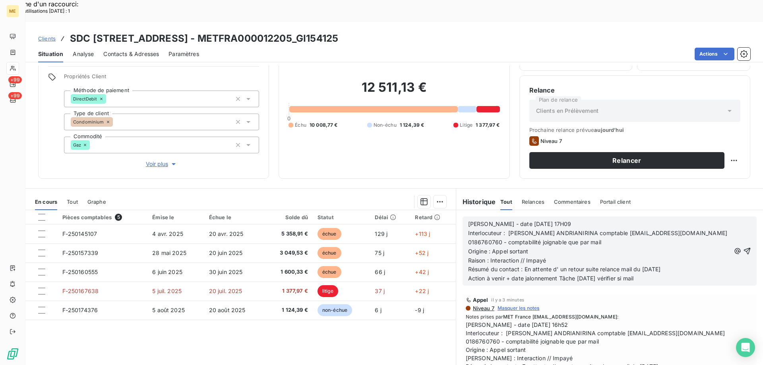
click at [496, 257] on span "Raison : Interaction // Impayé" at bounding box center [507, 260] width 78 height 7
drag, startPoint x: 523, startPoint y: 246, endPoint x: 700, endPoint y: 244, distance: 177.3
click at [700, 265] on p "Résumé du contact : En attente d' un retour suite relance mail du 04/08/2025" at bounding box center [599, 269] width 262 height 9
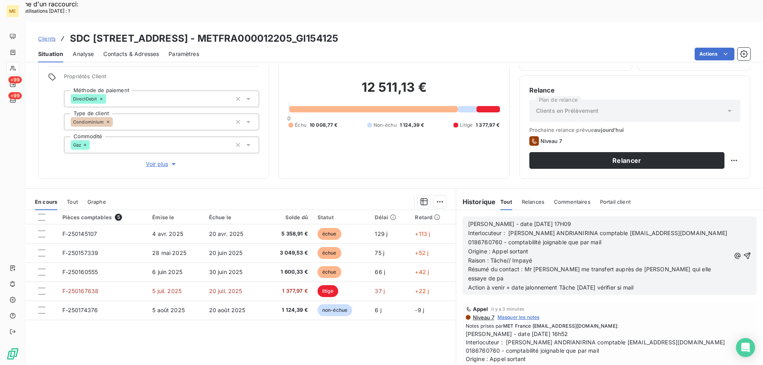
click at [734, 251] on button "button" at bounding box center [738, 256] width 8 height 10
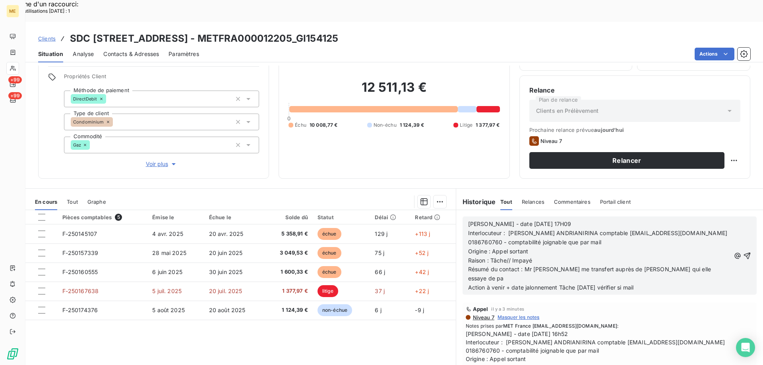
click at [734, 251] on button "button" at bounding box center [738, 256] width 8 height 10
click at [702, 256] on p "Raison : Tâche// Impayé" at bounding box center [599, 260] width 262 height 9
click at [701, 265] on p "Résumé du contact : Mr DAVID me transfert auprès de Mme PAO qui elle essaye de …" at bounding box center [599, 274] width 262 height 18
click at [689, 266] on span "Résumé du contact : Mr DAVID me transfert auprès de Mme PAO qui elle essaye de …" at bounding box center [590, 274] width 244 height 16
click at [713, 265] on p "Résumé du contact : Mr DAVID me transfert auprès de Mme PAO qui elle essaye de …" at bounding box center [599, 274] width 262 height 18
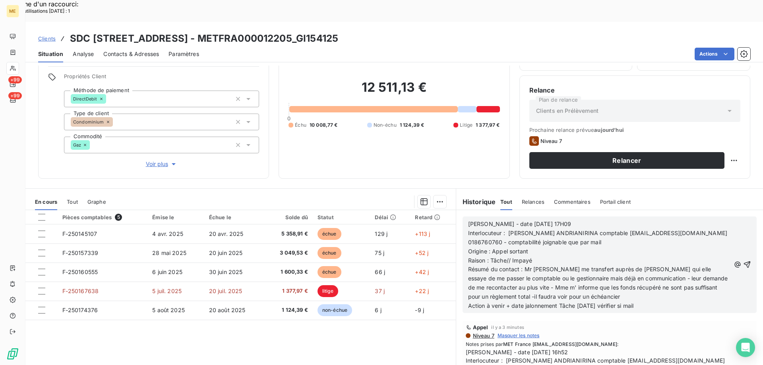
click at [614, 276] on p "Résumé du contact : Mr DAVID me transfert auprès de Mme PAO qui elle essaye de …" at bounding box center [599, 283] width 262 height 37
drag, startPoint x: 574, startPoint y: 283, endPoint x: 580, endPoint y: 281, distance: 6.3
click at [580, 302] on span "Action à venir + date jalonnement Tâche 11/08/2025 vérifier si mail" at bounding box center [550, 305] width 165 height 7
click at [744, 262] on icon "button" at bounding box center [747, 265] width 7 height 7
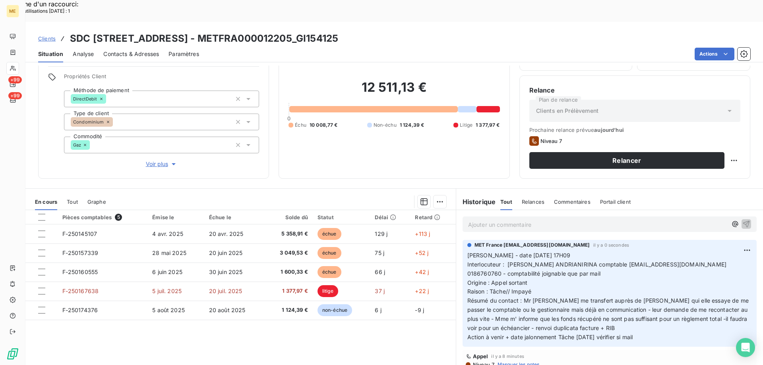
drag, startPoint x: 656, startPoint y: 316, endPoint x: 465, endPoint y: 237, distance: 206.5
click at [467, 251] on p "Valérie - date 11/08/2025 17H09 Interlocuteur : Tiavina ANDRIANIRINA comptable …" at bounding box center [609, 296] width 285 height 91
copy p "Valérie - date 11/08/2025 17H09 Interlocuteur : Tiavina ANDRIANIRINA comptable …"
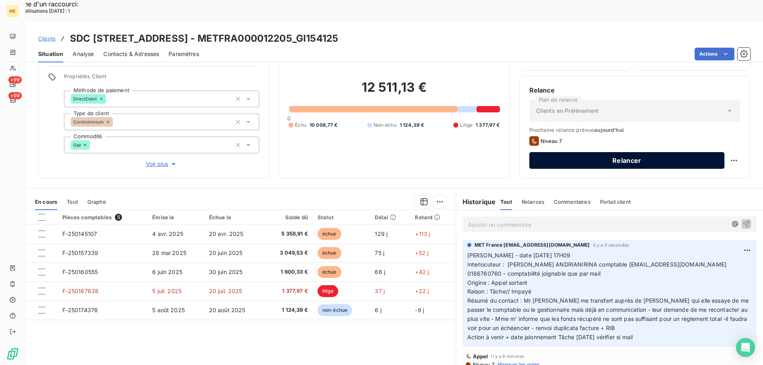
click at [571, 152] on button "Relancer" at bounding box center [626, 160] width 195 height 17
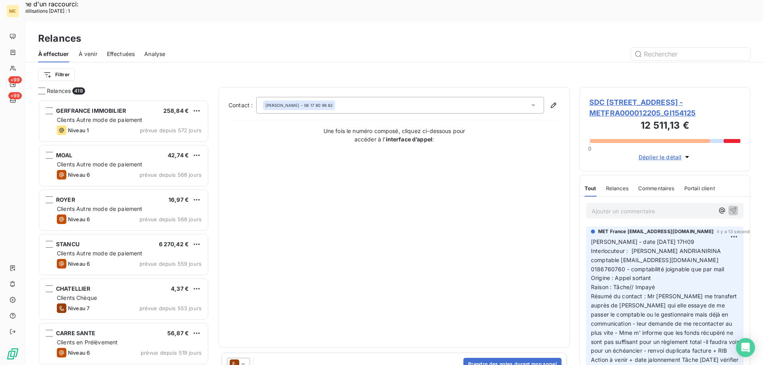
scroll to position [281, 165]
click at [554, 101] on icon "button" at bounding box center [554, 105] width 8 height 8
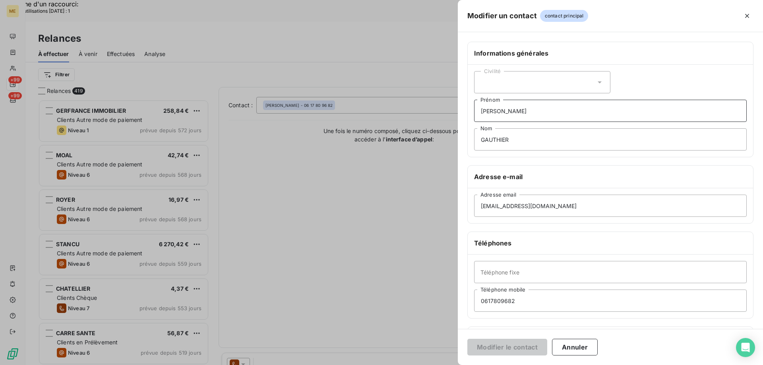
click at [531, 111] on input "THOMAS" at bounding box center [610, 111] width 273 height 22
drag, startPoint x: 531, startPoint y: 110, endPoint x: 471, endPoint y: 112, distance: 60.0
click at [471, 112] on div "Civilité THOMAS Prénom GAUTHIER Nom" at bounding box center [610, 111] width 285 height 92
type input "."
drag, startPoint x: 512, startPoint y: 140, endPoint x: 471, endPoint y: 132, distance: 42.0
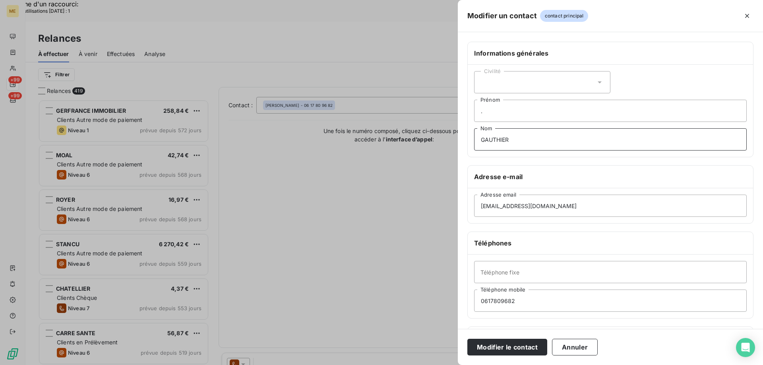
click at [471, 132] on div "Civilité . Prénom GAUTHIER Nom" at bounding box center [610, 111] width 285 height 92
type input "pao"
drag, startPoint x: 548, startPoint y: 209, endPoint x: 477, endPoint y: 204, distance: 71.8
click at [477, 204] on input "contact@homesyndic.fr" at bounding box center [610, 206] width 273 height 22
paste input "[EMAIL_ADDRESS][DOMAIN_NAME]"
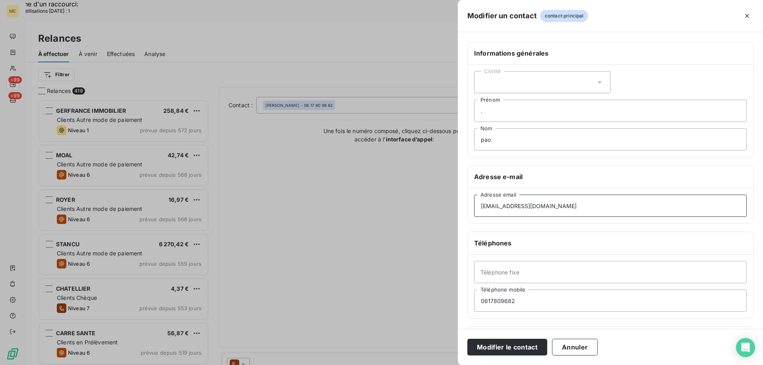
type input "[EMAIL_ADDRESS][DOMAIN_NAME]"
drag, startPoint x: 510, startPoint y: 297, endPoint x: 477, endPoint y: 298, distance: 32.6
click at [477, 298] on input "0617809682" at bounding box center [610, 301] width 273 height 22
click at [518, 272] on input "Téléphone fixe" at bounding box center [610, 272] width 273 height 22
paste input "Numérotation par clic186760760"
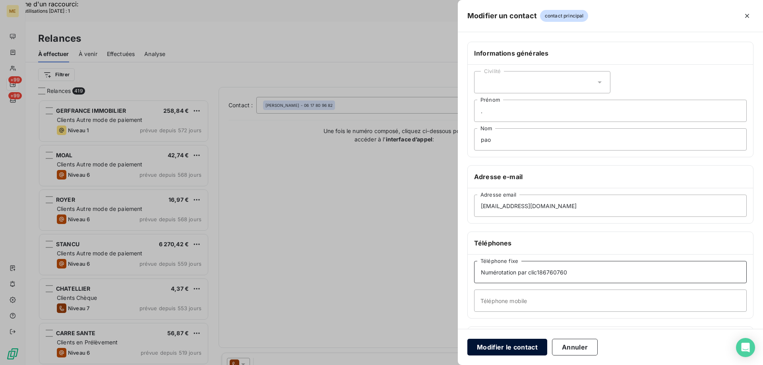
type input "Numérotation par clic186760760"
click at [512, 347] on button "Modifier le contact" at bounding box center [507, 347] width 80 height 17
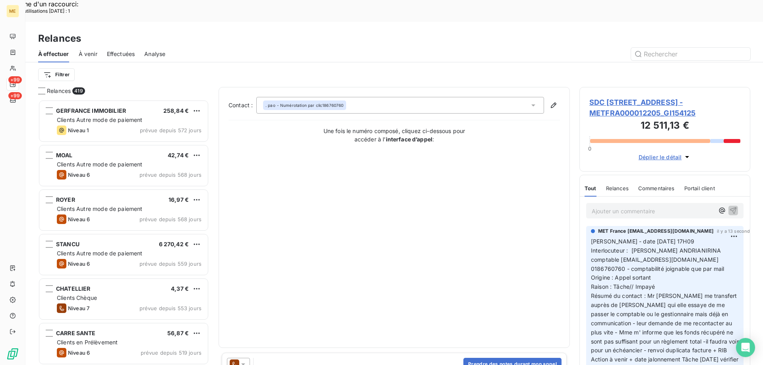
scroll to position [0, 0]
drag, startPoint x: 641, startPoint y: 323, endPoint x: 593, endPoint y: 223, distance: 110.2
click at [593, 237] on div "Valérie - date 11/08/2025 17H09 Interlocuteur : Tiavina ANDRIANIRINA comptable …" at bounding box center [665, 305] width 148 height 137
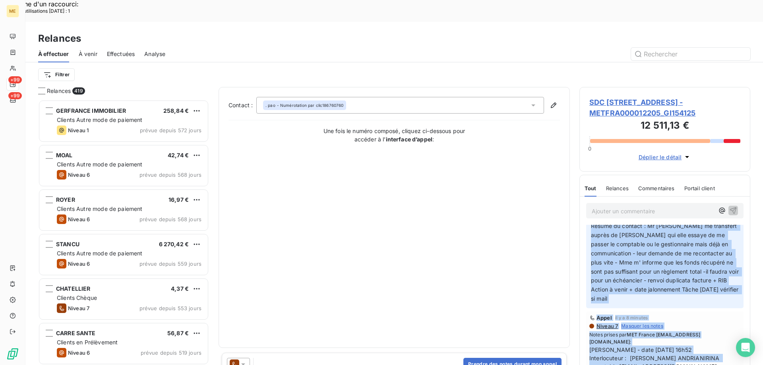
scroll to position [74, 0]
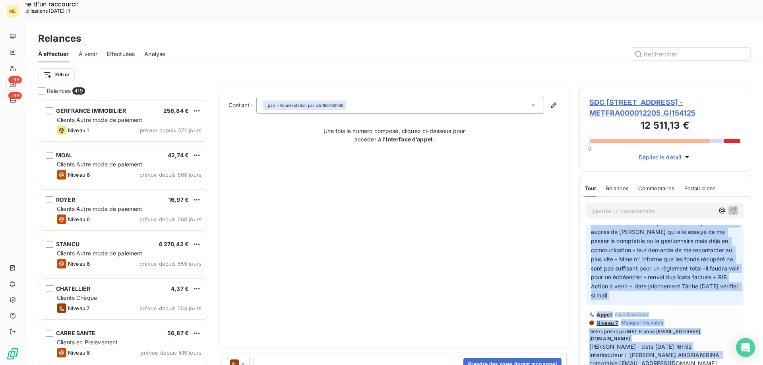
drag, startPoint x: 592, startPoint y: 228, endPoint x: 659, endPoint y: 288, distance: 90.3
click at [659, 289] on p "Valérie - date 11/08/2025 17H09 Interlocuteur : Tiavina ANDRIANIRINA comptable …" at bounding box center [665, 232] width 148 height 136
copy p "Valérie - date 11/08/2025 17H09 Interlocuteur : Tiavina ANDRIANIRINA comptable …"
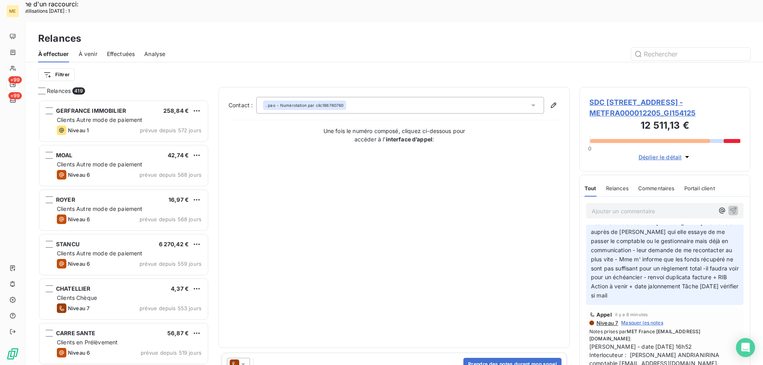
click at [245, 360] on icon at bounding box center [243, 364] width 8 height 8
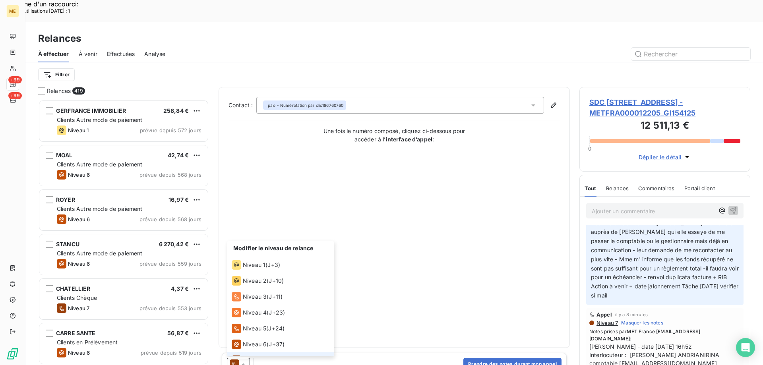
scroll to position [12, 0]
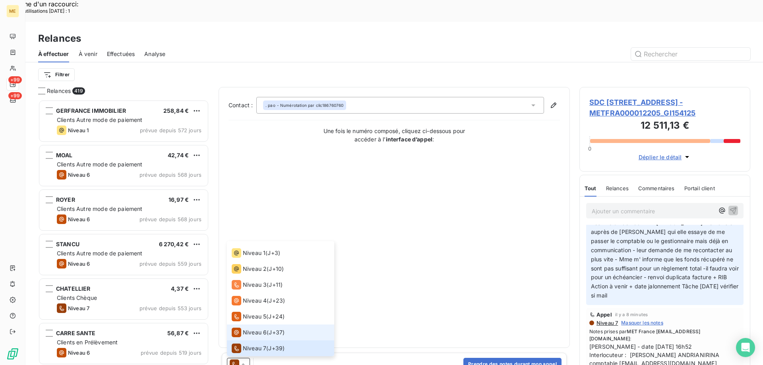
click at [238, 328] on icon at bounding box center [237, 333] width 10 height 10
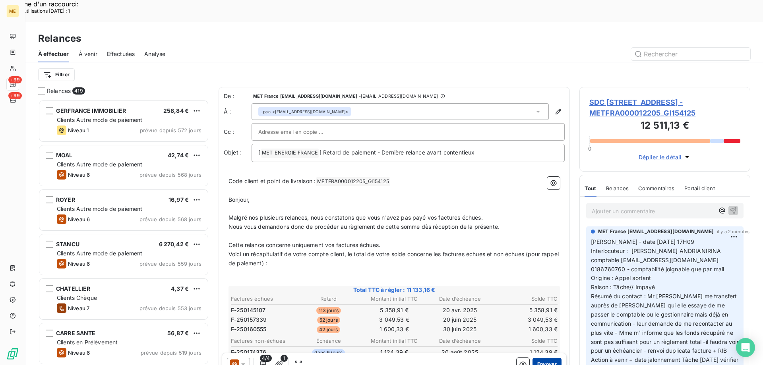
click at [538, 358] on button "Envoyer" at bounding box center [547, 364] width 29 height 13
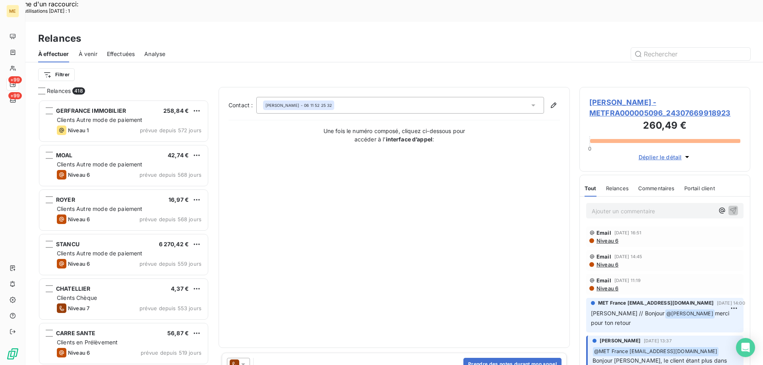
click at [122, 50] on span "Effectuées" at bounding box center [121, 54] width 28 height 8
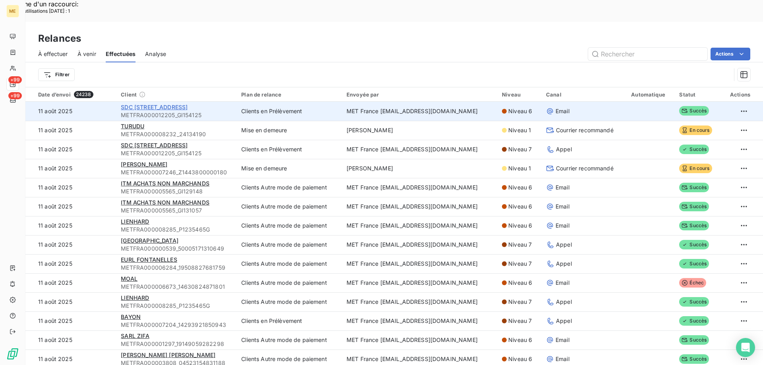
click at [169, 104] on span "SDC [STREET_ADDRESS]" at bounding box center [154, 107] width 67 height 7
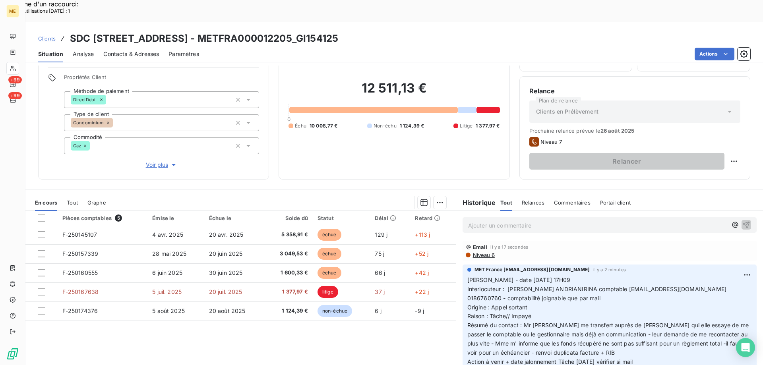
scroll to position [50, 0]
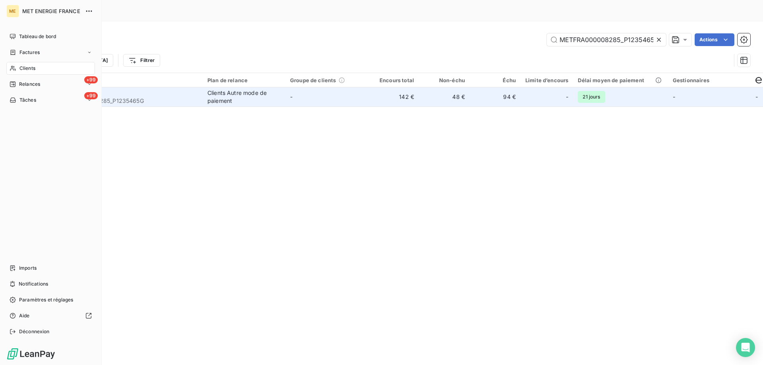
scroll to position [0, 6]
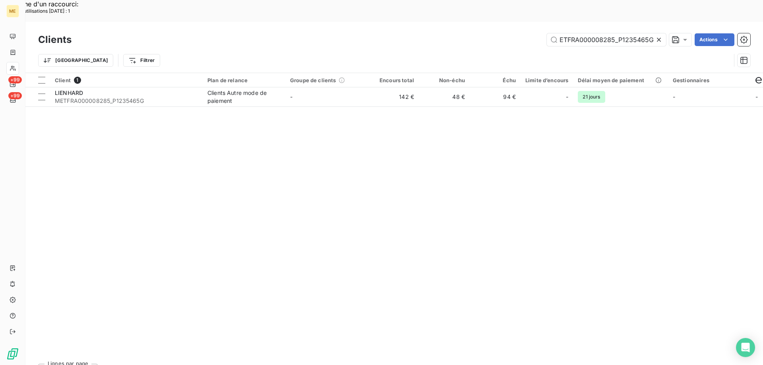
click at [658, 38] on icon at bounding box center [659, 40] width 4 height 4
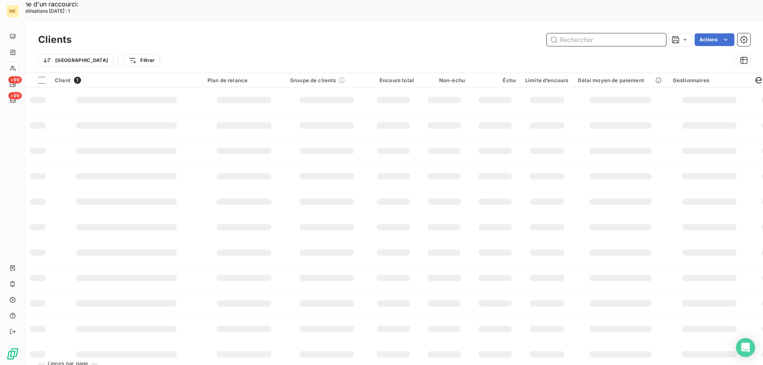
click at [569, 33] on input "text" at bounding box center [606, 39] width 119 height 13
paste input "METFRA000005937_21545151877075"
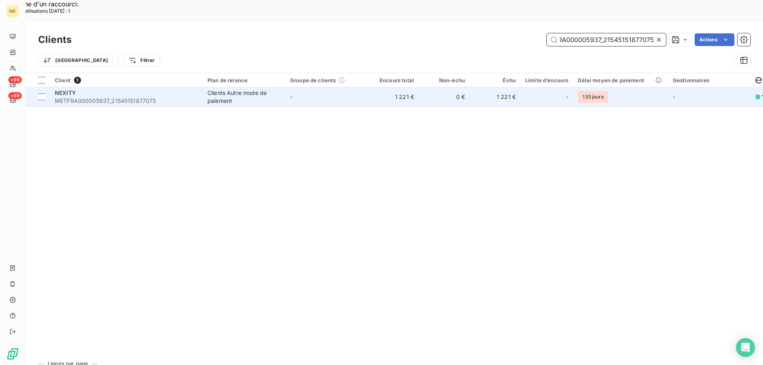
type input "METFRA000005937_21545151877075"
click at [78, 89] on div "NEXITY METFRA000005937_21545151877075" at bounding box center [126, 97] width 143 height 16
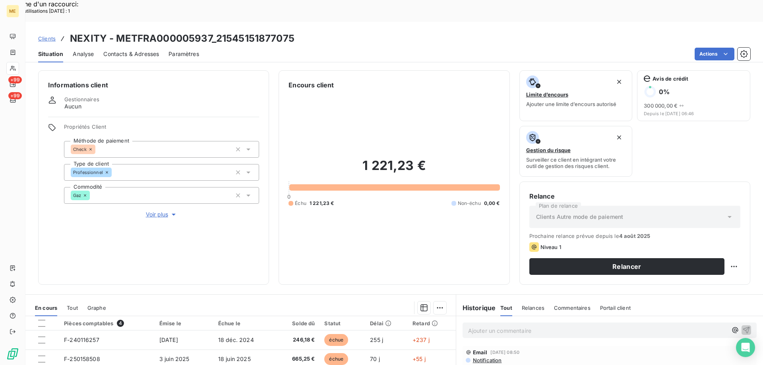
drag, startPoint x: 152, startPoint y: 188, endPoint x: 170, endPoint y: 205, distance: 25.6
click at [152, 211] on span "Voir plus" at bounding box center [162, 215] width 32 height 8
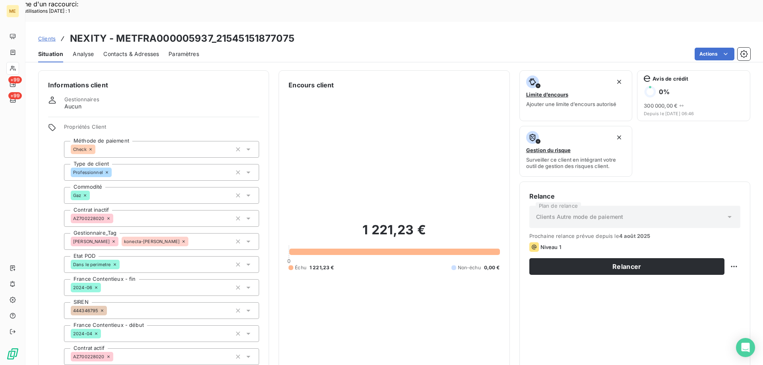
click at [350, 299] on div "1 221,23 € 0 Échu 1 221,23 € Non-échu 0,00 €" at bounding box center [394, 247] width 211 height 314
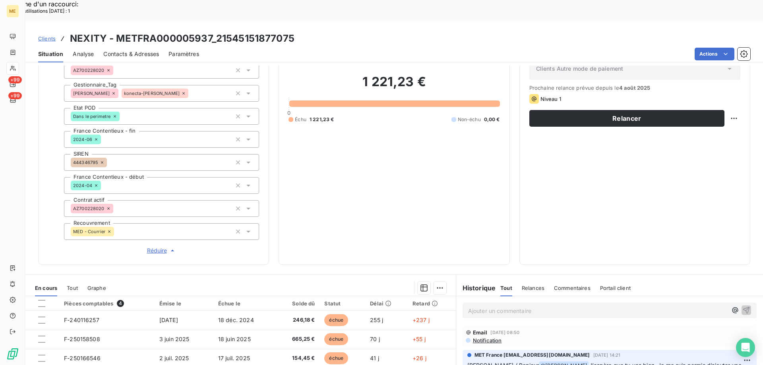
scroll to position [159, 0]
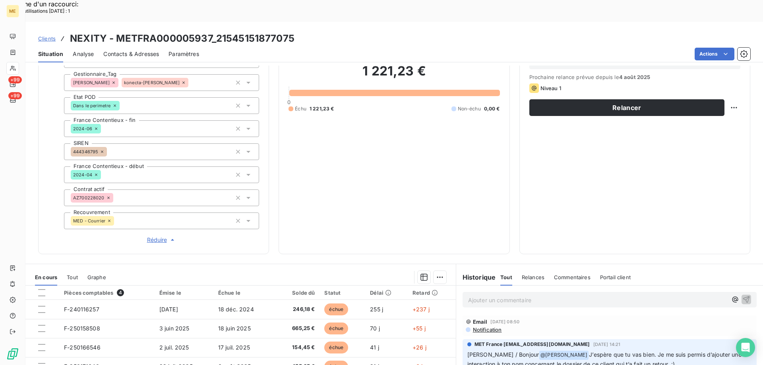
click at [155, 236] on span "Réduire" at bounding box center [161, 240] width 29 height 8
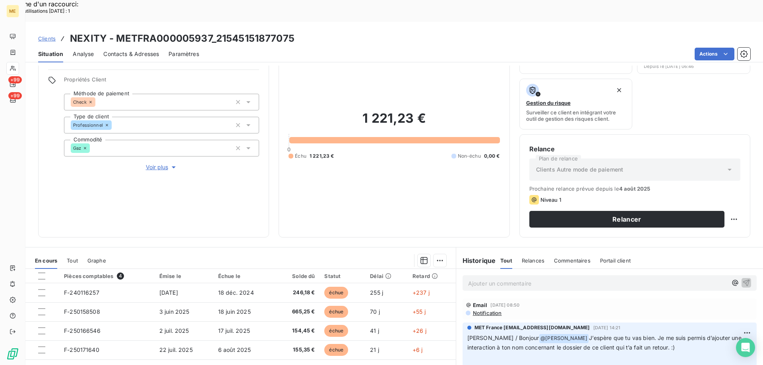
scroll to position [0, 0]
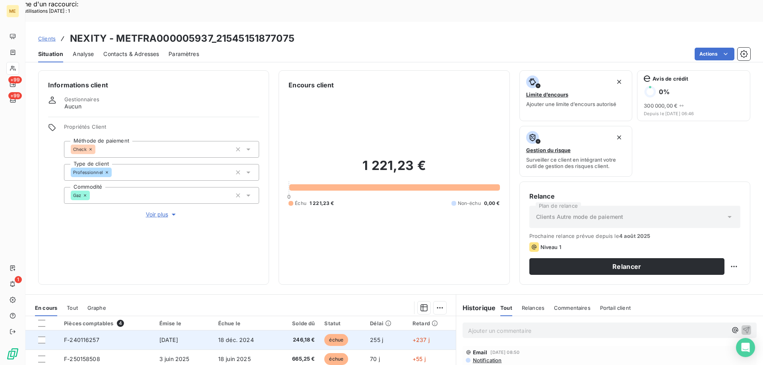
scroll to position [106, 0]
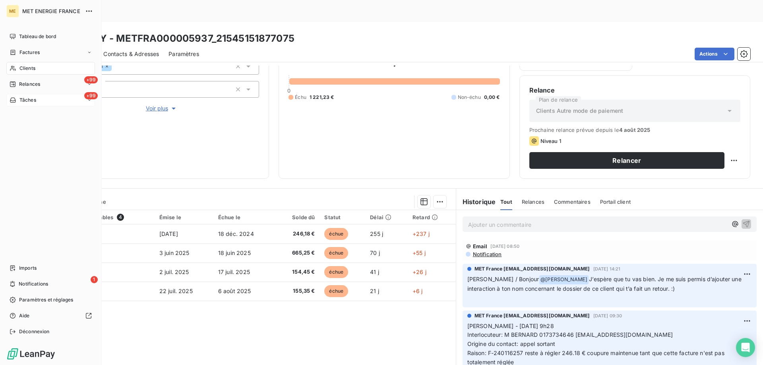
drag, startPoint x: 36, startPoint y: 97, endPoint x: 41, endPoint y: 99, distance: 5.0
click at [36, 97] on span "Tâches" at bounding box center [27, 100] width 17 height 7
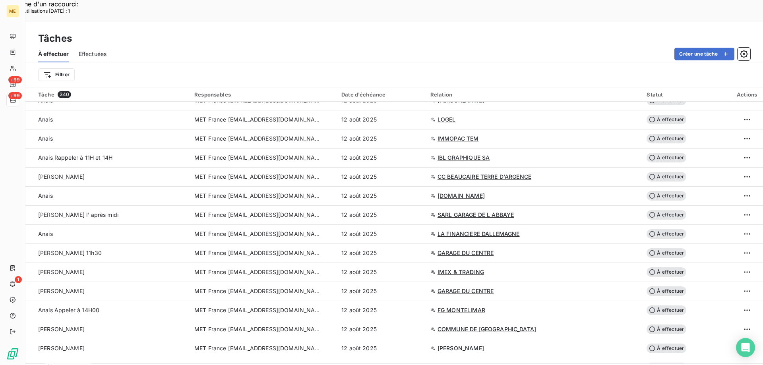
scroll to position [79, 0]
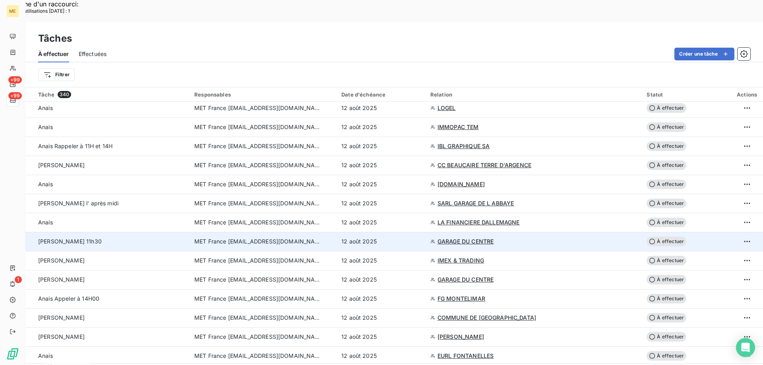
click at [490, 238] on span "GARAGE DU CENTRE" at bounding box center [466, 242] width 56 height 8
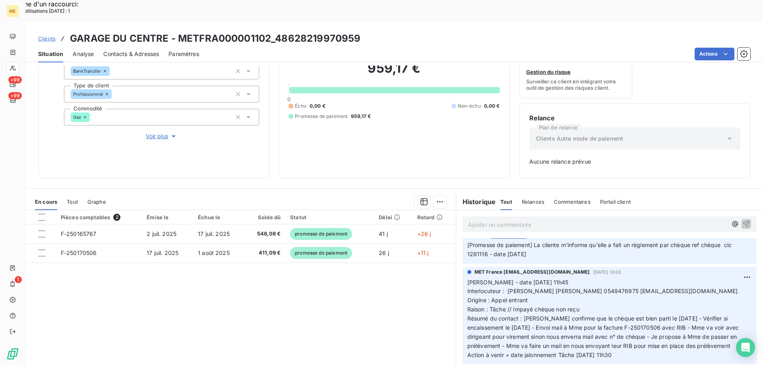
scroll to position [79, 0]
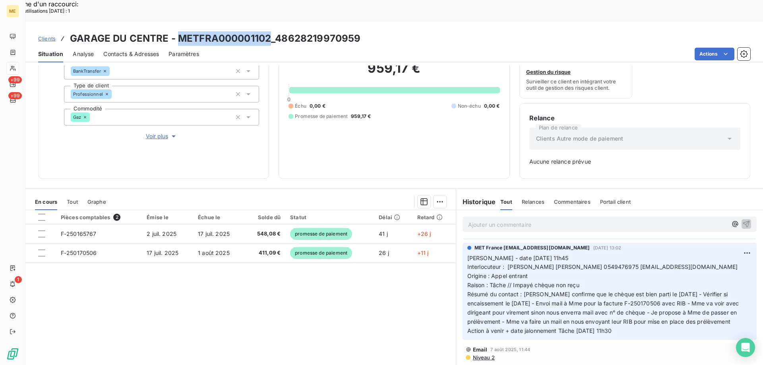
drag, startPoint x: 178, startPoint y: 14, endPoint x: 267, endPoint y: 9, distance: 90.0
click at [267, 22] on div "Clients GARAGE DU CENTRE - METFRA000001102_48628219970959 Situation Analyse Con…" at bounding box center [394, 42] width 738 height 41
copy h3 "METFRA000001102"
click at [632, 263] on span "Interlocuteur : [PERSON_NAME] [PERSON_NAME] 0549476975 [EMAIL_ADDRESS][DOMAIN_N…" at bounding box center [602, 266] width 271 height 7
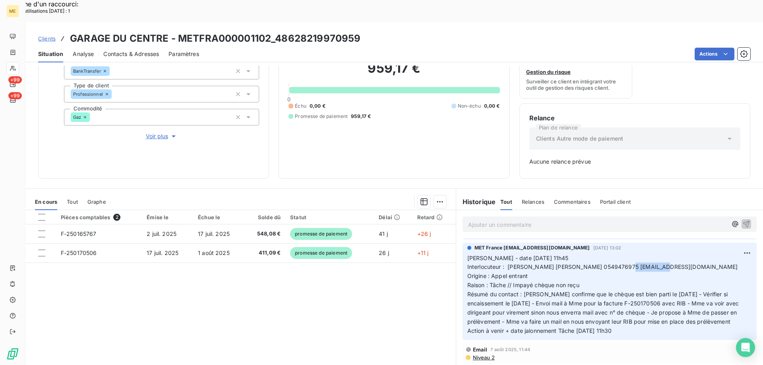
copy span "0549476975"
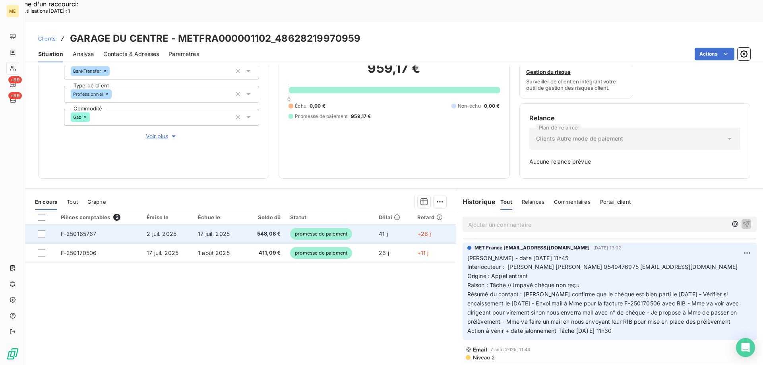
click at [78, 231] on span "F-250165767" at bounding box center [79, 234] width 36 height 7
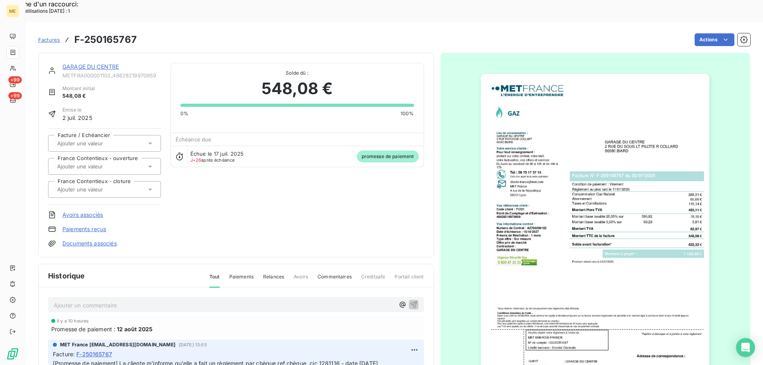
click at [565, 161] on img "button" at bounding box center [595, 236] width 229 height 324
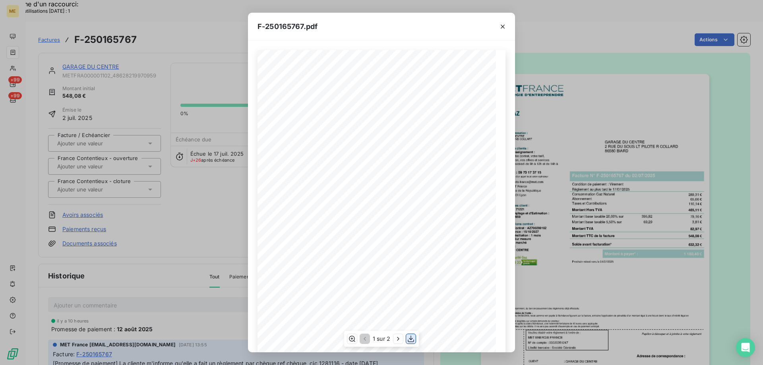
click at [411, 338] on icon "button" at bounding box center [411, 339] width 8 height 8
click at [501, 29] on icon "button" at bounding box center [503, 27] width 8 height 8
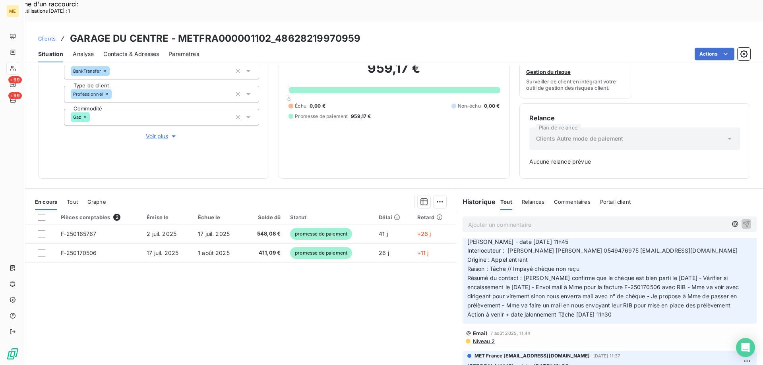
scroll to position [79, 0]
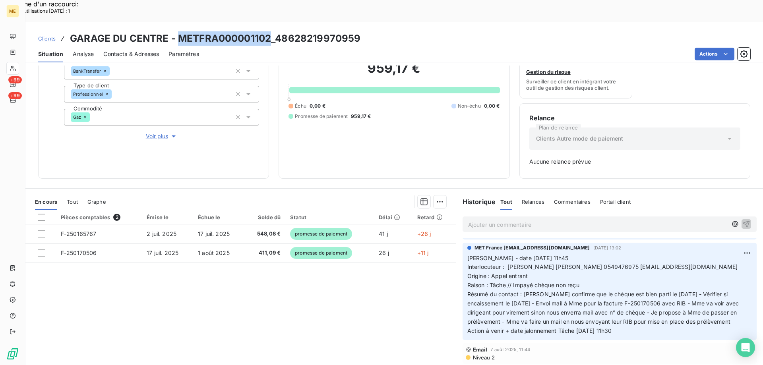
drag, startPoint x: 179, startPoint y: 16, endPoint x: 268, endPoint y: 19, distance: 89.5
click at [268, 31] on h3 "GARAGE DU CENTRE - METFRA000001102_48628219970959" at bounding box center [215, 38] width 291 height 14
copy h3 "METFRA000001102"
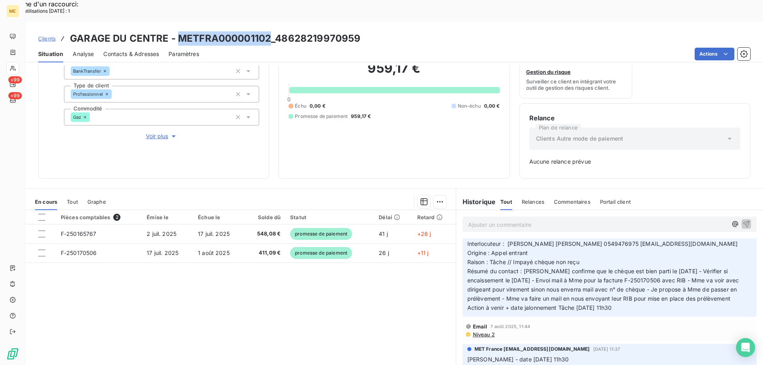
scroll to position [119, 0]
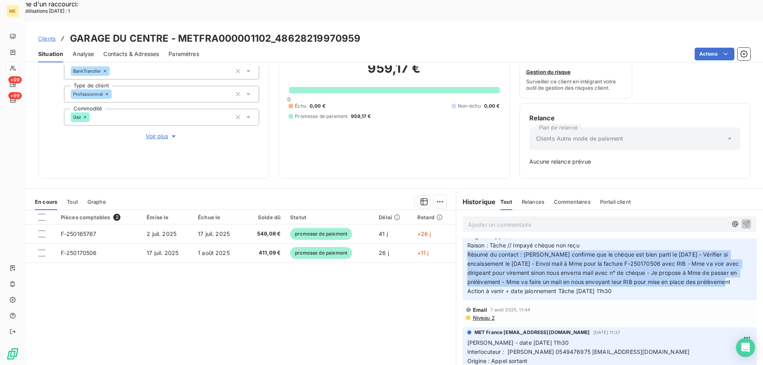
drag, startPoint x: 634, startPoint y: 292, endPoint x: 459, endPoint y: 252, distance: 179.5
click at [463, 252] on div "MET France [EMAIL_ADDRESS][DOMAIN_NAME] [DATE] 13:02 [PERSON_NAME] - date [DATE…" at bounding box center [610, 252] width 294 height 98
click at [340, 292] on div "Pièces comptables 2 Émise le Échue le Solde dû Statut Délai Retard F-250165767 …" at bounding box center [240, 286] width 430 height 153
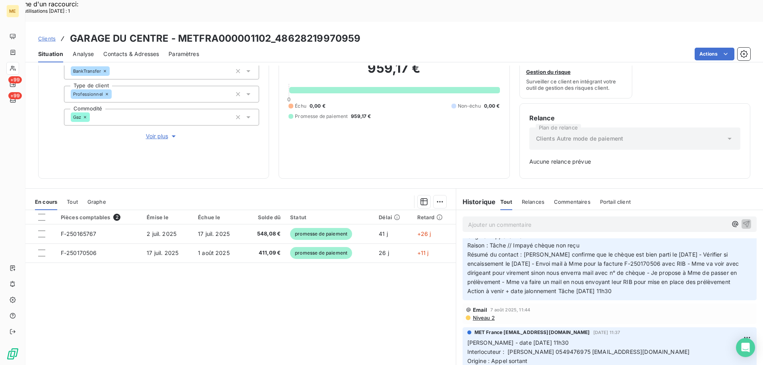
drag, startPoint x: 612, startPoint y: 295, endPoint x: 426, endPoint y: 253, distance: 190.8
click at [434, 252] on div "En cours Tout Graphe Pièces comptables 2 Émise le Échue le Solde dû Statut Déla…" at bounding box center [394, 287] width 738 height 199
drag, startPoint x: 339, startPoint y: 308, endPoint x: 353, endPoint y: 303, distance: 15.1
click at [339, 308] on div "Pièces comptables 2 Émise le Échue le Solde dû Statut Délai Retard F-250165767 …" at bounding box center [240, 286] width 430 height 153
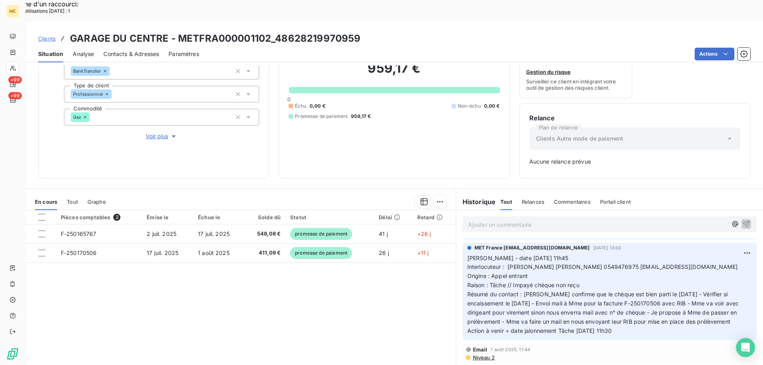
drag, startPoint x: 632, startPoint y: 337, endPoint x: 464, endPoint y: 244, distance: 191.0
click at [467, 254] on p "[PERSON_NAME] - date [DATE] 11h45 Interlocuteur : [PERSON_NAME] [PERSON_NAME] 0…" at bounding box center [609, 295] width 285 height 82
copy p "[PERSON_NAME] - date [DATE] 11h45 Interlocuteur : [PERSON_NAME] [PERSON_NAME] 0…"
click at [468, 220] on p "Ajouter un commentaire ﻿" at bounding box center [597, 225] width 259 height 10
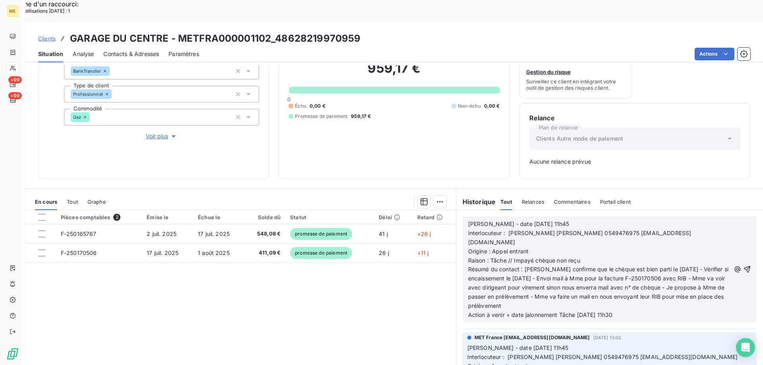
scroll to position [170, 0]
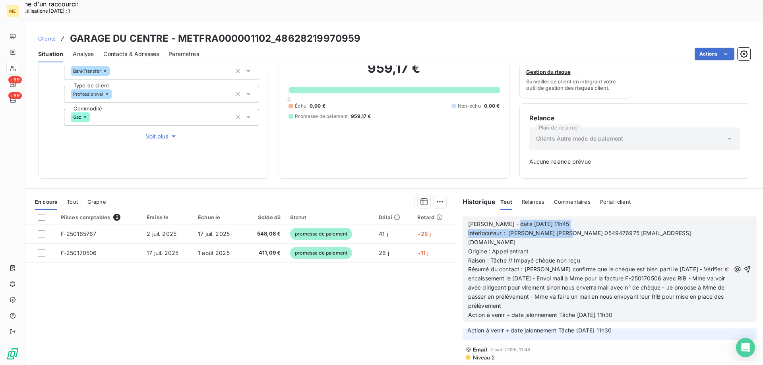
drag, startPoint x: 505, startPoint y: 202, endPoint x: 569, endPoint y: 207, distance: 64.2
click at [569, 220] on div "[PERSON_NAME] - date [DATE] 11h45 Interlocuteur : [PERSON_NAME] [PERSON_NAME] 0…" at bounding box center [599, 270] width 262 height 100
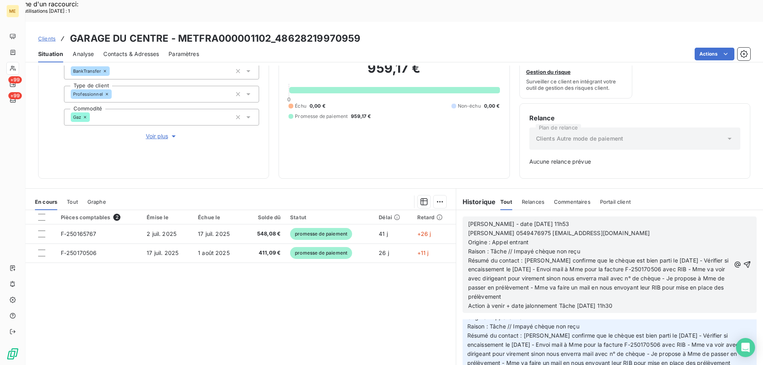
scroll to position [79, 0]
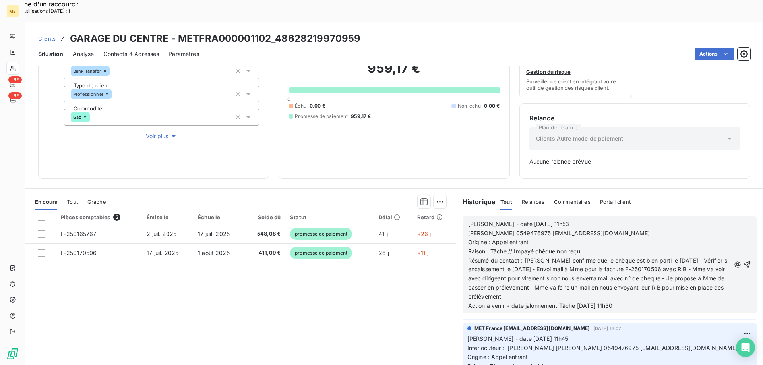
drag, startPoint x: 628, startPoint y: 284, endPoint x: 467, endPoint y: 198, distance: 182.8
click at [468, 220] on div "[PERSON_NAME] - date [DATE] 11h53 [PERSON_NAME] 0549476975 [EMAIL_ADDRESS][DOMA…" at bounding box center [599, 265] width 262 height 91
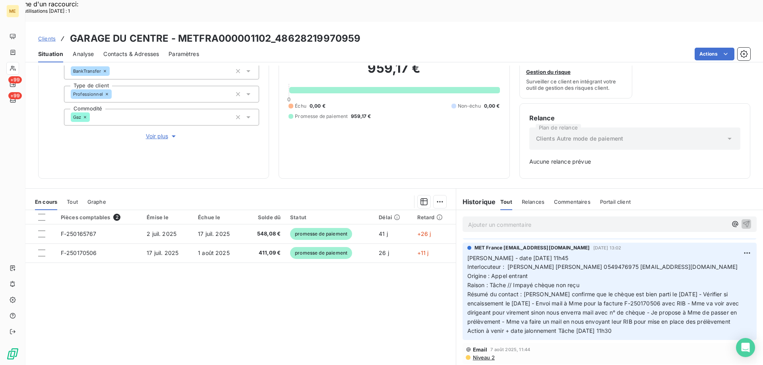
drag, startPoint x: 631, startPoint y: 337, endPoint x: 465, endPoint y: 244, distance: 190.4
click at [467, 254] on p "[PERSON_NAME] - date [DATE] 11h45 Interlocuteur : [PERSON_NAME] [PERSON_NAME] 0…" at bounding box center [609, 295] width 285 height 82
copy p "[PERSON_NAME] - date [DATE] 11h45 Interlocuteur : [PERSON_NAME] [PERSON_NAME] 0…"
click at [471, 220] on p "Ajouter un commentaire ﻿" at bounding box center [597, 225] width 259 height 10
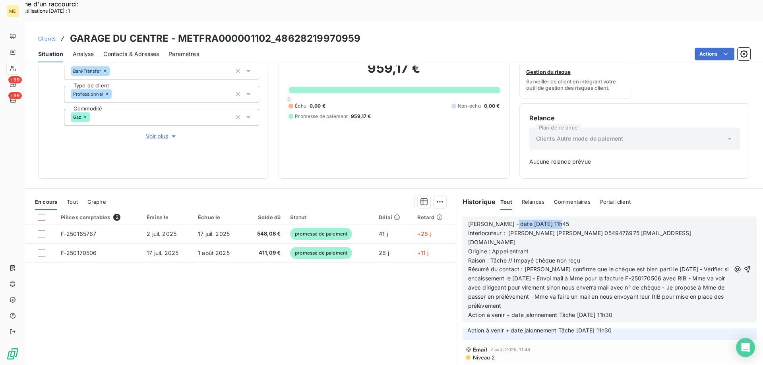
drag, startPoint x: 502, startPoint y: 204, endPoint x: 580, endPoint y: 205, distance: 78.3
click at [580, 220] on p "[PERSON_NAME] - date [DATE] 11h45" at bounding box center [599, 224] width 262 height 9
click at [666, 229] on p "Interlocuteur : [PERSON_NAME] [PERSON_NAME] 0549476975 [EMAIL_ADDRESS][DOMAIN_N…" at bounding box center [599, 238] width 262 height 18
drag, startPoint x: 551, startPoint y: 223, endPoint x: 560, endPoint y: 221, distance: 9.4
click at [552, 229] on p "Interlocuteur : [PERSON_NAME] [PERSON_NAME] 0549476975 [EMAIL_ADDRESS][DOMAIN_N…" at bounding box center [599, 238] width 262 height 18
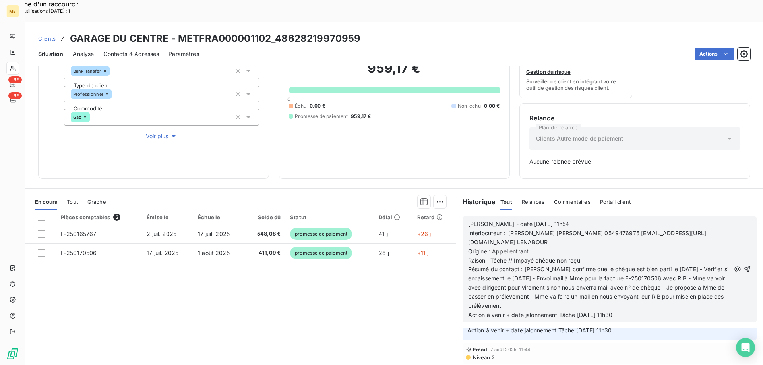
click at [615, 229] on p "Interlocuteur : [PERSON_NAME] [PERSON_NAME] 0549476975 [EMAIL_ADDRESS][URL][DOM…" at bounding box center [599, 238] width 262 height 18
drag, startPoint x: 505, startPoint y: 211, endPoint x: 554, endPoint y: 209, distance: 48.9
click at [554, 230] on span "Interlocuteur : [PERSON_NAME] [PERSON_NAME] 0549476975 [EMAIL_ADDRESS][URL][DOM…" at bounding box center [587, 238] width 238 height 16
click at [505, 230] on span "Interlocuteur : [PERSON_NAME] 0549476975 [EMAIL_ADDRESS][URL][DOMAIN_NAME] LENA…" at bounding box center [587, 238] width 239 height 16
click at [587, 229] on p "Interlocuteur : [PERSON_NAME] 0549476975 [EMAIL_ADDRESS][URL][DOMAIN_NAME] LENA…" at bounding box center [599, 238] width 262 height 18
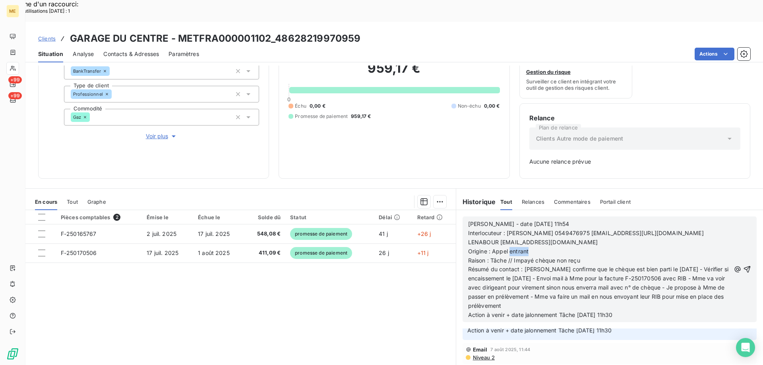
drag, startPoint x: 507, startPoint y: 230, endPoint x: 529, endPoint y: 228, distance: 21.6
click at [529, 247] on p "Origine : Appel entrant" at bounding box center [599, 251] width 262 height 9
click at [677, 266] on span "Résumé du contact : [PERSON_NAME] confirme que le chèque est bien parti le [DAT…" at bounding box center [599, 287] width 262 height 43
click at [547, 266] on span "Résumé du contact : Mme confirme que le chèque est bien parti le [DATE] n° 1281…" at bounding box center [598, 287] width 260 height 43
drag, startPoint x: 578, startPoint y: 258, endPoint x: 587, endPoint y: 285, distance: 28.8
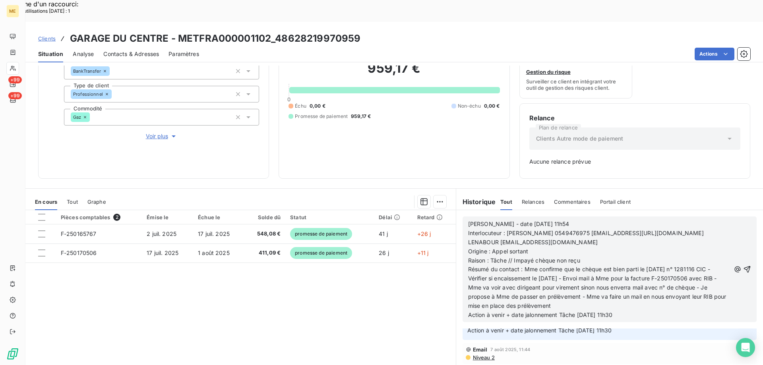
click at [587, 285] on p "Résumé du contact : Mme confirme que le chèque est bien parti le [DATE] n° 1281…" at bounding box center [599, 287] width 262 height 45
click at [639, 311] on p "Action à venir + date jalonnement Tâche [DATE] 11h30" at bounding box center [599, 315] width 262 height 9
drag, startPoint x: 575, startPoint y: 289, endPoint x: 579, endPoint y: 291, distance: 4.8
click at [579, 312] on span "Action à venir + date jalonnement Tâche [DATE] 11h30" at bounding box center [540, 315] width 145 height 7
click at [743, 265] on icon "button" at bounding box center [747, 269] width 8 height 8
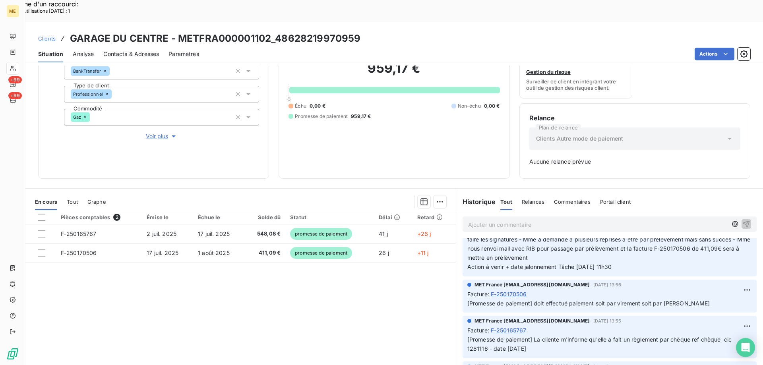
scroll to position [198, 0]
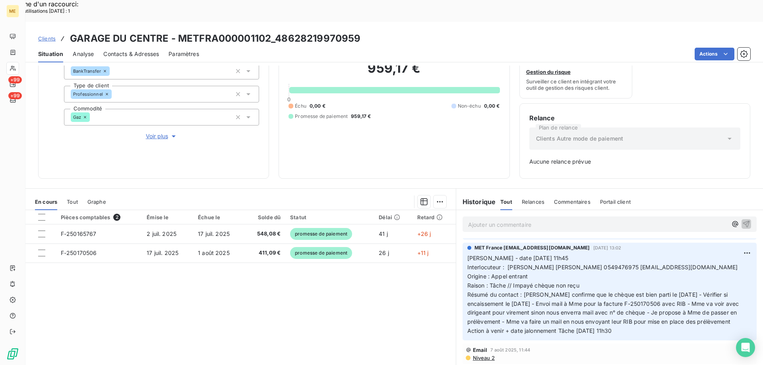
click at [40, 210] on th at bounding box center [40, 217] width 31 height 14
click at [42, 214] on div at bounding box center [41, 217] width 7 height 7
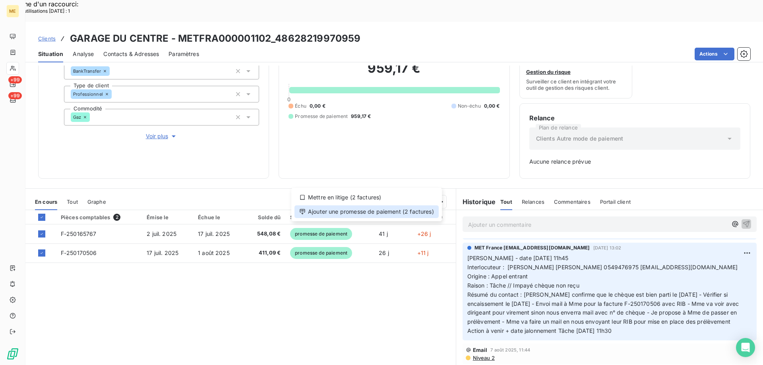
click at [374, 211] on div "Ajouter une promesse de paiement (2 factures)" at bounding box center [366, 211] width 144 height 13
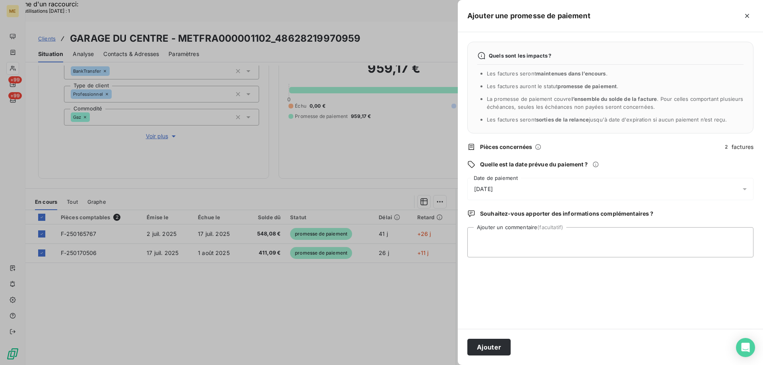
click at [527, 187] on div "[DATE]" at bounding box center [610, 189] width 286 height 22
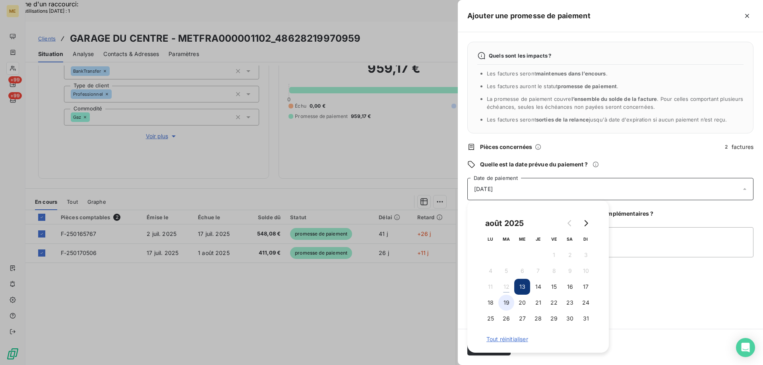
click at [504, 303] on button "19" at bounding box center [506, 303] width 16 height 16
click at [644, 248] on textarea "Ajouter un commentaire (facultatif)" at bounding box center [610, 242] width 286 height 30
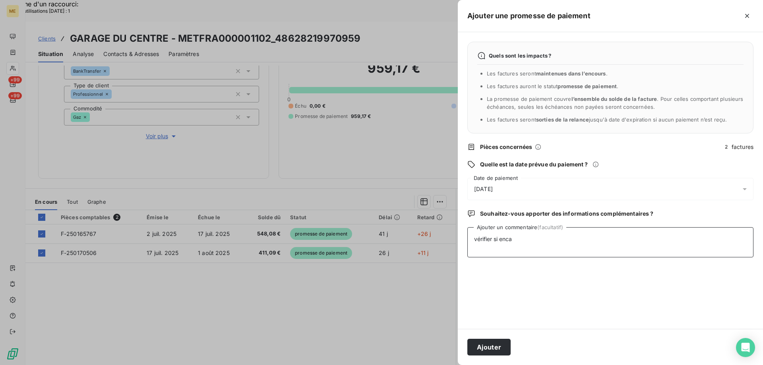
type textarea "vérifier si enca"
click at [467, 339] on button "Ajouter" at bounding box center [488, 347] width 43 height 17
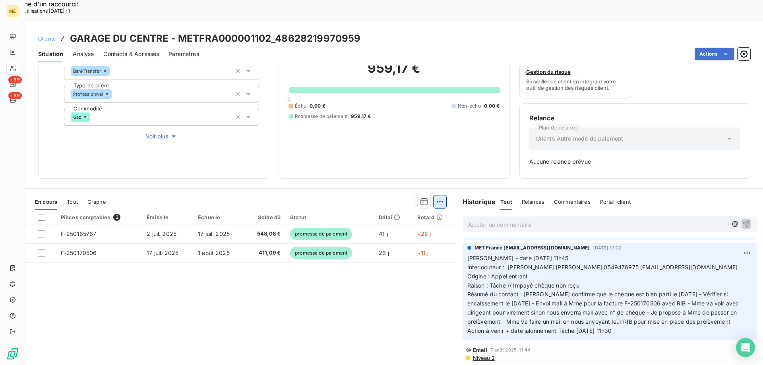
click at [40, 214] on div at bounding box center [41, 217] width 7 height 7
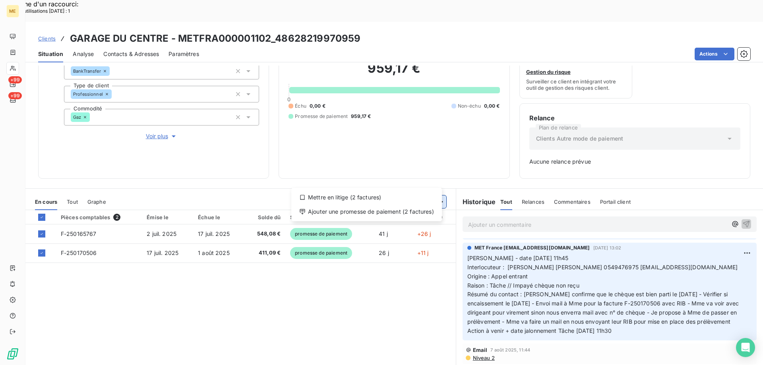
click at [378, 211] on div "Ajouter une promesse de paiement (2 factures)" at bounding box center [366, 211] width 144 height 13
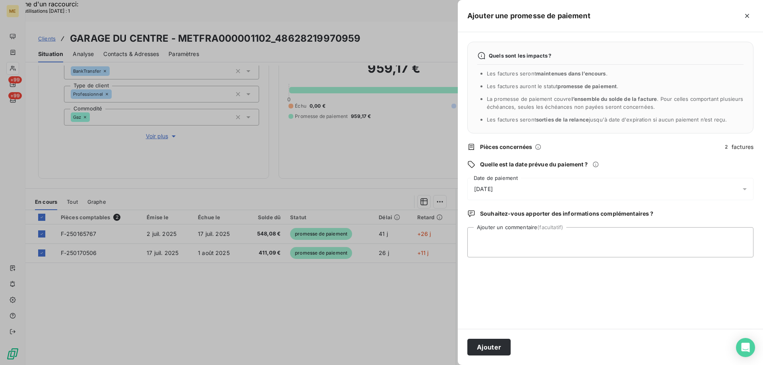
click at [537, 191] on div "[DATE]" at bounding box center [610, 189] width 286 height 22
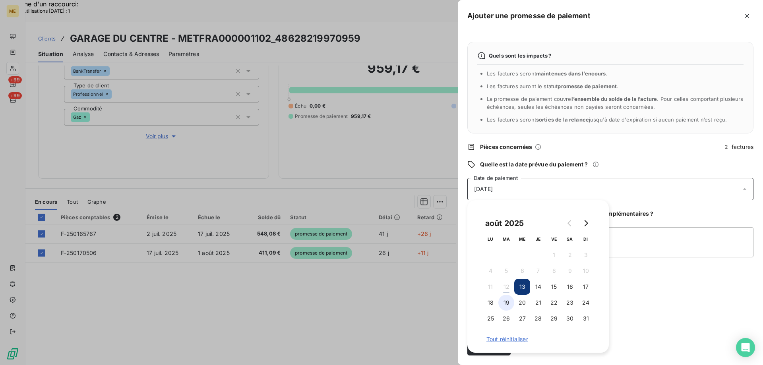
click at [506, 300] on button "19" at bounding box center [506, 303] width 16 height 16
click at [627, 241] on textarea "Ajouter un commentaire (facultatif)" at bounding box center [610, 242] width 286 height 30
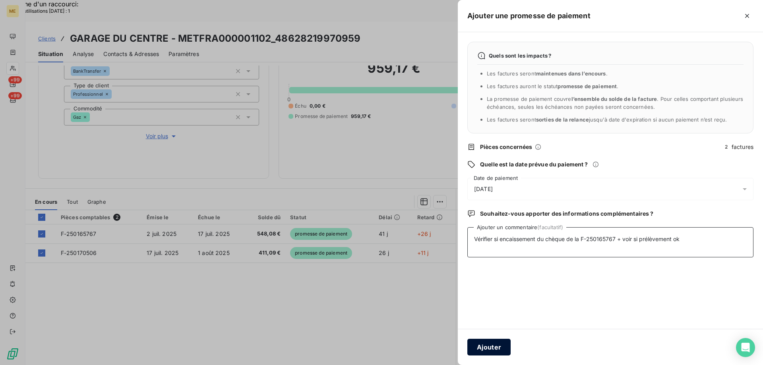
type textarea "Vérifier si encaissement du chèque de la F-250165767 + voir si prélèvement ok"
click at [479, 345] on button "Ajouter" at bounding box center [488, 347] width 43 height 17
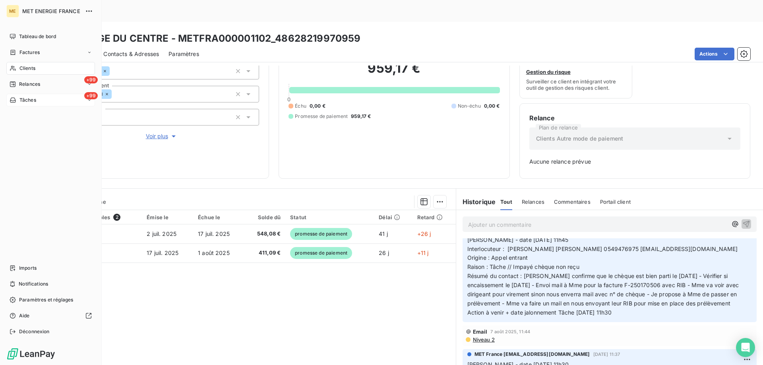
click at [50, 102] on div "+99 Tâches" at bounding box center [50, 100] width 89 height 13
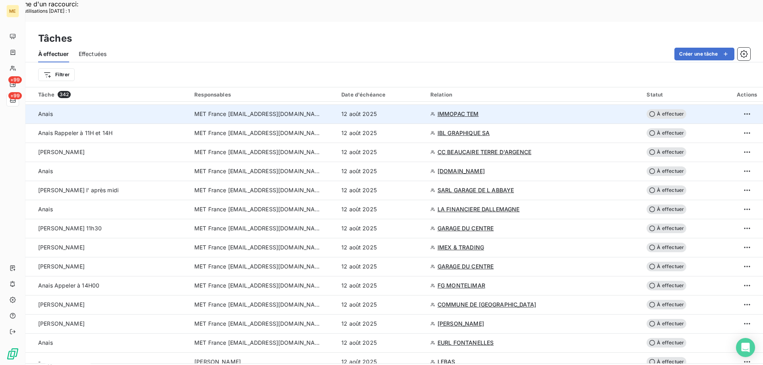
scroll to position [159, 0]
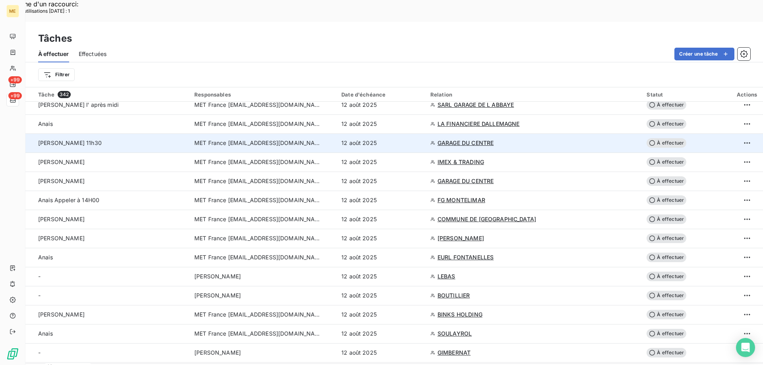
click at [652, 138] on span "À effectuer" at bounding box center [667, 143] width 40 height 10
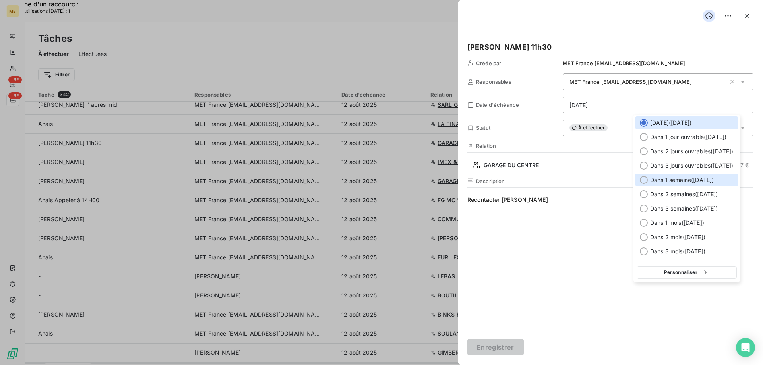
click at [643, 180] on div at bounding box center [644, 180] width 8 height 8
type input "19/08/2025"
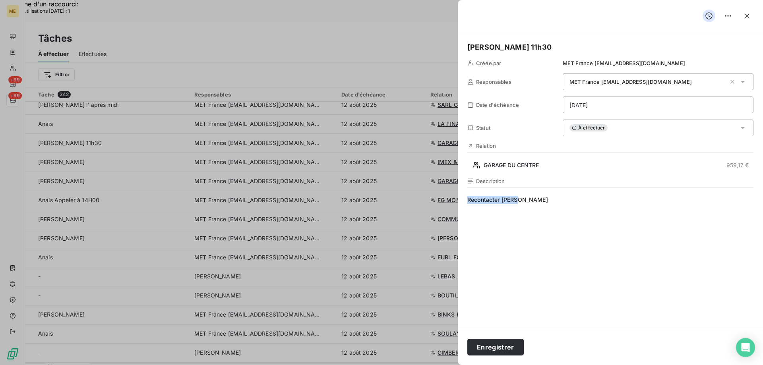
drag, startPoint x: 523, startPoint y: 201, endPoint x: 467, endPoint y: 204, distance: 55.3
click at [467, 203] on div "Valérie 11h30 Créée par MET France met-france@recouvrement.met.com Responsables…" at bounding box center [610, 180] width 305 height 297
click at [492, 347] on button "Enregistrer" at bounding box center [495, 347] width 56 height 17
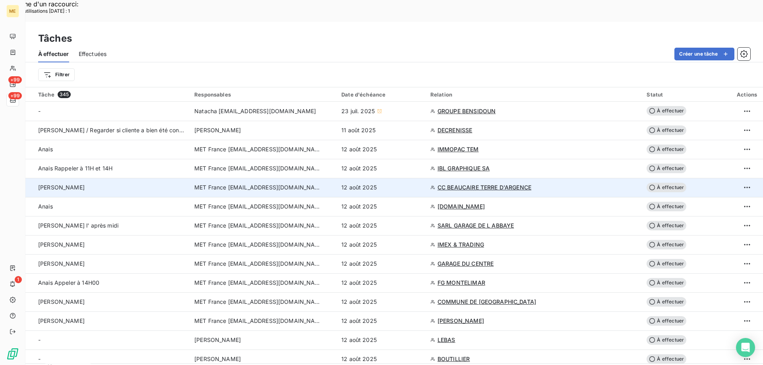
click at [498, 184] on span "CC BEAUCAIRE TERRE D'ARGENCE" at bounding box center [485, 188] width 94 height 8
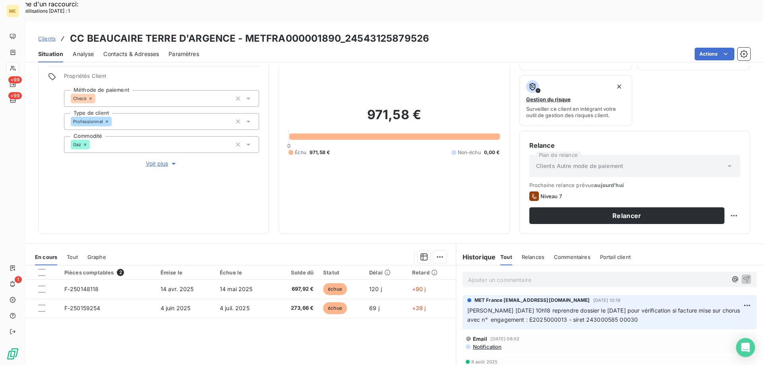
scroll to position [106, 0]
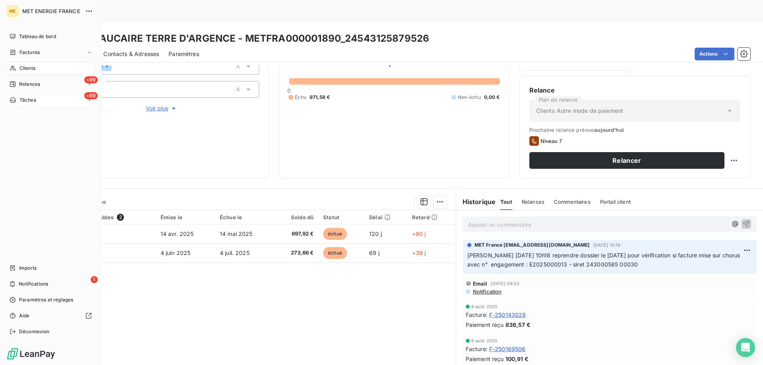
click at [48, 102] on div "+99 Tâches" at bounding box center [50, 100] width 89 height 13
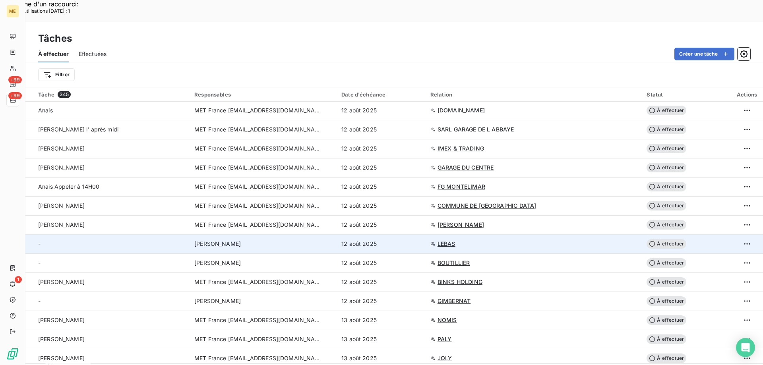
scroll to position [119, 0]
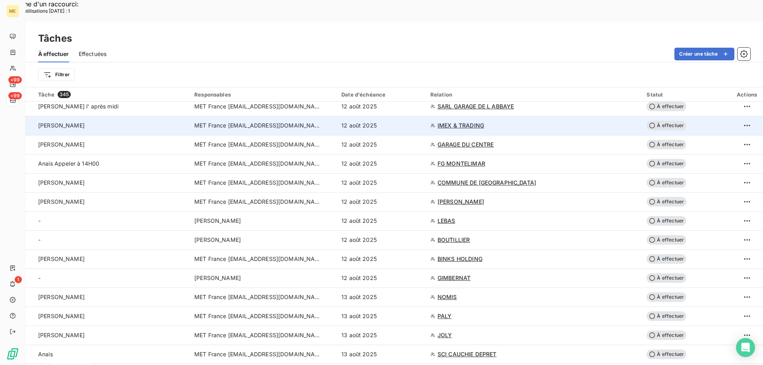
click at [476, 122] on span "IMEX & TRADING" at bounding box center [461, 126] width 46 height 8
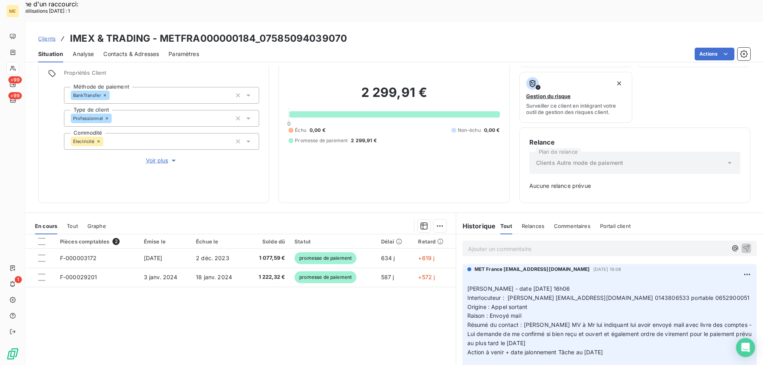
scroll to position [78, 0]
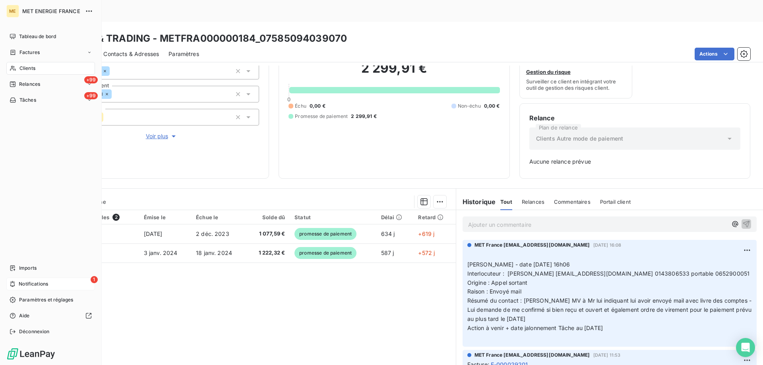
click at [54, 284] on div "1 Notifications" at bounding box center [50, 284] width 89 height 13
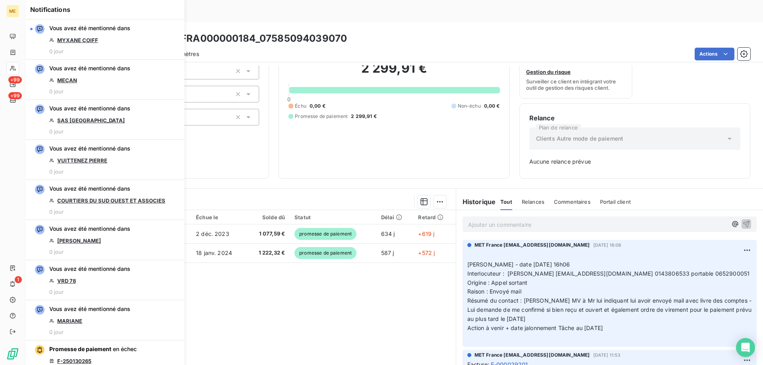
click at [388, 31] on div "Clients IMEX & TRADING - METFRA000000184_07585094039070" at bounding box center [394, 38] width 738 height 14
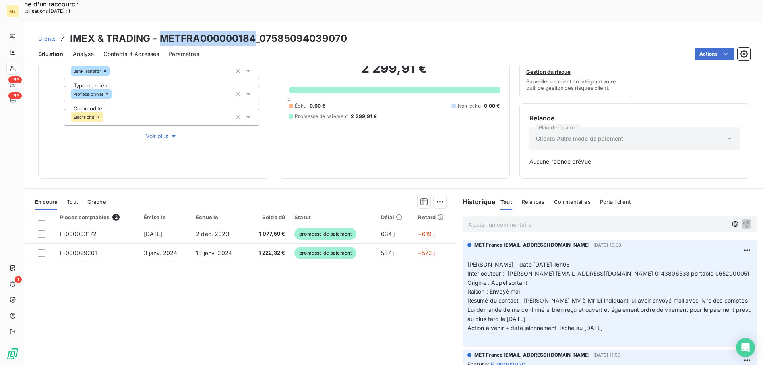
drag, startPoint x: 159, startPoint y: 14, endPoint x: 254, endPoint y: 16, distance: 95.0
click at [254, 31] on h3 "IMEX & TRADING - METFRA000000184_07585094039070" at bounding box center [208, 38] width 277 height 14
copy h3 "METFRA000000184"
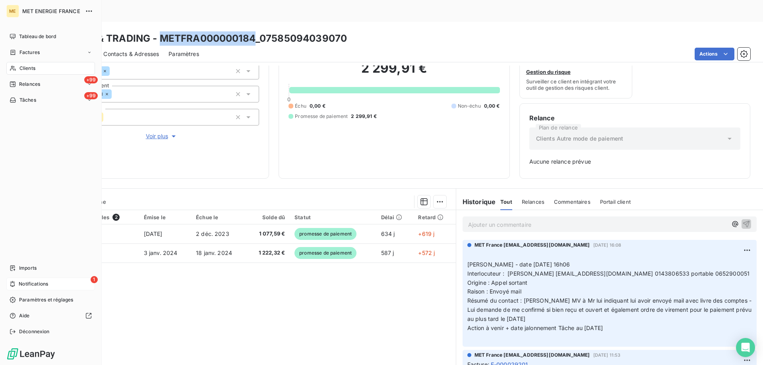
click at [38, 283] on span "Notifications" at bounding box center [33, 284] width 29 height 7
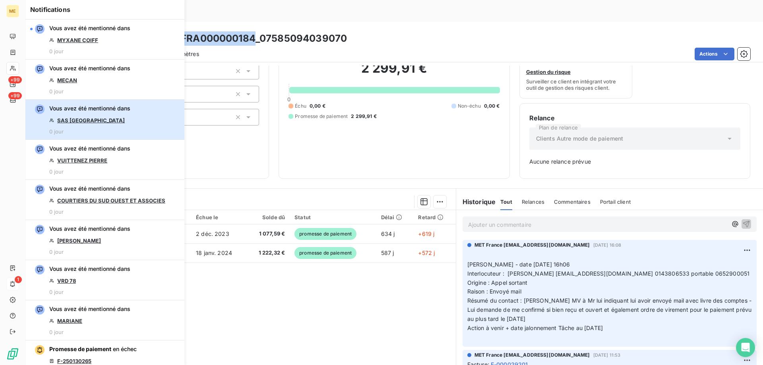
click at [107, 115] on div "Vous avez été mentionné dans SAS HOTEL DU LAC 0 jour" at bounding box center [89, 120] width 81 height 30
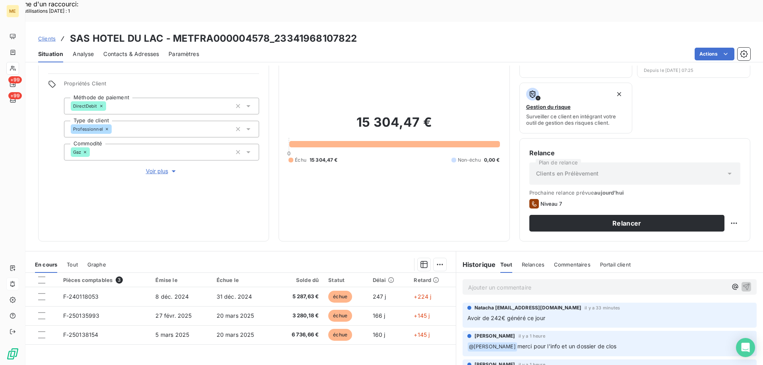
scroll to position [106, 0]
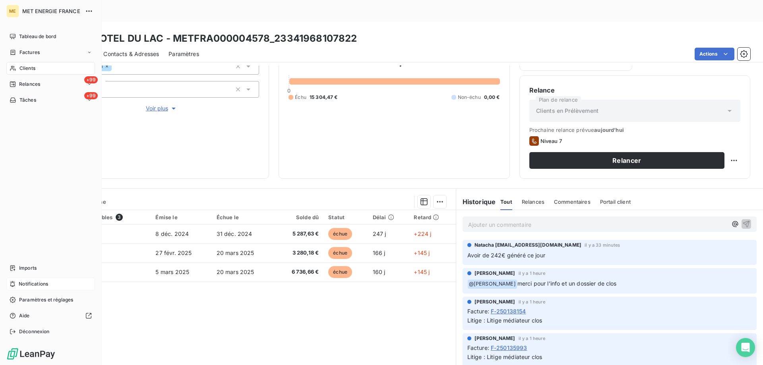
click at [53, 283] on div "Notifications" at bounding box center [50, 284] width 89 height 13
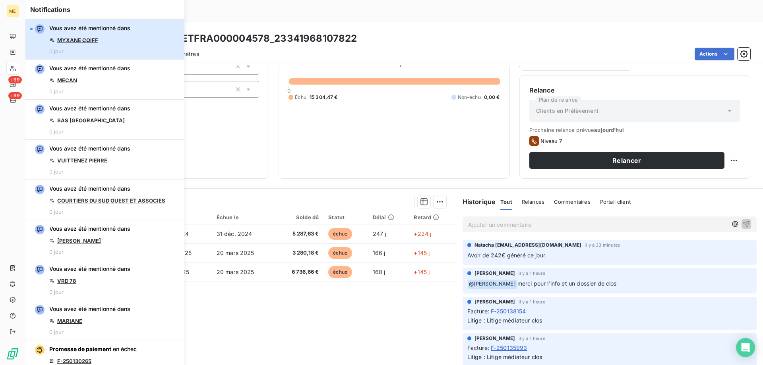
click at [114, 41] on div "Vous avez été mentionné dans MYXANE COIFF 0 jour" at bounding box center [89, 39] width 81 height 30
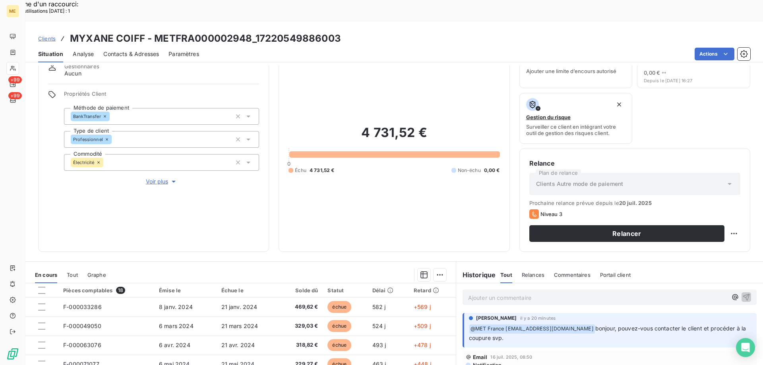
scroll to position [106, 0]
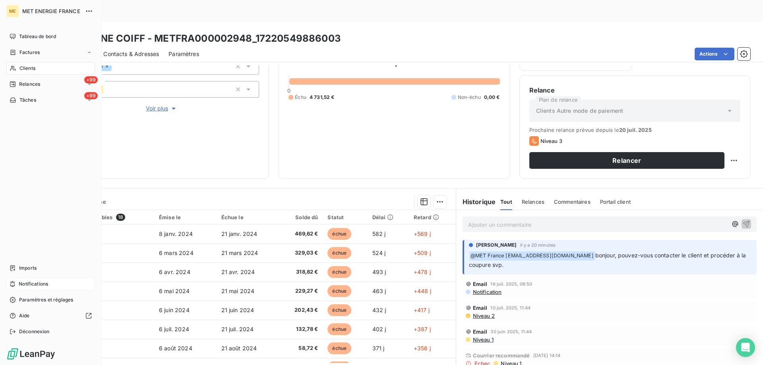
click at [50, 285] on div "Notifications" at bounding box center [50, 284] width 89 height 13
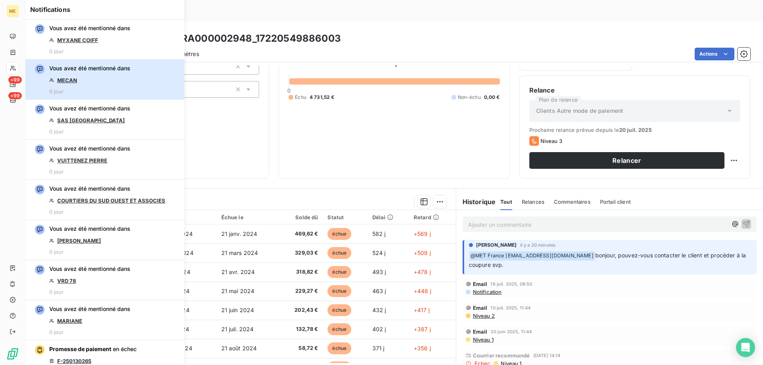
click at [119, 74] on div "Vous avez été mentionné dans MECAN 0 jour" at bounding box center [89, 79] width 81 height 30
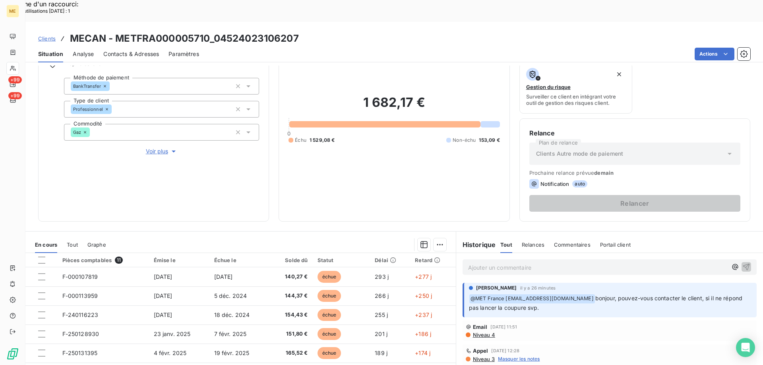
scroll to position [106, 0]
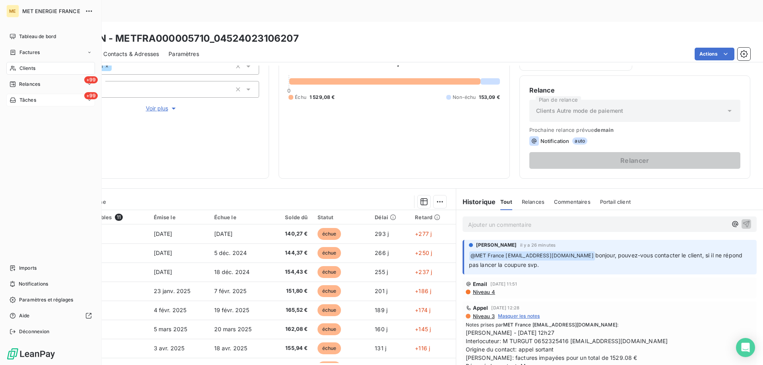
click at [33, 99] on span "Tâches" at bounding box center [27, 100] width 17 height 7
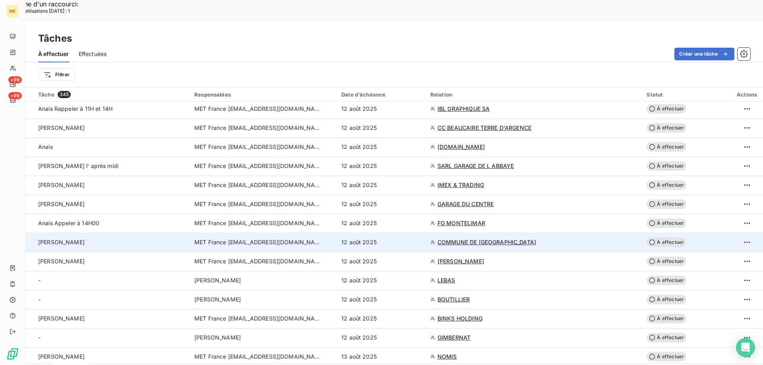
scroll to position [79, 0]
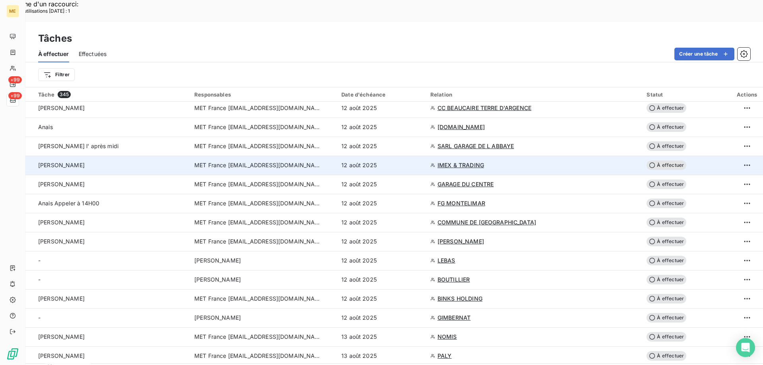
click at [481, 161] on span "IMEX & TRADING" at bounding box center [461, 165] width 46 height 8
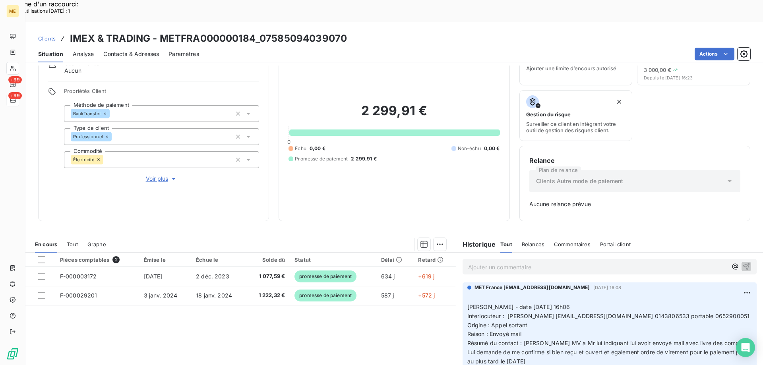
scroll to position [78, 0]
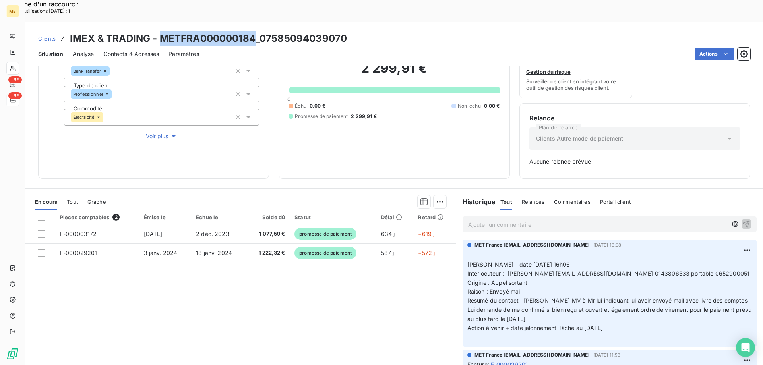
drag, startPoint x: 162, startPoint y: 15, endPoint x: 252, endPoint y: 13, distance: 90.2
click at [252, 31] on h3 "IMEX & TRADING - METFRA000000184_07585094039070" at bounding box center [208, 38] width 277 height 14
copy h3 "METFRA000000184"
drag, startPoint x: 269, startPoint y: 292, endPoint x: 467, endPoint y: 298, distance: 197.6
click at [269, 292] on div "Pièces comptables 2 Émise le Échue le Solde dû Statut Délai Retard F-000003172 …" at bounding box center [240, 286] width 430 height 153
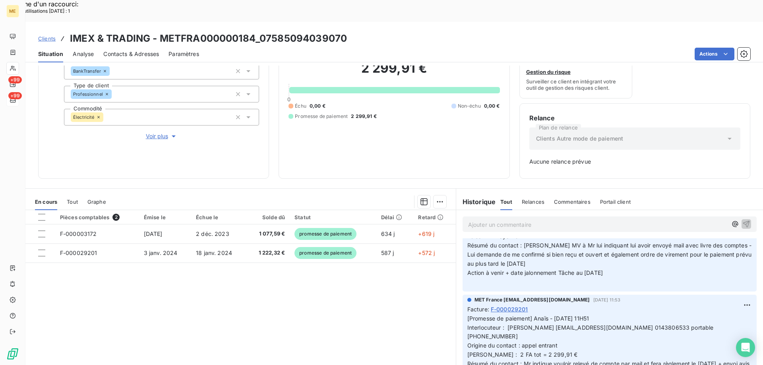
scroll to position [119, 0]
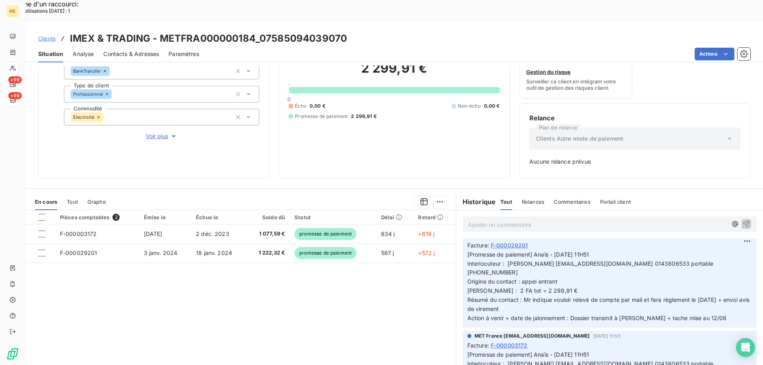
click at [309, 270] on div "Pièces comptables 2 Émise le Échue le Solde dû Statut Délai Retard F-000003172 …" at bounding box center [240, 286] width 430 height 153
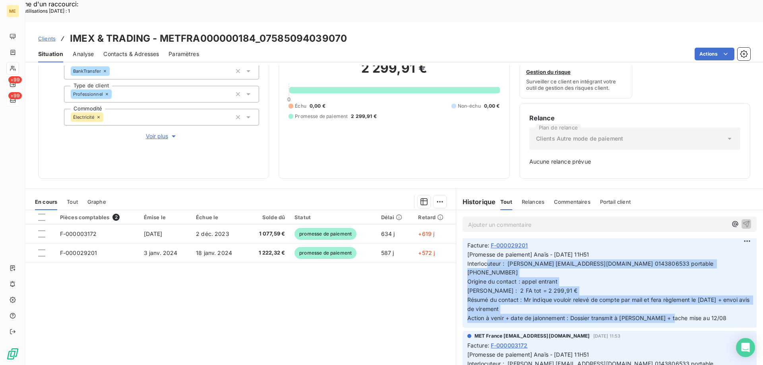
drag, startPoint x: 703, startPoint y: 288, endPoint x: 467, endPoint y: 238, distance: 241.3
click at [467, 250] on p "[Promesse de paiement] Anaïs - 07/08/2025 - 11H51 Interlocuteur : ELIE TOHME el…" at bounding box center [609, 286] width 285 height 73
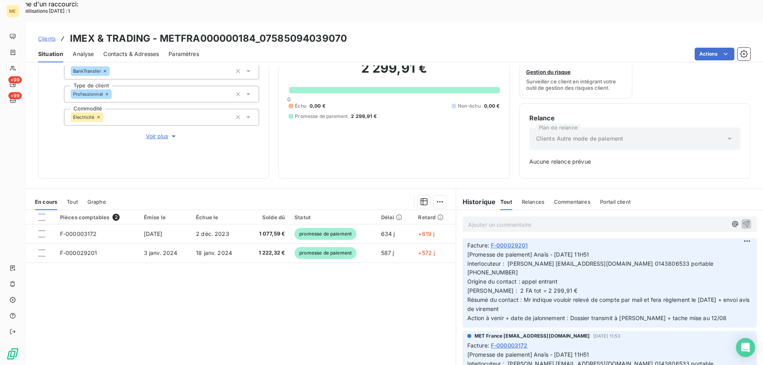
click at [389, 299] on div "Pièces comptables 2 Émise le Échue le Solde dû Statut Délai Retard F-000003172 …" at bounding box center [240, 286] width 430 height 153
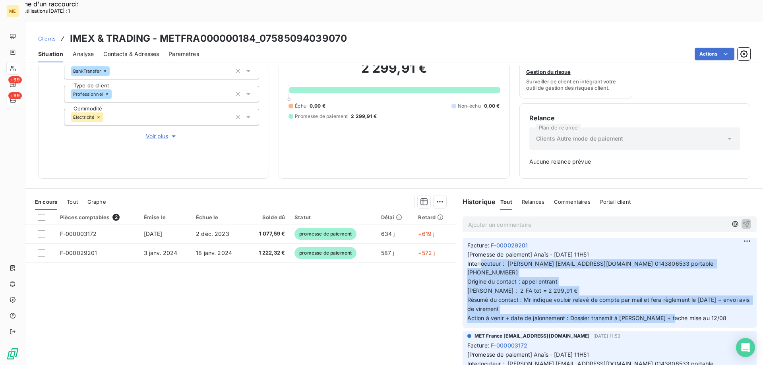
drag, startPoint x: 703, startPoint y: 287, endPoint x: 458, endPoint y: 244, distance: 249.4
click at [458, 244] on div "MET France met-france@recouvrement.met.com 7 août 2025, 11:53 Facture : F-00002…" at bounding box center [609, 279] width 307 height 100
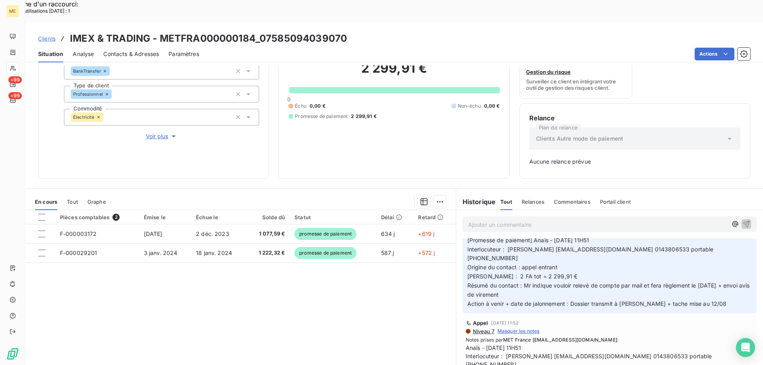
scroll to position [238, 0]
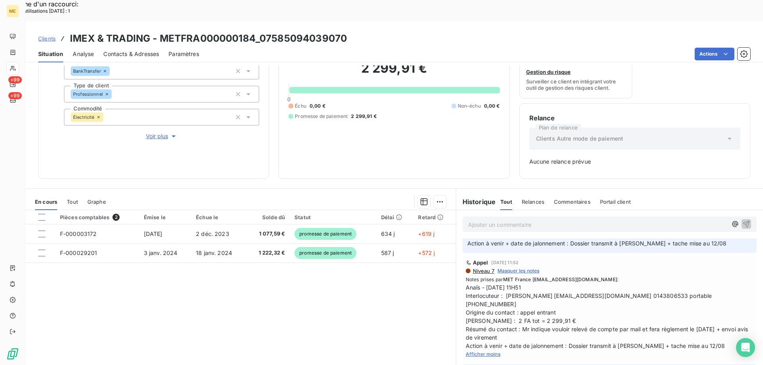
scroll to position [358, 0]
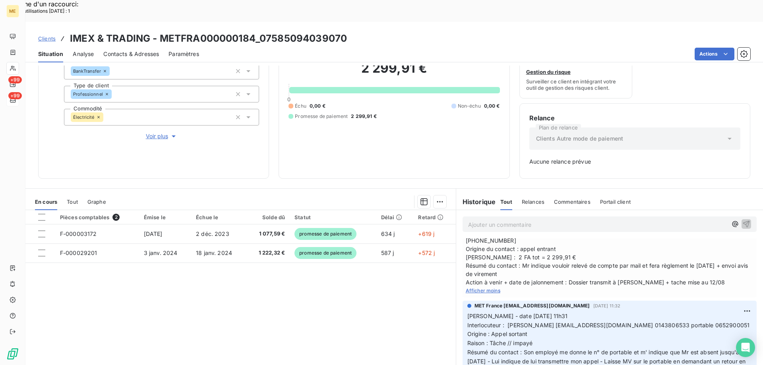
drag, startPoint x: 716, startPoint y: 331, endPoint x: 464, endPoint y: 267, distance: 259.5
click at [467, 312] on p "Valérie - date 04/08/2025 11h31 Interlocuteur : ELIE TOHME eliethome@hotmail.fr…" at bounding box center [609, 348] width 285 height 73
copy p "Valérie - date 04/08/2025 11h31 Interlocuteur : ELIE TOHME eliethome@hotmail.fr…"
click at [484, 220] on p "Ajouter un commentaire ﻿" at bounding box center [597, 225] width 259 height 10
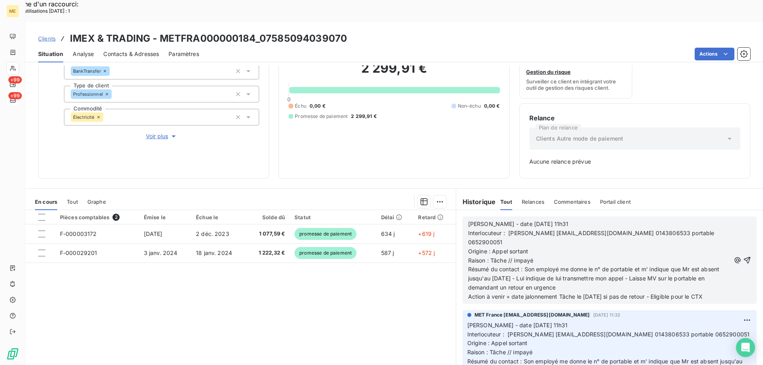
scroll to position [0, 0]
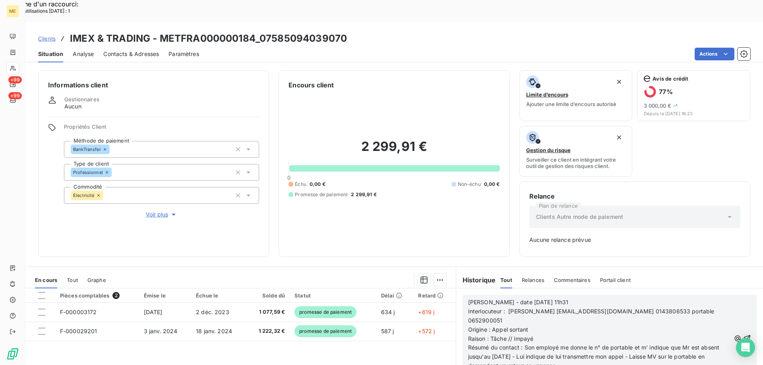
click at [157, 211] on span "Voir plus" at bounding box center [162, 215] width 32 height 8
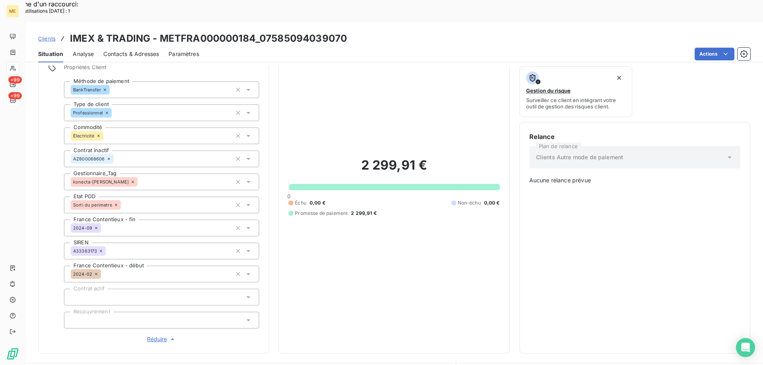
scroll to position [119, 0]
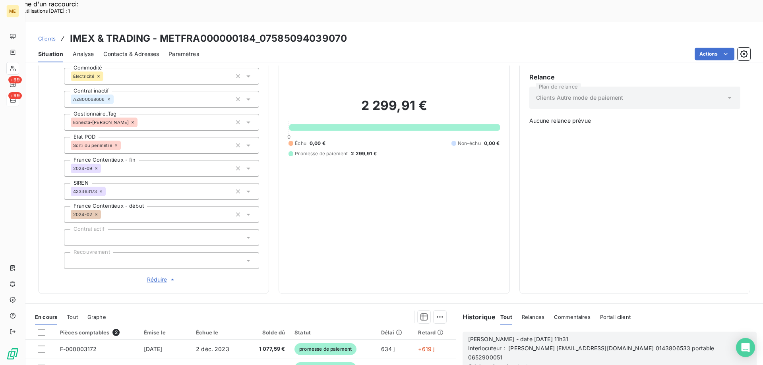
click at [151, 257] on div "Informations client Gestionnaires Aucun Propriétés Client Méthode de paiement B…" at bounding box center [153, 122] width 231 height 343
click at [155, 276] on span "Réduire" at bounding box center [161, 280] width 29 height 8
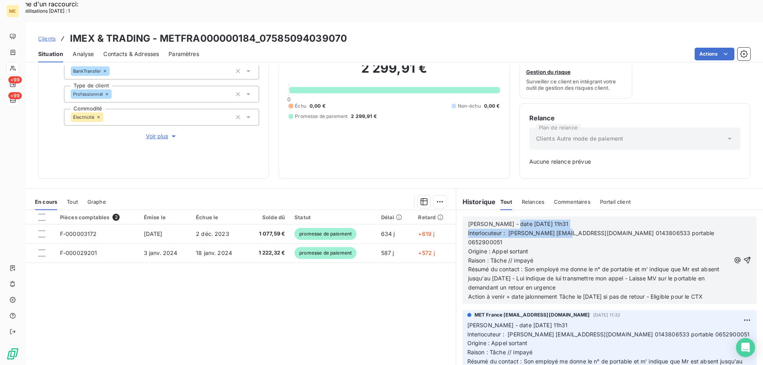
drag, startPoint x: 504, startPoint y: 203, endPoint x: 565, endPoint y: 211, distance: 61.4
click at [565, 220] on div "Valérie - date 04/08/2025 11h31 Interlocuteur : ELIE TOHME eliethome@hotmail.fr…" at bounding box center [599, 261] width 262 height 82
click at [560, 247] on p "Origine : Appel sortant" at bounding box center [599, 251] width 262 height 9
drag, startPoint x: 504, startPoint y: 200, endPoint x: 568, endPoint y: 202, distance: 64.8
click at [567, 220] on p "Valérie - date 04/08/2025 11h31" at bounding box center [599, 224] width 262 height 9
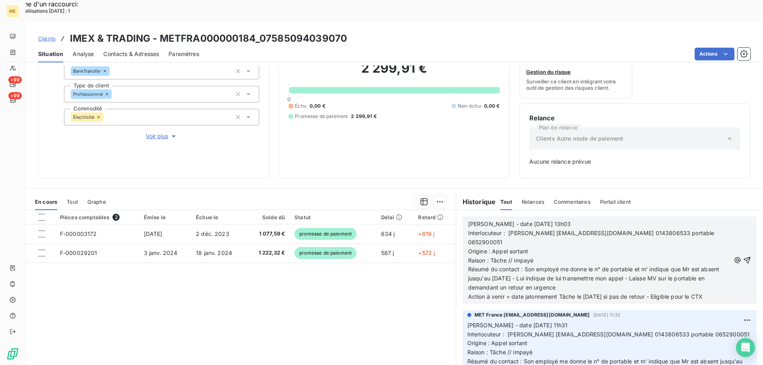
drag, startPoint x: 539, startPoint y: 247, endPoint x: 554, endPoint y: 256, distance: 17.8
click at [554, 265] on p "Résumé du contact : Son employé me donne le n° de portable et m' indique que Mr…" at bounding box center [599, 278] width 262 height 27
drag, startPoint x: 521, startPoint y: 240, endPoint x: 556, endPoint y: 254, distance: 38.3
click at [556, 265] on p "Résumé du contact : Son employé me donne le n° de portable et m' indique que Mr…" at bounding box center [599, 278] width 262 height 27
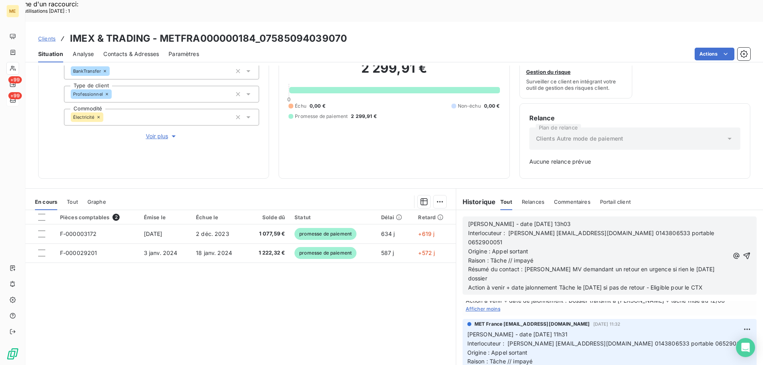
scroll to position [411, 0]
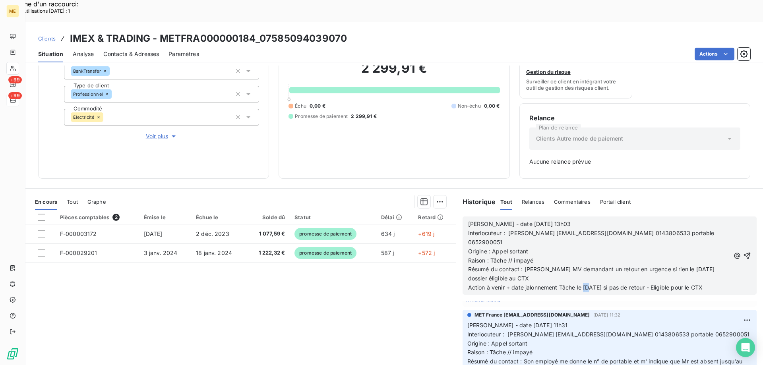
click at [585, 284] on span "Action à venir + date jalonnement Tâche le 11/08/2025 si pas de retour - Eligib…" at bounding box center [585, 287] width 234 height 7
click at [743, 252] on icon "button" at bounding box center [747, 256] width 8 height 8
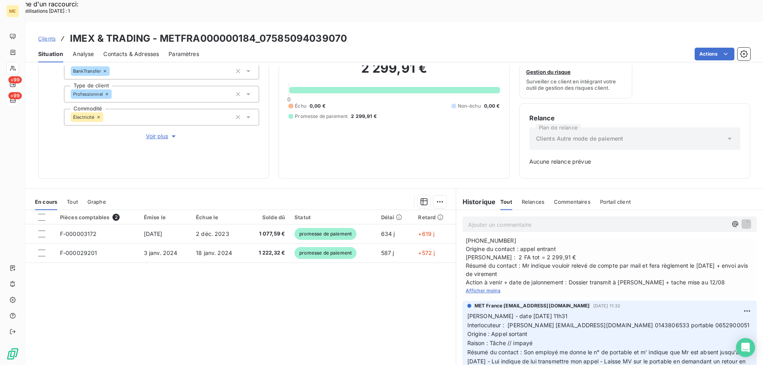
scroll to position [440, 0]
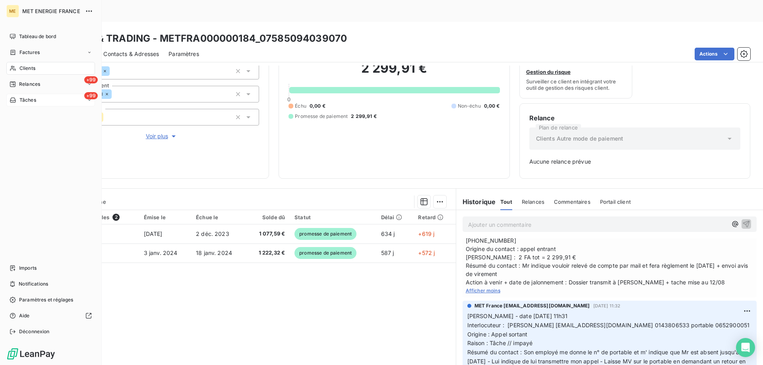
click at [58, 102] on div "+99 Tâches" at bounding box center [50, 100] width 89 height 13
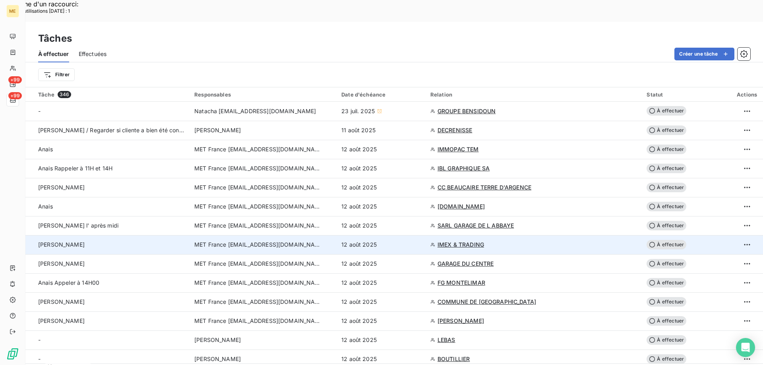
click at [657, 240] on span "À effectuer" at bounding box center [667, 245] width 40 height 10
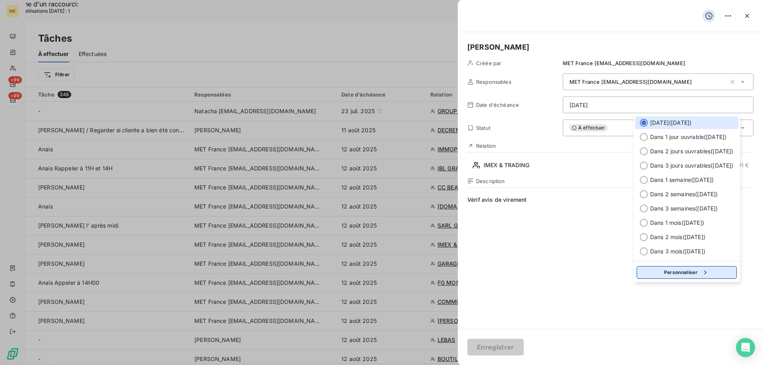
click at [668, 273] on button "Personnaliser" at bounding box center [687, 272] width 100 height 13
select select "7"
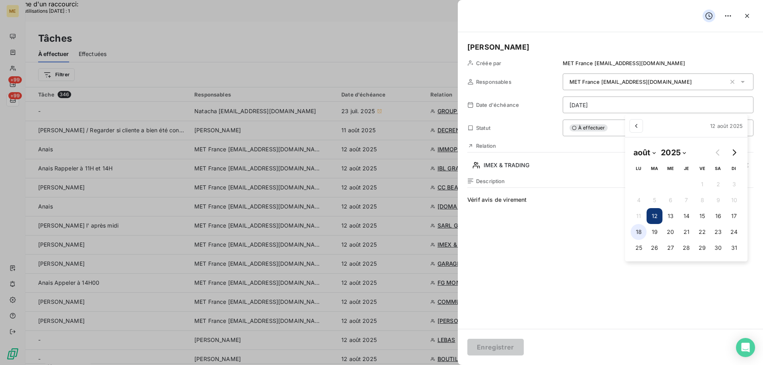
click at [639, 232] on button "18" at bounding box center [639, 232] width 16 height 16
type input "18/08/2025"
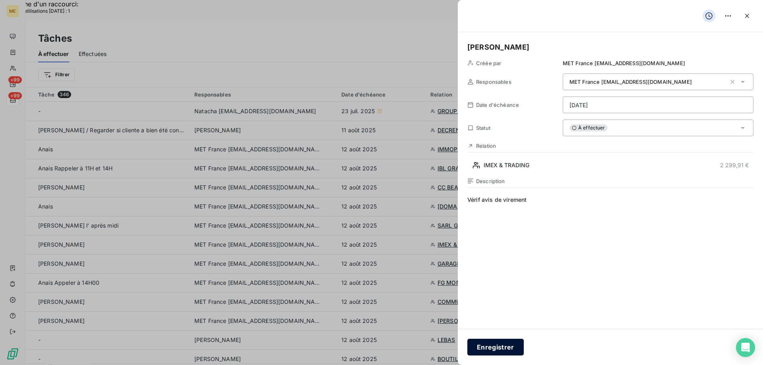
click at [486, 345] on button "Enregistrer" at bounding box center [495, 347] width 56 height 17
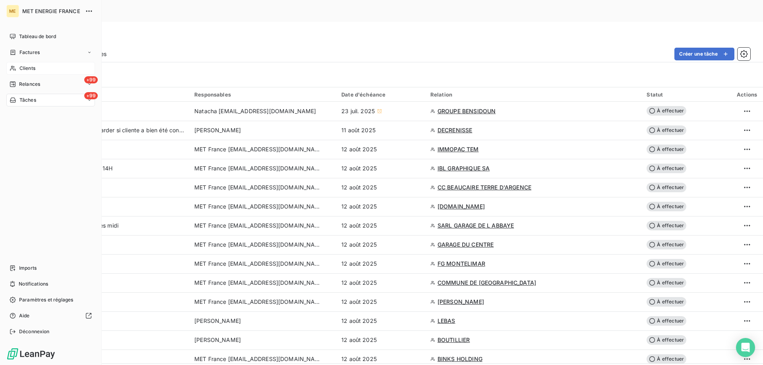
click at [41, 67] on div "Clients" at bounding box center [50, 68] width 89 height 13
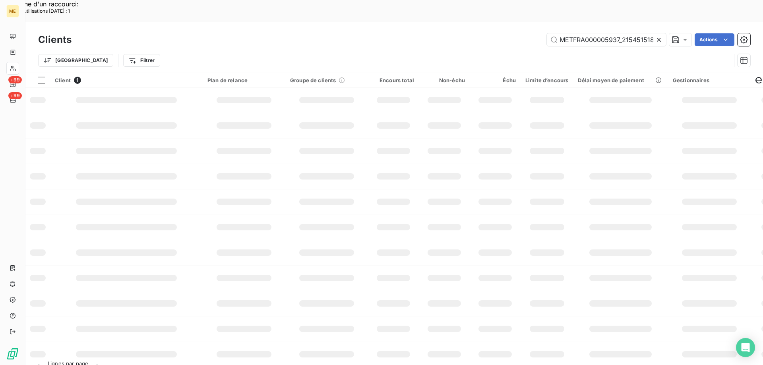
scroll to position [0, 19]
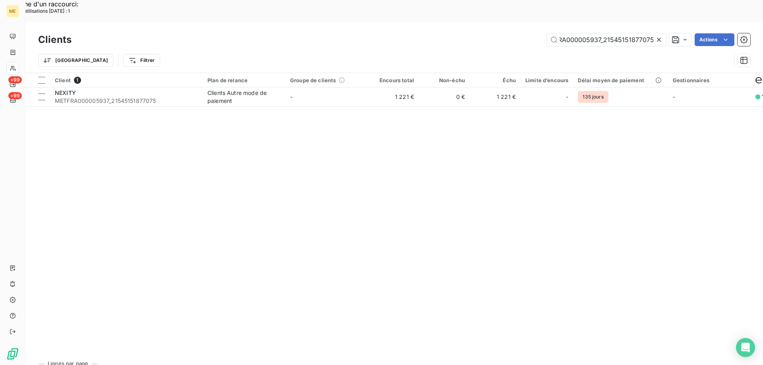
click at [660, 36] on icon at bounding box center [659, 40] width 8 height 8
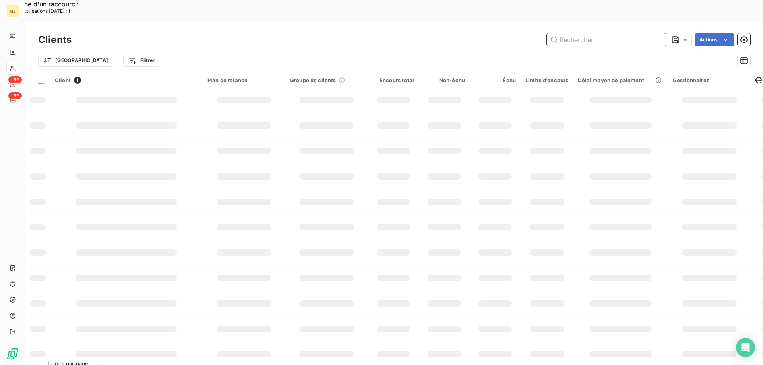
click at [583, 33] on input "text" at bounding box center [606, 39] width 119 height 13
paste input "METFRA000002623"
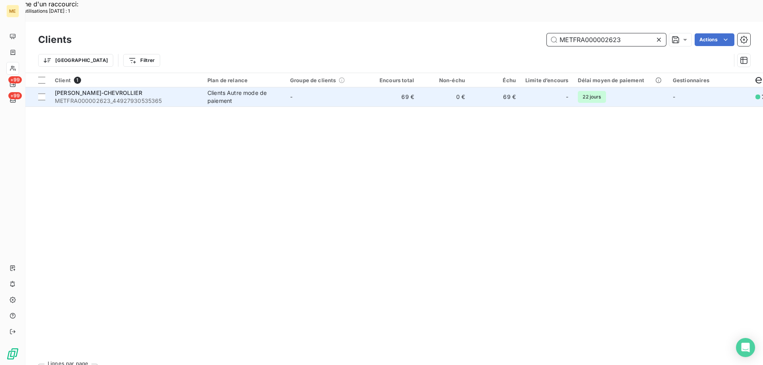
type input "METFRA000002623"
click at [100, 89] on span "[PERSON_NAME]-CHEVROLLIER" at bounding box center [98, 92] width 87 height 7
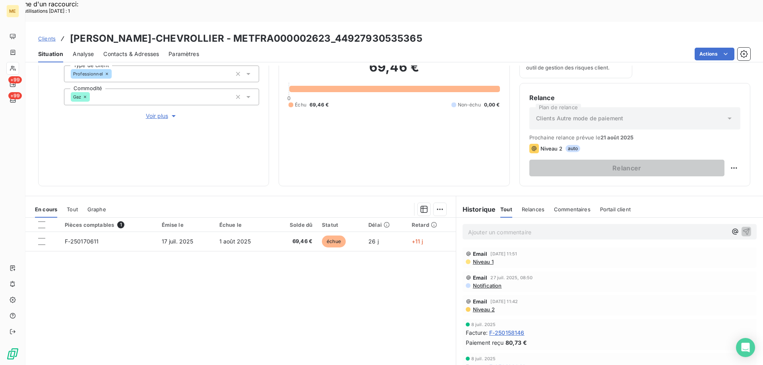
scroll to position [106, 0]
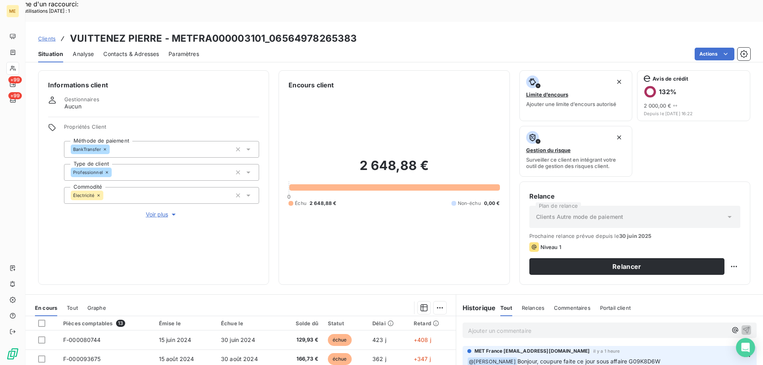
click at [152, 211] on span "Voir plus" at bounding box center [162, 215] width 32 height 8
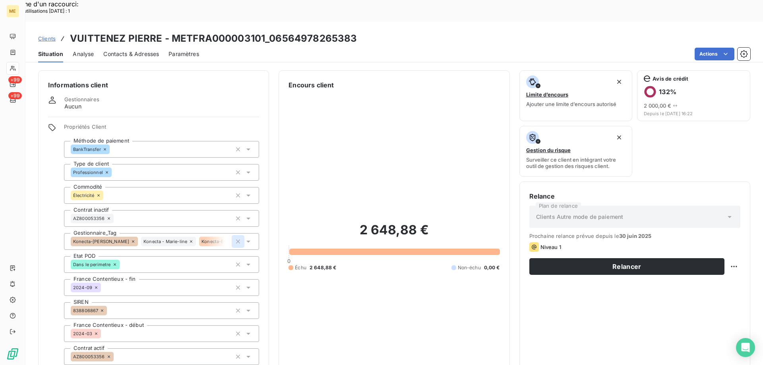
click at [238, 240] on icon "button" at bounding box center [238, 242] width 4 height 4
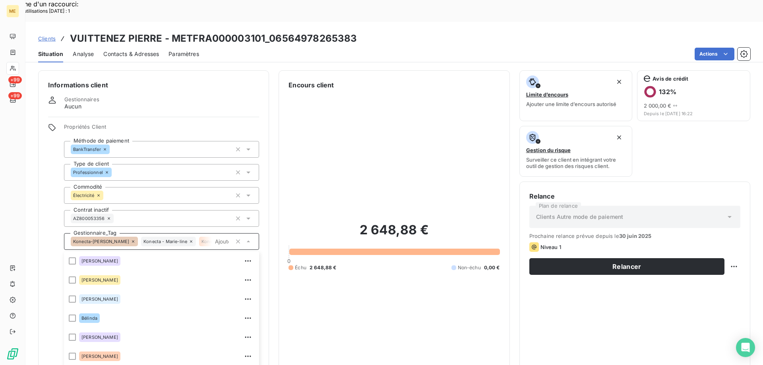
scroll to position [50, 0]
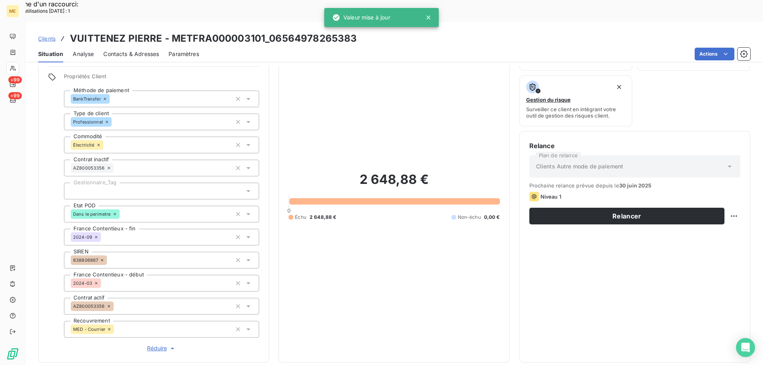
click at [136, 183] on div at bounding box center [161, 191] width 195 height 17
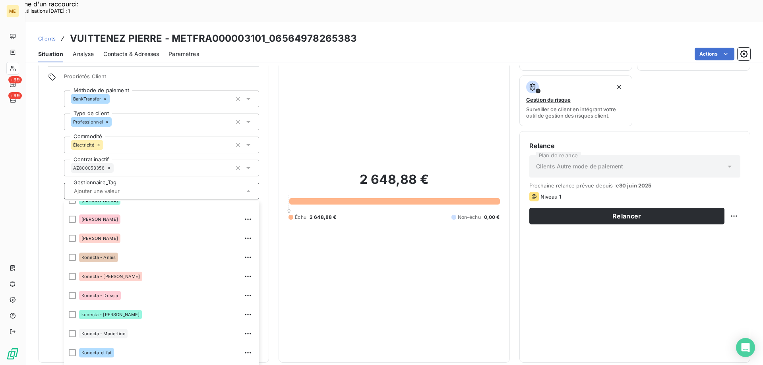
scroll to position [229, 0]
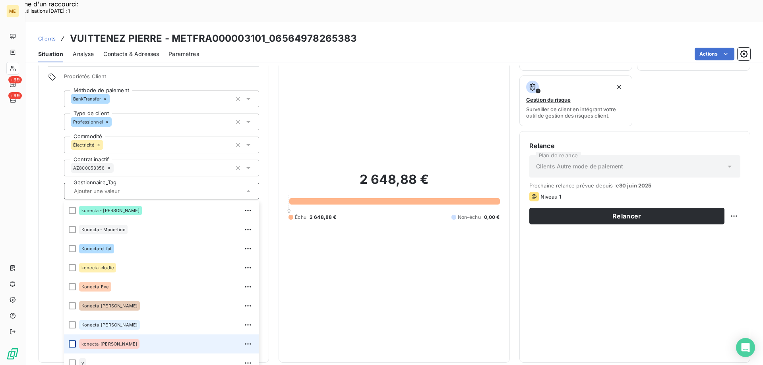
click at [73, 341] on div at bounding box center [72, 344] width 7 height 7
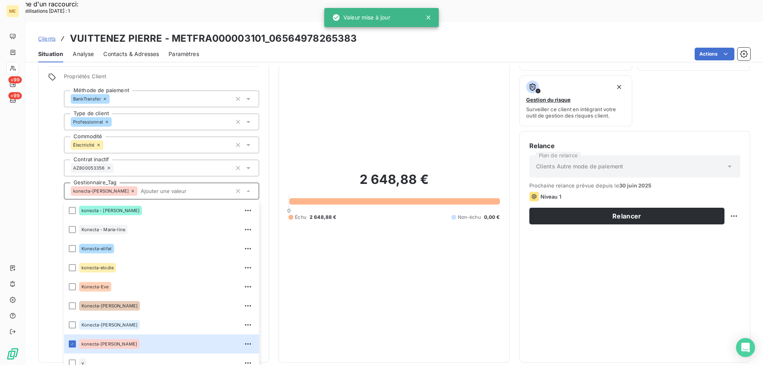
click at [359, 241] on div "2 648,88 € 0 Échu 2 648,88 € Non-échu 0,00 €" at bounding box center [394, 196] width 211 height 314
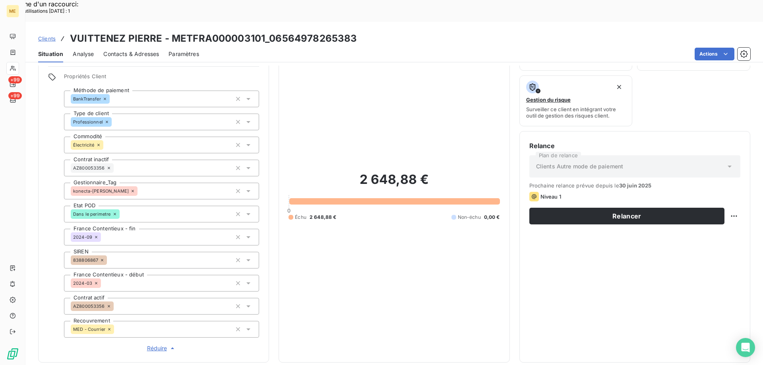
click at [154, 345] on span "Réduire" at bounding box center [161, 349] width 29 height 8
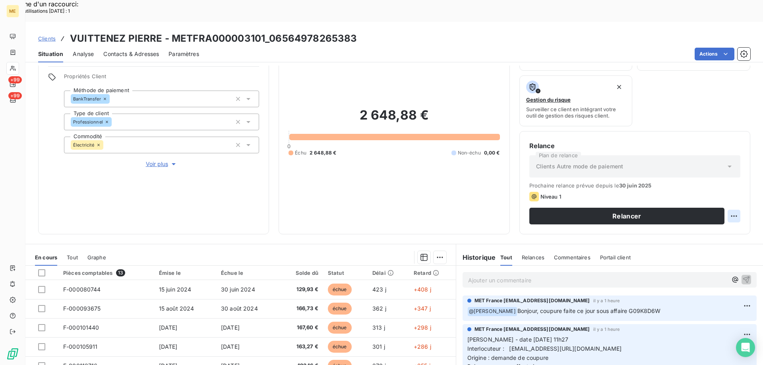
click at [683, 212] on div "Replanifier cette action" at bounding box center [695, 211] width 71 height 13
select select "7"
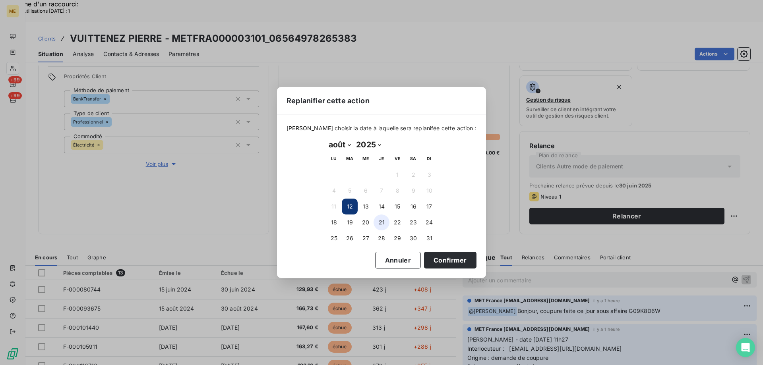
drag, startPoint x: 387, startPoint y: 205, endPoint x: 386, endPoint y: 218, distance: 12.8
click at [386, 206] on button "14" at bounding box center [382, 207] width 16 height 16
click at [434, 261] on button "Confirmer" at bounding box center [450, 260] width 52 height 17
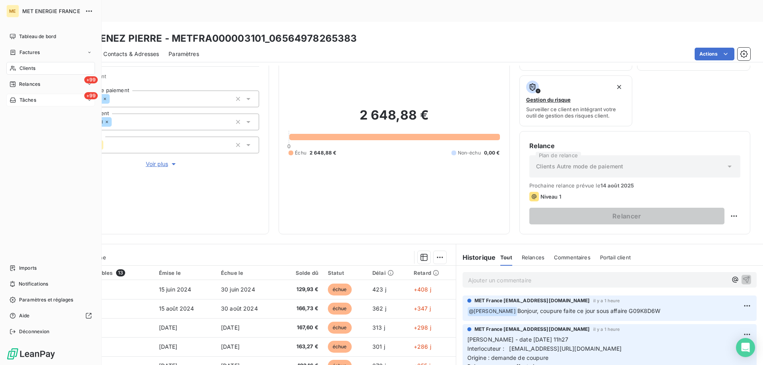
click at [51, 99] on div "+99 Tâches" at bounding box center [50, 100] width 89 height 13
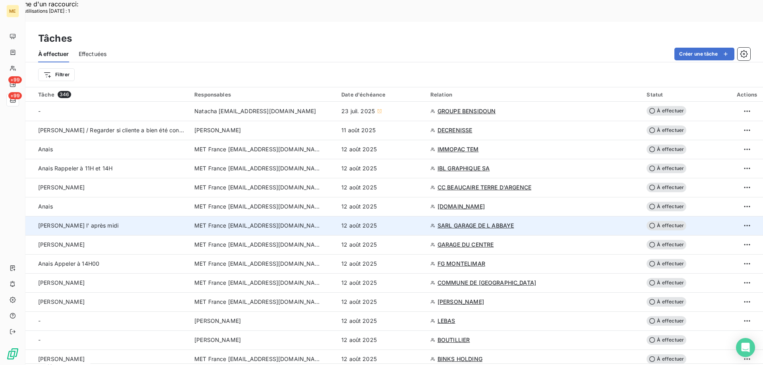
click at [485, 222] on span "SARL GARAGE DE L ABBAYE" at bounding box center [476, 226] width 76 height 8
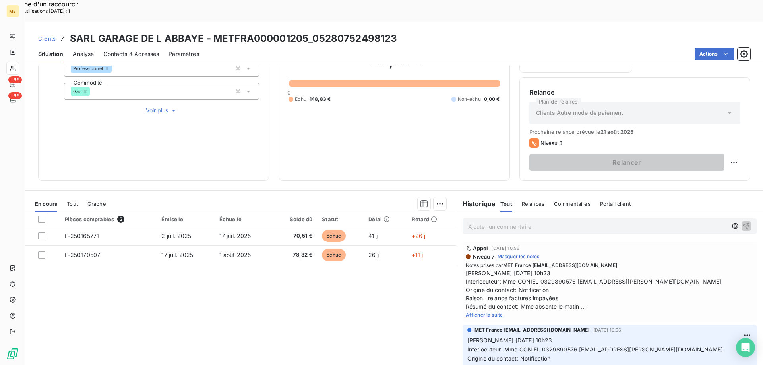
scroll to position [106, 0]
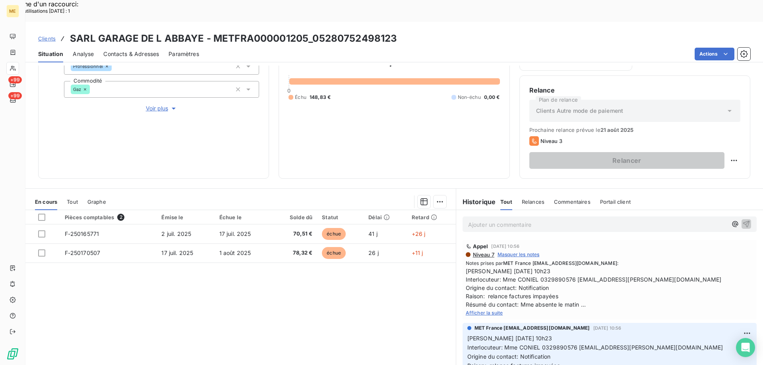
click at [481, 296] on div "Appel 11 août 2025, 10:56 Niveau 7 Masquer les notes Notes prises par MET Franc…" at bounding box center [610, 280] width 294 height 80
click at [479, 310] on span "Afficher la suite" at bounding box center [484, 313] width 37 height 6
click at [550, 267] on span "[PERSON_NAME] [DATE] 10h23 Interlocuteur: Mme CONIEL 0329890576 [EMAIL_ADDRESS]…" at bounding box center [610, 288] width 288 height 42
copy span "0329890576"
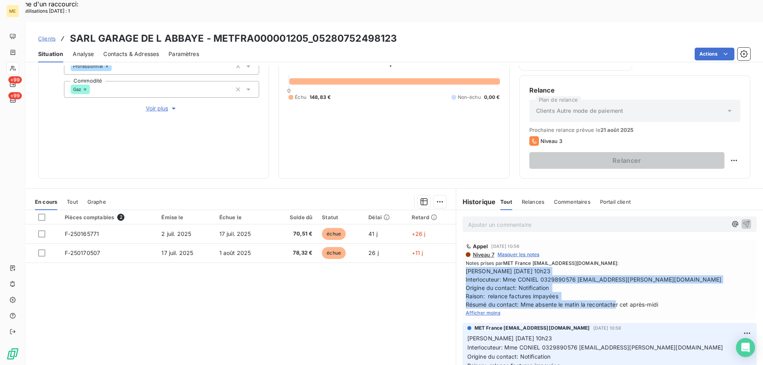
drag, startPoint x: 659, startPoint y: 284, endPoint x: 458, endPoint y: 250, distance: 203.6
click at [458, 250] on div "Appel 11 août 2025, 10:56 Niveau 7 Masquer les notes Notes prises par MET Franc…" at bounding box center [609, 279] width 307 height 83
copy span "[PERSON_NAME] [DATE] 10h23 Interlocuteur: Mme CONIEL 0329890576 [EMAIL_ADDRESS]…"
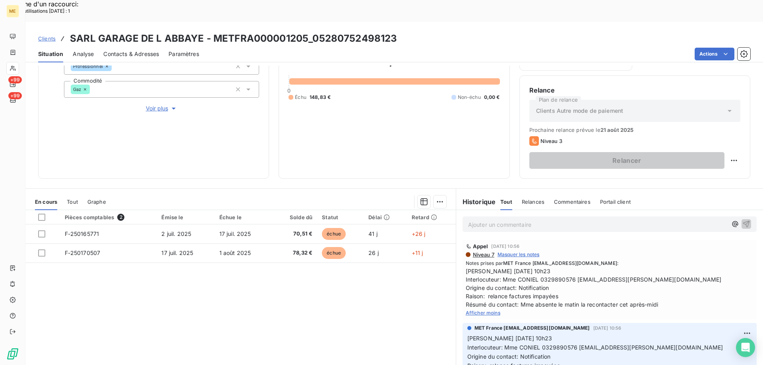
click at [468, 220] on p "Ajouter un commentaire ﻿" at bounding box center [597, 225] width 259 height 10
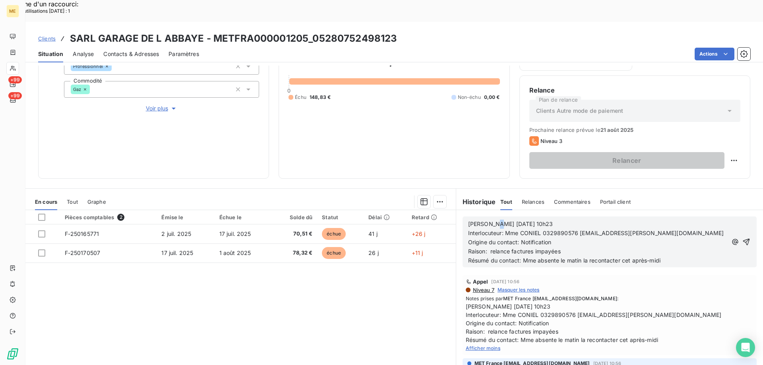
click at [489, 221] on span "Valérie 11/08/2025 10h23" at bounding box center [510, 224] width 85 height 7
drag, startPoint x: 519, startPoint y: 201, endPoint x: 538, endPoint y: 203, distance: 18.9
click at [538, 220] on p "Valérie 12/08/2025 10h23" at bounding box center [597, 224] width 259 height 9
drag, startPoint x: 519, startPoint y: 220, endPoint x: 564, endPoint y: 221, distance: 45.3
click at [564, 238] on p "Origine du contact: Notification" at bounding box center [597, 242] width 259 height 9
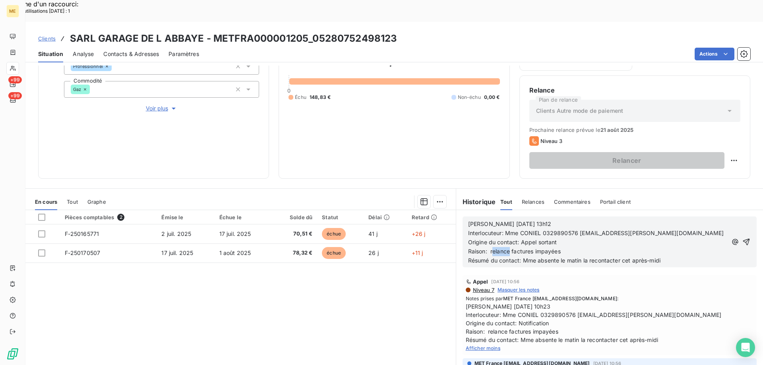
drag, startPoint x: 489, startPoint y: 231, endPoint x: 507, endPoint y: 229, distance: 17.6
click at [507, 248] on span "Raison: relance factures impayées" at bounding box center [514, 251] width 93 height 7
drag, startPoint x: 519, startPoint y: 239, endPoint x: 692, endPoint y: 234, distance: 172.5
click at [692, 256] on p "Résumé du contact: Mme absente le matin la recontacter cet après-midi" at bounding box center [597, 260] width 259 height 9
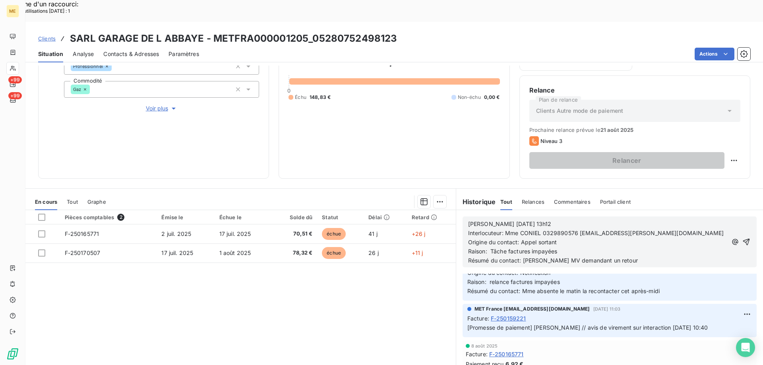
scroll to position [0, 0]
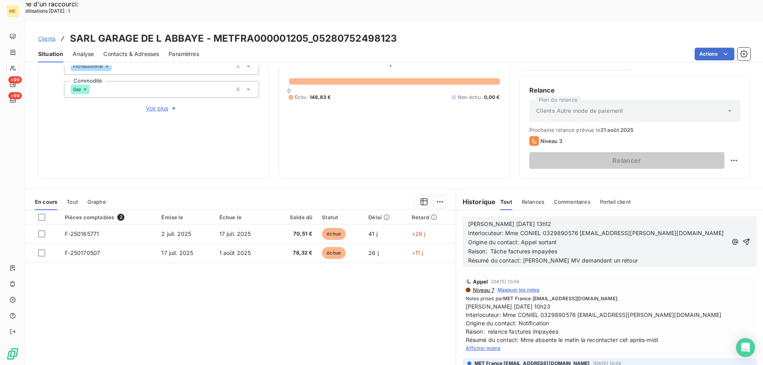
click at [631, 256] on p "Résumé du contact: Laisse MV demandant un retour" at bounding box center [597, 260] width 259 height 9
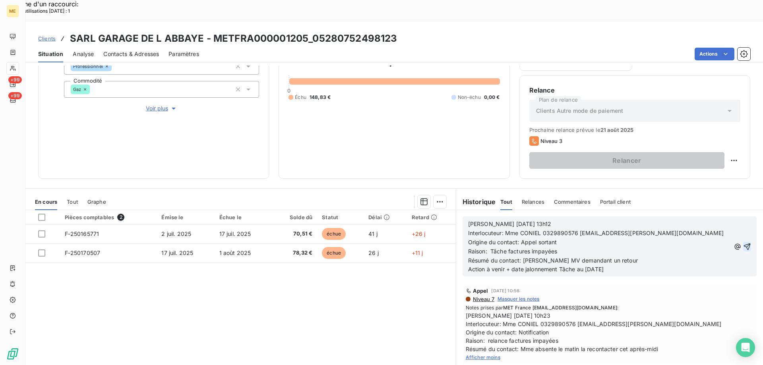
click at [743, 243] on icon "button" at bounding box center [747, 247] width 8 height 8
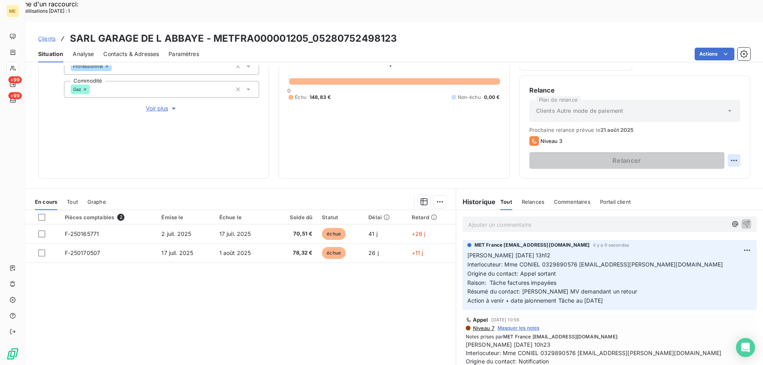
click at [694, 155] on div "Replanifier cette action" at bounding box center [695, 156] width 71 height 13
select select "7"
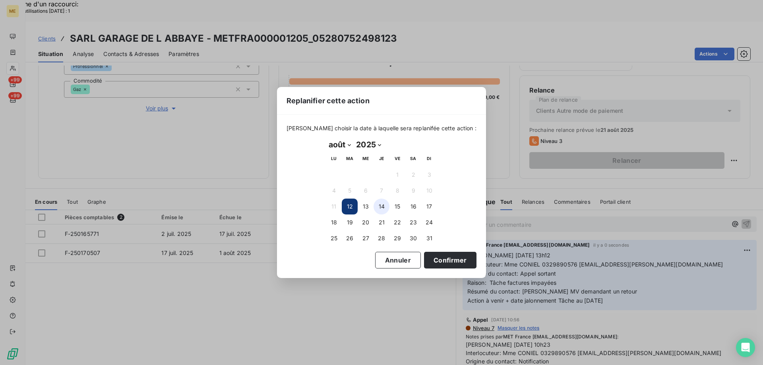
click at [382, 206] on button "14" at bounding box center [382, 207] width 16 height 16
click at [430, 260] on button "Confirmer" at bounding box center [450, 260] width 52 height 17
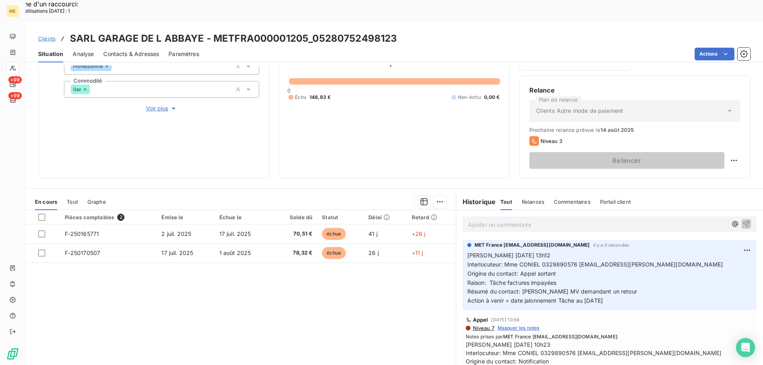
click at [378, 282] on div "Pièces comptables 2 Émise le Échue le Solde dû Statut Délai Retard F-250165771 …" at bounding box center [240, 286] width 430 height 153
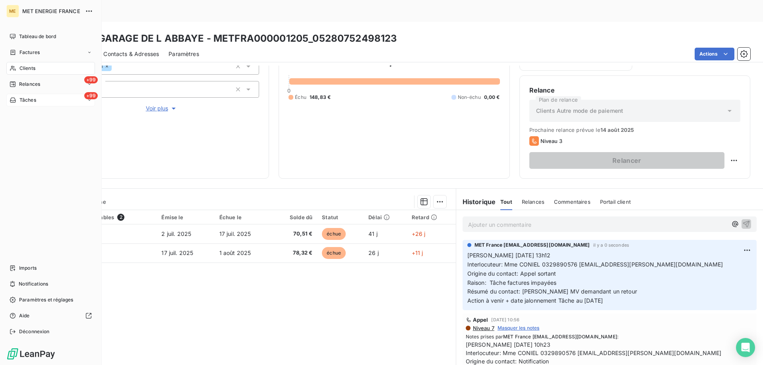
click at [45, 100] on div "+99 Tâches" at bounding box center [50, 100] width 89 height 13
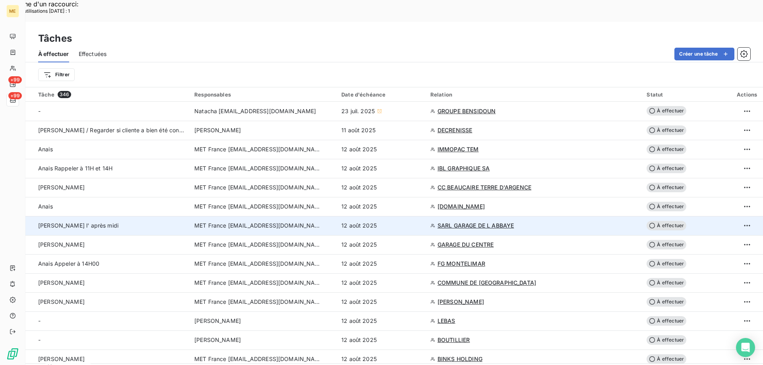
click at [657, 221] on span "À effectuer" at bounding box center [667, 226] width 40 height 10
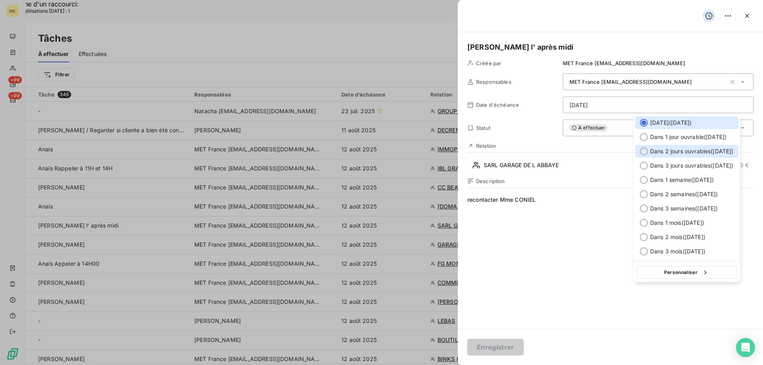
click at [643, 151] on div at bounding box center [644, 151] width 8 height 8
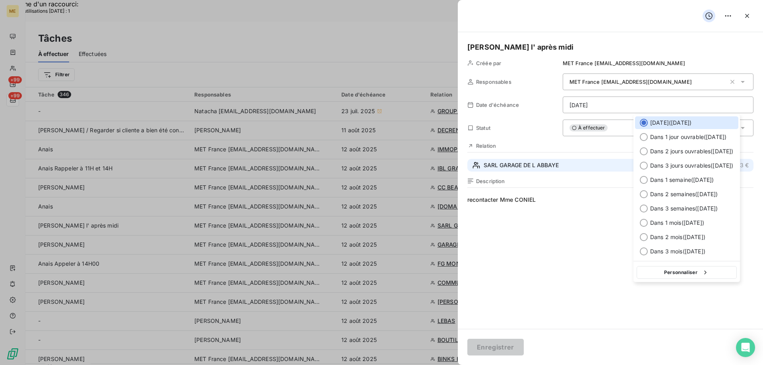
type input "[DATE]"
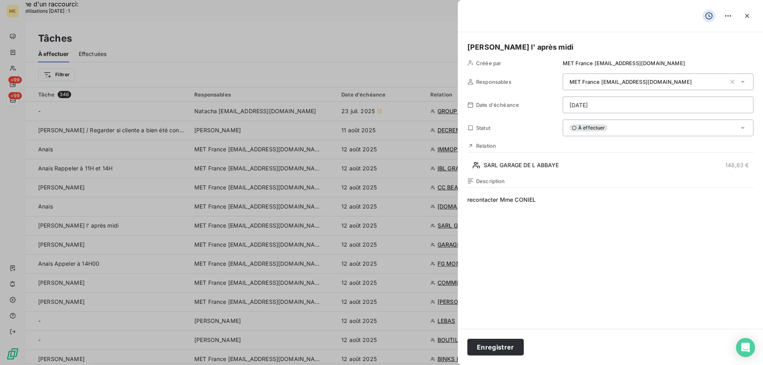
drag, startPoint x: 496, startPoint y: 347, endPoint x: 541, endPoint y: 277, distance: 82.5
click at [495, 346] on button "Enregistrer" at bounding box center [495, 347] width 56 height 17
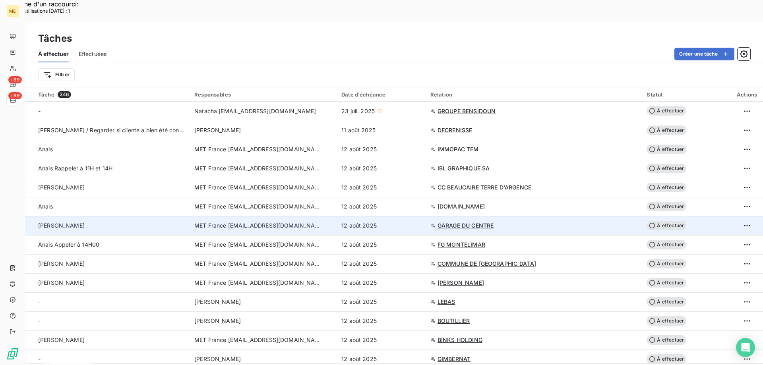
click at [485, 222] on span "GARAGE DU CENTRE" at bounding box center [466, 226] width 56 height 8
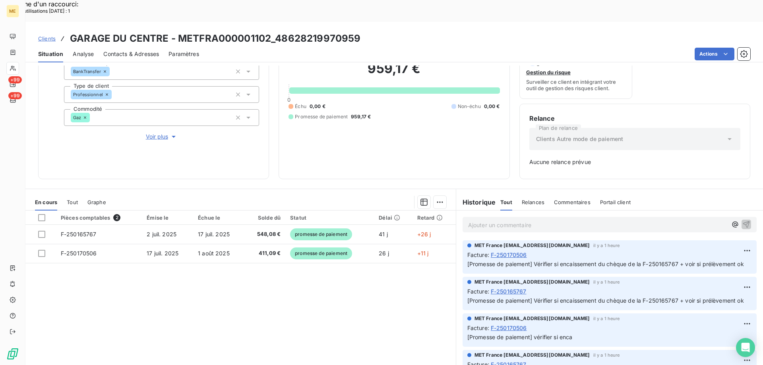
scroll to position [78, 0]
drag, startPoint x: 178, startPoint y: 14, endPoint x: 268, endPoint y: 13, distance: 89.8
click at [268, 31] on h3 "GARAGE DU CENTRE - METFRA000001102_48628219970959" at bounding box center [215, 38] width 291 height 14
copy h3 "METFRA000001102"
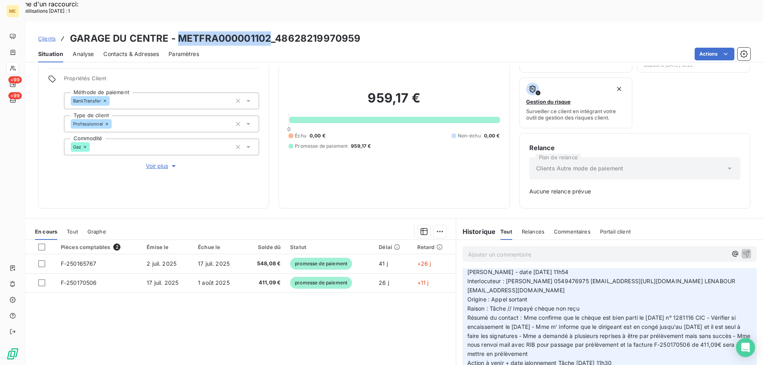
scroll to position [0, 0]
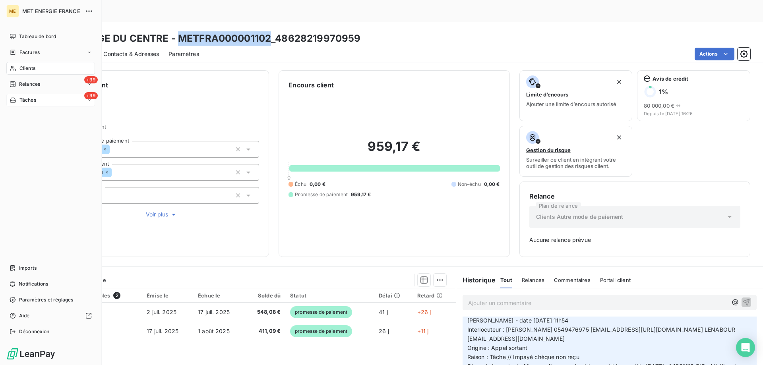
click at [46, 102] on div "+99 Tâches" at bounding box center [50, 100] width 89 height 13
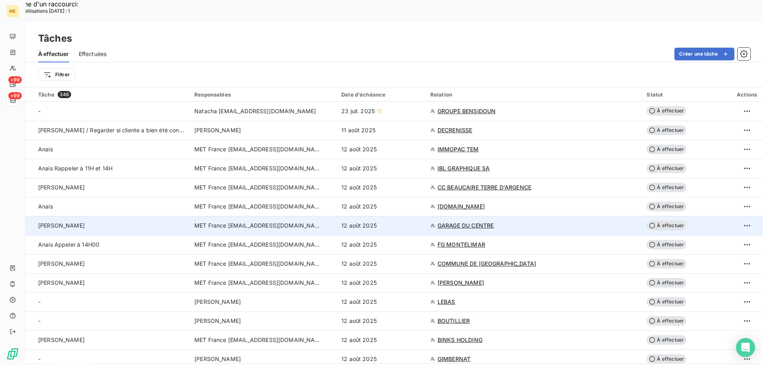
click at [657, 221] on span "À effectuer" at bounding box center [667, 226] width 40 height 10
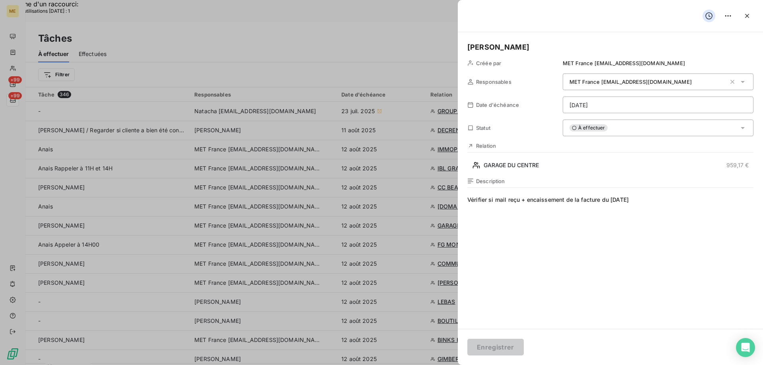
click at [507, 47] on h5 "[PERSON_NAME]" at bounding box center [610, 47] width 286 height 11
click at [590, 128] on span "À effectuer" at bounding box center [589, 127] width 38 height 7
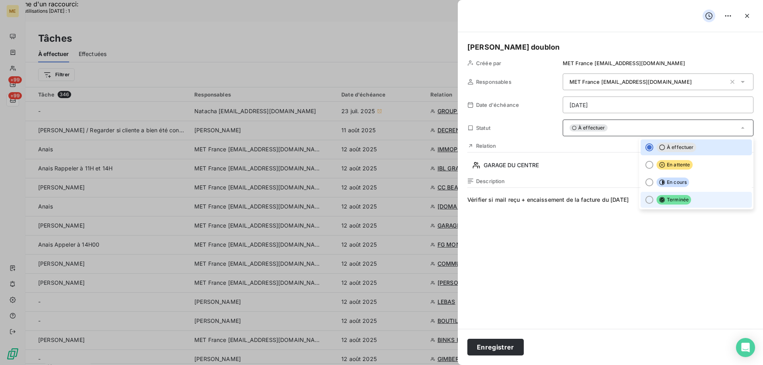
click at [645, 200] on div at bounding box center [649, 200] width 8 height 8
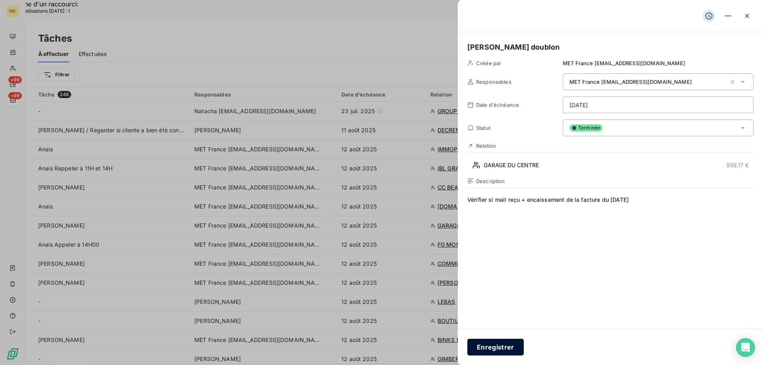
click at [494, 344] on button "Enregistrer" at bounding box center [495, 347] width 56 height 17
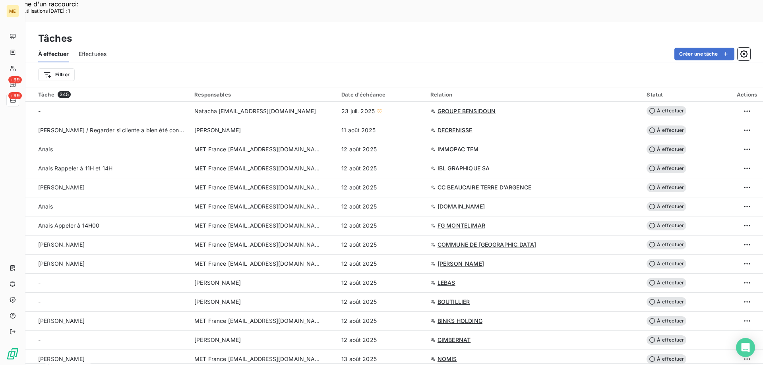
click at [189, 31] on div "Tâches" at bounding box center [394, 38] width 738 height 14
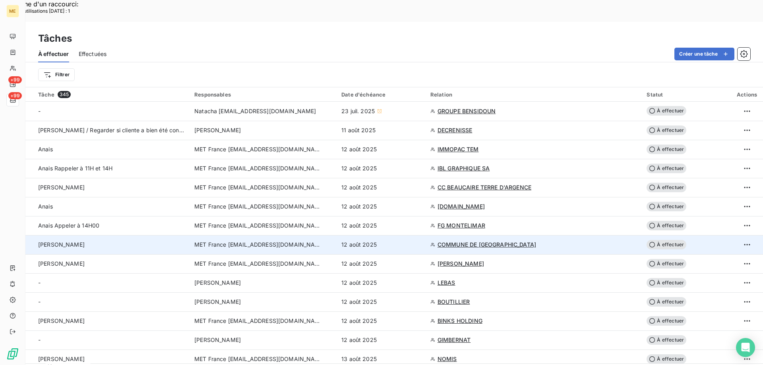
click at [494, 241] on span "COMMUNE DE [GEOGRAPHIC_DATA]" at bounding box center [487, 245] width 99 height 8
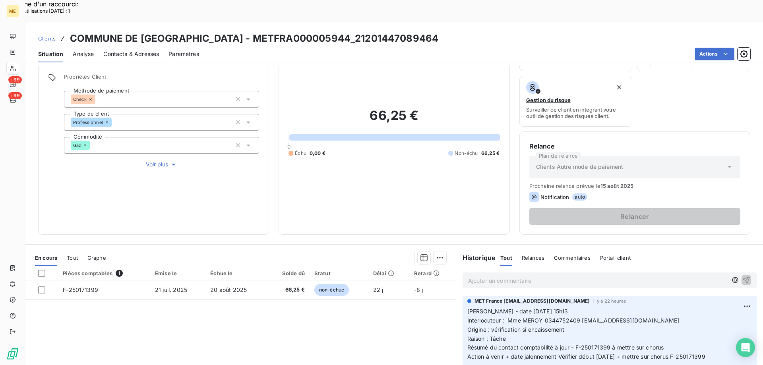
scroll to position [106, 0]
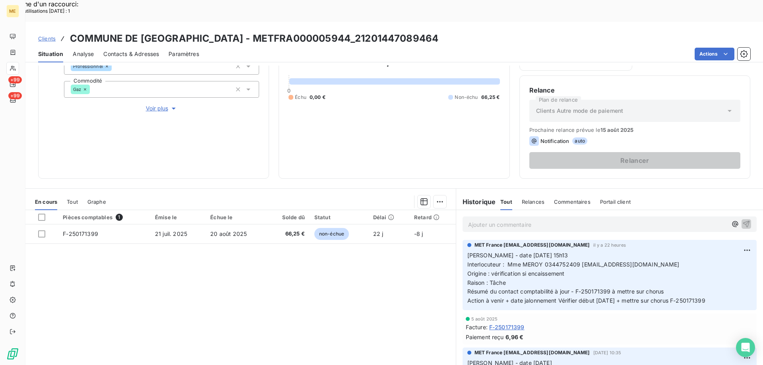
drag, startPoint x: 267, startPoint y: 16, endPoint x: 453, endPoint y: 6, distance: 186.3
click at [453, 22] on div "Clients COMMUNE DE SAINT-LEGER-AUX-BOIS - METFRA000005944_21201447089464 Situat…" at bounding box center [394, 42] width 738 height 41
copy h3 "METFRA000005944_21201447089464"
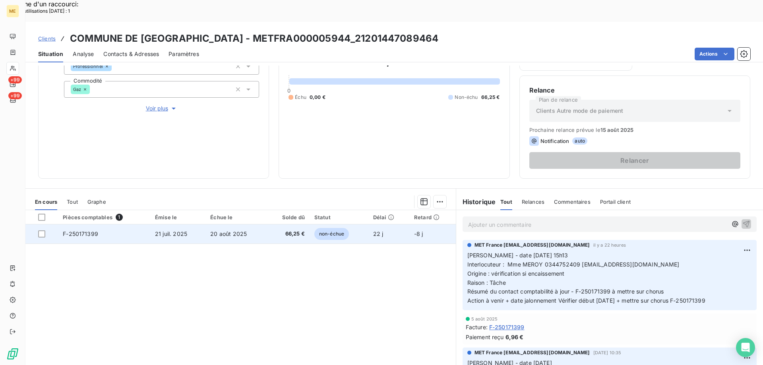
click at [79, 231] on span "F-250171399" at bounding box center [80, 234] width 35 height 7
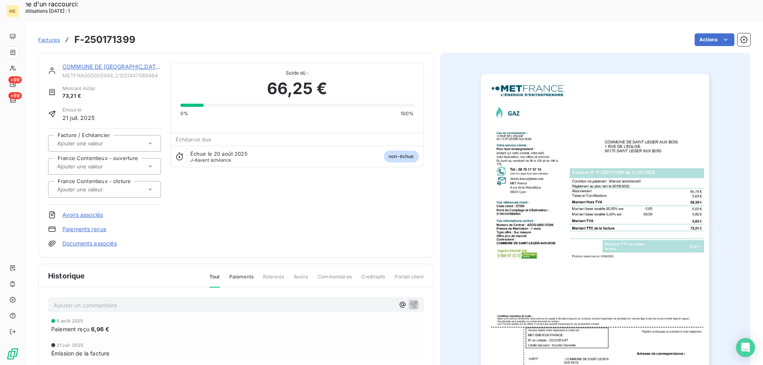
click at [597, 215] on img "button" at bounding box center [595, 236] width 229 height 324
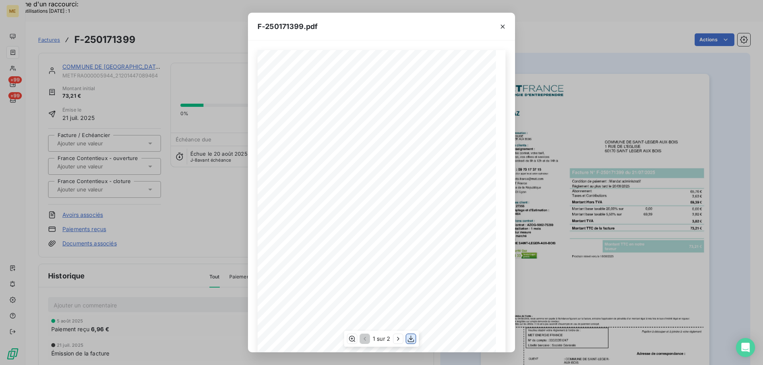
click at [409, 339] on icon "button" at bounding box center [411, 339] width 6 height 7
click at [501, 28] on icon "button" at bounding box center [503, 27] width 8 height 8
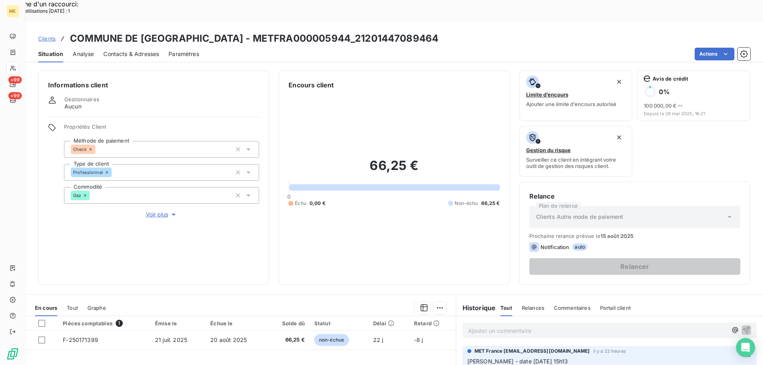
click at [159, 218] on div "Informations client Gestionnaires Aucun Propriétés Client Méthode de paiement C…" at bounding box center [153, 177] width 231 height 215
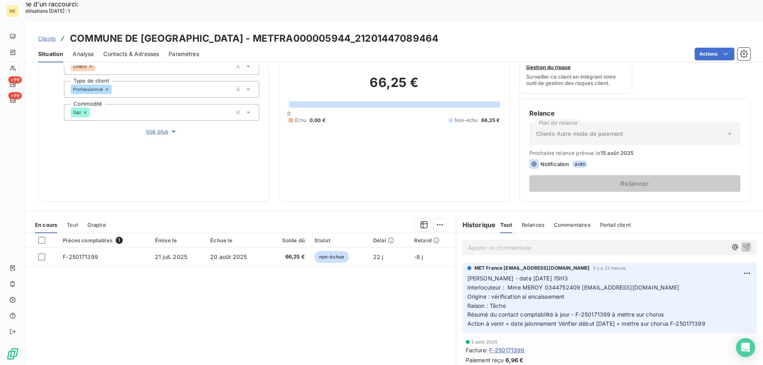
scroll to position [106, 0]
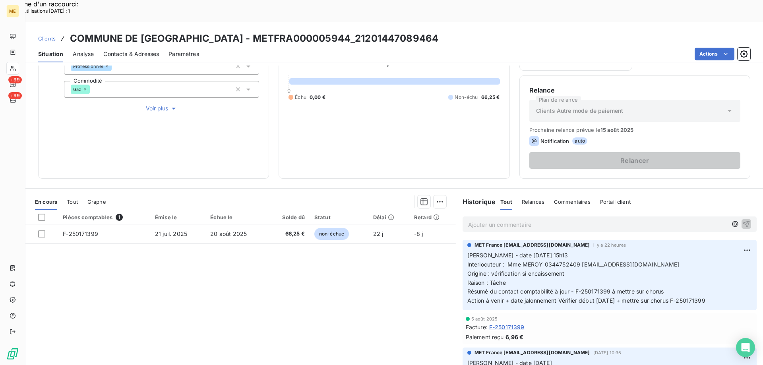
drag, startPoint x: 717, startPoint y: 279, endPoint x: 463, endPoint y: 234, distance: 258.8
click at [463, 240] on div "MET France met-france@recouvrement.met.com il y a 22 heures Valérie - date 11/0…" at bounding box center [610, 275] width 294 height 70
copy p "Valérie - date 11/08/2025 15h13 Interlocuteur : Mme MEROY 0344752409 secretaria…"
click at [475, 220] on p "Ajouter un commentaire ﻿" at bounding box center [597, 225] width 259 height 10
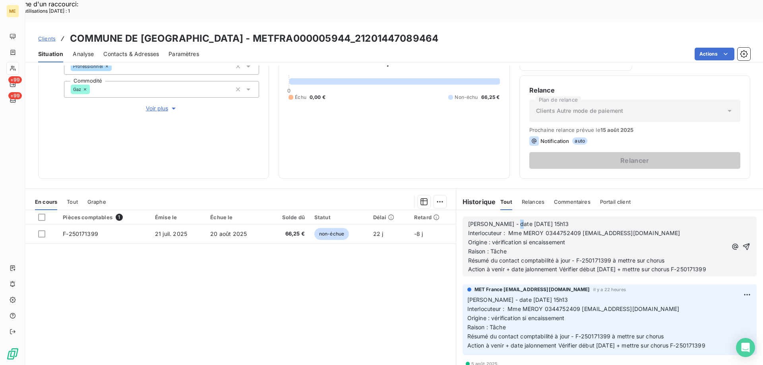
click at [508, 221] on span "Valérie - date 11/08/2025 15h13" at bounding box center [518, 224] width 101 height 7
drag, startPoint x: 534, startPoint y: 203, endPoint x: 550, endPoint y: 201, distance: 16.0
click at [550, 220] on p "Valérie - date 13/08/2025 15h13" at bounding box center [597, 224] width 259 height 9
click at [346, 267] on div "Pièces comptables 1 Émise le Échue le Solde dû Statut Délai Retard F-250171399 …" at bounding box center [240, 286] width 430 height 153
click at [600, 266] on span "Action à venir + date jalonnement Vérifier début 12/08/2025 + mettre sur chorus…" at bounding box center [587, 269] width 238 height 7
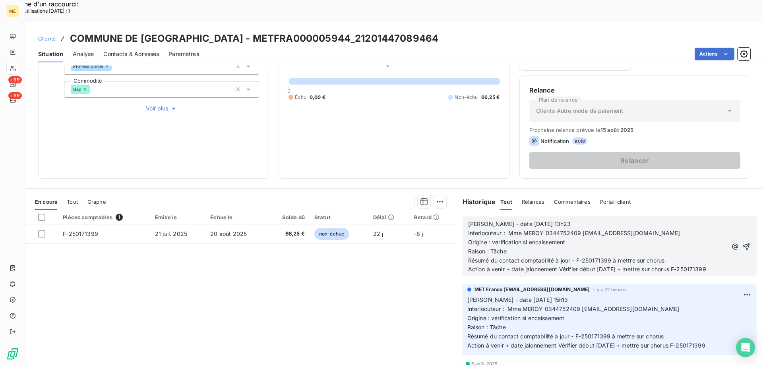
click at [507, 221] on span "Valérie - date 13/08/2025 13h23" at bounding box center [519, 224] width 103 height 7
click at [599, 266] on span "Action à venir + date jalonnement Vérifier début 12/08/2025 + mettre sur chorus…" at bounding box center [587, 269] width 238 height 7
click at [742, 243] on icon "button" at bounding box center [746, 247] width 8 height 8
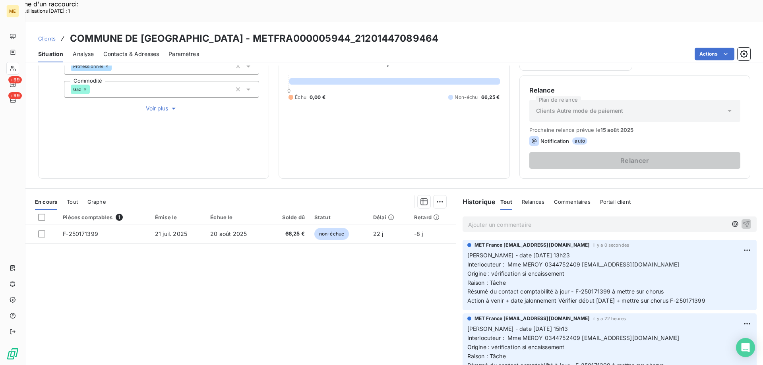
click at [334, 257] on div "Pièces comptables 1 Émise le Échue le Solde dû Statut Délai Retard F-250171399 …" at bounding box center [240, 286] width 430 height 153
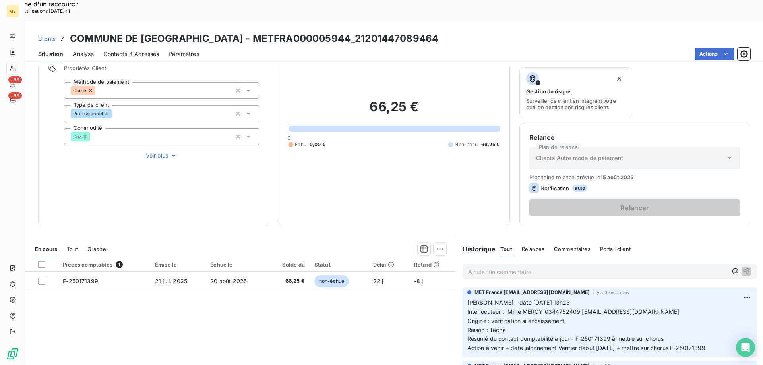
scroll to position [0, 0]
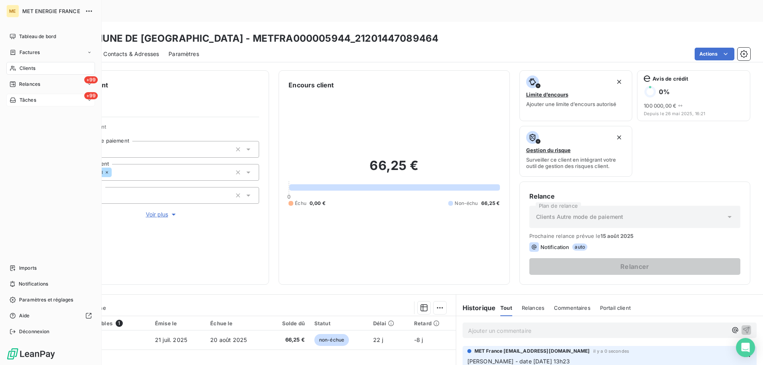
click at [48, 98] on div "+99 Tâches" at bounding box center [50, 100] width 89 height 13
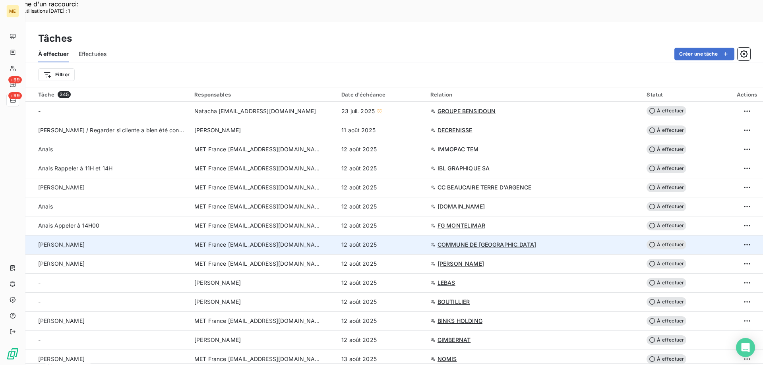
click at [659, 240] on span "À effectuer" at bounding box center [667, 245] width 40 height 10
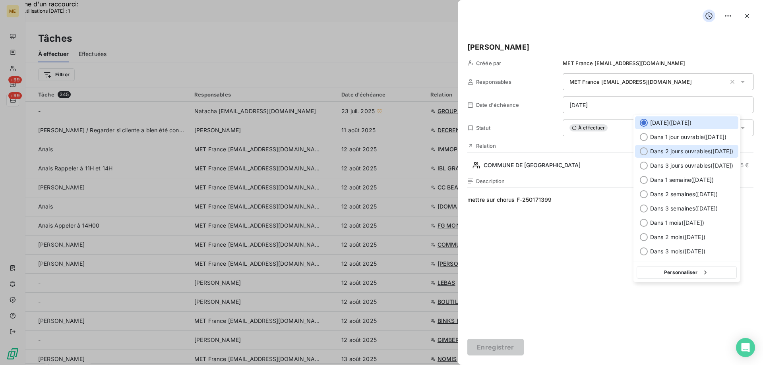
click at [642, 151] on div at bounding box center [644, 151] width 8 height 8
type input "[DATE]"
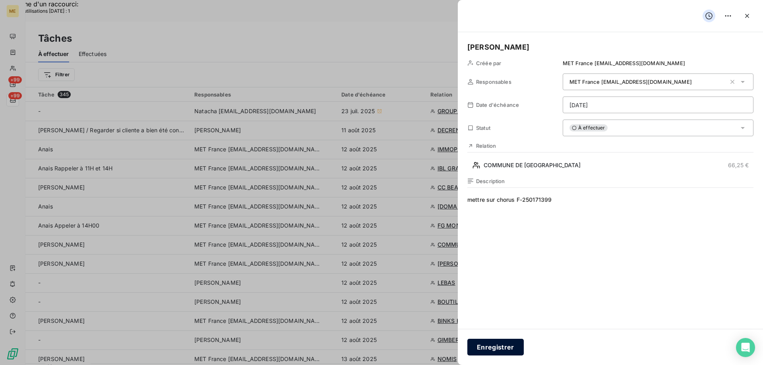
click at [491, 348] on button "Enregistrer" at bounding box center [495, 347] width 56 height 17
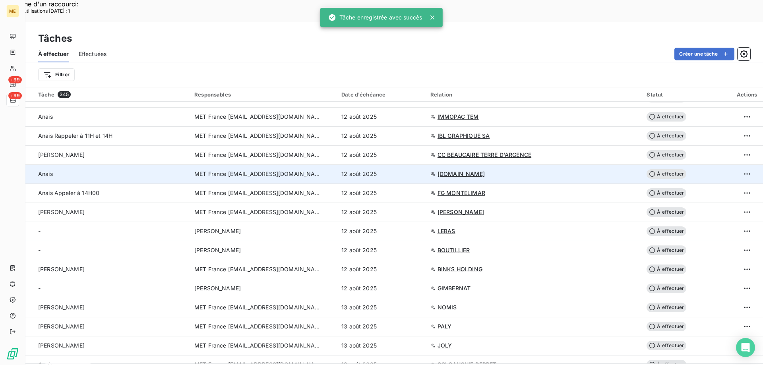
scroll to position [40, 0]
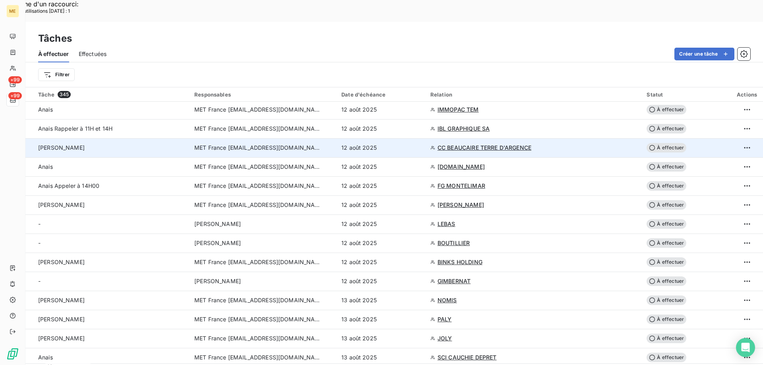
click at [516, 144] on span "CC BEAUCAIRE TERRE D'ARGENCE" at bounding box center [485, 148] width 94 height 8
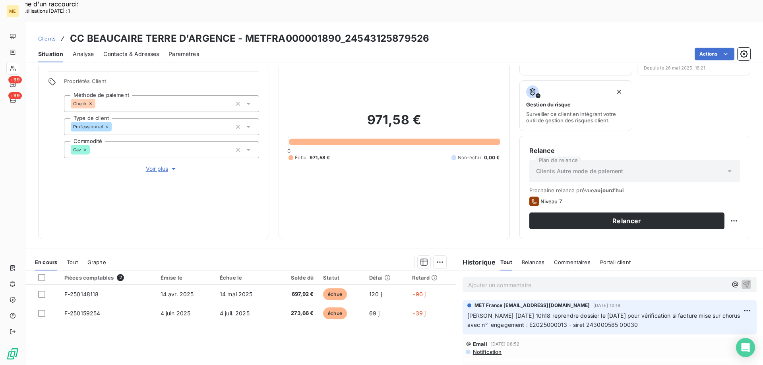
scroll to position [106, 0]
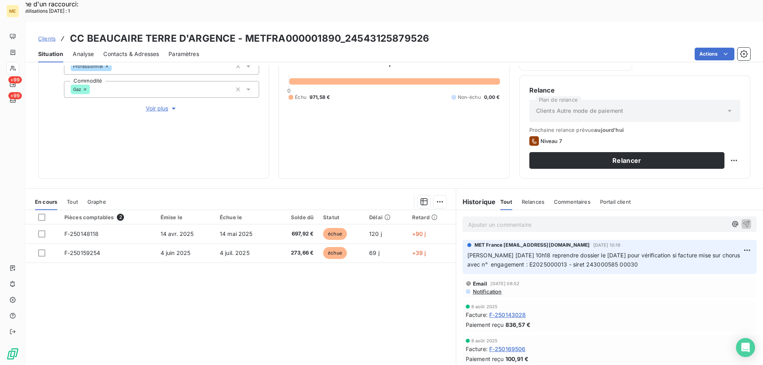
drag, startPoint x: 641, startPoint y: 244, endPoint x: 460, endPoint y: 233, distance: 181.6
click at [463, 240] on div "MET France met-france@recouvrement.met.com 11 août 2025, 10:19 Valérie 11/08/20…" at bounding box center [610, 257] width 294 height 34
copy span "[PERSON_NAME] [DATE] 10h18 reprendre dossier le [DATE] pour vérification si fac…"
click at [484, 220] on p "Ajouter un commentaire ﻿" at bounding box center [597, 225] width 259 height 10
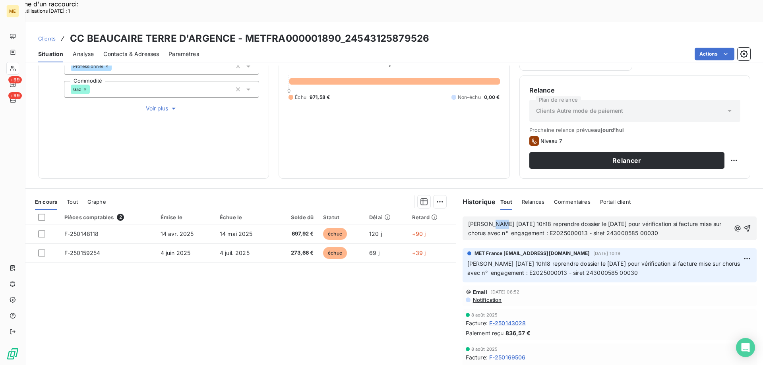
drag, startPoint x: 485, startPoint y: 203, endPoint x: 491, endPoint y: 201, distance: 6.6
click at [491, 221] on span "[PERSON_NAME] [DATE] 10h18 reprendre dossier le [DATE] pour vérification si fac…" at bounding box center [595, 229] width 255 height 16
drag, startPoint x: 524, startPoint y: 200, endPoint x: 530, endPoint y: 200, distance: 6.4
click at [530, 221] on span "Valérie 12/08/2025 10h18 reprendre dossier le 12/08/2025 pour vérification si f…" at bounding box center [595, 229] width 255 height 16
click at [596, 221] on span "Valérie 12/08/2025 13h24 reprendre dossier le 12/08/2025 pour vérification si f…" at bounding box center [596, 229] width 257 height 16
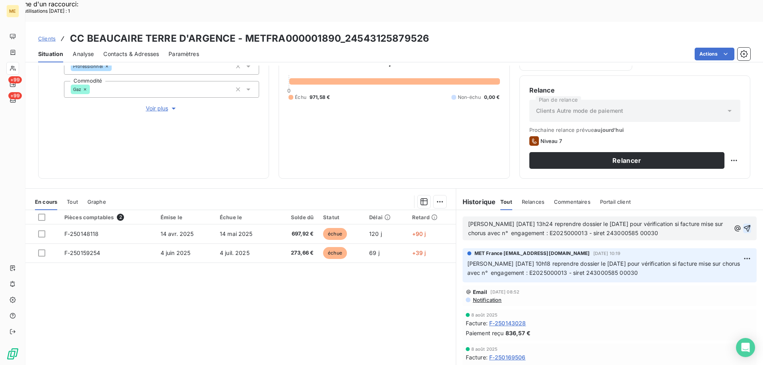
click at [743, 225] on icon "button" at bounding box center [747, 229] width 8 height 8
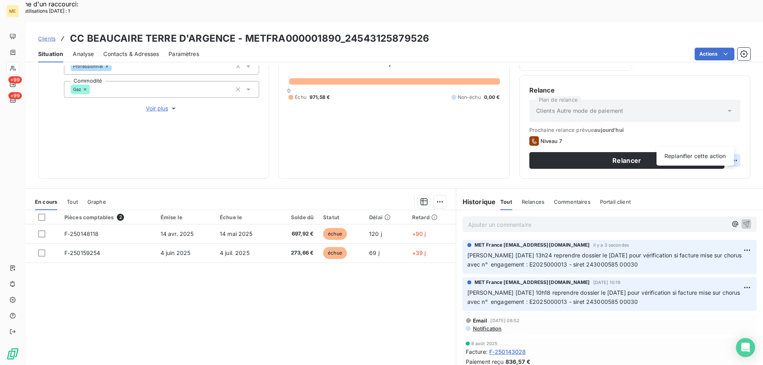
click at [692, 156] on div "Replanifier cette action" at bounding box center [695, 156] width 71 height 13
select select "7"
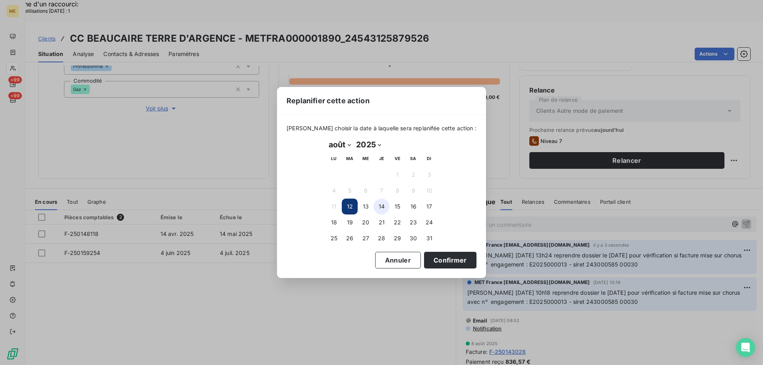
click at [382, 203] on button "14" at bounding box center [382, 207] width 16 height 16
click at [432, 262] on button "Confirmer" at bounding box center [450, 260] width 52 height 17
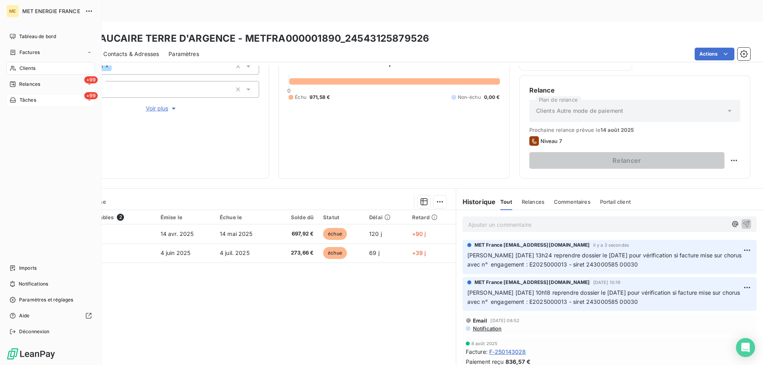
click at [50, 99] on div "+99 Tâches" at bounding box center [50, 100] width 89 height 13
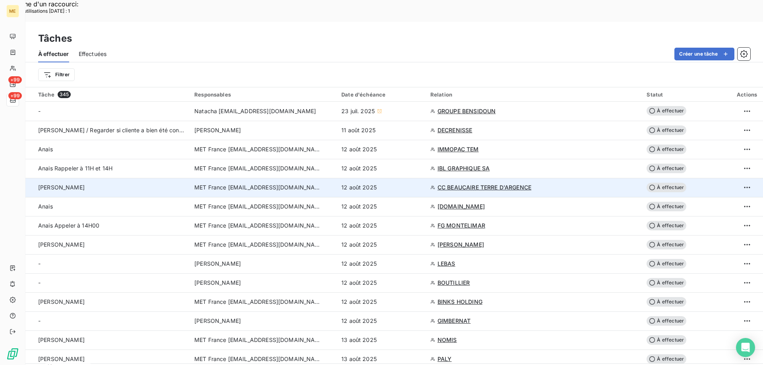
click at [659, 183] on span "À effectuer" at bounding box center [667, 188] width 40 height 10
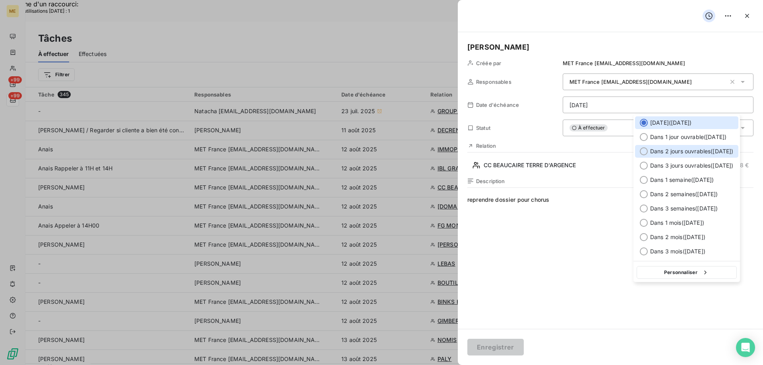
click at [641, 151] on div at bounding box center [644, 151] width 8 height 8
type input "[DATE]"
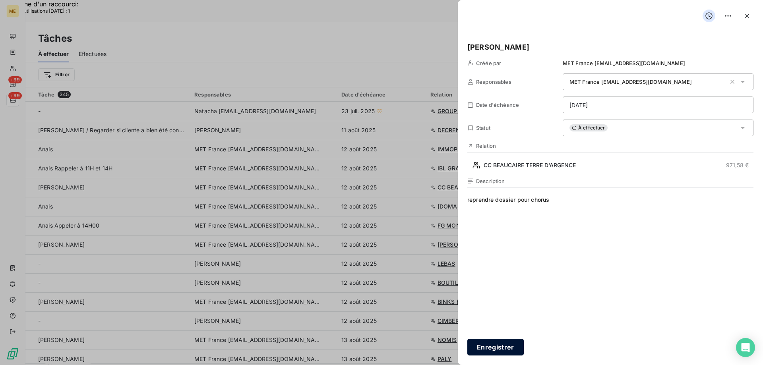
click at [494, 352] on button "Enregistrer" at bounding box center [495, 347] width 56 height 17
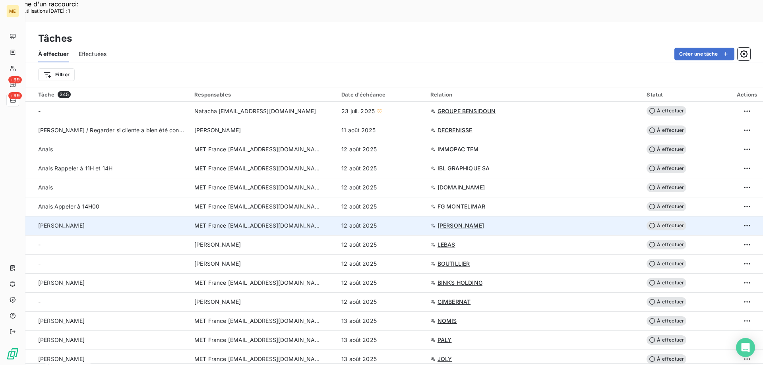
click at [481, 222] on span "[PERSON_NAME]" at bounding box center [461, 226] width 46 height 8
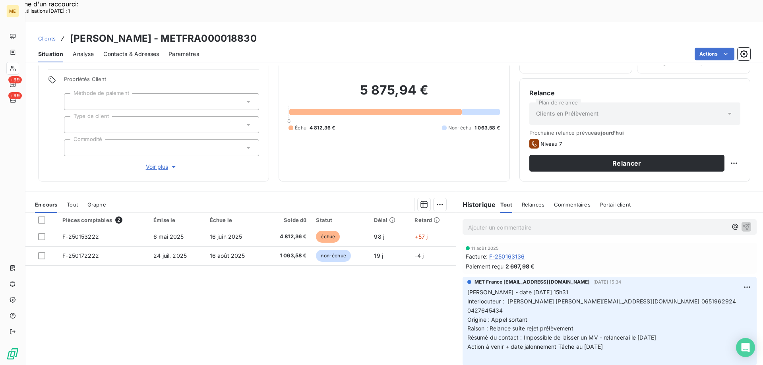
scroll to position [50, 0]
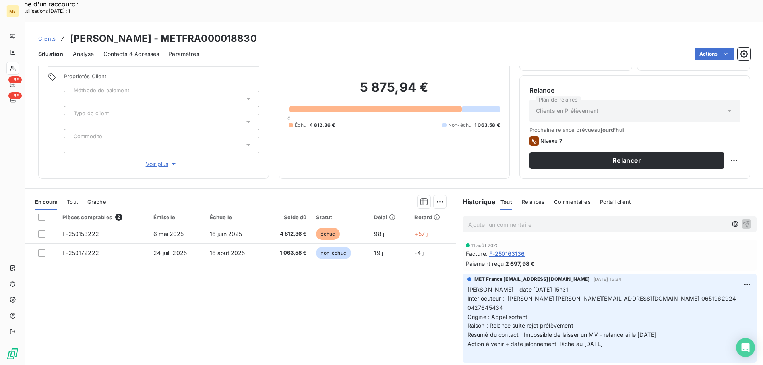
click at [152, 160] on span "Voir plus" at bounding box center [162, 164] width 32 height 8
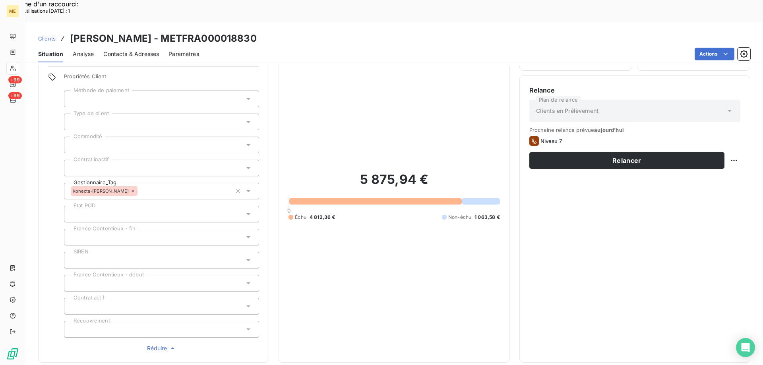
click at [147, 345] on span "Réduire" at bounding box center [161, 349] width 29 height 8
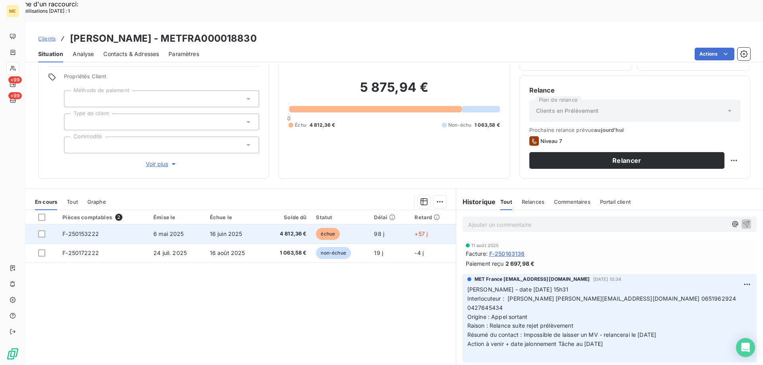
click at [72, 231] on span "F-250153222" at bounding box center [80, 234] width 37 height 7
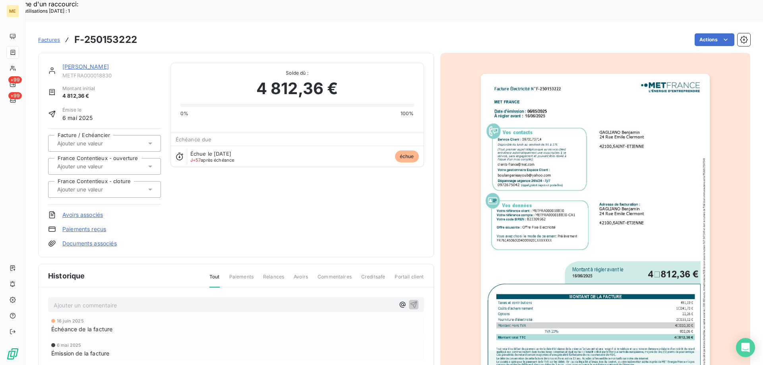
click at [612, 145] on img "button" at bounding box center [595, 236] width 229 height 324
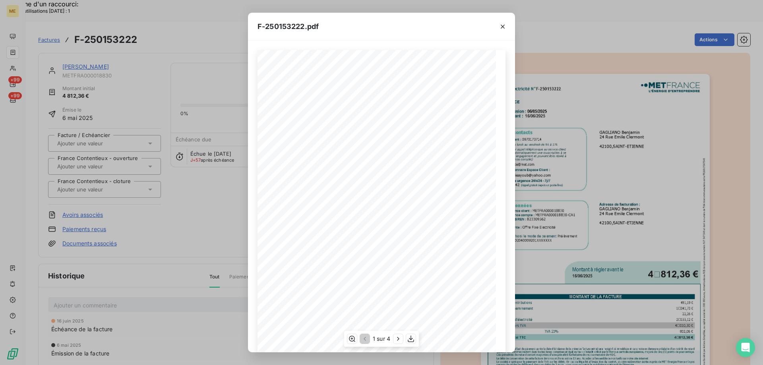
click at [411, 297] on span at bounding box center [390, 298] width 146 height 3
click at [408, 338] on icon "button" at bounding box center [411, 339] width 8 height 8
click at [503, 29] on icon "button" at bounding box center [503, 27] width 8 height 8
click at [502, 25] on icon "button" at bounding box center [503, 27] width 8 height 8
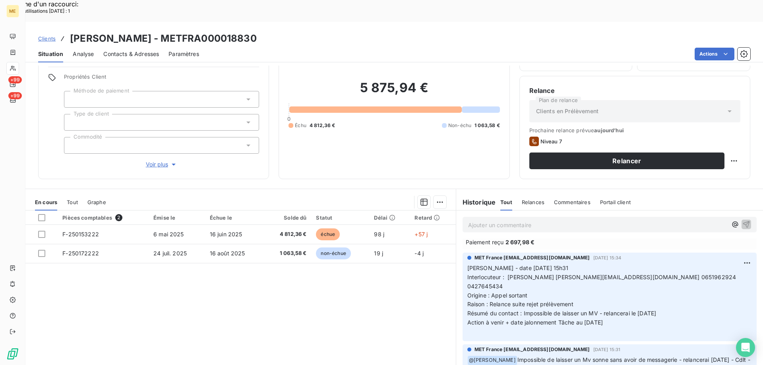
scroll to position [50, 0]
click at [715, 273] on span "Interlocuteur : Abdelhafidh BARCHOUCHI boulangerieayoub@yahoo.com 0651962924 04…" at bounding box center [602, 281] width 271 height 16
copy span "0427645434"
drag, startPoint x: 176, startPoint y: 12, endPoint x: 274, endPoint y: 14, distance: 98.6
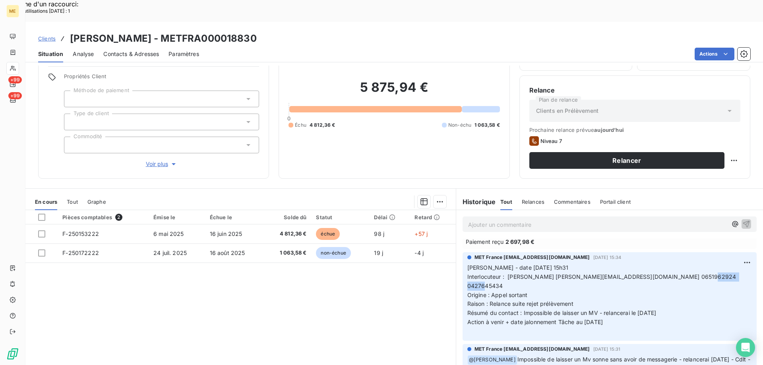
click at [274, 31] on div "Clients GAGLIANO Benjamin - METFRA000018830" at bounding box center [394, 38] width 738 height 14
copy h3 "METFRA000018830"
click at [676, 273] on span "Interlocuteur : Abdelhafidh BARCHOUCHI boulangerieayoub@yahoo.com 0651962924 04…" at bounding box center [602, 281] width 271 height 16
copy span "0651962924"
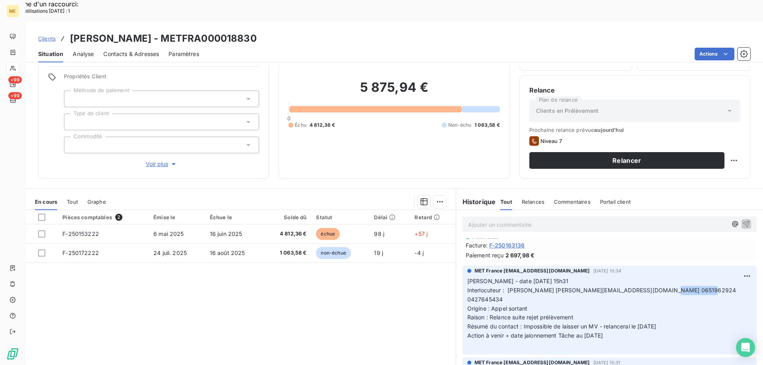
scroll to position [0, 0]
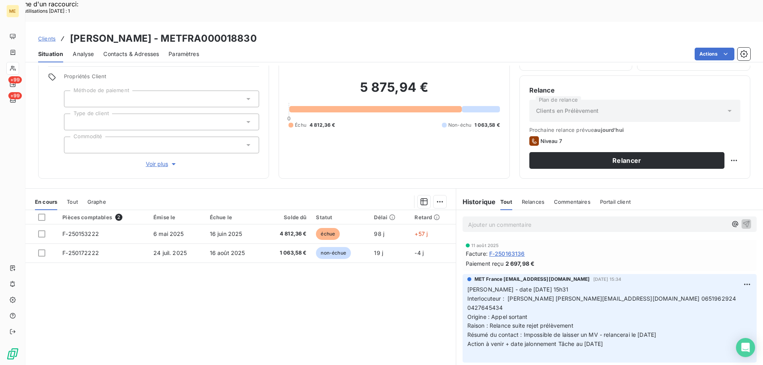
click at [501, 220] on p "Ajouter un commentaire ﻿" at bounding box center [597, 225] width 259 height 10
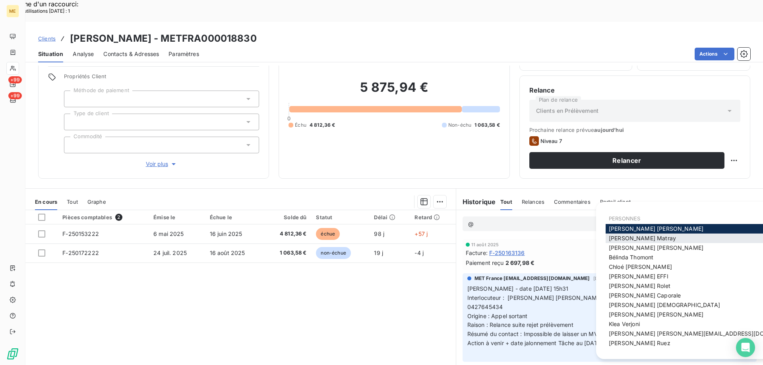
click at [616, 238] on span "Amélie Matray" at bounding box center [642, 238] width 67 height 7
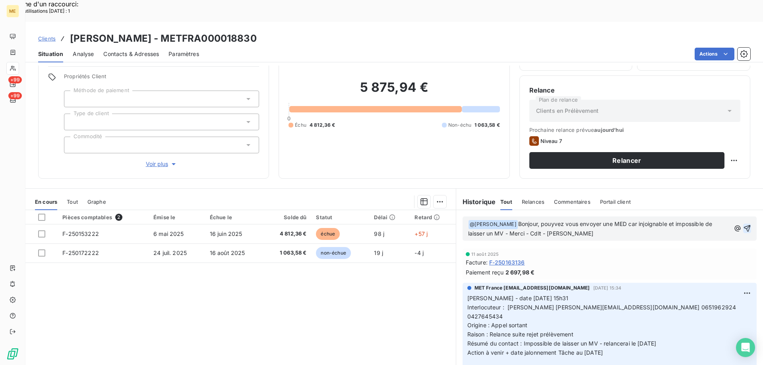
click at [744, 225] on icon "button" at bounding box center [747, 228] width 7 height 7
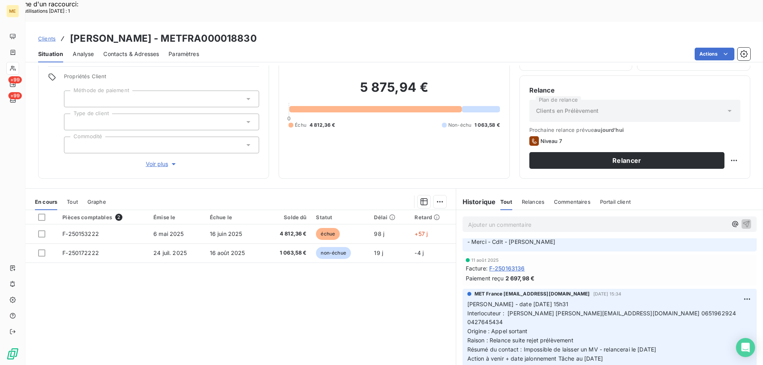
scroll to position [40, 0]
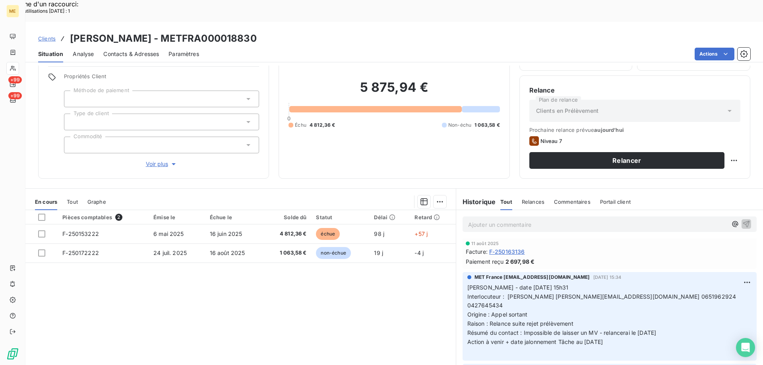
drag, startPoint x: 622, startPoint y: 311, endPoint x: 464, endPoint y: 260, distance: 166.2
click at [467, 283] on div "Valérie - date 08/08/2025 15h31 Interlocuteur : Abdelhafidh BARCHOUCHI boulange…" at bounding box center [609, 320] width 285 height 74
copy p "Valérie - date 08/08/2025 15h31 Interlocuteur : Abdelhafidh BARCHOUCHI boulange…"
click at [479, 220] on p "Ajouter un commentaire ﻿" at bounding box center [597, 225] width 259 height 10
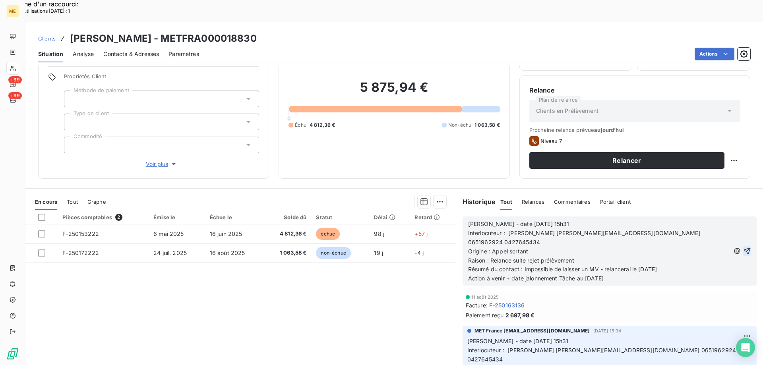
scroll to position [93, 0]
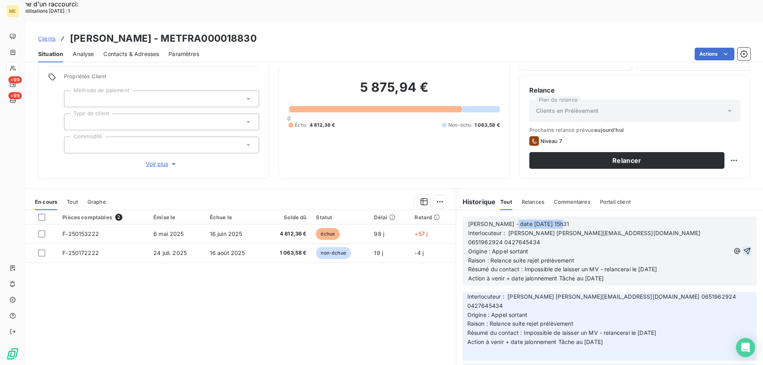
drag, startPoint x: 504, startPoint y: 201, endPoint x: 564, endPoint y: 201, distance: 60.0
click at [564, 220] on p "Valérie - date 08/08/2025 15h31" at bounding box center [599, 224] width 262 height 9
click at [515, 229] on p "Interlocuteur : Abdelhafidh BARCHOUCHI boulangerieayoub@yahoo.com 0651962924 04…" at bounding box center [599, 238] width 262 height 18
click at [504, 229] on p "Interlocuteur : Abdelhafidh BARCHOUCHI boulangerieayoub@yahoo.com 0651962924 04…" at bounding box center [599, 238] width 262 height 18
drag, startPoint x: 487, startPoint y: 240, endPoint x: 508, endPoint y: 237, distance: 21.2
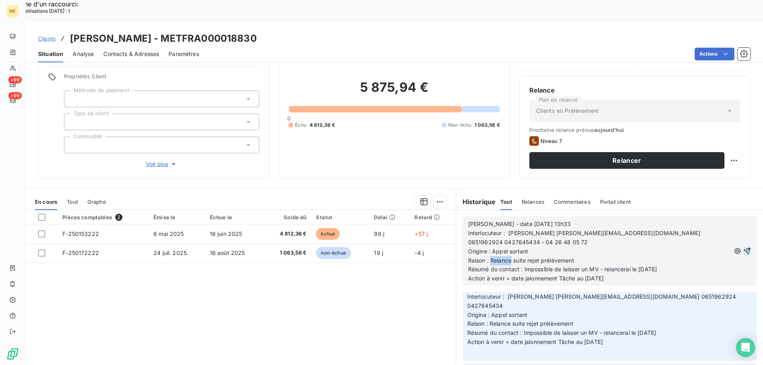
click at [508, 257] on span "Raison : Relance suite rejet prélèvement" at bounding box center [521, 260] width 106 height 7
drag, startPoint x: 603, startPoint y: 250, endPoint x: 692, endPoint y: 246, distance: 89.9
click at [692, 265] on p "Résumé du contact : Impossible de laisser un MV - relancerai le mardi 12/08/2025" at bounding box center [599, 269] width 262 height 9
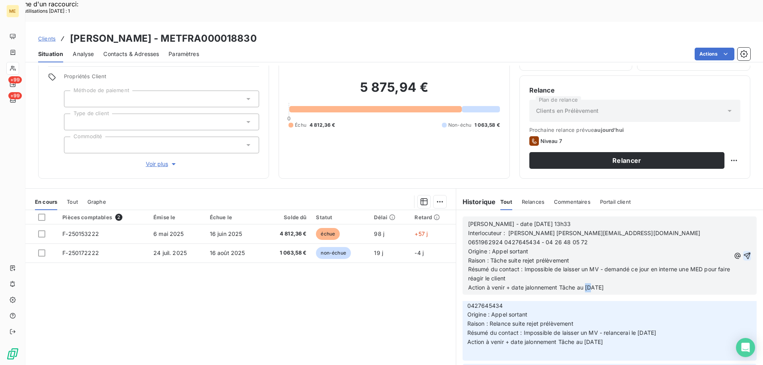
drag, startPoint x: 582, startPoint y: 268, endPoint x: 589, endPoint y: 266, distance: 7.0
click at [589, 284] on span "Action à venir + date jalonnement Tâche au 12/08/2025" at bounding box center [536, 287] width 136 height 7
click at [743, 252] on icon "button" at bounding box center [747, 256] width 8 height 8
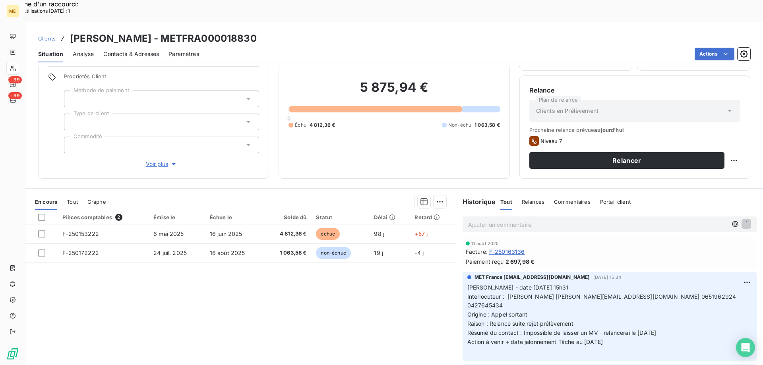
scroll to position [132, 0]
click at [693, 154] on div "Replanifier cette action" at bounding box center [695, 156] width 71 height 13
select select "7"
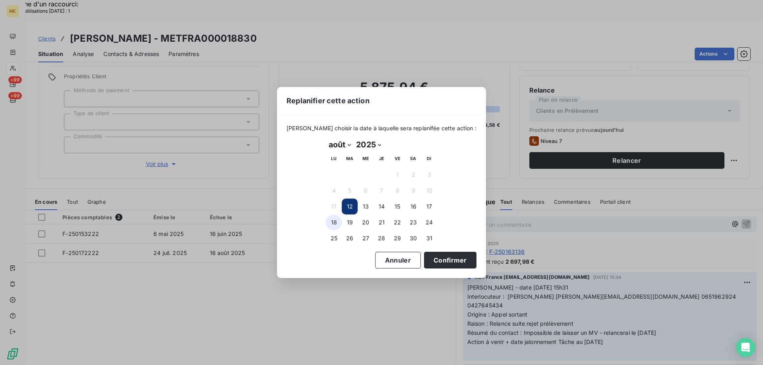
click at [334, 222] on button "18" at bounding box center [334, 223] width 16 height 16
click at [434, 260] on button "Confirmer" at bounding box center [450, 260] width 52 height 17
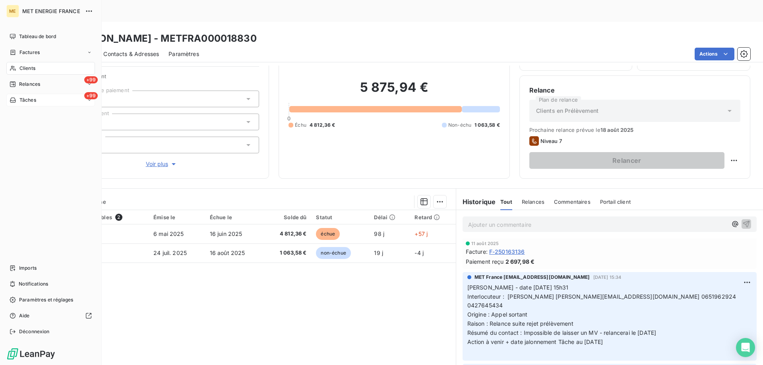
click at [50, 97] on div "+99 Tâches" at bounding box center [50, 100] width 89 height 13
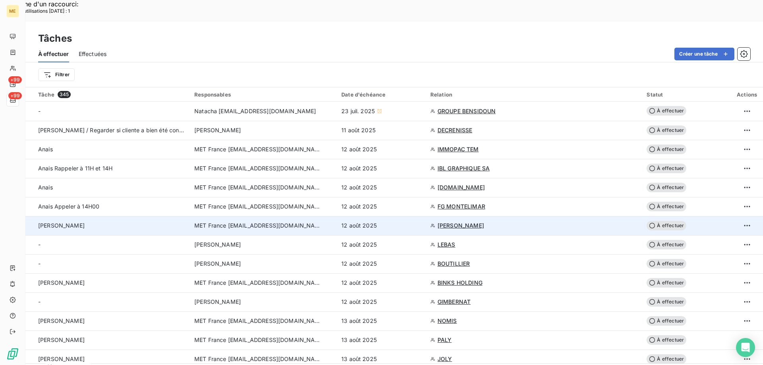
click at [651, 221] on span "À effectuer" at bounding box center [667, 226] width 40 height 10
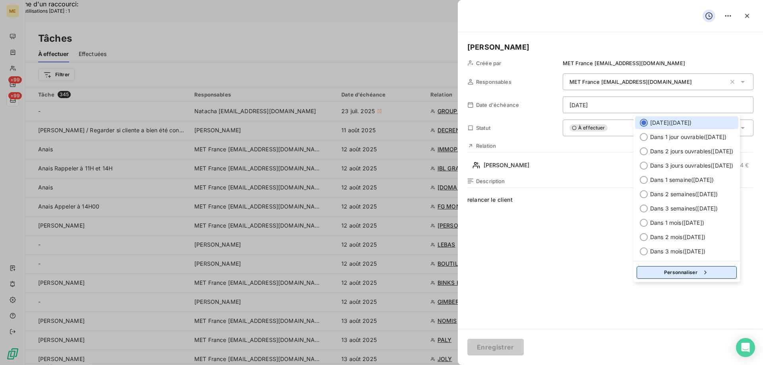
click at [653, 271] on button "Personnaliser" at bounding box center [687, 272] width 100 height 13
select select "7"
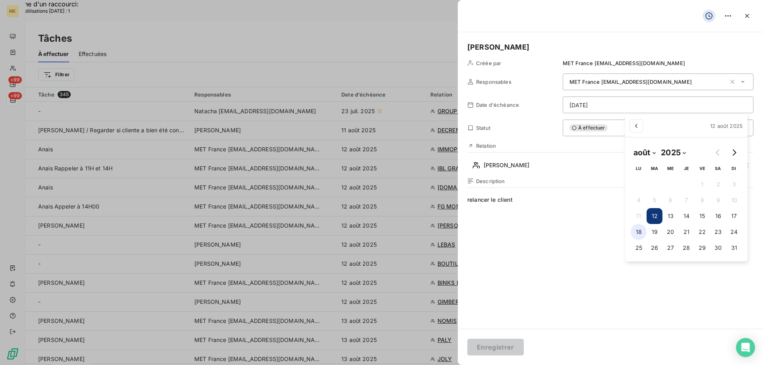
click at [637, 231] on button "18" at bounding box center [639, 232] width 16 height 16
type input "18/08/2025"
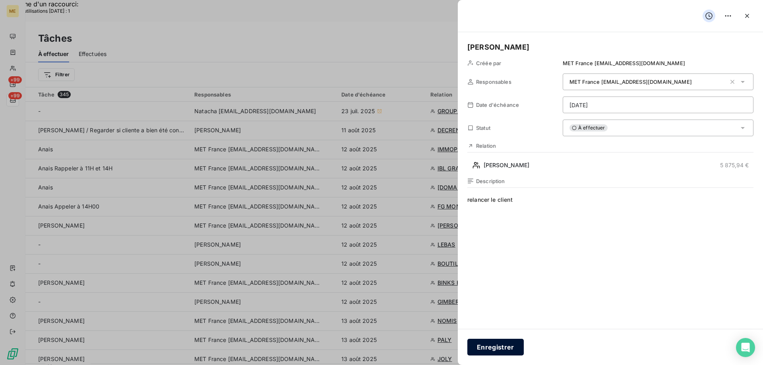
drag, startPoint x: 490, startPoint y: 349, endPoint x: 498, endPoint y: 342, distance: 10.4
click at [490, 349] on button "Enregistrer" at bounding box center [495, 347] width 56 height 17
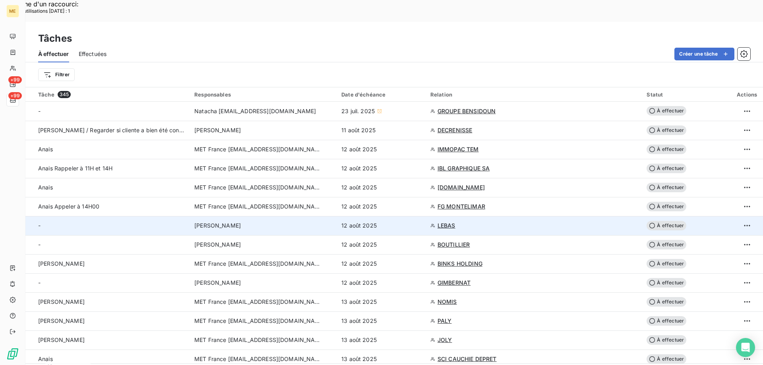
click at [455, 222] on span "LEBAS" at bounding box center [447, 226] width 18 height 8
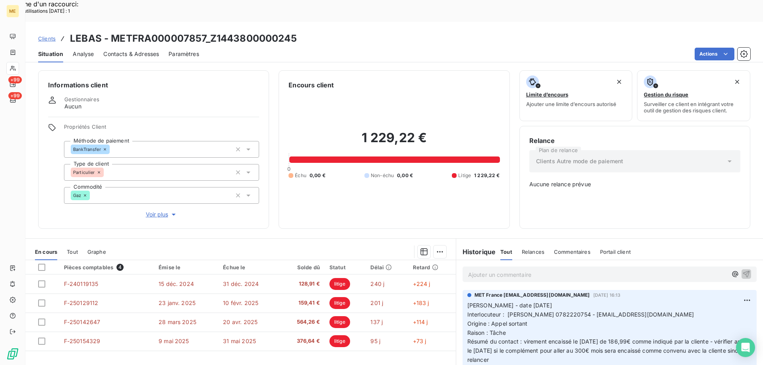
click at [155, 211] on span "Voir plus" at bounding box center [162, 215] width 32 height 8
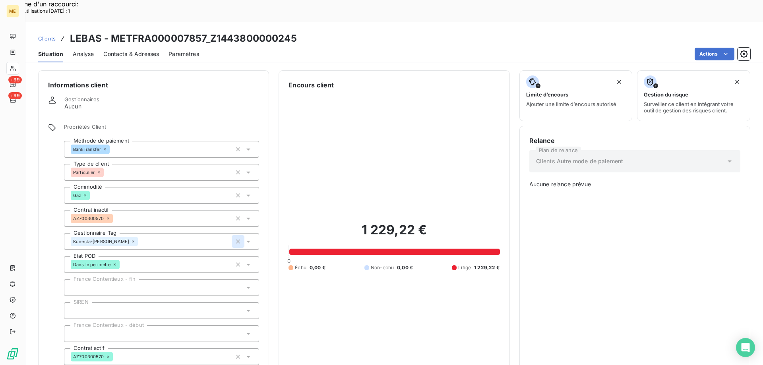
click at [237, 238] on icon "button" at bounding box center [238, 242] width 8 height 8
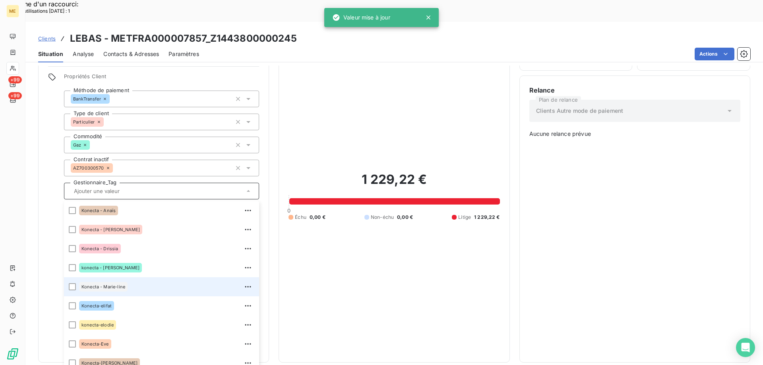
scroll to position [229, 0]
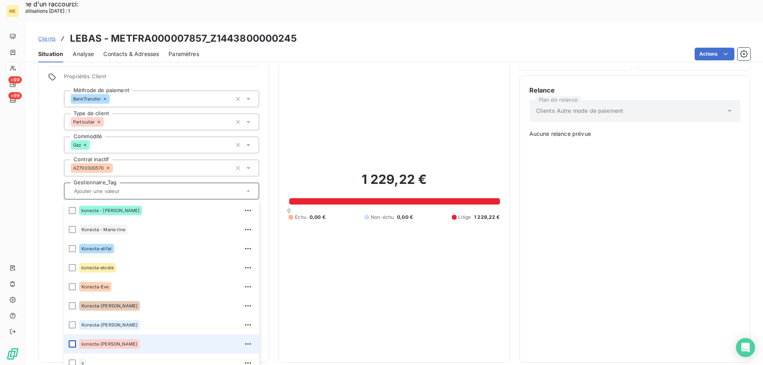
click at [70, 341] on div at bounding box center [72, 344] width 7 height 7
click at [372, 273] on div "1 229,22 € 0 Échu 0,00 € Non-échu 0,00 € Litige 1 229,22 €" at bounding box center [394, 196] width 211 height 314
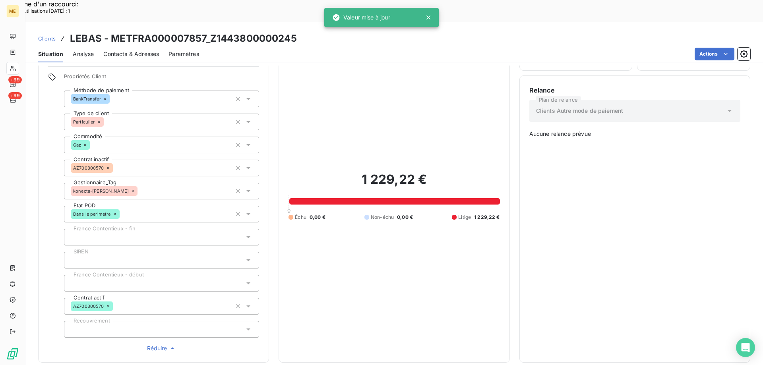
click at [152, 345] on span "Réduire" at bounding box center [161, 349] width 29 height 8
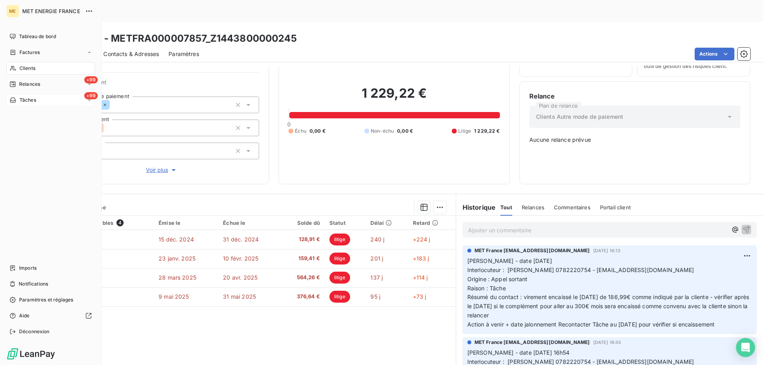
click at [46, 98] on div "+99 Tâches" at bounding box center [50, 100] width 89 height 13
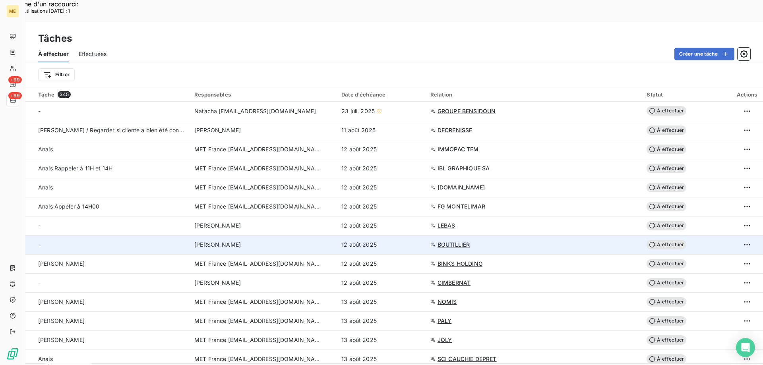
click at [470, 241] on span "BOUTILLIER" at bounding box center [454, 245] width 33 height 8
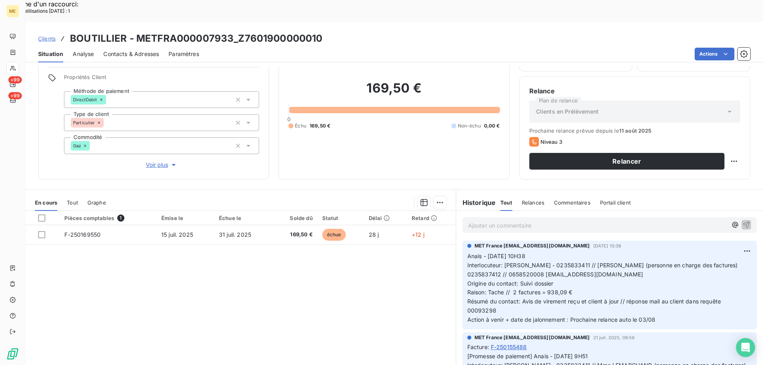
scroll to position [50, 0]
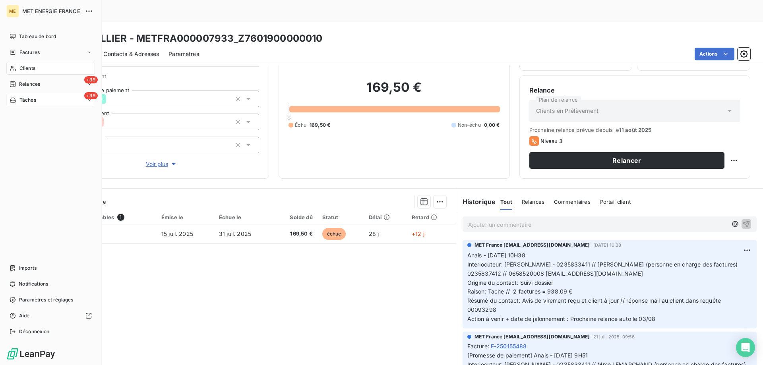
click at [48, 101] on div "+99 Tâches" at bounding box center [50, 100] width 89 height 13
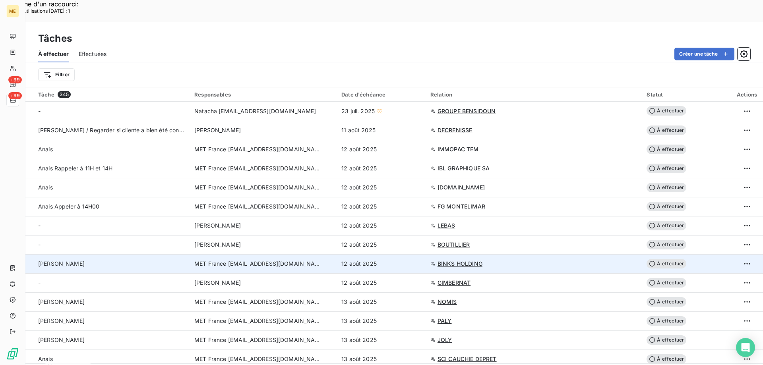
click at [480, 260] on span "BINKS HOLDING" at bounding box center [460, 264] width 45 height 8
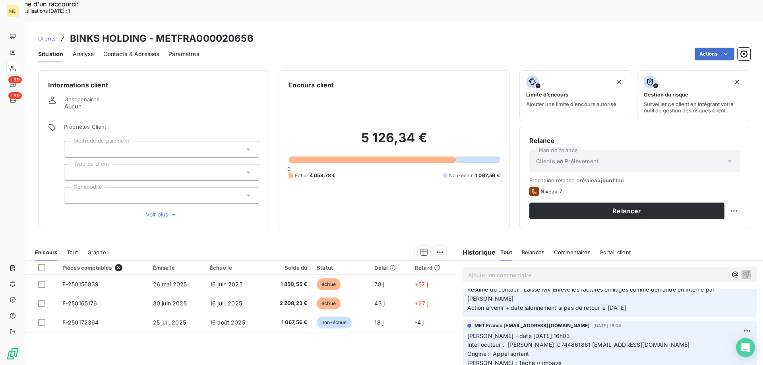
click at [156, 211] on span "Voir plus" at bounding box center [162, 215] width 32 height 8
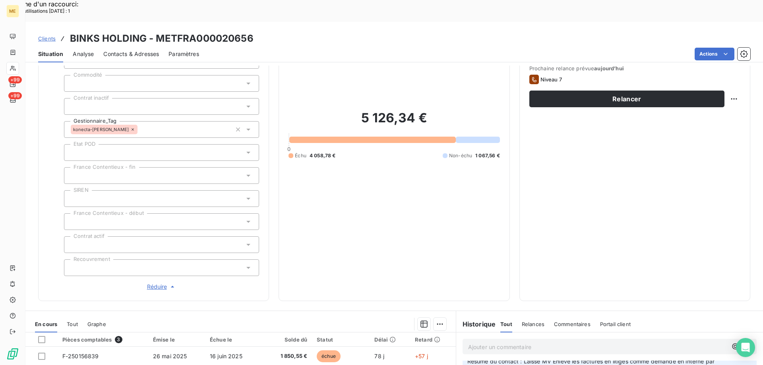
scroll to position [119, 0]
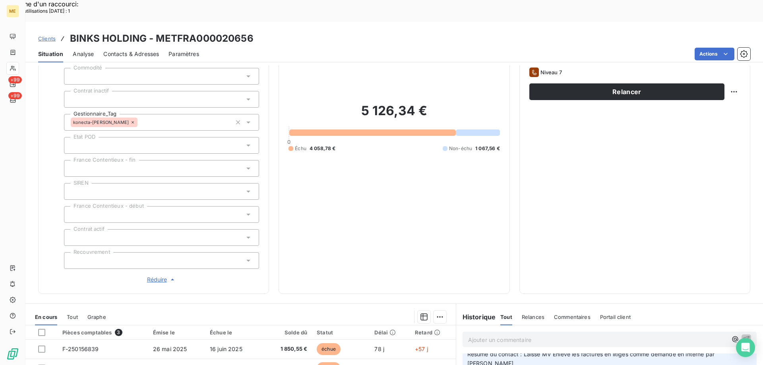
click at [156, 276] on span "Réduire" at bounding box center [161, 280] width 29 height 8
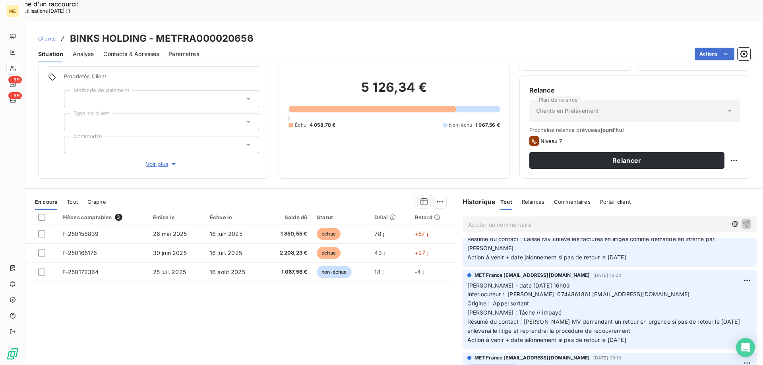
click at [267, 294] on div "Pièces comptables 3 Émise le Échue le Solde dû Statut Délai Retard F-250156839 …" at bounding box center [240, 286] width 430 height 153
click at [567, 291] on span "Interlocuteur : Faycal BOUBEKRI 0744861861 binksfrance75@gmail.com Origine : Ap…" at bounding box center [608, 303] width 282 height 25
drag, startPoint x: 567, startPoint y: 263, endPoint x: 240, endPoint y: 291, distance: 327.5
click at [329, 316] on div "Pièces comptables 3 Émise le Échue le Solde dû Statut Délai Retard F-250156839 …" at bounding box center [240, 286] width 430 height 153
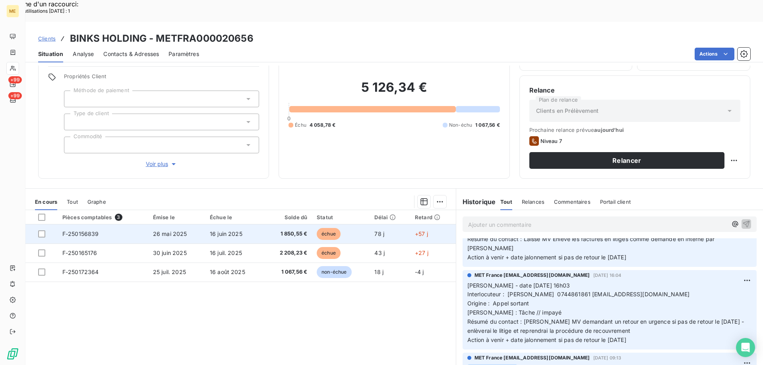
click at [78, 231] on span "F-250156839" at bounding box center [80, 234] width 37 height 7
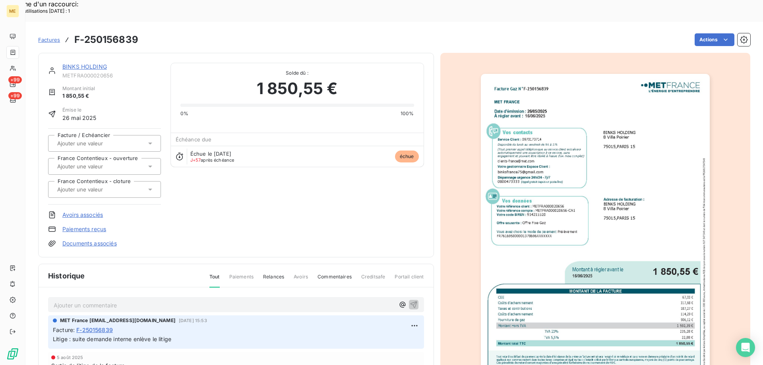
click at [622, 159] on img "button" at bounding box center [595, 236] width 229 height 324
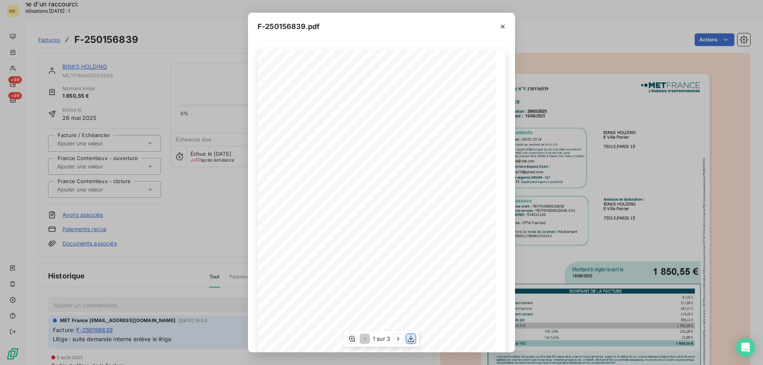
click at [411, 340] on icon "button" at bounding box center [411, 339] width 6 height 7
click at [501, 27] on icon "button" at bounding box center [503, 27] width 8 height 8
click at [502, 26] on icon "button" at bounding box center [503, 27] width 4 height 4
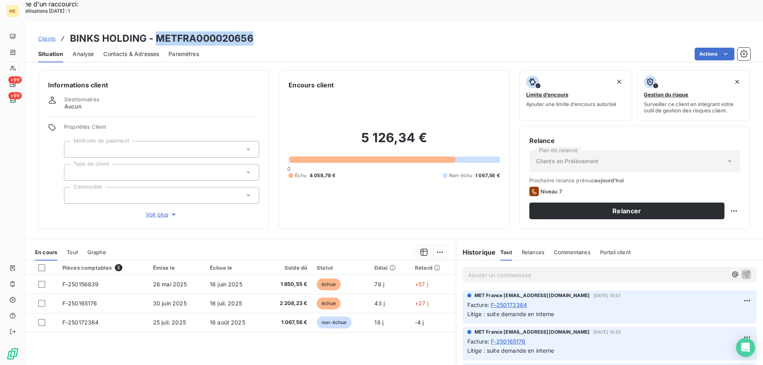
drag, startPoint x: 156, startPoint y: 14, endPoint x: 254, endPoint y: 13, distance: 97.4
click at [254, 31] on div "Clients BINKS HOLDING - METFRA000020656" at bounding box center [394, 38] width 738 height 14
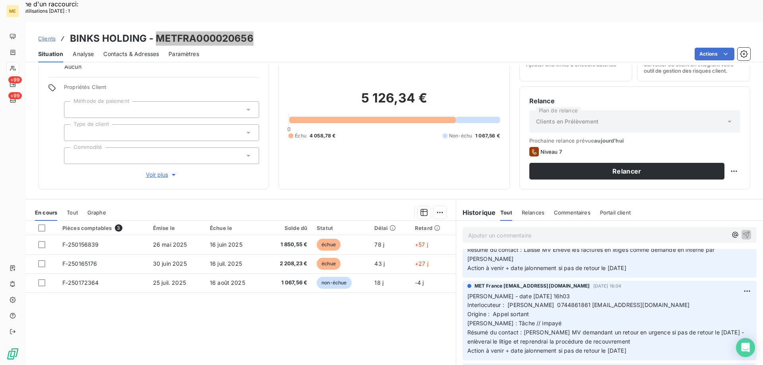
scroll to position [159, 0]
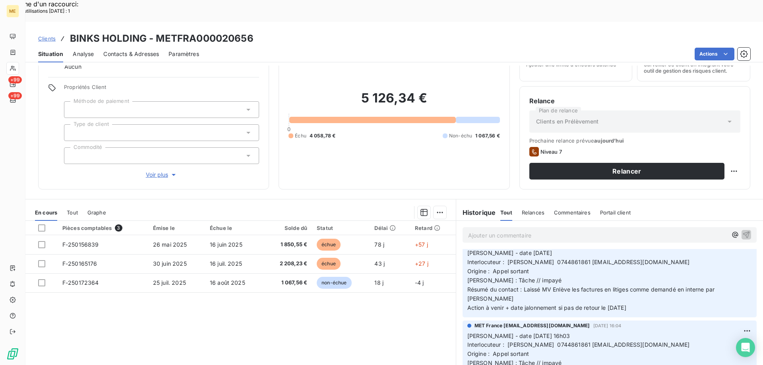
click at [569, 259] on span "Interlocuteur : Faycal BOUBEKRI 0744861861 binksfrance75@gmail.com Origine : Ap…" at bounding box center [608, 271] width 282 height 25
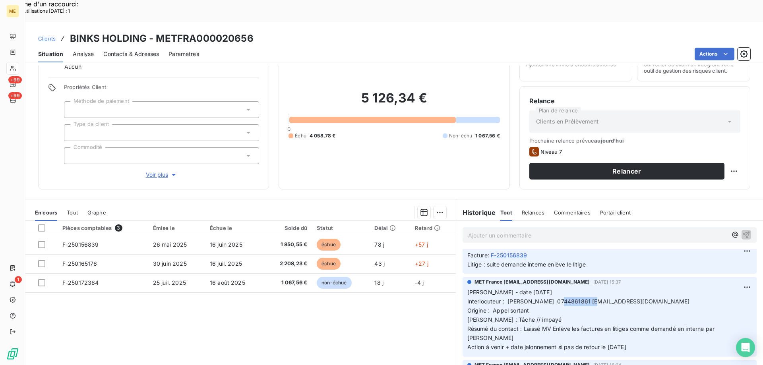
scroll to position [119, 0]
drag, startPoint x: 638, startPoint y: 318, endPoint x: 461, endPoint y: 272, distance: 183.0
click at [463, 277] on div "MET France met-france@recouvrement.met.com 5 août 2025, 15:37 Valérie - date 05…" at bounding box center [610, 316] width 294 height 79
click at [475, 231] on p "Ajouter un commentaire ﻿" at bounding box center [597, 236] width 259 height 10
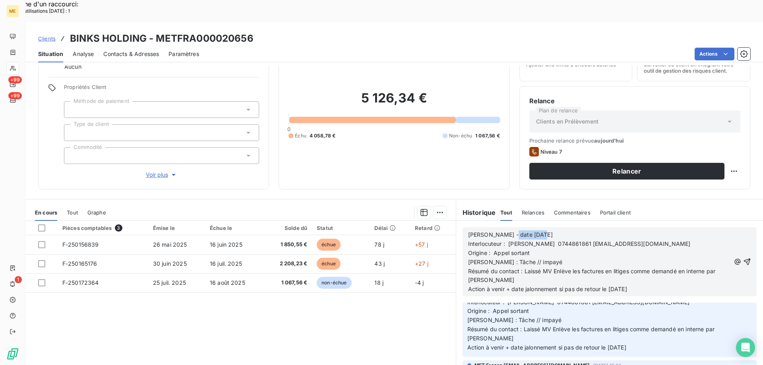
drag, startPoint x: 503, startPoint y: 213, endPoint x: 542, endPoint y: 216, distance: 39.1
click at [542, 231] on p "Valérie - date 05/08/2025" at bounding box center [599, 235] width 262 height 9
drag, startPoint x: 550, startPoint y: 250, endPoint x: 649, endPoint y: 255, distance: 98.7
click at [649, 267] on p "Résumé du contact : Laissé MV Enlève les factures en litiges comme demandé en i…" at bounding box center [599, 276] width 262 height 18
drag, startPoint x: 605, startPoint y: 268, endPoint x: 614, endPoint y: 269, distance: 9.2
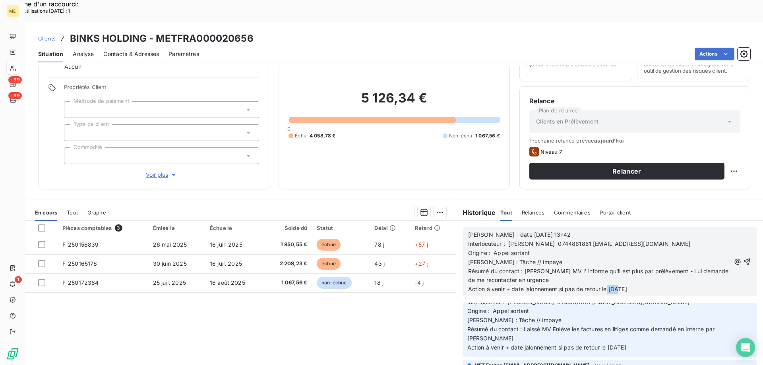
click at [614, 286] on span "Action à venir + date jalonnement si pas de retour le 07/08/2025" at bounding box center [547, 289] width 159 height 7
click at [743, 258] on icon "button" at bounding box center [747, 262] width 8 height 8
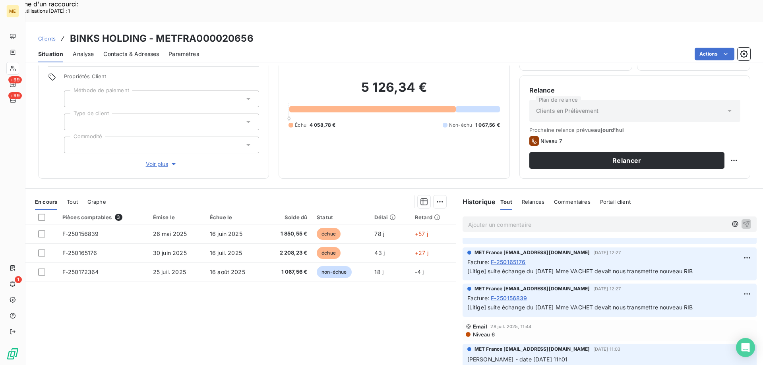
scroll to position [560, 0]
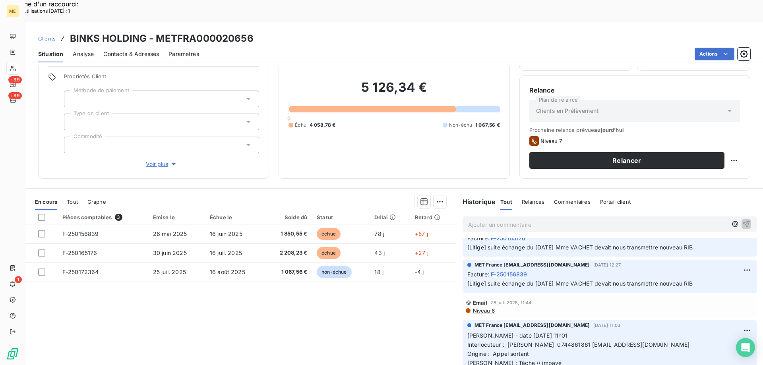
click at [475, 308] on span "Niveau 6" at bounding box center [483, 311] width 23 height 6
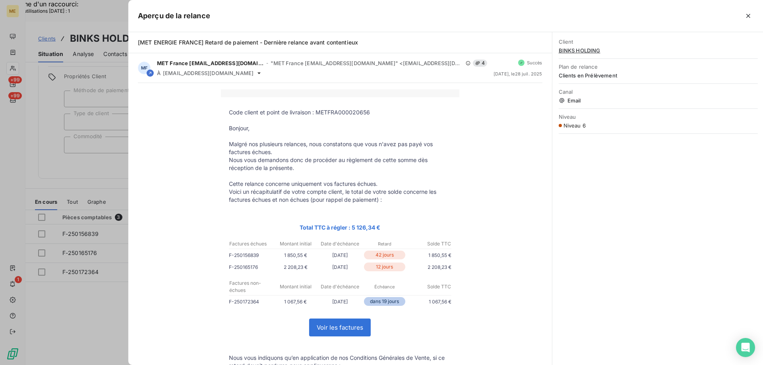
scroll to position [578, 0]
click at [747, 18] on icon "button" at bounding box center [747, 16] width 8 height 8
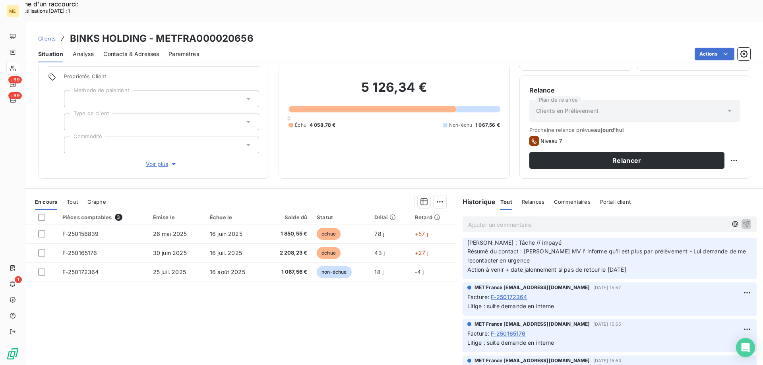
scroll to position [0, 0]
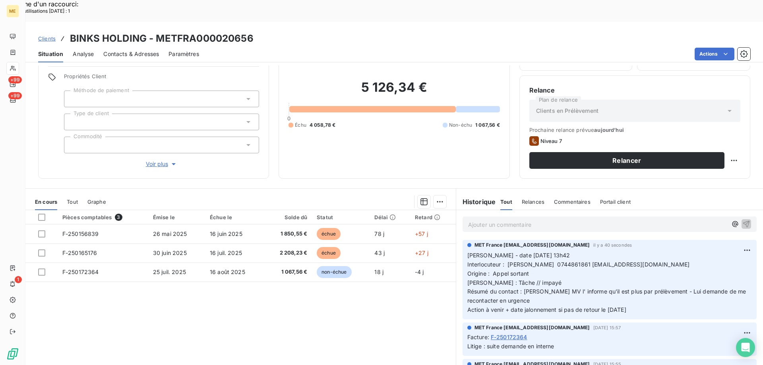
click at [484, 220] on p "Ajouter un commentaire ﻿" at bounding box center [597, 225] width 259 height 10
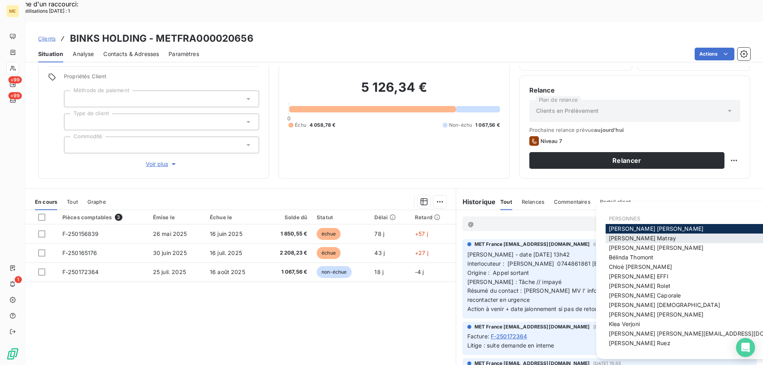
click at [623, 239] on span "Amélie Matray" at bounding box center [642, 238] width 67 height 7
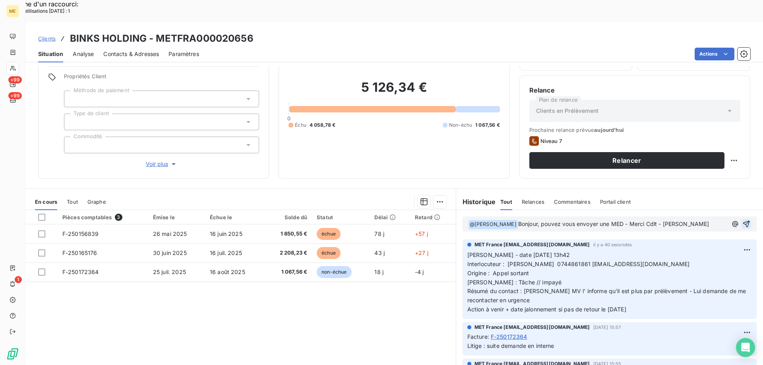
click at [743, 221] on icon "button" at bounding box center [746, 224] width 7 height 7
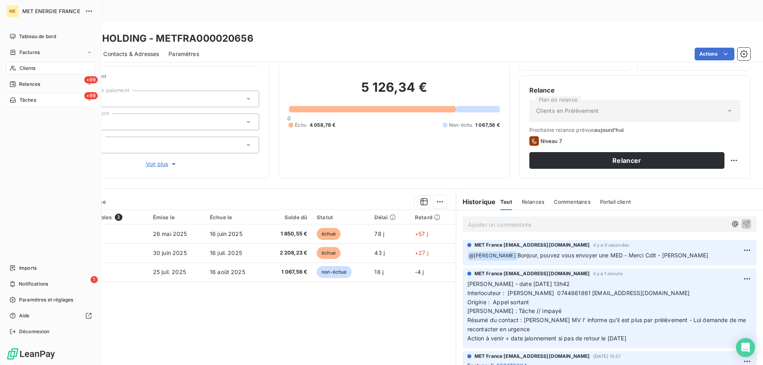
click at [59, 103] on div "+99 Tâches" at bounding box center [50, 100] width 89 height 13
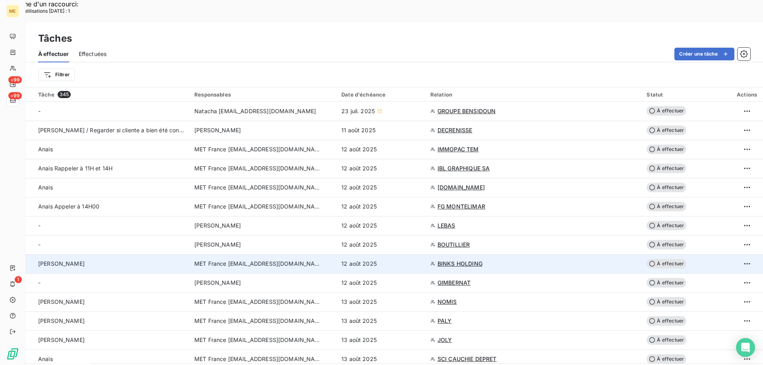
click at [656, 259] on span "À effectuer" at bounding box center [667, 264] width 40 height 10
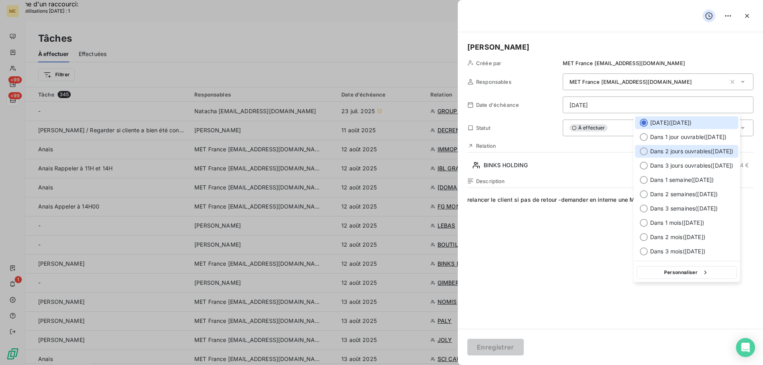
click at [641, 152] on div at bounding box center [644, 151] width 8 height 8
type input "[DATE]"
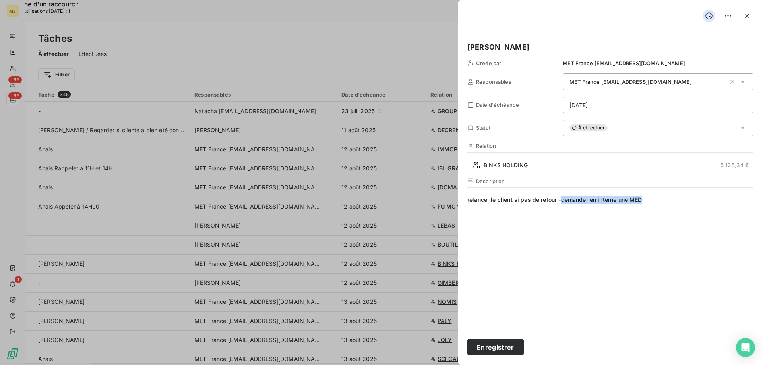
drag, startPoint x: 562, startPoint y: 201, endPoint x: 669, endPoint y: 205, distance: 107.0
click at [669, 205] on span "relancer le client si pas de retour -demander en interne une MED" at bounding box center [610, 272] width 286 height 153
click at [490, 351] on button "Enregistrer" at bounding box center [495, 347] width 56 height 17
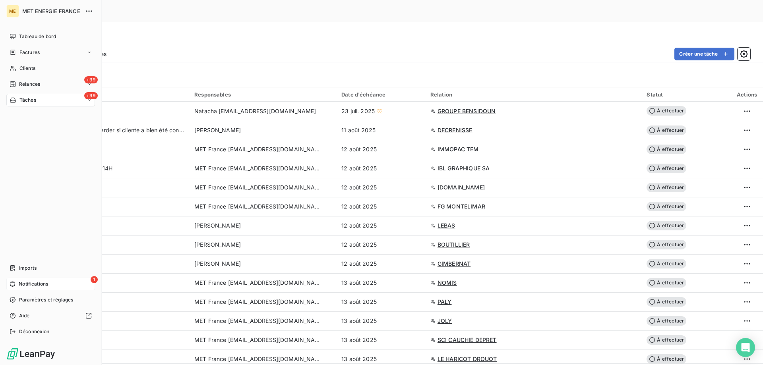
drag, startPoint x: 25, startPoint y: 285, endPoint x: 30, endPoint y: 285, distance: 5.2
click at [26, 285] on span "Notifications" at bounding box center [33, 284] width 29 height 7
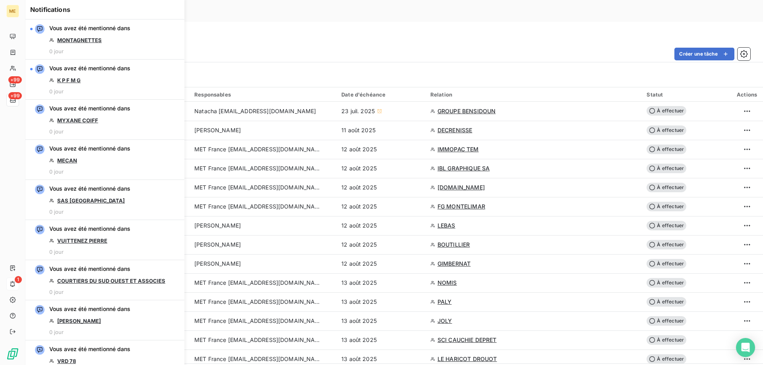
click at [262, 31] on div "Tâches" at bounding box center [394, 38] width 738 height 14
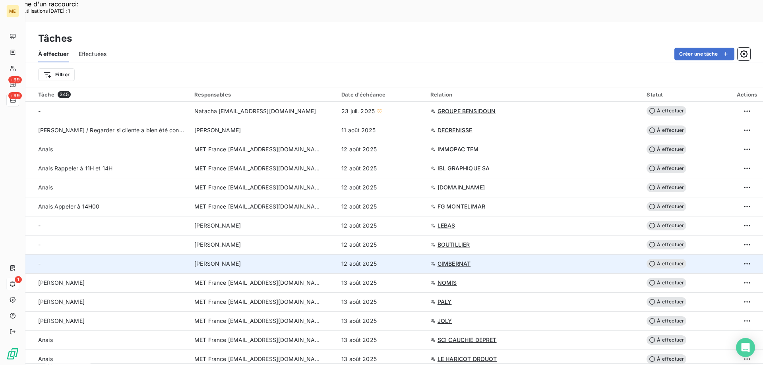
click at [469, 260] on span "GIMBERNAT" at bounding box center [454, 264] width 33 height 8
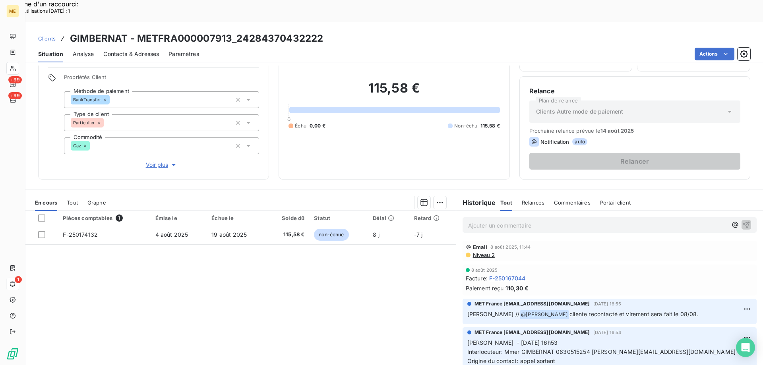
scroll to position [50, 0]
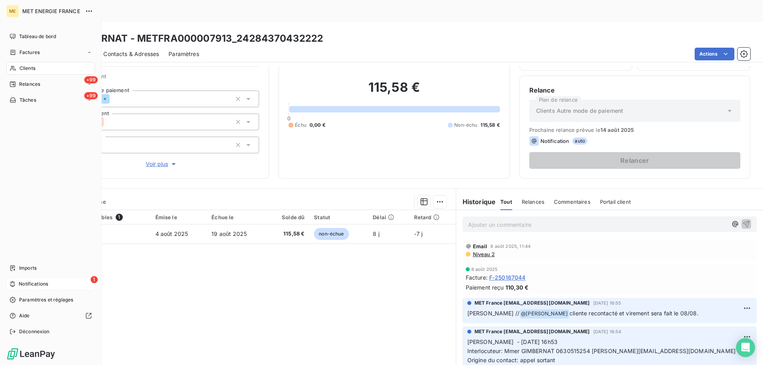
click at [59, 288] on div "1 Notifications" at bounding box center [50, 284] width 89 height 13
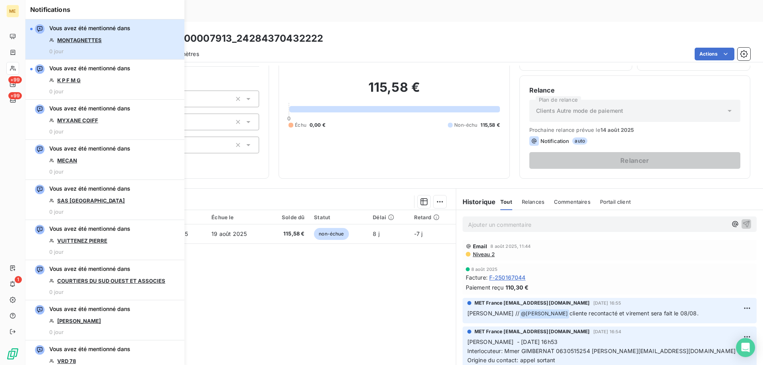
click at [131, 41] on button "Vous avez été mentionné dans MONTAGNETTES 0 jour" at bounding box center [104, 39] width 159 height 40
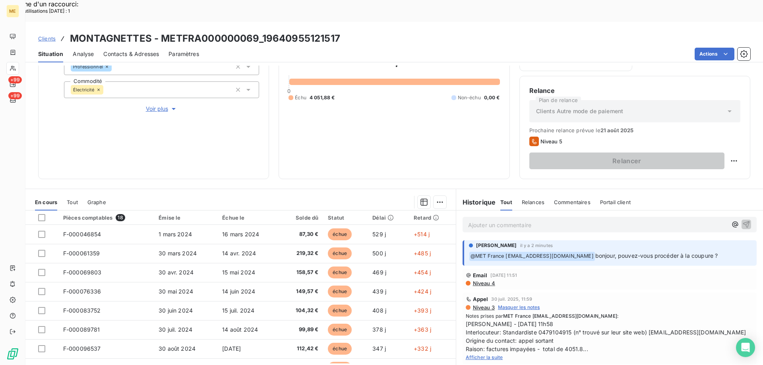
scroll to position [106, 0]
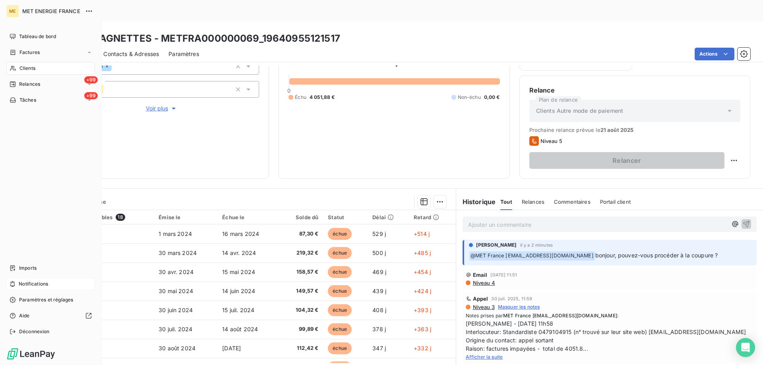
click at [56, 285] on div "Notifications" at bounding box center [50, 284] width 89 height 13
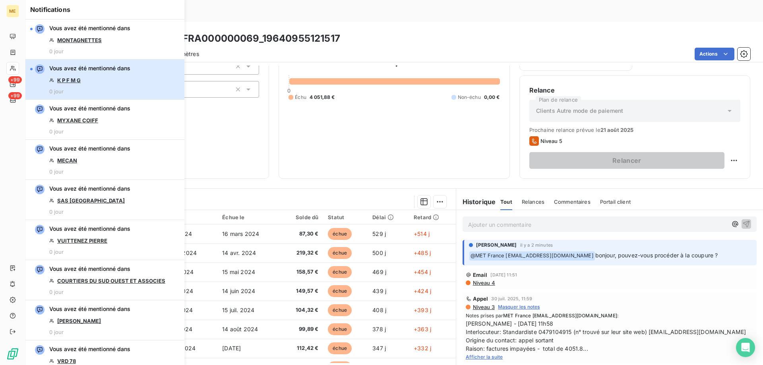
click at [98, 76] on div "Vous avez été mentionné dans K P F M G 0 jour" at bounding box center [89, 79] width 81 height 30
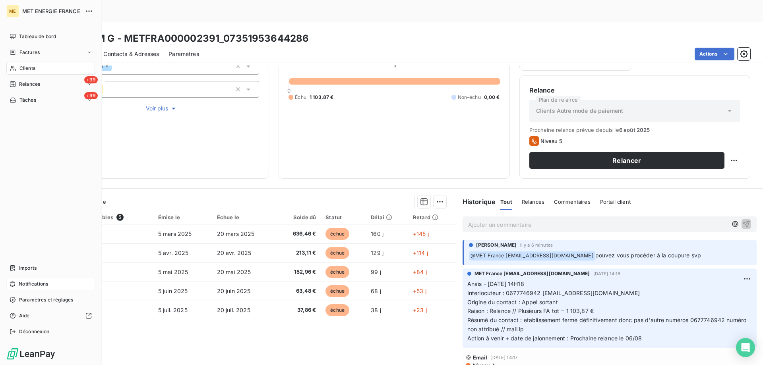
click at [71, 283] on div "Notifications" at bounding box center [50, 284] width 89 height 13
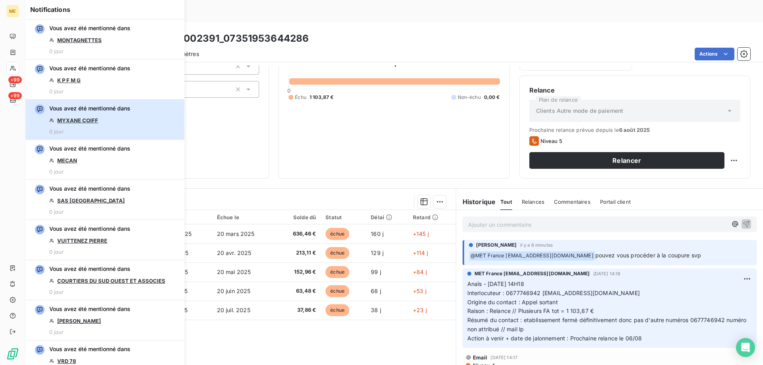
click at [107, 114] on div "Vous avez été mentionné dans MYXANE COIFF 0 jour" at bounding box center [89, 120] width 81 height 30
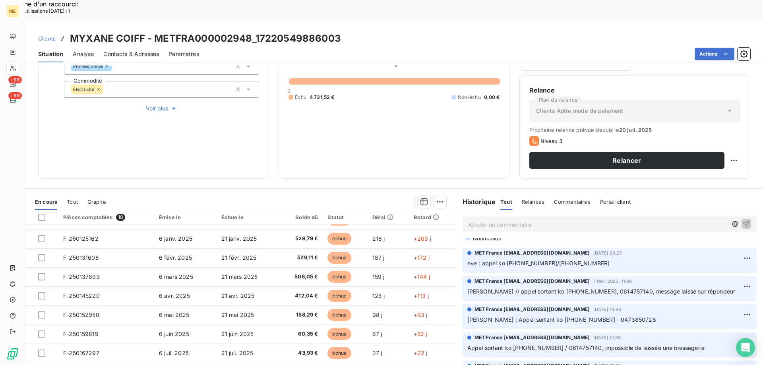
scroll to position [475, 0]
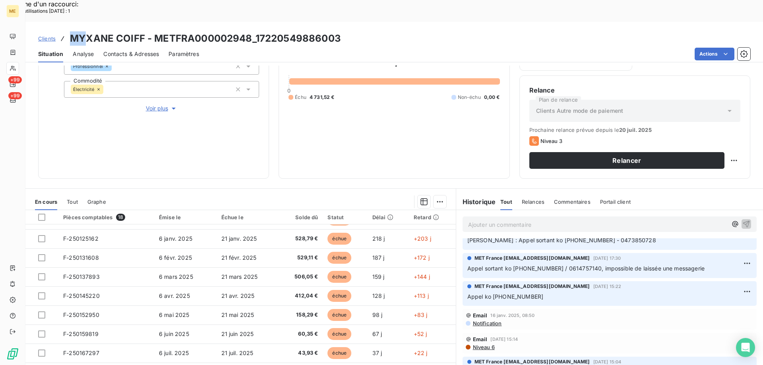
drag, startPoint x: 68, startPoint y: 14, endPoint x: 84, endPoint y: 17, distance: 16.1
click at [84, 31] on div "Clients MYXANE COIFF - METFRA000002948_17220549886003" at bounding box center [189, 38] width 303 height 14
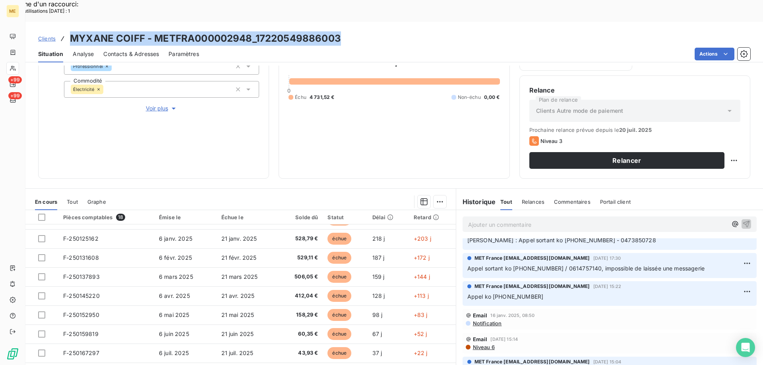
drag, startPoint x: 341, startPoint y: 17, endPoint x: 72, endPoint y: 12, distance: 268.7
click at [72, 31] on div "Clients MYXANE COIFF - METFRA000002948_17220549886003" at bounding box center [394, 38] width 738 height 14
click at [382, 31] on div "Clients MYXANE COIFF - METFRA000002948_17220549886003" at bounding box center [394, 38] width 738 height 14
click at [153, 31] on h3 "MYXANE COIFF - METFRA000002948_17220549886003" at bounding box center [205, 38] width 271 height 14
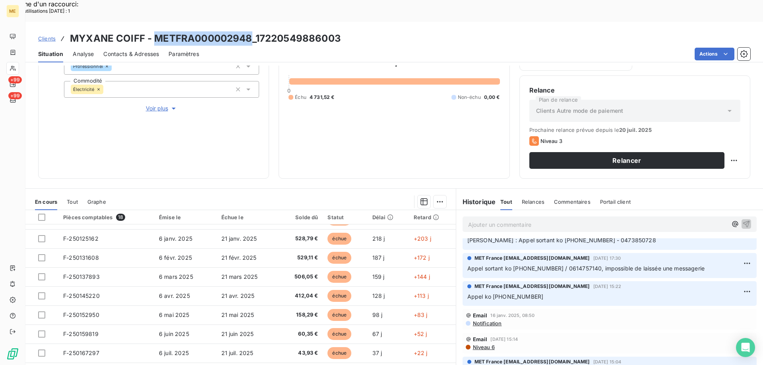
drag, startPoint x: 154, startPoint y: 16, endPoint x: 252, endPoint y: 12, distance: 97.8
click at [252, 31] on h3 "MYXANE COIFF - METFRA000002948_17220549886003" at bounding box center [205, 38] width 271 height 14
click at [157, 105] on span "Voir plus" at bounding box center [162, 109] width 32 height 8
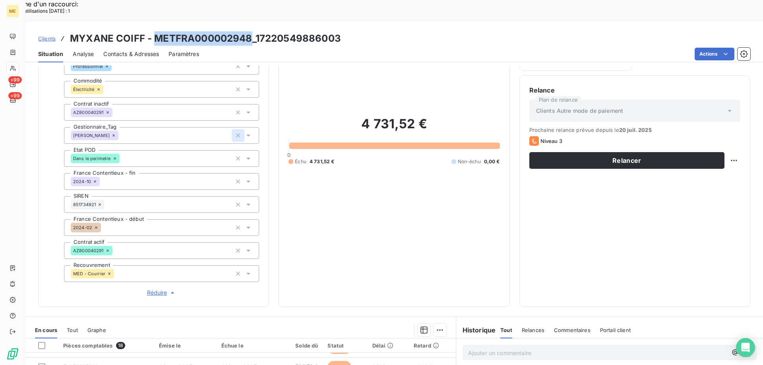
click at [235, 132] on icon "button" at bounding box center [238, 136] width 8 height 8
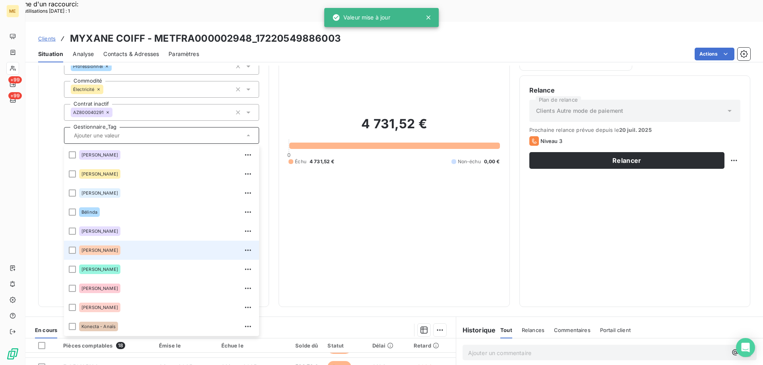
scroll to position [229, 0]
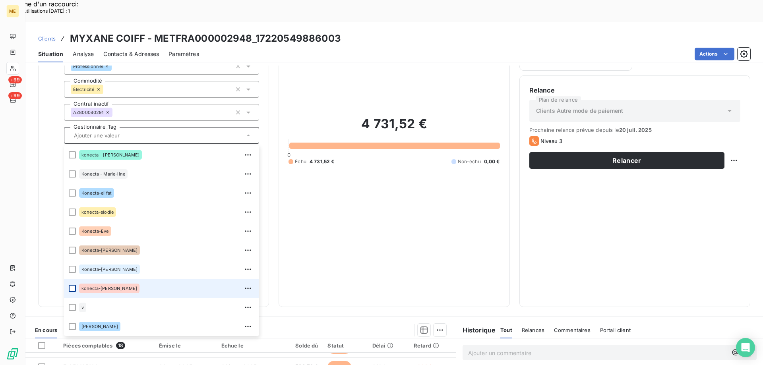
click at [70, 285] on div at bounding box center [72, 288] width 7 height 7
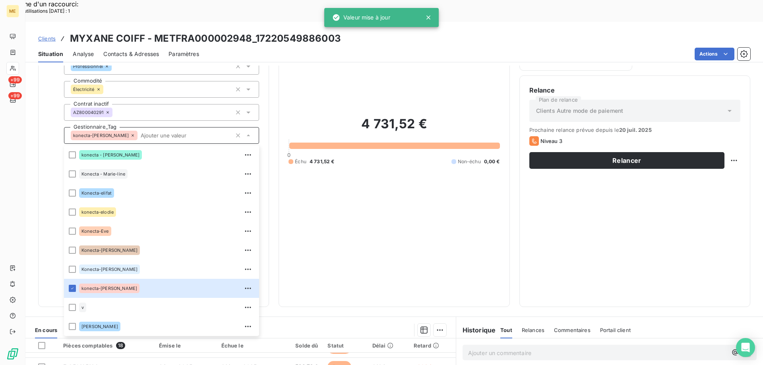
click at [338, 206] on div "4 731,52 € 0 Échu 4 731,52 € Non-échu 0,00 €" at bounding box center [394, 141] width 211 height 314
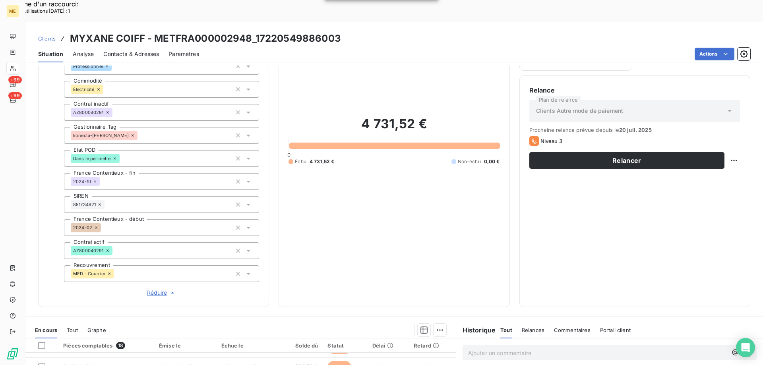
click at [155, 289] on span "Réduire" at bounding box center [161, 293] width 29 height 8
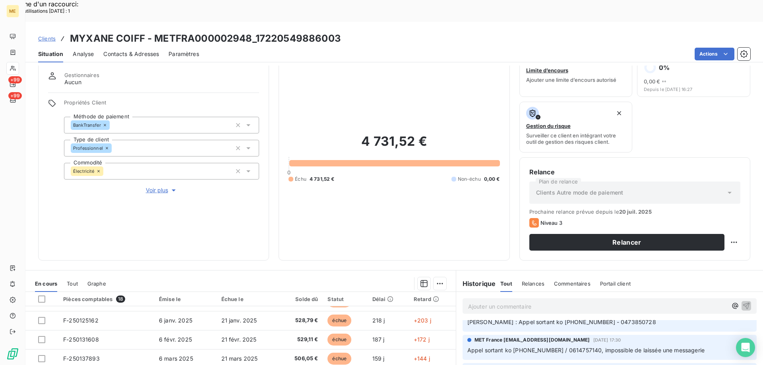
scroll to position [0, 0]
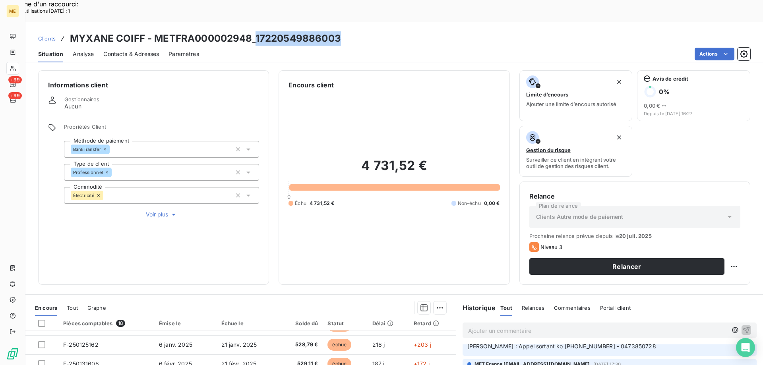
drag, startPoint x: 255, startPoint y: 13, endPoint x: 347, endPoint y: 17, distance: 92.3
click at [347, 31] on div "Clients MYXANE COIFF - METFRA000002948_17220549886003" at bounding box center [394, 38] width 738 height 14
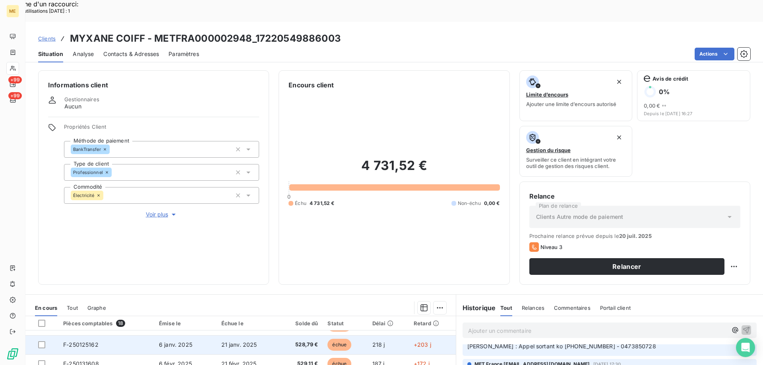
click at [81, 341] on span "F-250125162" at bounding box center [80, 344] width 35 height 7
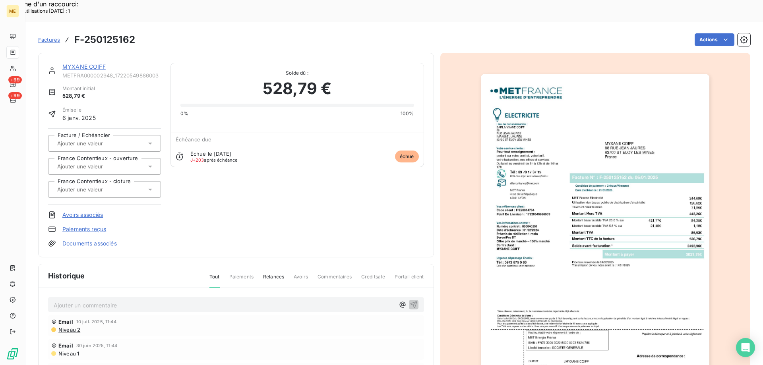
click at [548, 172] on img "button" at bounding box center [595, 236] width 229 height 324
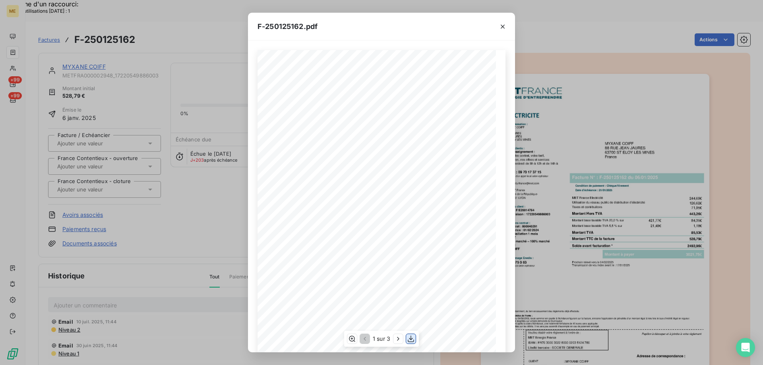
click at [411, 340] on icon "button" at bounding box center [411, 339] width 8 height 8
click at [503, 26] on icon "button" at bounding box center [503, 27] width 4 height 4
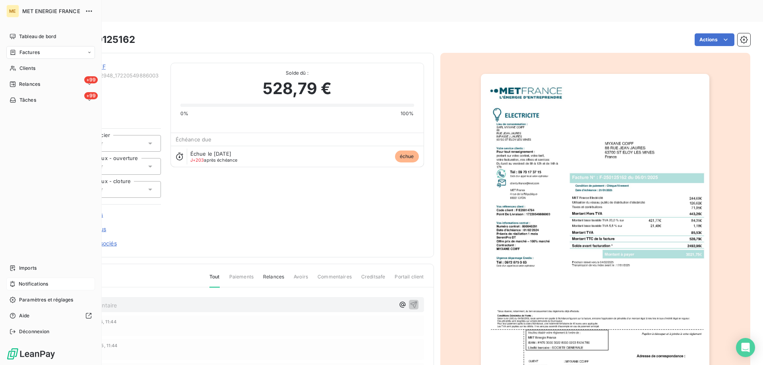
click at [44, 282] on span "Notifications" at bounding box center [33, 284] width 29 height 7
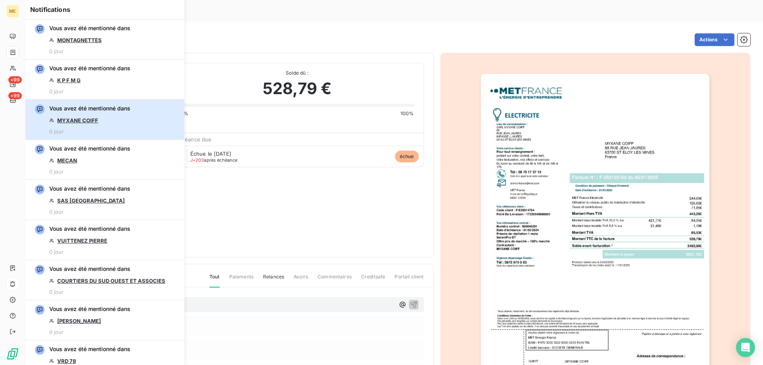
click at [96, 115] on div "Vous avez été mentionné dans MYXANE COIFF 0 jour" at bounding box center [89, 120] width 81 height 30
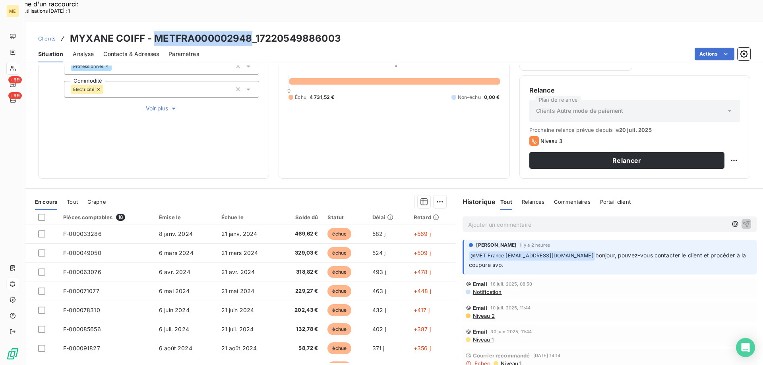
drag, startPoint x: 155, startPoint y: 14, endPoint x: 250, endPoint y: 15, distance: 95.0
click at [250, 31] on h3 "MYXANE COIFF - METFRA000002948_17220549886003" at bounding box center [205, 38] width 271 height 14
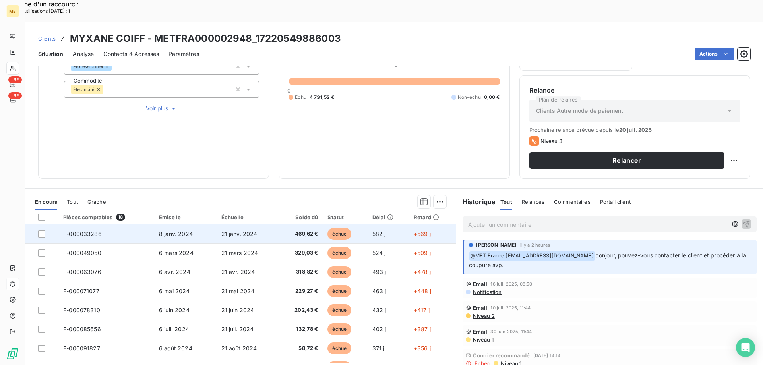
click at [85, 225] on td "F-000033286" at bounding box center [106, 234] width 96 height 19
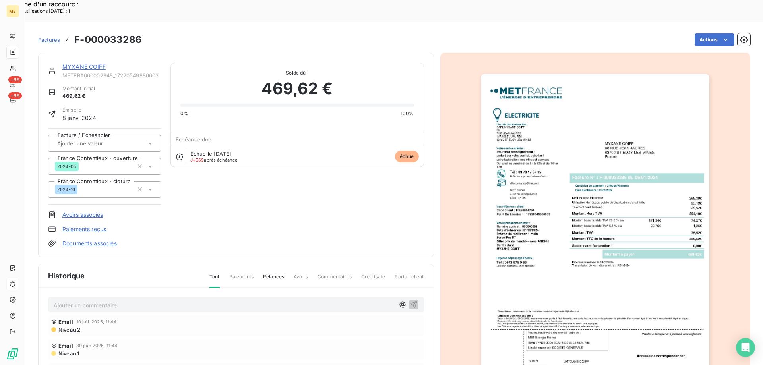
click at [583, 135] on img "button" at bounding box center [595, 236] width 229 height 324
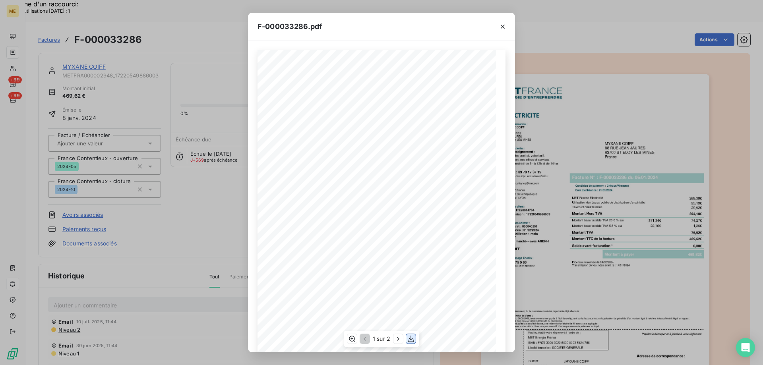
click at [411, 339] on icon "button" at bounding box center [411, 339] width 6 height 7
click at [504, 27] on icon "button" at bounding box center [503, 27] width 4 height 4
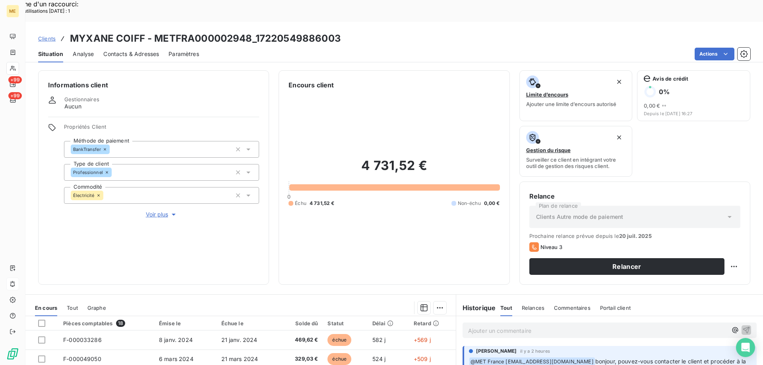
click at [155, 211] on span "Voir plus" at bounding box center [162, 215] width 32 height 8
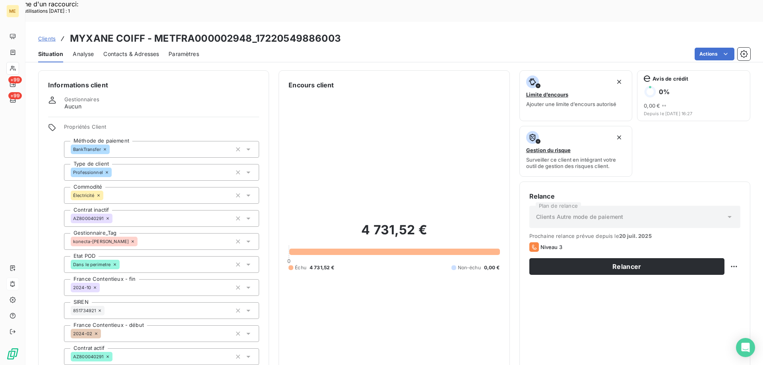
click at [372, 272] on div "4 731,52 € 0 Échu 4 731,52 € Non-échu 0,00 €" at bounding box center [394, 247] width 211 height 314
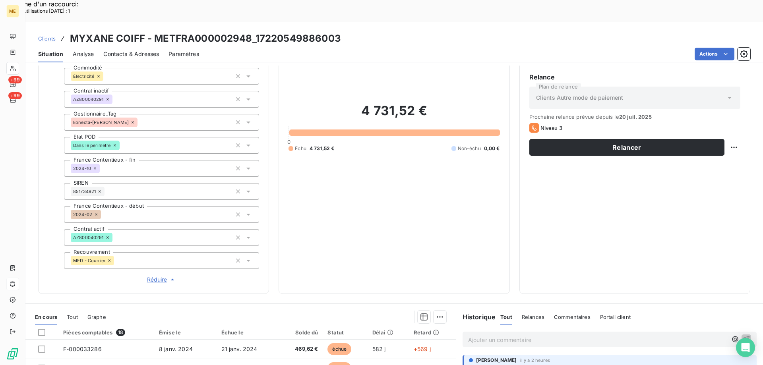
click at [156, 276] on span "Réduire" at bounding box center [161, 280] width 29 height 8
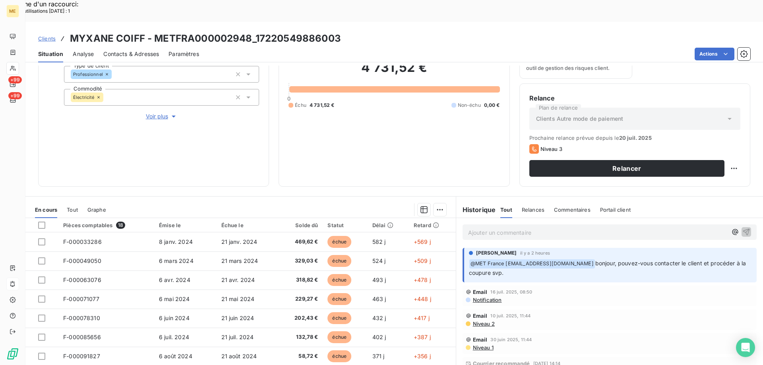
scroll to position [106, 0]
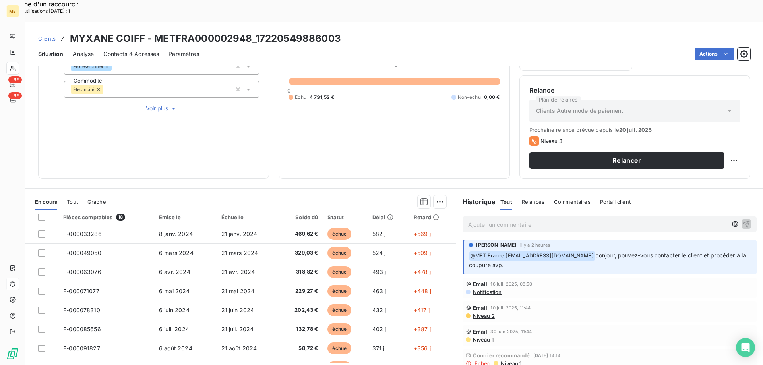
click at [482, 220] on p "Ajouter un commentaire ﻿" at bounding box center [597, 225] width 259 height 10
drag, startPoint x: 490, startPoint y: 198, endPoint x: 461, endPoint y: 199, distance: 29.4
click at [463, 217] on div "@" at bounding box center [610, 224] width 294 height 15
click at [471, 220] on p "Ajouter un commentaire ﻿" at bounding box center [597, 225] width 259 height 10
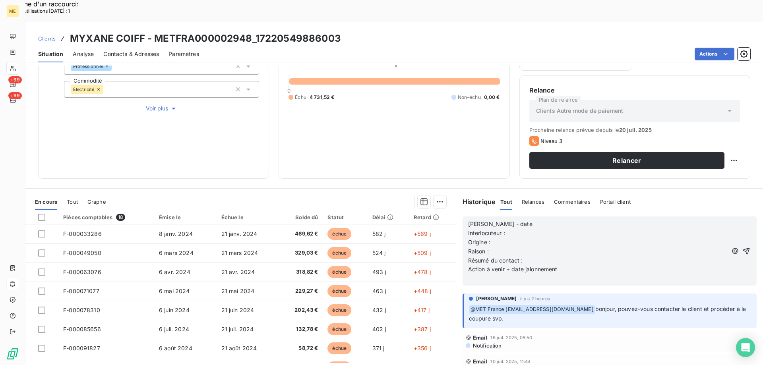
click at [521, 220] on p "[PERSON_NAME] - date" at bounding box center [597, 224] width 259 height 9
click at [519, 229] on p "Interlocuteur :" at bounding box center [597, 233] width 259 height 9
click at [516, 229] on p "Interlocuteur :" at bounding box center [597, 233] width 259 height 9
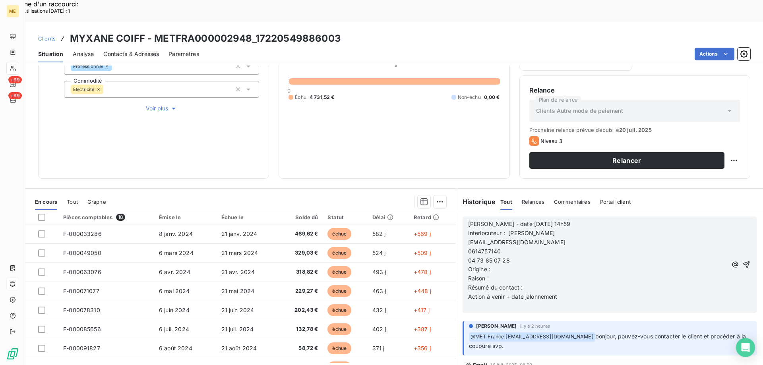
click at [468, 239] on span "magaliearvis@gmail.com" at bounding box center [516, 242] width 97 height 7
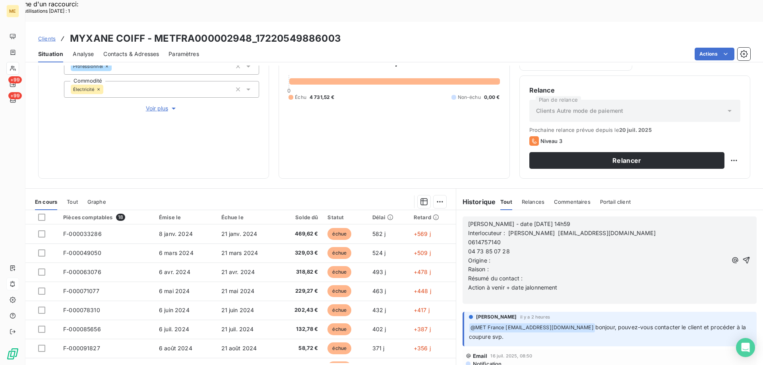
click at [468, 239] on span "0614757140" at bounding box center [484, 242] width 33 height 7
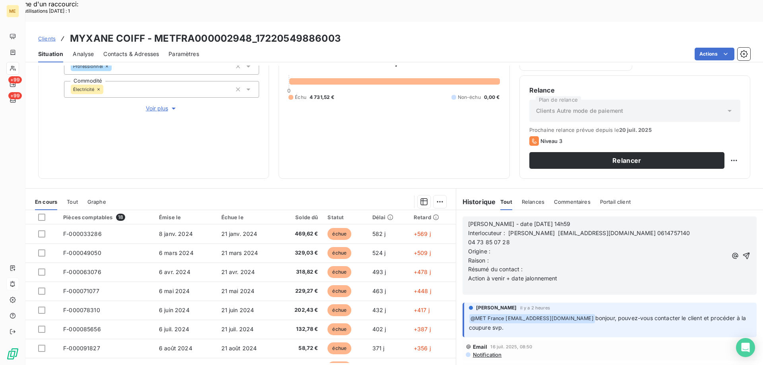
click at [468, 239] on span "04 73 85 07 28" at bounding box center [489, 242] width 42 height 7
click at [499, 247] on p "Origine :" at bounding box center [598, 251] width 260 height 9
click at [499, 256] on p "Raison :" at bounding box center [598, 260] width 260 height 9
click at [531, 265] on p "Résumé du contact :" at bounding box center [598, 269] width 260 height 9
click at [731, 251] on button "button" at bounding box center [735, 256] width 9 height 10
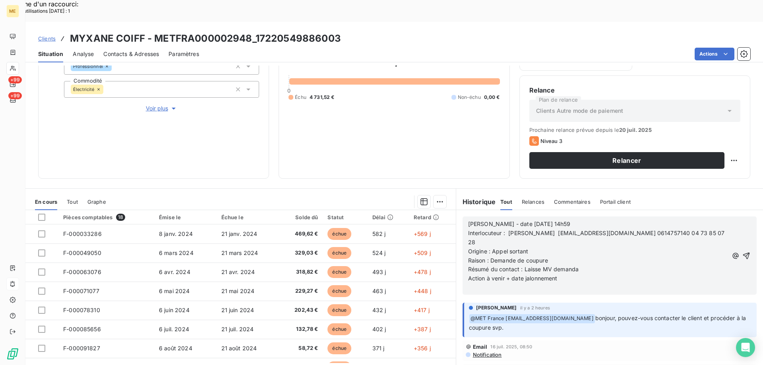
click at [731, 251] on button "button" at bounding box center [735, 256] width 9 height 10
click at [593, 265] on p "Résumé du contact : Laisse MV demanda" at bounding box center [598, 269] width 260 height 9
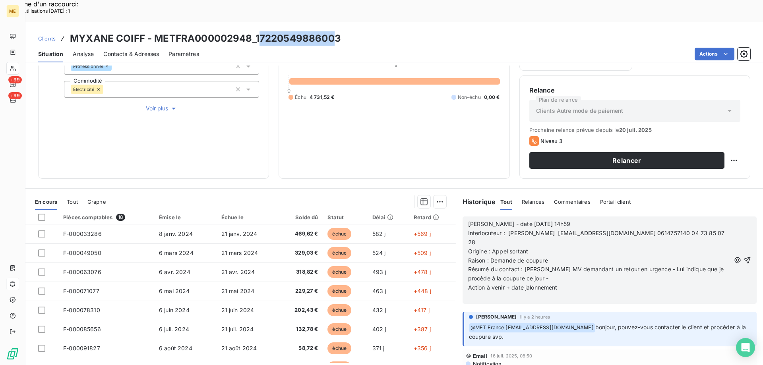
drag, startPoint x: 257, startPoint y: 14, endPoint x: 355, endPoint y: 15, distance: 98.6
click at [339, 31] on h3 "MYXANE COIFF - METFRA000002948_17220549886003" at bounding box center [205, 38] width 271 height 14
click at [355, 31] on div "Clients MYXANE COIFF - METFRA000002948_17220549886003" at bounding box center [394, 38] width 738 height 14
drag, startPoint x: 256, startPoint y: 15, endPoint x: 339, endPoint y: 15, distance: 82.3
click at [339, 31] on h3 "MYXANE COIFF - METFRA000002948_17220549886003" at bounding box center [205, 38] width 271 height 14
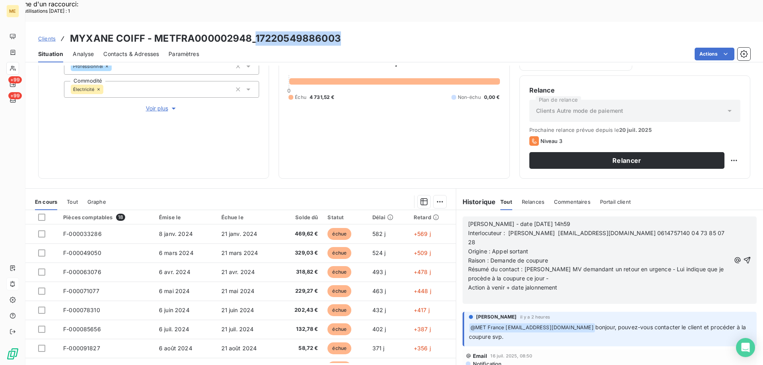
click at [581, 283] on p "Action à venir + date jalonnement" at bounding box center [599, 287] width 262 height 9
click at [537, 265] on p "Résumé du contact : Laisse MV demandant un retour en urgence - Lui indique que …" at bounding box center [599, 274] width 262 height 18
click at [743, 256] on icon "button" at bounding box center [747, 260] width 8 height 8
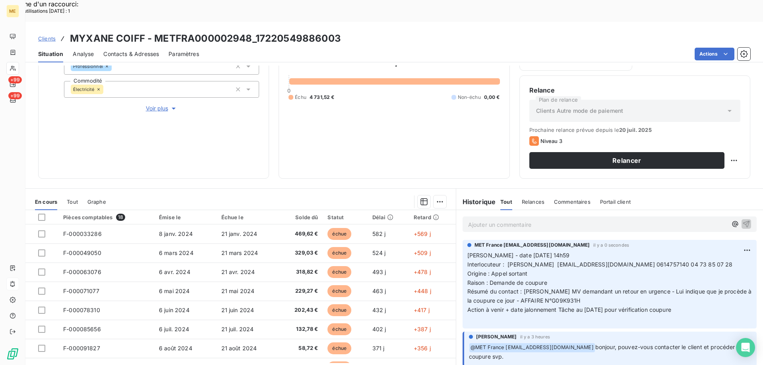
click at [496, 220] on p "Ajouter un commentaire ﻿" at bounding box center [597, 225] width 259 height 10
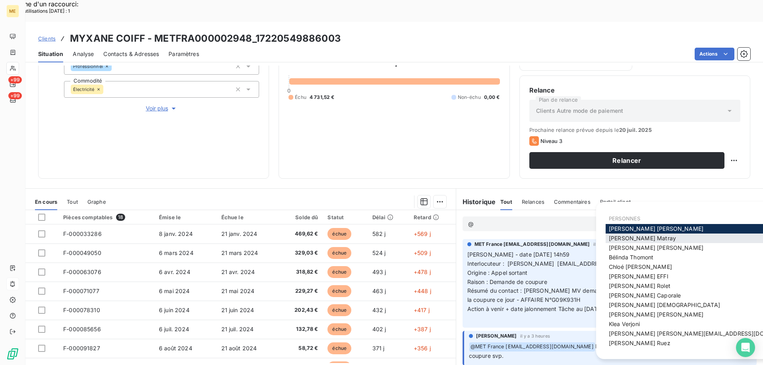
click at [618, 237] on span "Amélie Matray" at bounding box center [642, 238] width 67 height 7
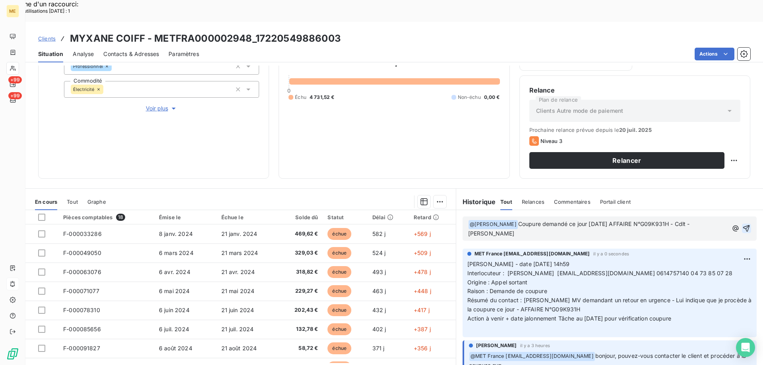
click at [742, 225] on icon "button" at bounding box center [746, 229] width 8 height 8
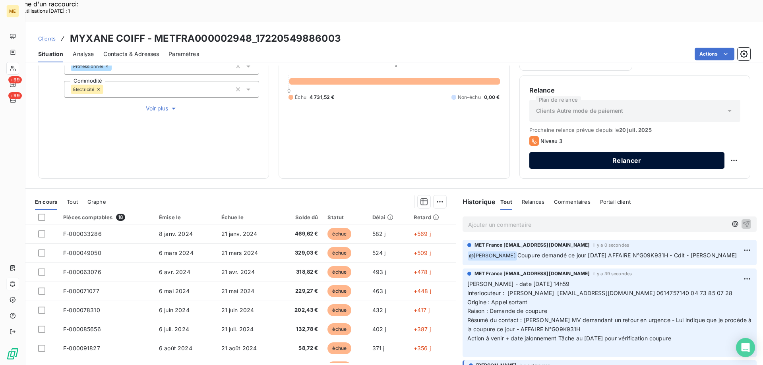
click at [648, 152] on button "Relancer" at bounding box center [626, 160] width 195 height 17
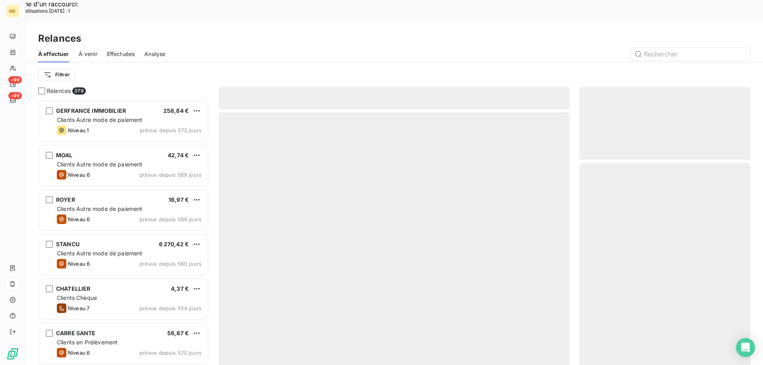
scroll to position [281, 165]
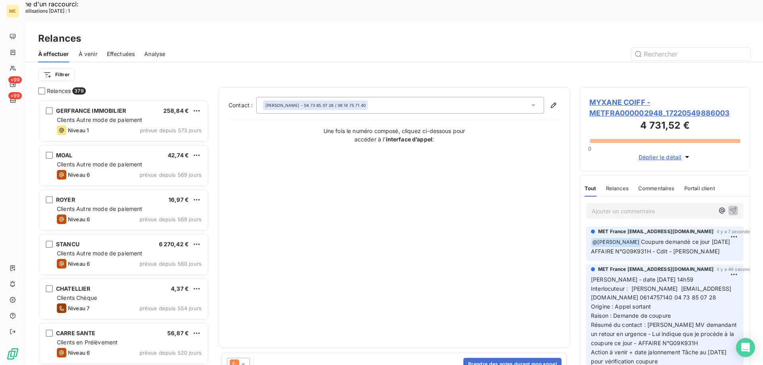
click at [246, 360] on icon at bounding box center [243, 364] width 8 height 8
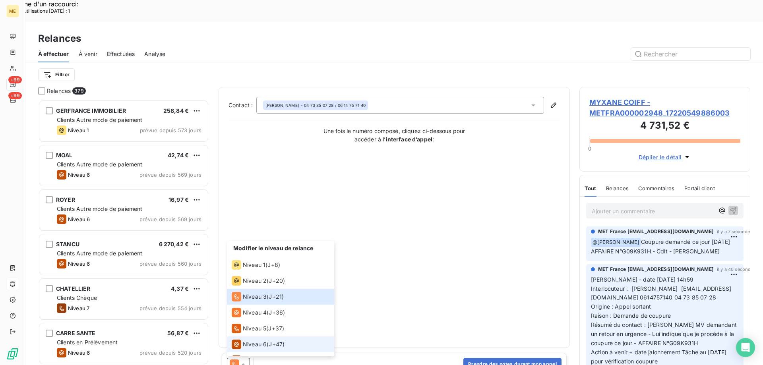
click at [254, 341] on span "Niveau 6" at bounding box center [255, 345] width 24 height 8
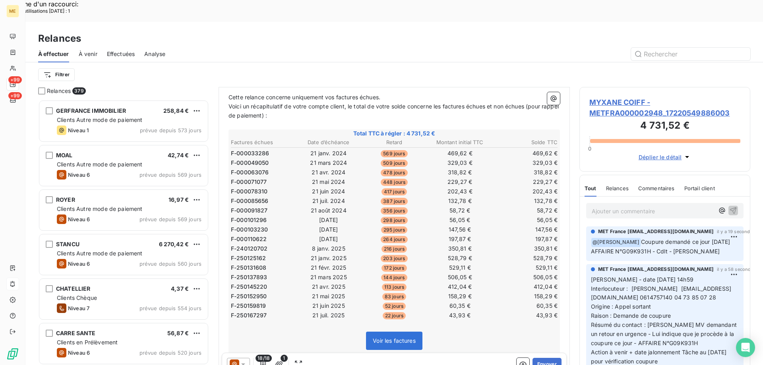
scroll to position [159, 0]
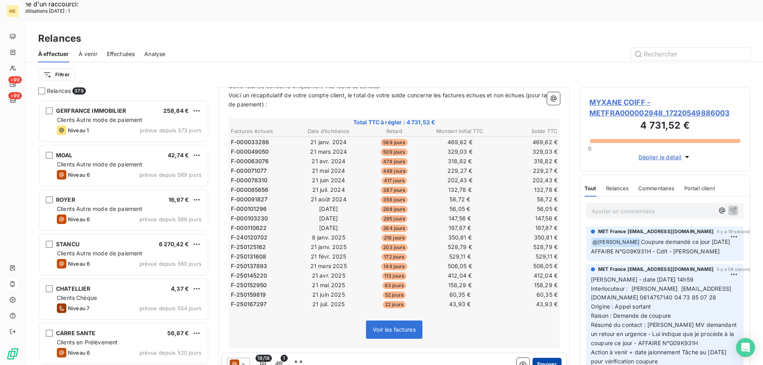
click at [540, 358] on button "Envoyer" at bounding box center [547, 364] width 29 height 13
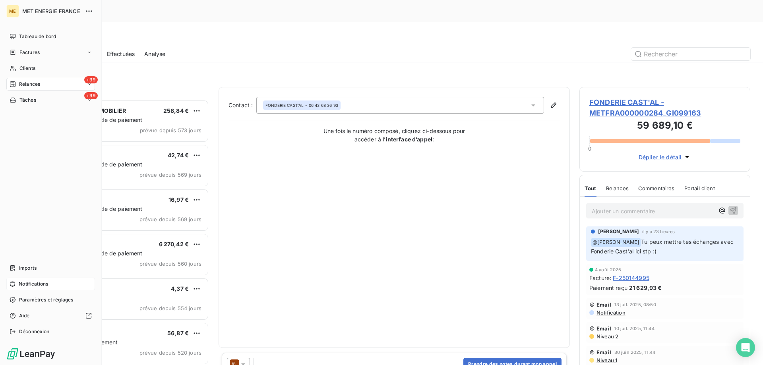
click at [39, 287] on span "Notifications" at bounding box center [33, 284] width 29 height 7
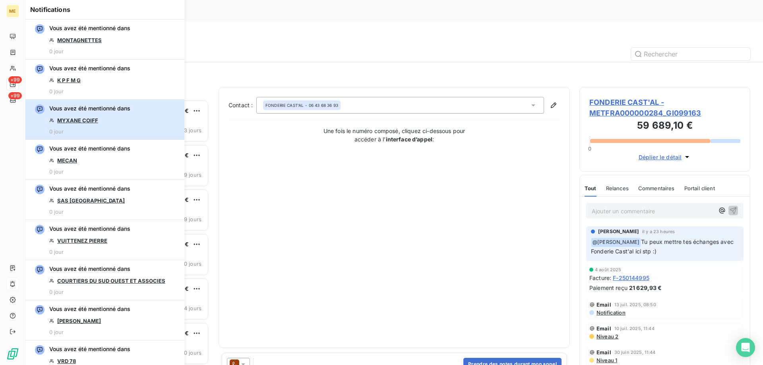
click at [118, 121] on div "Vous avez été mentionné dans MYXANE COIFF 0 jour" at bounding box center [89, 120] width 81 height 30
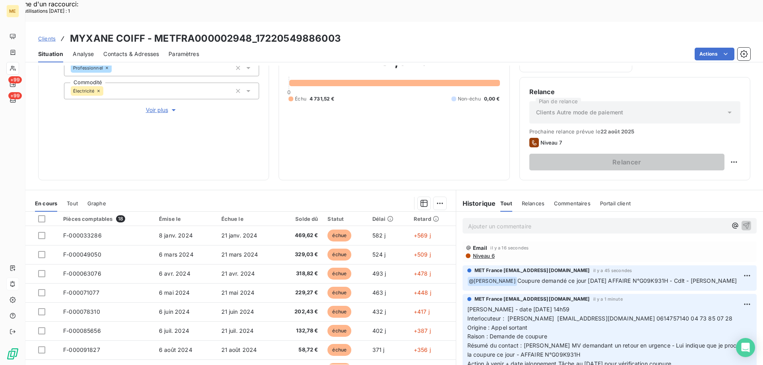
scroll to position [106, 0]
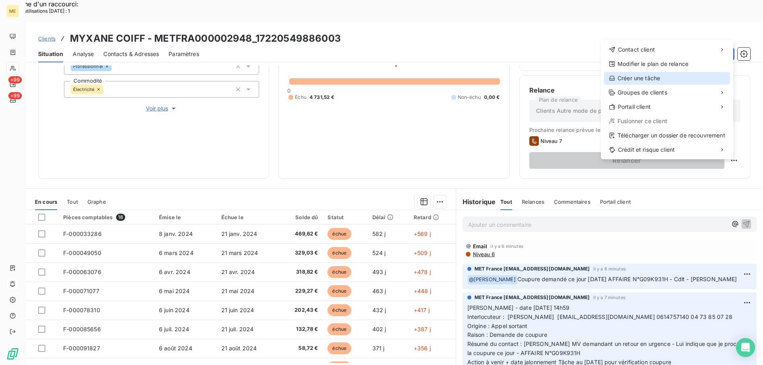
click at [655, 76] on div "Créer une tâche" at bounding box center [667, 78] width 126 height 13
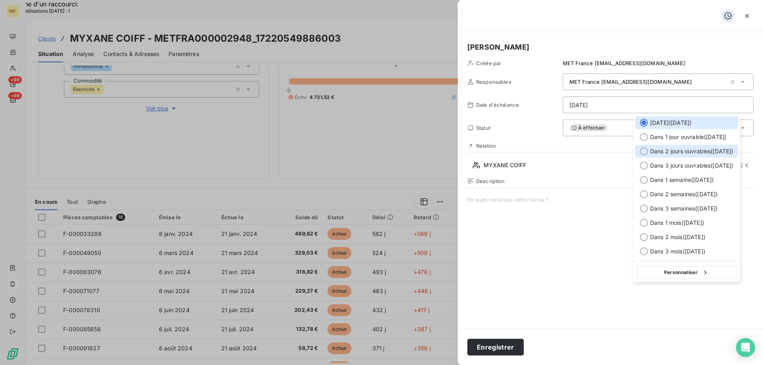
click at [641, 150] on div at bounding box center [644, 151] width 8 height 8
type input "[DATE]"
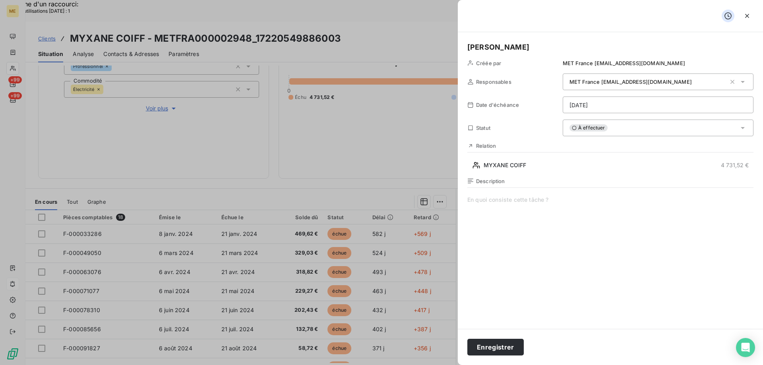
click at [492, 200] on span at bounding box center [610, 272] width 286 height 153
click at [496, 350] on button "Enregistrer" at bounding box center [495, 347] width 56 height 17
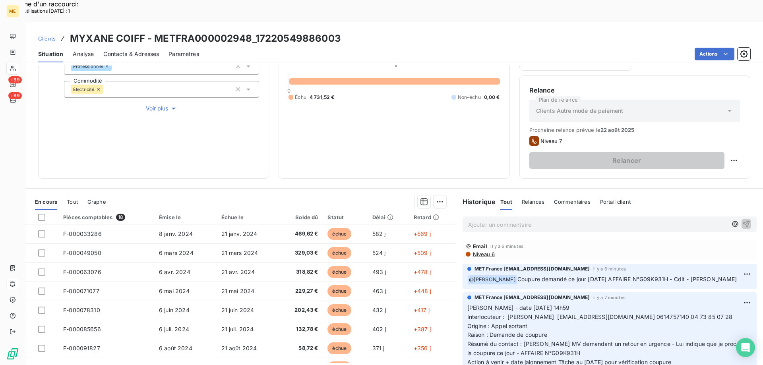
scroll to position [40, 0]
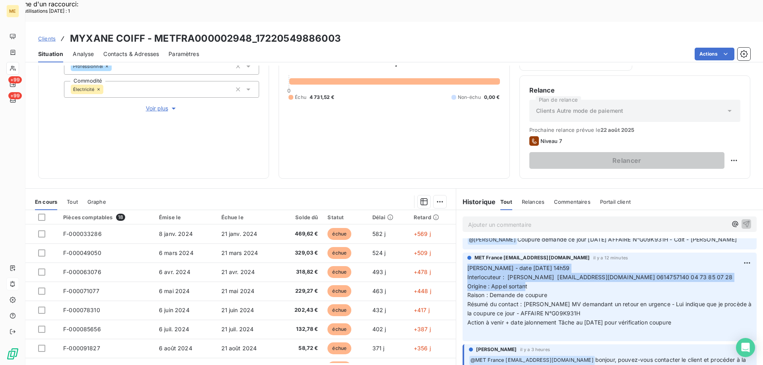
drag, startPoint x: 523, startPoint y: 265, endPoint x: 464, endPoint y: 246, distance: 62.0
click at [467, 264] on p "Valérie - date 12/08/2025 14h59 Interlocuteur : YANNICK GENSAUD magaliearvis@gm…" at bounding box center [609, 300] width 285 height 73
drag, startPoint x: 686, startPoint y: 301, endPoint x: 458, endPoint y: 241, distance: 236.0
click at [458, 251] on div "MET France met-france@recouvrement.met.com il y a 12 minutes Valérie - date 12/…" at bounding box center [609, 297] width 307 height 92
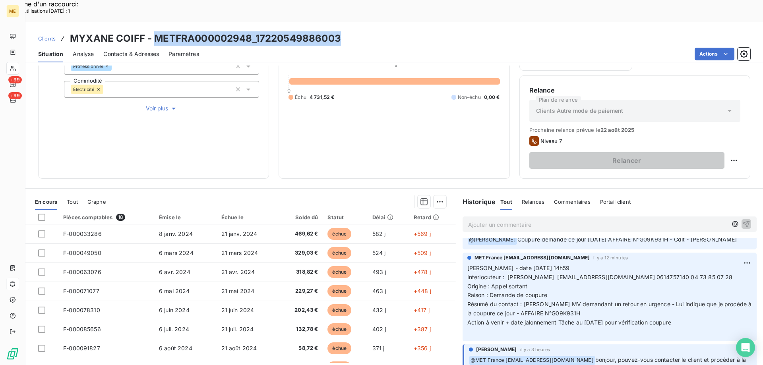
drag, startPoint x: 155, startPoint y: 16, endPoint x: 339, endPoint y: 8, distance: 183.8
click at [339, 22] on div "Clients MYXANE COIFF - METFRA000002948_17220549886003 Situation Analyse Contact…" at bounding box center [394, 42] width 738 height 41
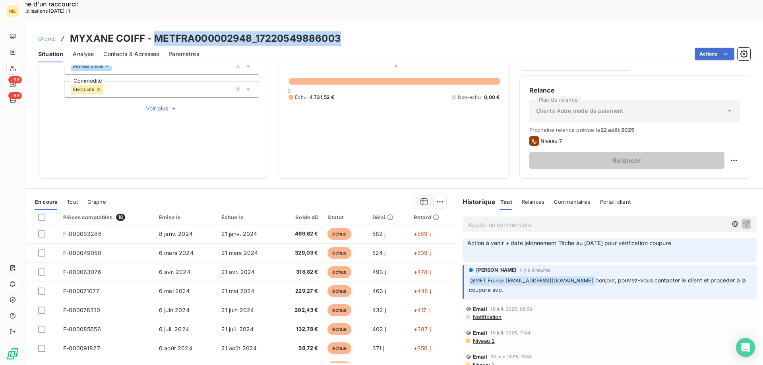
scroll to position [159, 0]
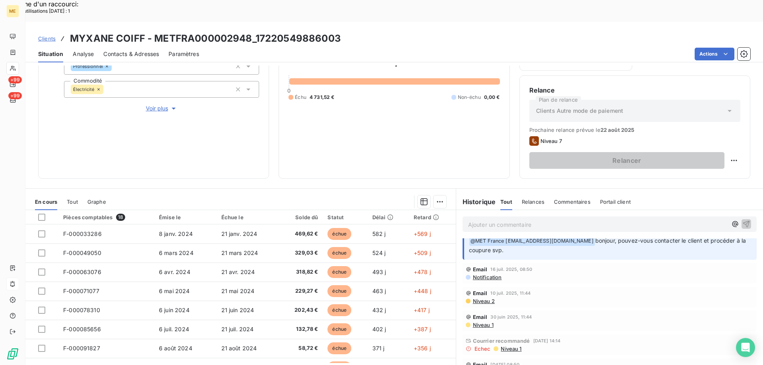
click at [376, 102] on div "4 731,52 € 0 Échu 4 731,52 € Non-échu 0,00 €" at bounding box center [394, 76] width 211 height 185
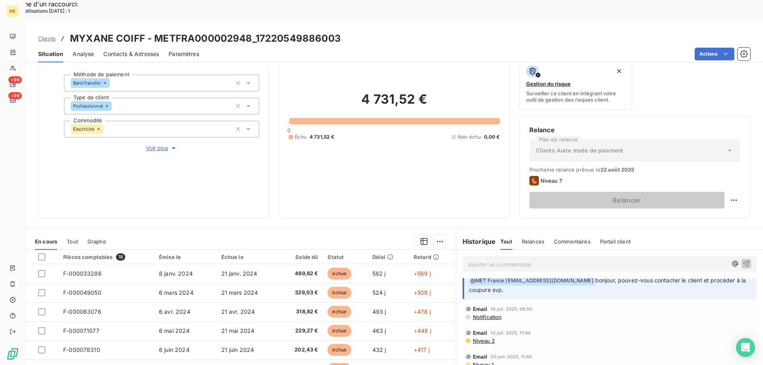
scroll to position [27, 0]
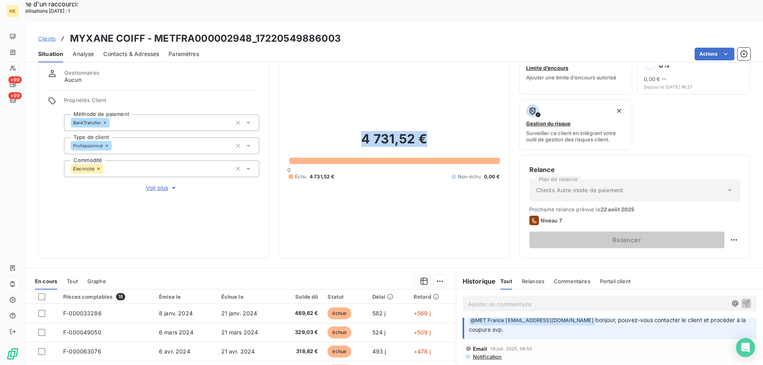
drag, startPoint x: 412, startPoint y: 116, endPoint x: 361, endPoint y: 117, distance: 50.9
click at [361, 131] on h2 "4 731,52 €" at bounding box center [394, 143] width 211 height 24
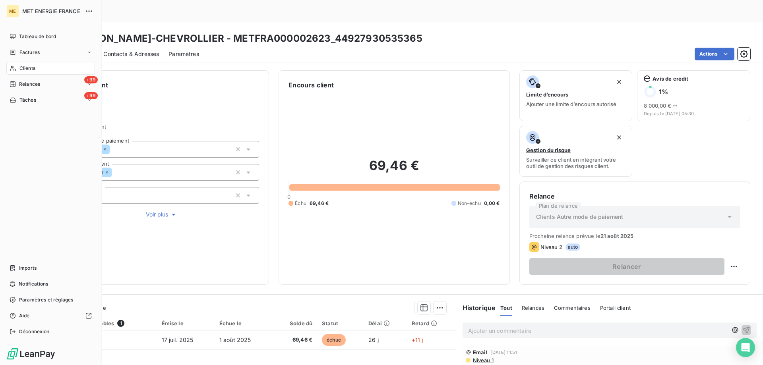
click at [34, 68] on span "Clients" at bounding box center [27, 68] width 16 height 7
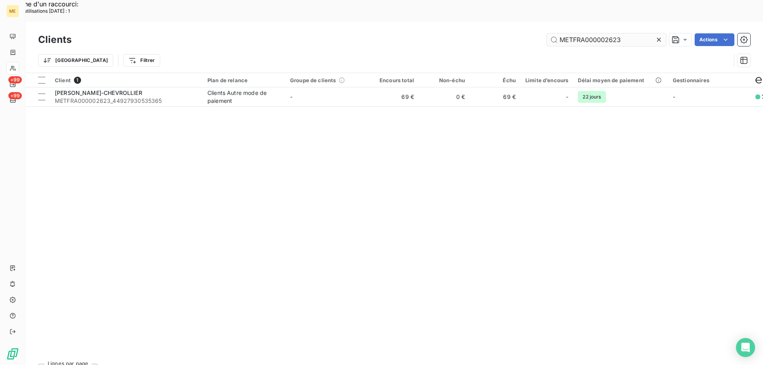
click at [657, 36] on icon at bounding box center [659, 40] width 8 height 8
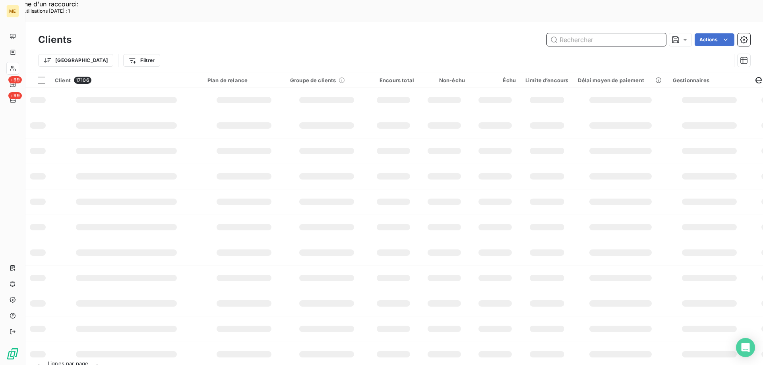
click at [581, 33] on input "text" at bounding box center [606, 39] width 119 height 13
click at [572, 33] on input "text" at bounding box center [606, 39] width 119 height 13
click at [563, 33] on input "text" at bounding box center [606, 39] width 119 height 13
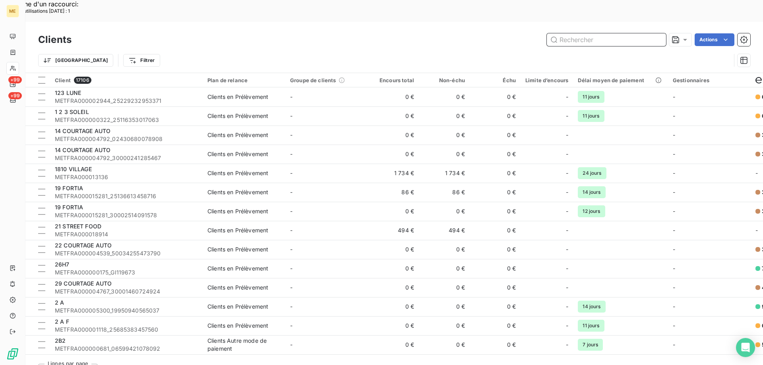
paste input "METFRA000008118BI01"
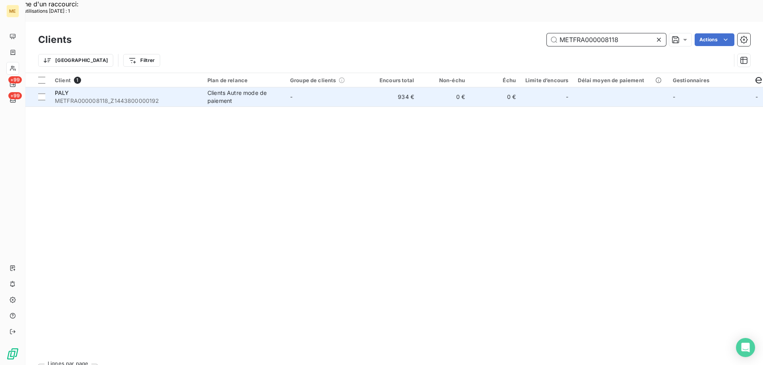
type input "METFRA000008118"
click at [105, 97] on span "METFRA000008118_Z1443800000192" at bounding box center [126, 101] width 143 height 8
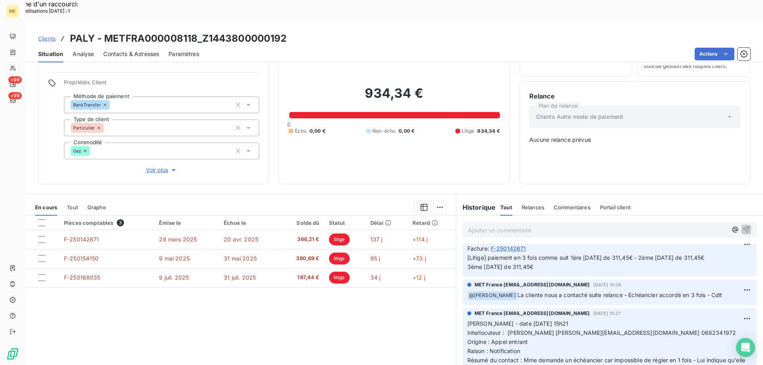
scroll to position [119, 0]
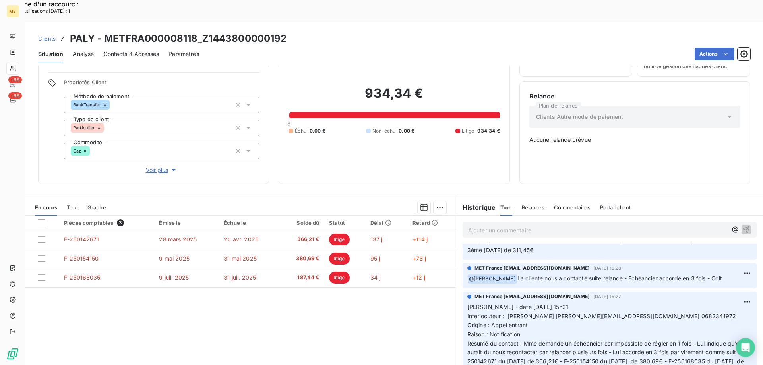
click at [554, 245] on p "[Litige] paiement en 3 fois comme suit 1ère [DATE] de 311,45€ - 2ème [DATE] de …" at bounding box center [609, 246] width 285 height 18
click at [557, 244] on p "[Litige] paiement en 3 fois comme suit 1ère [DATE] de 311,45€ - 2ème [DATE] de …" at bounding box center [609, 246] width 285 height 18
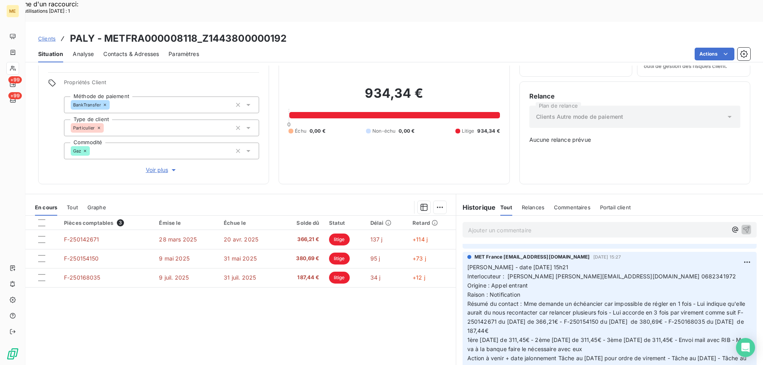
scroll to position [199, 0]
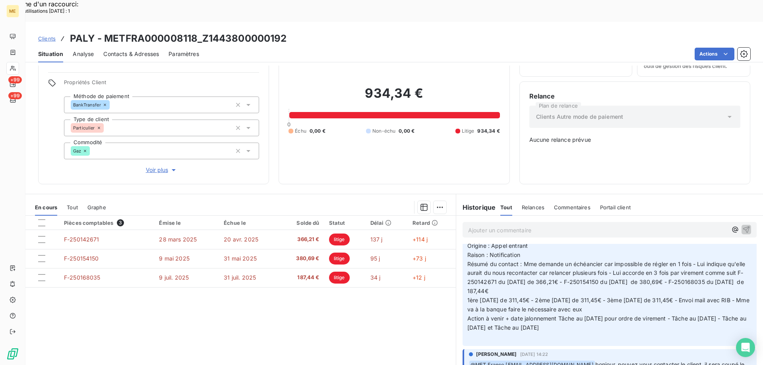
drag, startPoint x: 593, startPoint y: 327, endPoint x: 466, endPoint y: 226, distance: 162.9
click at [467, 225] on p "[PERSON_NAME] - date [DATE] 15h21 Interlocuteur : [PERSON_NAME] [EMAIL_ADDRESS]…" at bounding box center [609, 282] width 285 height 118
copy p "[PERSON_NAME] - date [DATE] 15h21 Interlocuteur : [PERSON_NAME] [EMAIL_ADDRESS]…"
click at [472, 225] on p "Ajouter un commentaire ﻿" at bounding box center [597, 230] width 259 height 10
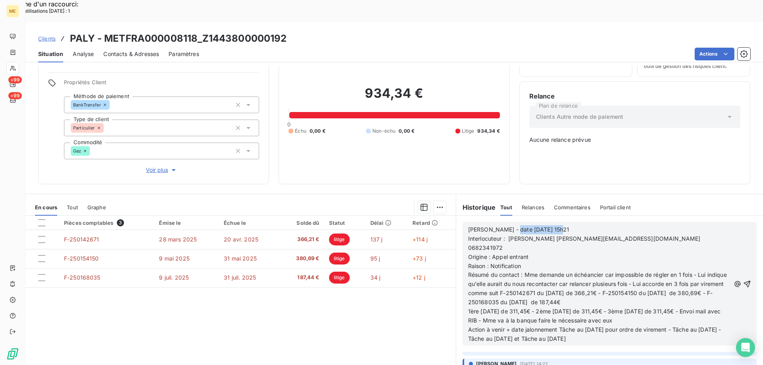
drag, startPoint x: 507, startPoint y: 200, endPoint x: 569, endPoint y: 201, distance: 62.0
click at [569, 225] on p "[PERSON_NAME] - date [DATE] 15h21" at bounding box center [599, 229] width 262 height 9
drag, startPoint x: 488, startPoint y: 231, endPoint x: 525, endPoint y: 229, distance: 36.2
click at [525, 262] on p "Raison : Notification" at bounding box center [599, 266] width 262 height 9
drag, startPoint x: 529, startPoint y: 231, endPoint x: 489, endPoint y: 231, distance: 39.7
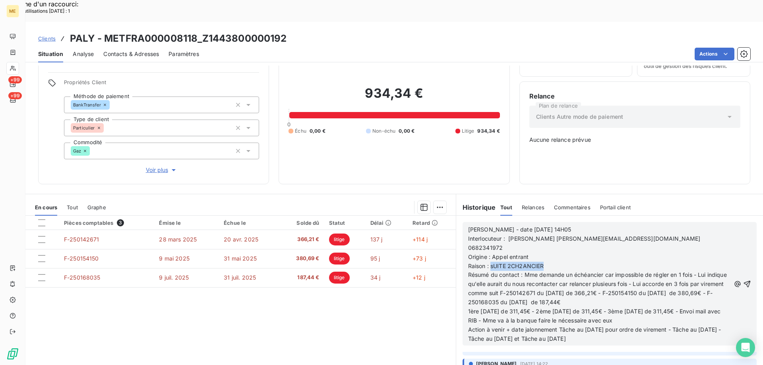
click at [489, 263] on span "Raison : sUITE 2CH2ANCIER" at bounding box center [506, 266] width 76 height 7
click at [578, 262] on p "Raison : Suite échéancier" at bounding box center [599, 266] width 262 height 9
drag, startPoint x: 523, startPoint y: 238, endPoint x: 657, endPoint y: 283, distance: 142.0
click at [657, 283] on div "[PERSON_NAME] - date [DATE] 14H05 Interlocuteur : [PERSON_NAME] [EMAIL_ADDRESS]…" at bounding box center [599, 284] width 262 height 118
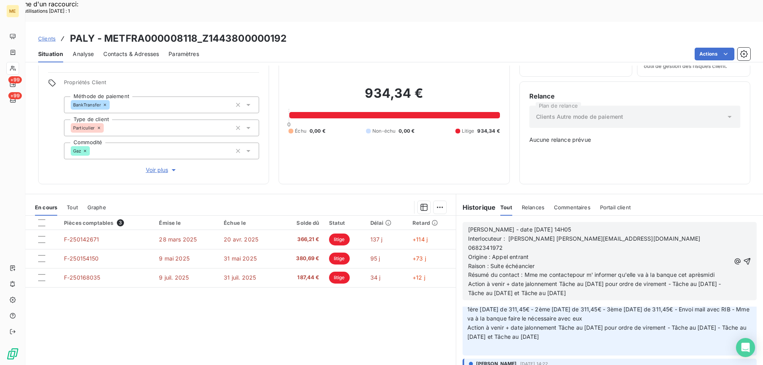
click at [570, 271] on span "Résumé du contact : Mme me contactepour m' informer qu'elle va à la banque cet …" at bounding box center [591, 274] width 246 height 7
click at [701, 271] on span "Résumé du contact : Mme me contacte pour m' informer qu'elle va à la banque cet…" at bounding box center [592, 274] width 248 height 7
click at [705, 271] on span "Résumé du contact : Mme me contacte pour m' informer qu'elle va à la banque cet…" at bounding box center [593, 274] width 251 height 7
click at [721, 238] on div "[PERSON_NAME] - date [DATE] 14H05 Interlocuteur : [PERSON_NAME] [EMAIL_ADDRESS]…" at bounding box center [609, 262] width 283 height 74
click at [722, 238] on div "[PERSON_NAME] - date [DATE] 14H05 Interlocuteur : [PERSON_NAME] [EMAIL_ADDRESS]…" at bounding box center [609, 262] width 283 height 74
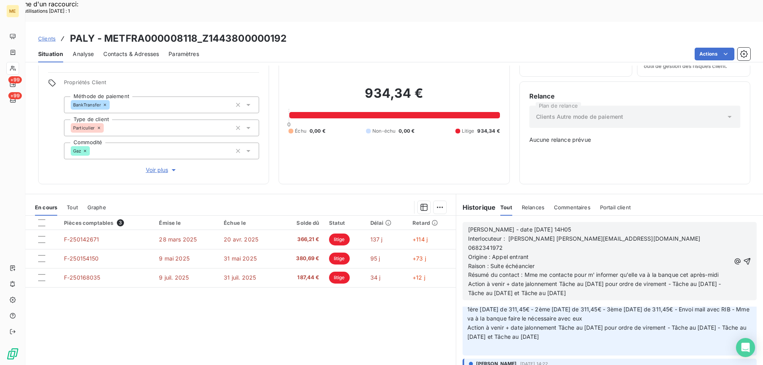
click at [719, 238] on div "[PERSON_NAME] - date [DATE] 14H05 Interlocuteur : [PERSON_NAME] [EMAIL_ADDRESS]…" at bounding box center [609, 262] width 283 height 74
click at [720, 240] on div "[PERSON_NAME] - date [DATE] 14H05 Interlocuteur : [PERSON_NAME] [EMAIL_ADDRESS]…" at bounding box center [609, 262] width 283 height 74
click at [717, 271] on span "Résumé du contact : Mme me contacte pour m' informer qu'elle va à la banque cet…" at bounding box center [593, 274] width 251 height 7
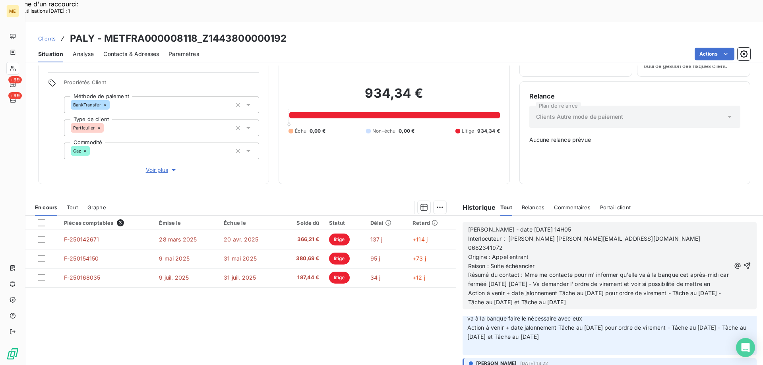
scroll to position [271, 0]
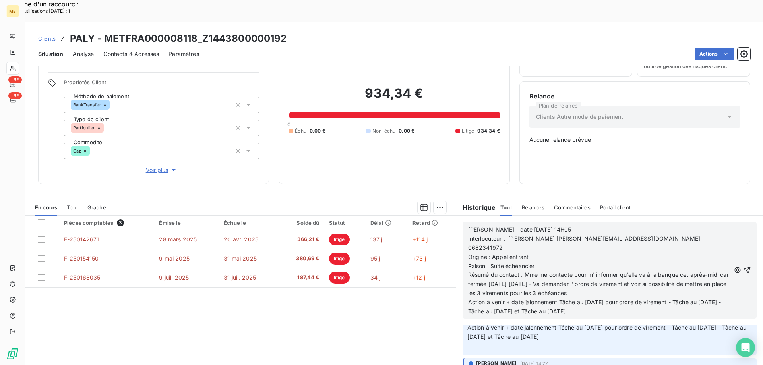
click at [596, 271] on p "Résumé du contact : Mme me contacte pour m' informer qu'elle va à la banque cet…" at bounding box center [599, 284] width 262 height 27
click at [584, 299] on span "Action à venir + date jalonnement Tâche au [DATE] pour ordre de virement - Tâch…" at bounding box center [595, 307] width 255 height 16
click at [595, 299] on span "Action à venir + date jalonnement Tâche au [DATE] pour ordre de virement - Tâch…" at bounding box center [595, 307] width 255 height 16
drag, startPoint x: 601, startPoint y: 261, endPoint x: 670, endPoint y: 268, distance: 69.5
click at [670, 268] on div "[PERSON_NAME] - date [DATE] 14H05 Interlocuteur : [PERSON_NAME] [EMAIL_ADDRESS]…" at bounding box center [599, 270] width 262 height 91
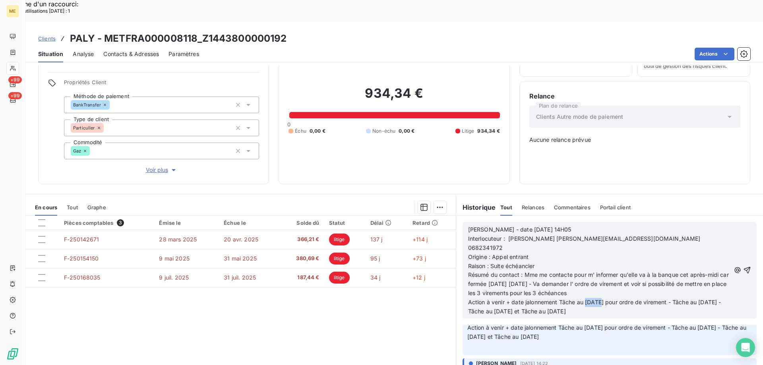
click at [670, 299] on span "Action à venir + date jalonnement Tâche au [DATE] pour ordre de virement - Tâch…" at bounding box center [595, 307] width 255 height 16
click at [670, 298] on p "Action à venir + date jalonnement Tâche au [DATE] pour ordre de virement - Tâch…" at bounding box center [599, 307] width 262 height 18
drag, startPoint x: 556, startPoint y: 265, endPoint x: 683, endPoint y: 262, distance: 127.2
click at [683, 299] on span "Action à venir + date jalonnement Tâche au [DATE] pour ordre de virement - Tâch…" at bounding box center [595, 307] width 255 height 16
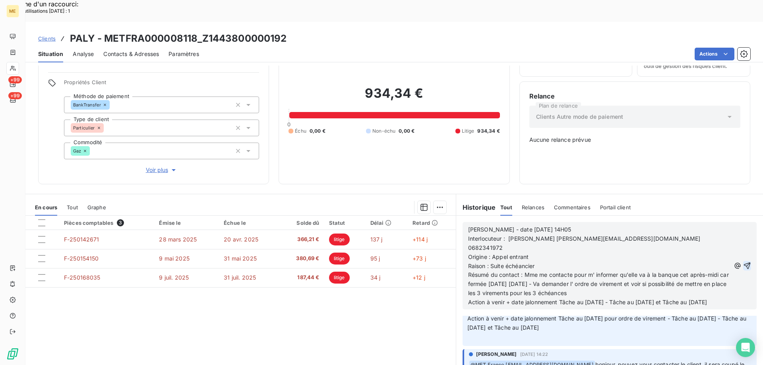
click at [743, 262] on icon "button" at bounding box center [747, 266] width 8 height 8
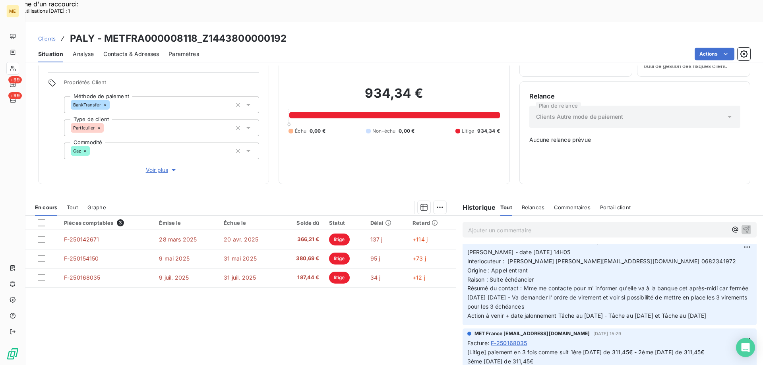
scroll to position [0, 0]
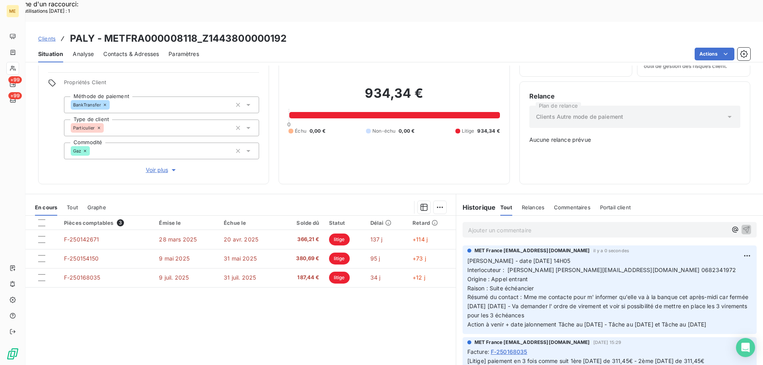
click at [276, 283] on div "Pièces comptables 3 Émise le Échue le Solde dû Statut Délai Retard F-250142671 …" at bounding box center [240, 292] width 430 height 153
click at [178, 310] on div "Pièces comptables 3 Émise le Échue le Solde dû Statut Délai Retard F-250142671 …" at bounding box center [240, 292] width 430 height 153
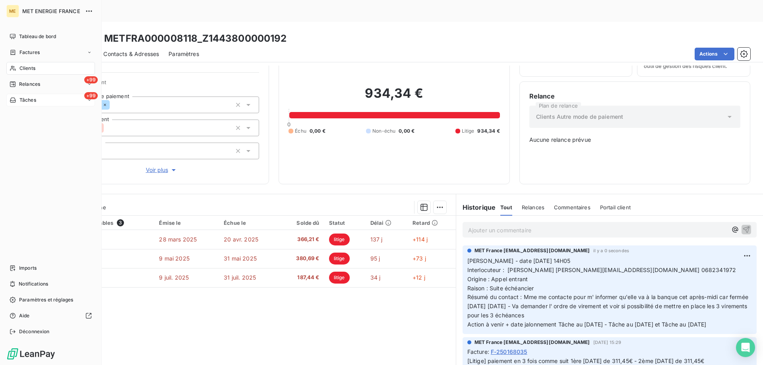
click at [43, 101] on div "+99 Tâches" at bounding box center [50, 100] width 89 height 13
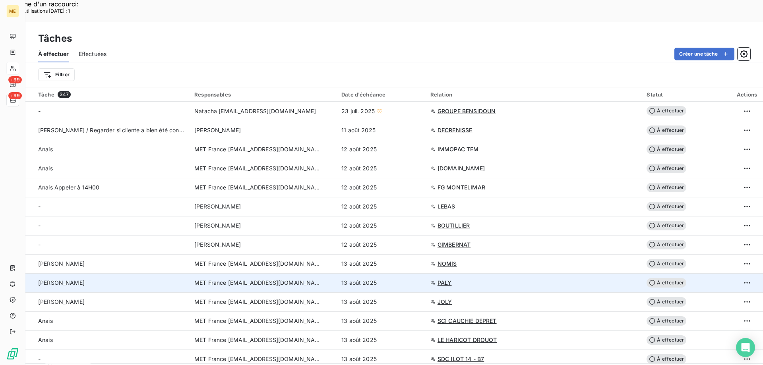
click at [655, 278] on span "À effectuer" at bounding box center [667, 283] width 40 height 10
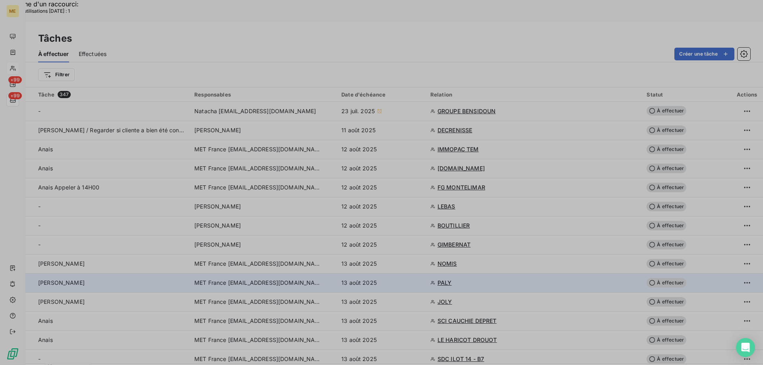
type input "[DATE]"
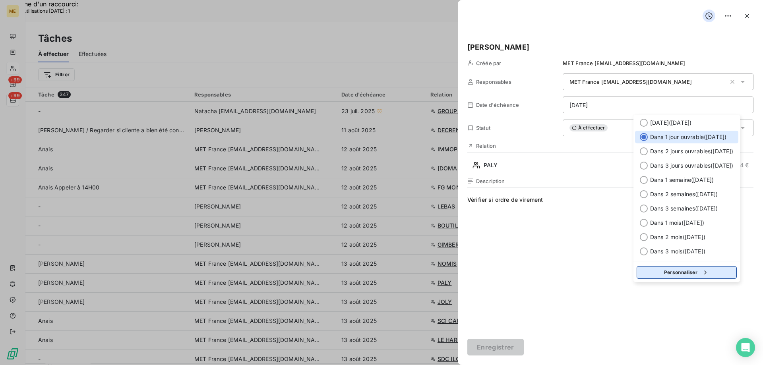
click at [670, 274] on button "Personnaliser" at bounding box center [687, 272] width 100 height 13
select select "7"
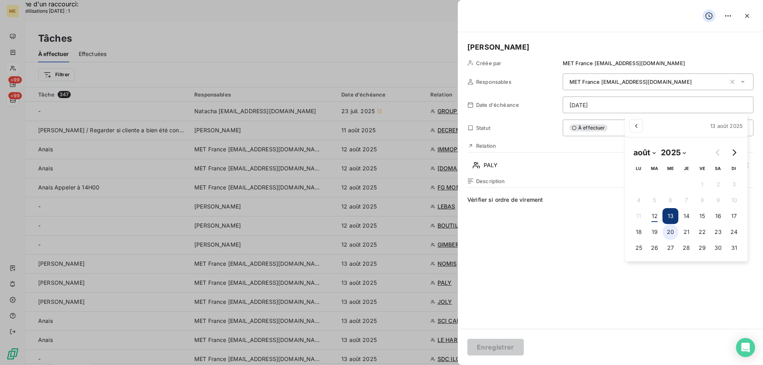
click at [668, 232] on button "20" at bounding box center [671, 232] width 16 height 16
type input "[DATE]"
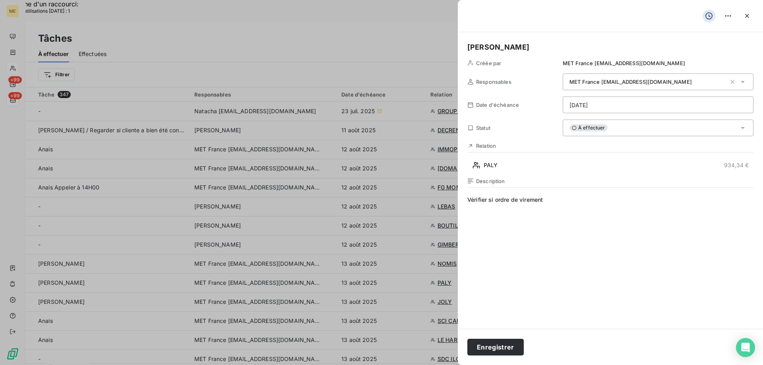
click at [560, 205] on span "Vérifier si ordre de virement" at bounding box center [610, 272] width 286 height 153
drag, startPoint x: 489, startPoint y: 345, endPoint x: 494, endPoint y: 338, distance: 8.8
click at [489, 346] on button "Enregistrer" at bounding box center [495, 347] width 56 height 17
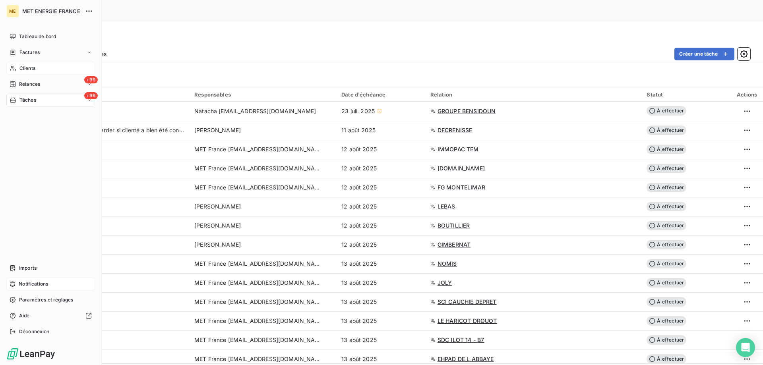
click at [55, 283] on div "Notifications" at bounding box center [50, 284] width 89 height 13
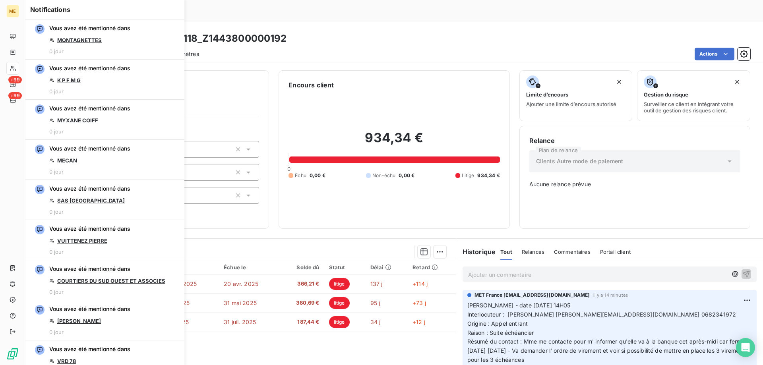
click at [298, 334] on div "Pièces comptables 3 Émise le Échue le Solde dû Statut Délai Retard F-250142671 …" at bounding box center [240, 336] width 430 height 153
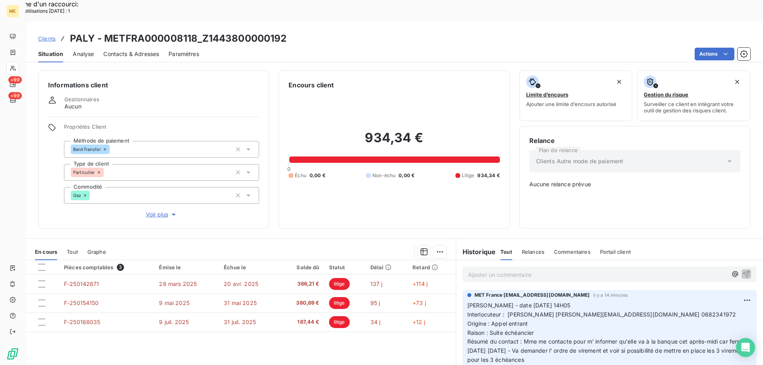
drag, startPoint x: 525, startPoint y: 293, endPoint x: 466, endPoint y: 275, distance: 61.7
click at [463, 290] on div "MET France [EMAIL_ADDRESS][DOMAIN_NAME] il y a 14 minutes [PERSON_NAME] - date …" at bounding box center [610, 334] width 294 height 89
copy p "[PERSON_NAME] - date [DATE] 14H05 Interlocuteur : [PERSON_NAME] [EMAIL_ADDRESS]…"
drag, startPoint x: 503, startPoint y: 353, endPoint x: 468, endPoint y: 276, distance: 84.1
click at [463, 290] on div "MET France [EMAIL_ADDRESS][DOMAIN_NAME] il y a 14 minutes [PERSON_NAME] - date …" at bounding box center [610, 334] width 294 height 89
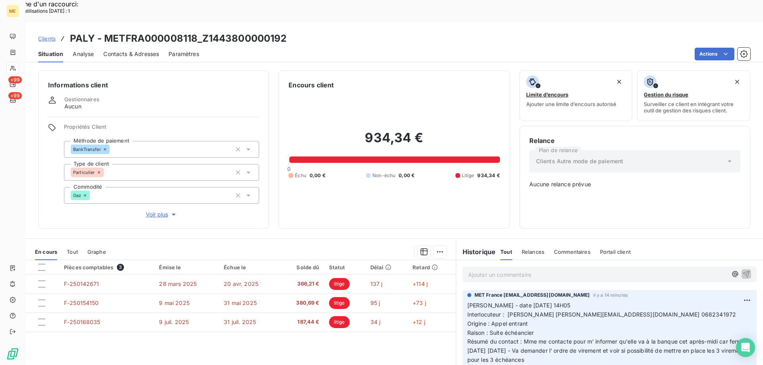
copy p "[PERSON_NAME] - date [DATE] 14H05 Interlocuteur : [PERSON_NAME] [EMAIL_ADDRESS]…"
click at [370, 333] on div "Pièces comptables 3 Émise le Échue le Solde dû Statut Délai Retard F-250142671 …" at bounding box center [240, 336] width 430 height 153
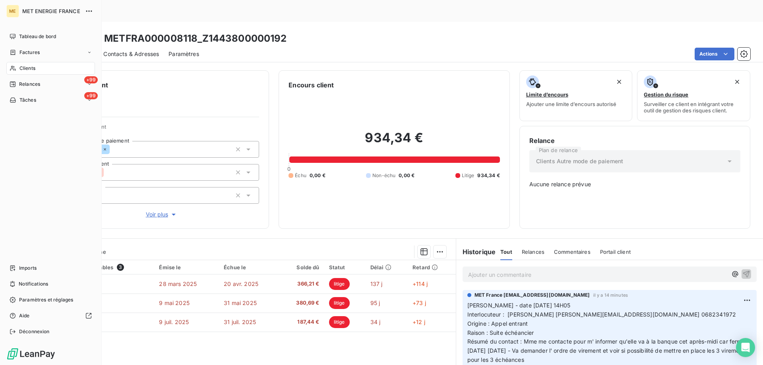
drag, startPoint x: 41, startPoint y: 70, endPoint x: 46, endPoint y: 70, distance: 4.4
click at [41, 70] on div "Clients" at bounding box center [50, 68] width 89 height 13
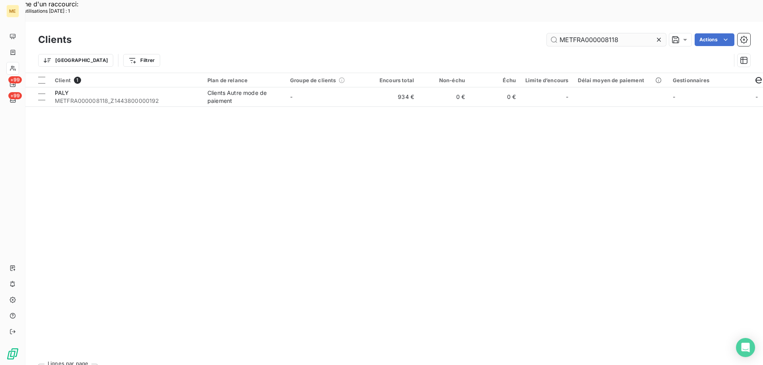
drag, startPoint x: 656, startPoint y: 19, endPoint x: 626, endPoint y: 15, distance: 30.5
click at [656, 36] on icon at bounding box center [659, 40] width 8 height 8
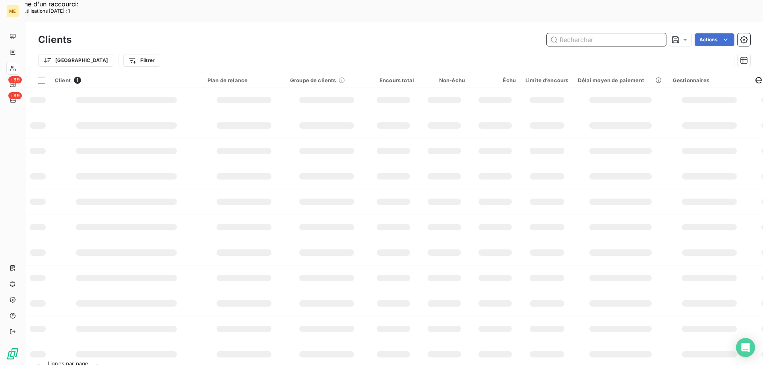
click at [579, 33] on input "text" at bounding box center [606, 39] width 119 height 13
paste input "METFRA000008718"
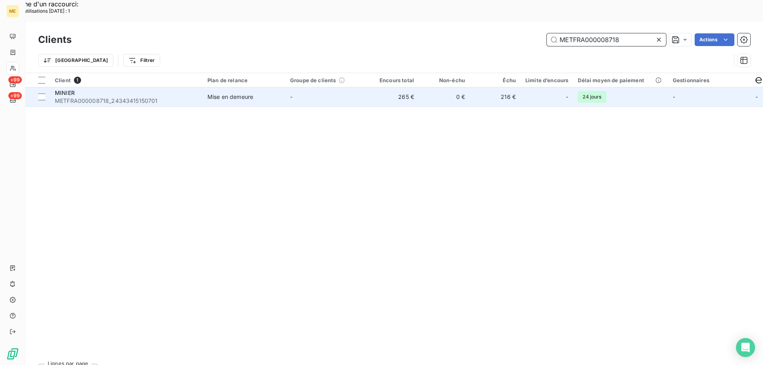
type input "METFRA000008718"
click at [102, 97] on span "METFRA000008718_24343415150701" at bounding box center [126, 101] width 143 height 8
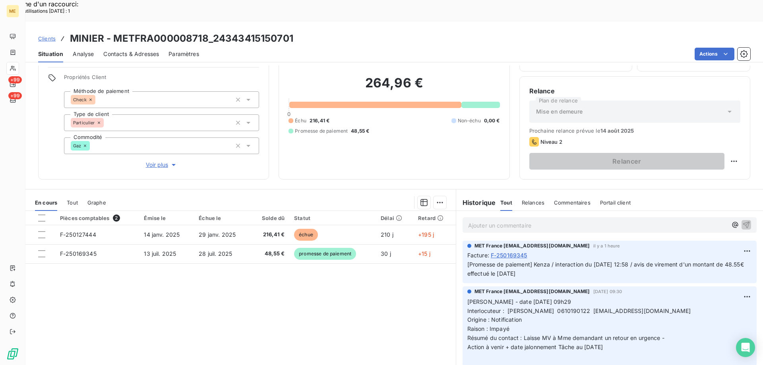
scroll to position [50, 0]
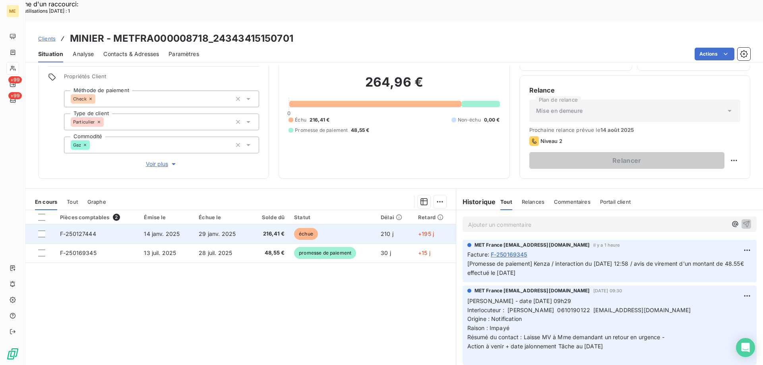
click at [79, 231] on span "F-250127444" at bounding box center [78, 234] width 36 height 7
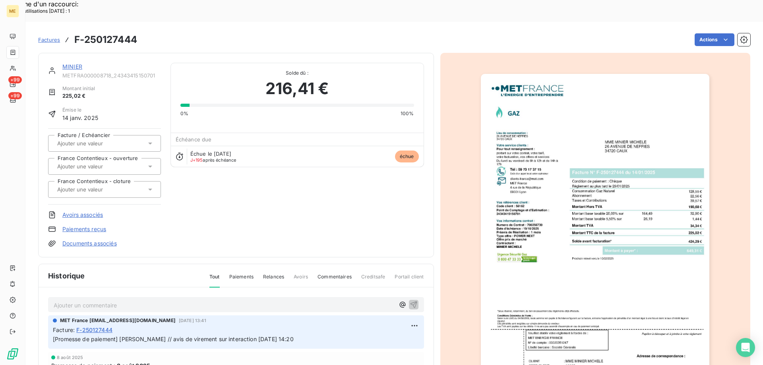
click at [594, 249] on img "button" at bounding box center [595, 236] width 229 height 324
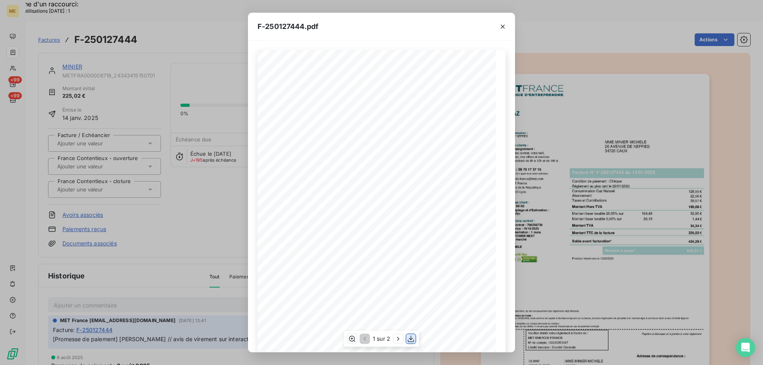
click at [408, 341] on icon "button" at bounding box center [411, 339] width 6 height 7
click at [502, 27] on icon "button" at bounding box center [503, 27] width 8 height 8
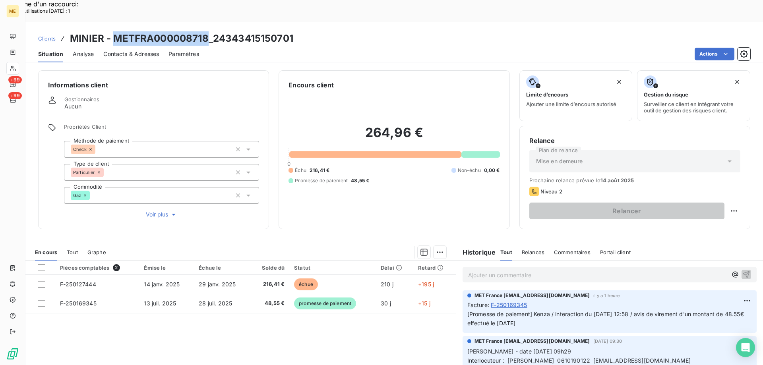
drag, startPoint x: 114, startPoint y: 15, endPoint x: 207, endPoint y: 16, distance: 93.8
click at [207, 31] on h3 "MINIER - METFRA000008718_24343415150701" at bounding box center [181, 38] width 223 height 14
copy h3 "METFRA000008718"
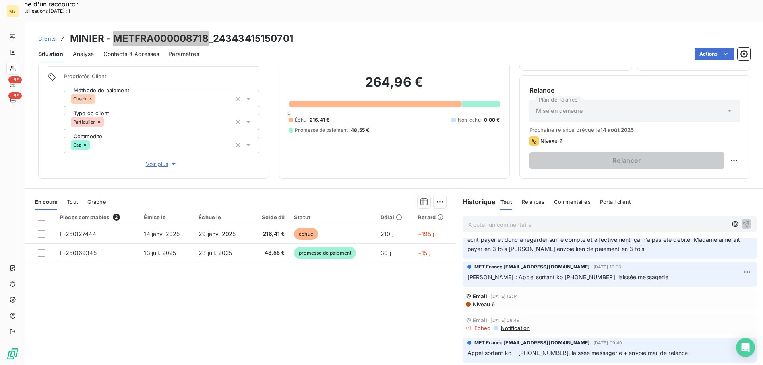
scroll to position [2988, 0]
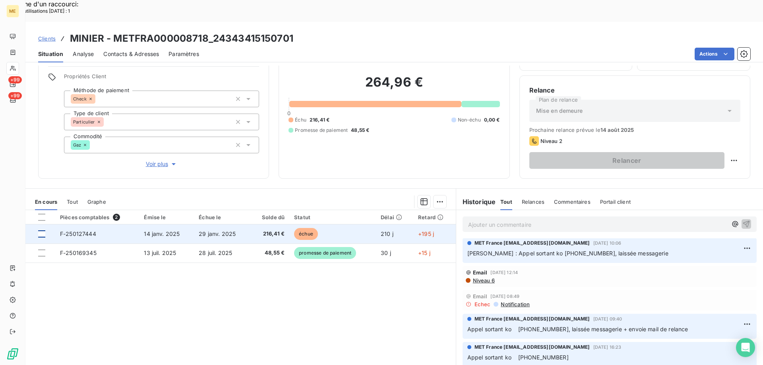
click at [41, 231] on div at bounding box center [41, 234] width 7 height 7
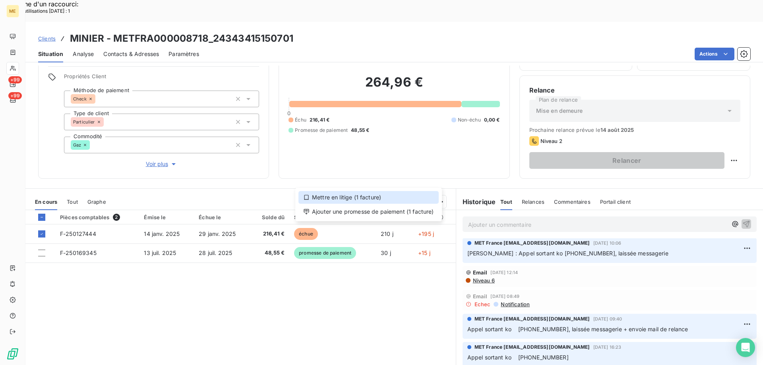
click at [352, 196] on div "Mettre en litige (1 facture)" at bounding box center [368, 197] width 140 height 13
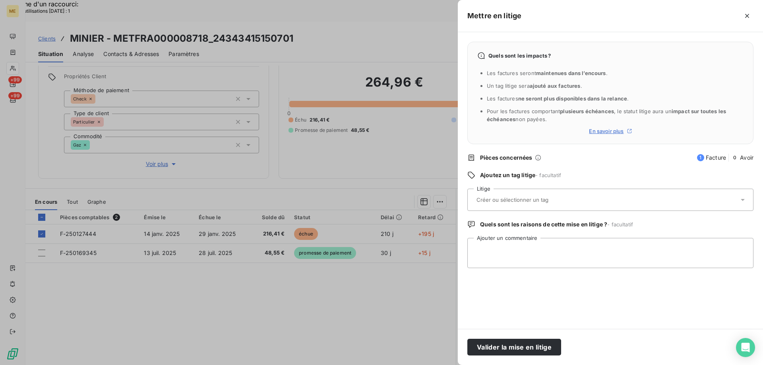
click at [496, 200] on input "text" at bounding box center [534, 199] width 116 height 7
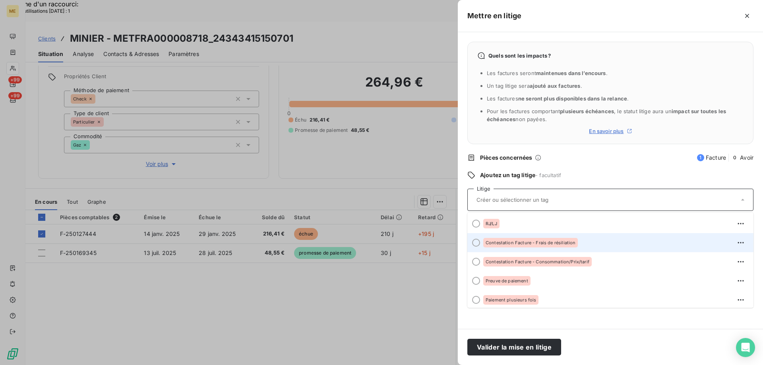
click at [476, 243] on div at bounding box center [476, 243] width 8 height 8
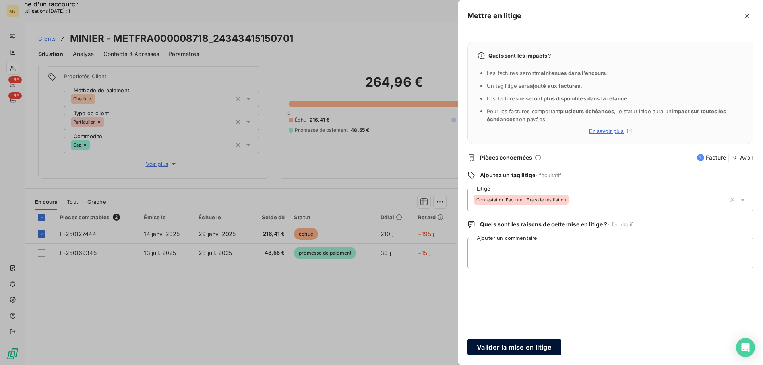
click at [504, 348] on button "Valider la mise en litige" at bounding box center [514, 347] width 94 height 17
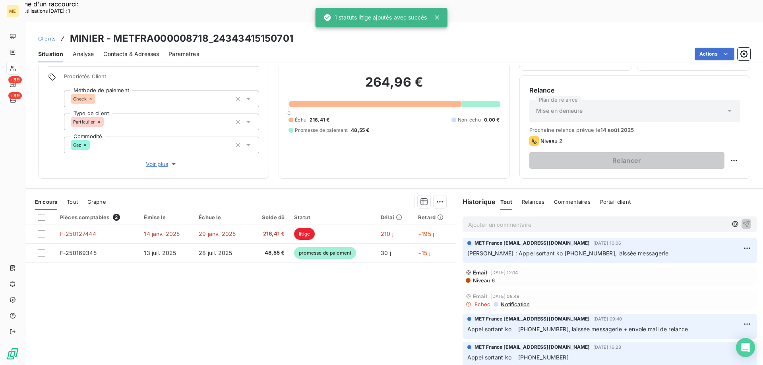
click at [363, 273] on div "Pièces comptables 2 Émise le Échue le Solde dû Statut Délai Retard F-250127444 …" at bounding box center [240, 286] width 430 height 153
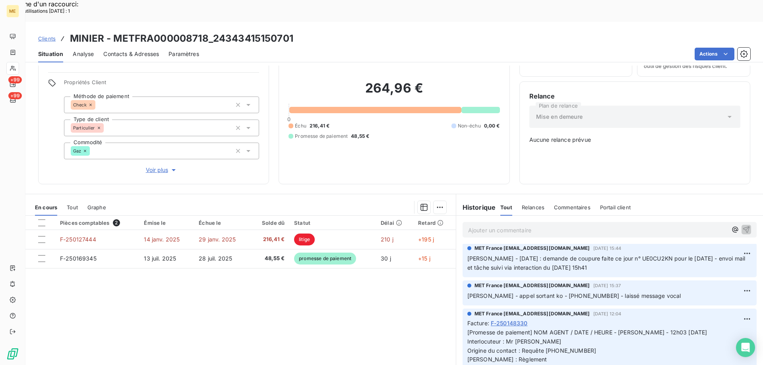
scroll to position [1040, 0]
click at [617, 225] on p "Ajouter un commentaire ﻿" at bounding box center [597, 230] width 259 height 10
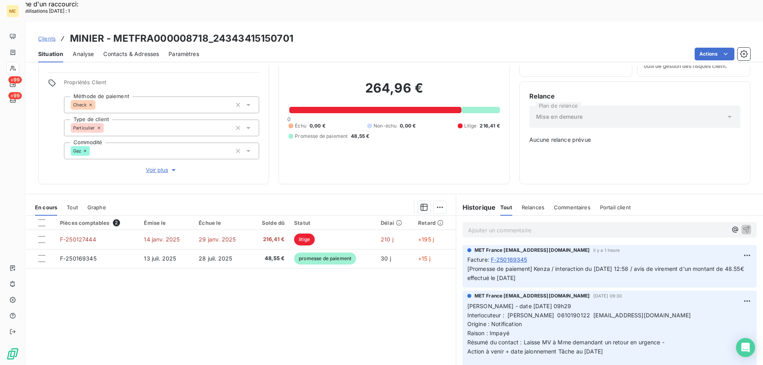
scroll to position [0, 0]
drag, startPoint x: 653, startPoint y: 291, endPoint x: 507, endPoint y: 288, distance: 145.9
click at [507, 302] on p "[PERSON_NAME] - date [DATE] 09h29 Interlocuteur : [PERSON_NAME] 0610190122 [EMA…" at bounding box center [609, 334] width 285 height 64
click at [726, 302] on p "[PERSON_NAME] - date [DATE] 09h29 Interlocuteur : [PERSON_NAME] 0610190122 [EMA…" at bounding box center [609, 334] width 285 height 64
drag, startPoint x: 616, startPoint y: 328, endPoint x: 462, endPoint y: 280, distance: 161.5
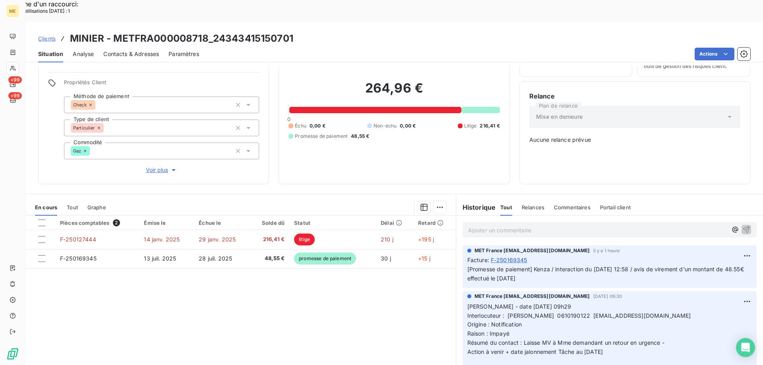
click at [463, 291] on div "MET France [EMAIL_ADDRESS][DOMAIN_NAME] [DATE] 09:30 [PERSON_NAME] - date [DATE…" at bounding box center [610, 330] width 294 height 79
copy p "[PERSON_NAME] - date [DATE] 09h29 Interlocuteur : [PERSON_NAME] 0610190122 [EMA…"
click at [484, 225] on p "Ajouter un commentaire ﻿" at bounding box center [597, 230] width 259 height 10
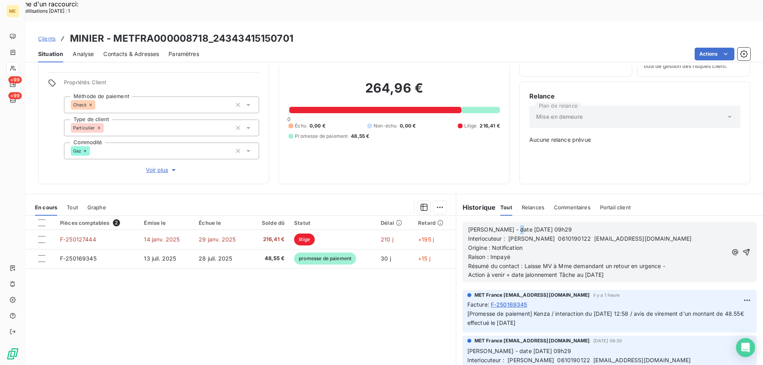
click at [507, 226] on span "[PERSON_NAME] - date [DATE] 09h29" at bounding box center [520, 229] width 104 height 7
drag, startPoint x: 535, startPoint y: 201, endPoint x: 550, endPoint y: 202, distance: 15.5
click at [550, 226] on span "[PERSON_NAME] - date [DATE] 09h29" at bounding box center [520, 229] width 104 height 7
drag, startPoint x: 489, startPoint y: 223, endPoint x: 520, endPoint y: 225, distance: 31.4
click at [520, 244] on p "Origine : Notification" at bounding box center [597, 248] width 259 height 9
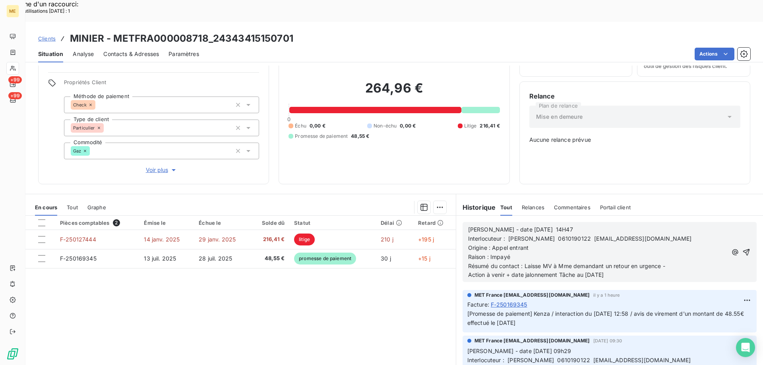
drag, startPoint x: 521, startPoint y: 240, endPoint x: 668, endPoint y: 240, distance: 147.1
click at [668, 262] on p "Résumé du contact : Laisse MV à Mme demandant un retour en urgence -" at bounding box center [597, 266] width 259 height 9
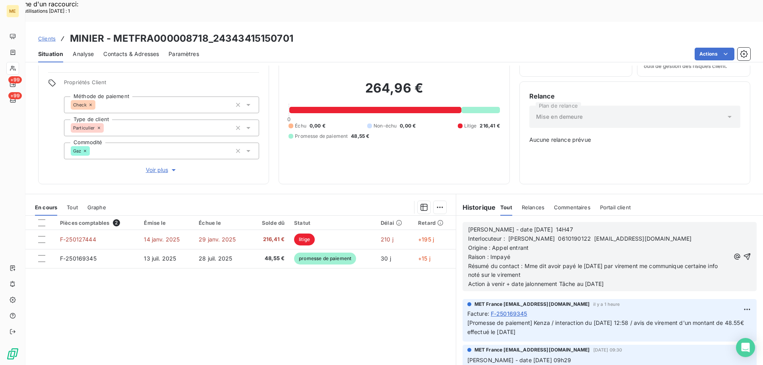
click at [537, 262] on p "Résumé du contact : Mme dit avoir payé le [DATE] par virement me communique cer…" at bounding box center [599, 271] width 262 height 18
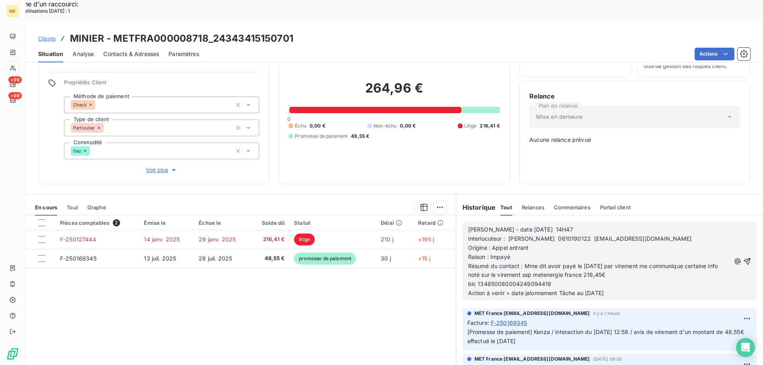
click at [468, 281] on span "bic 134850080004249094418" at bounding box center [509, 284] width 83 height 7
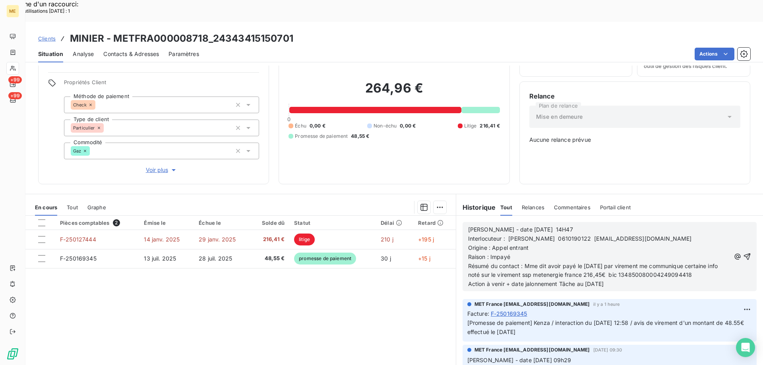
click at [710, 262] on p "Résumé du contact : Mme dit avoir payé le [DATE] par virement me communique cer…" at bounding box center [599, 271] width 262 height 18
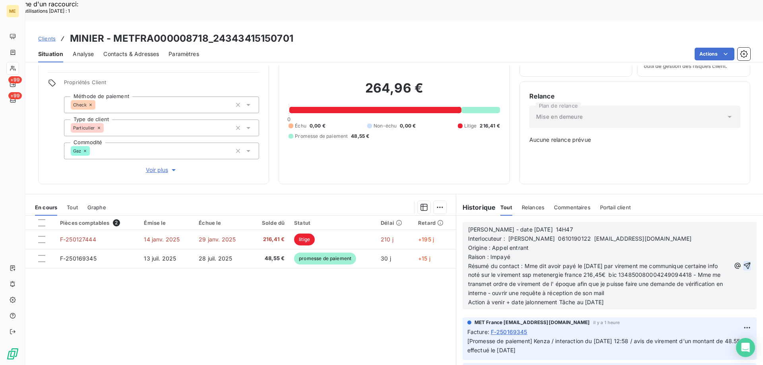
click at [743, 262] on icon "button" at bounding box center [747, 266] width 8 height 8
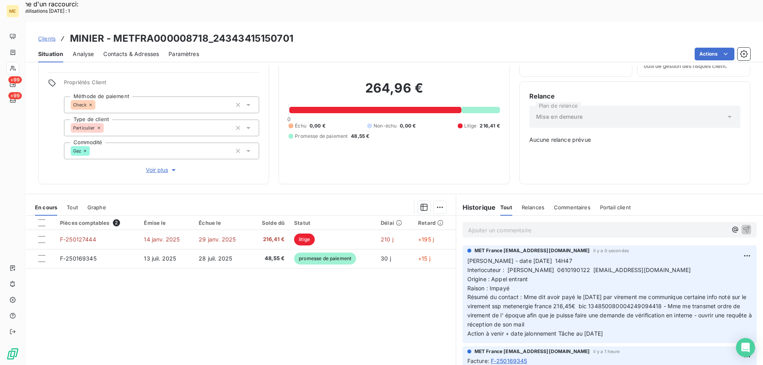
click at [398, 280] on div "Pièces comptables 2 Émise le Échue le Solde dû Statut Délai Retard F-250127444 …" at bounding box center [240, 292] width 430 height 153
drag, startPoint x: 114, startPoint y: 14, endPoint x: 205, endPoint y: 15, distance: 91.4
click at [205, 31] on h3 "MINIER - METFRA000008718_24343415150701" at bounding box center [181, 38] width 223 height 14
copy h3 "METFRA000008718"
click at [139, 31] on h3 "MINIER - METFRA000008718_24343415150701" at bounding box center [181, 38] width 223 height 14
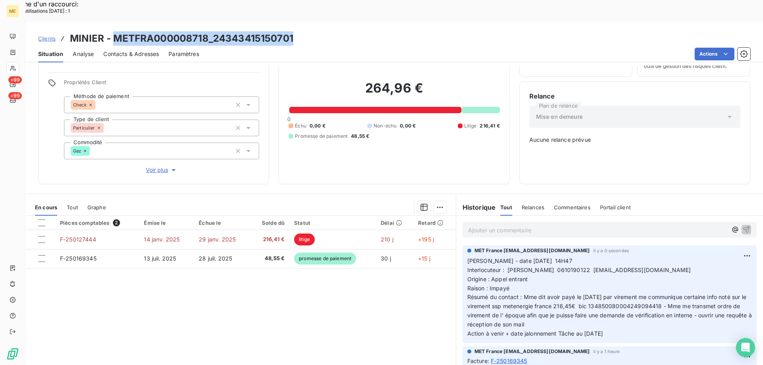
click at [139, 31] on h3 "MINIER - METFRA000008718_24343415150701" at bounding box center [181, 38] width 223 height 14
drag, startPoint x: 209, startPoint y: 16, endPoint x: 114, endPoint y: 10, distance: 95.6
click at [114, 31] on h3 "MINIER - METFRA000008718_24343415150701" at bounding box center [181, 38] width 223 height 14
copy h3 "METFRA000008718"
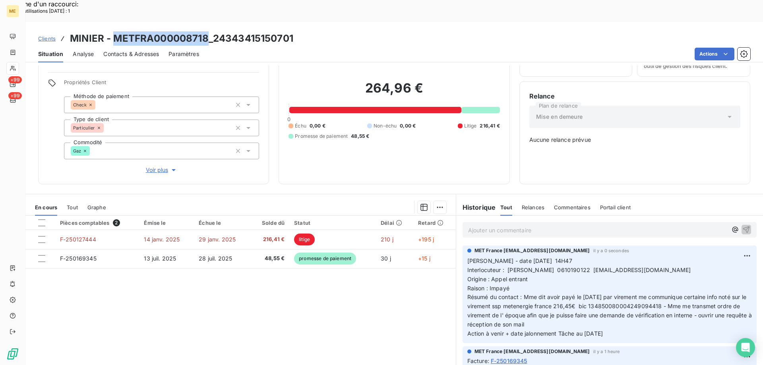
drag, startPoint x: 526, startPoint y: 255, endPoint x: 462, endPoint y: 233, distance: 67.5
click at [463, 246] on div "MET France [EMAIL_ADDRESS][DOMAIN_NAME] il y a 0 secondes [PERSON_NAME] - date …" at bounding box center [610, 295] width 294 height 98
copy p "[PERSON_NAME] - date [DATE] 14H47 Interlocuteur : [PERSON_NAME] 0610190122 [EMA…"
drag, startPoint x: 621, startPoint y: 310, endPoint x: 463, endPoint y: 232, distance: 176.3
click at [463, 246] on div "MET France [EMAIL_ADDRESS][DOMAIN_NAME] il y a 0 secondes [PERSON_NAME] - date …" at bounding box center [610, 295] width 294 height 98
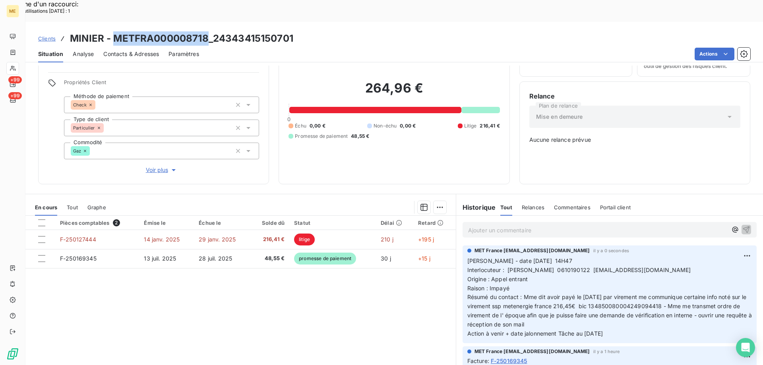
copy p "[PERSON_NAME] - date [DATE] 14H47 Interlocuteur : [PERSON_NAME] 0610190122 [EMA…"
drag, startPoint x: 427, startPoint y: 293, endPoint x: 422, endPoint y: 291, distance: 5.0
click at [425, 292] on div "Pièces comptables 2 Émise le Échue le Solde dû Statut Délai Retard F-250127444 …" at bounding box center [240, 292] width 430 height 153
click at [680, 257] on p "[PERSON_NAME] - date [DATE] 14H47 Interlocuteur : [PERSON_NAME] 0610190122 [EMA…" at bounding box center [609, 298] width 285 height 82
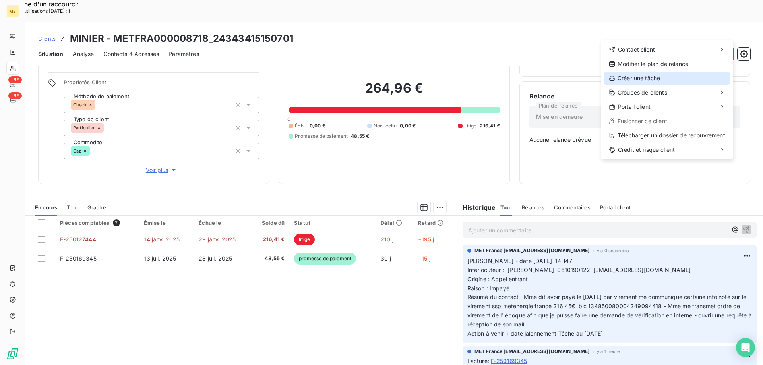
click at [630, 74] on div "Créer une tâche" at bounding box center [667, 78] width 126 height 13
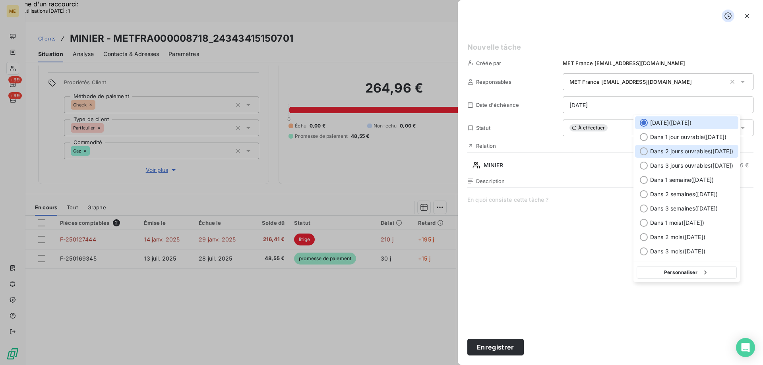
click at [641, 150] on div at bounding box center [644, 151] width 8 height 8
type input "[DATE]"
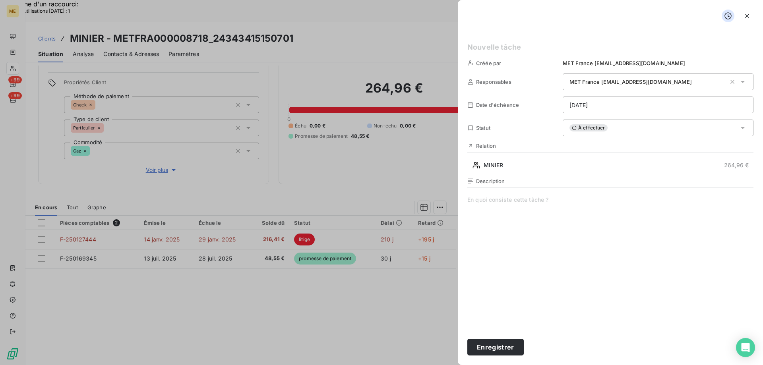
click at [505, 49] on h5 at bounding box center [610, 47] width 286 height 11
click at [489, 346] on button "Enregistrer" at bounding box center [495, 347] width 56 height 17
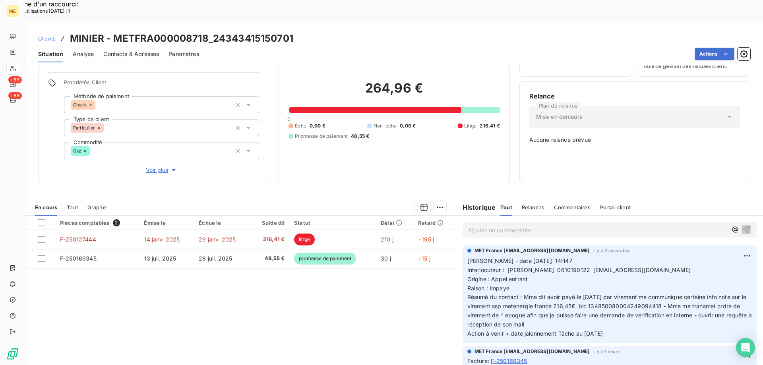
click at [745, 254] on div "MET France [EMAIL_ADDRESS][DOMAIN_NAME] il y a 0 secondes [PERSON_NAME] - date …" at bounding box center [609, 294] width 307 height 101
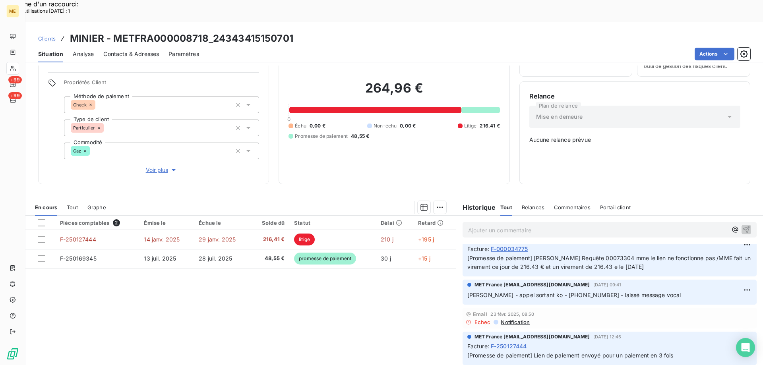
scroll to position [2698, 0]
click at [286, 272] on div "Pièces comptables 2 Émise le Échue le Solde dû Statut Délai Retard F-250127444 …" at bounding box center [240, 292] width 430 height 153
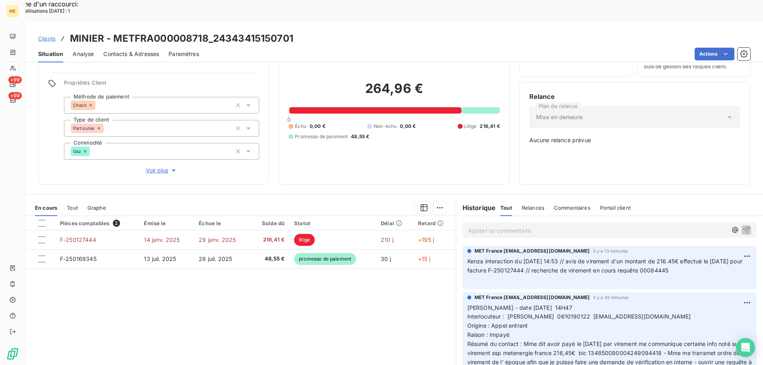
scroll to position [45, 0]
